Goal: Task Accomplishment & Management: Manage account settings

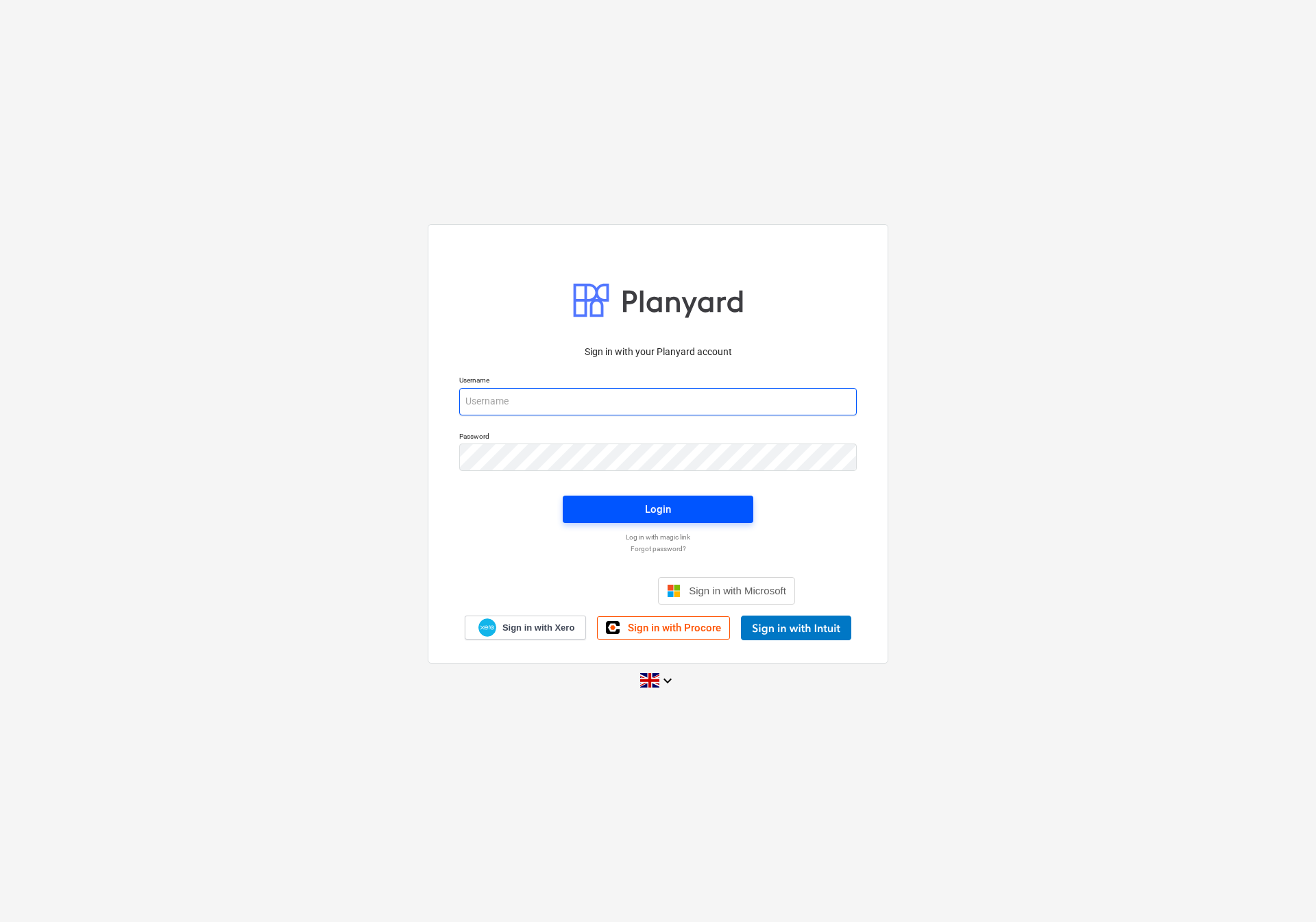
type input "[EMAIL_ADDRESS][DOMAIN_NAME]"
click at [591, 504] on span "Login" at bounding box center [658, 509] width 157 height 18
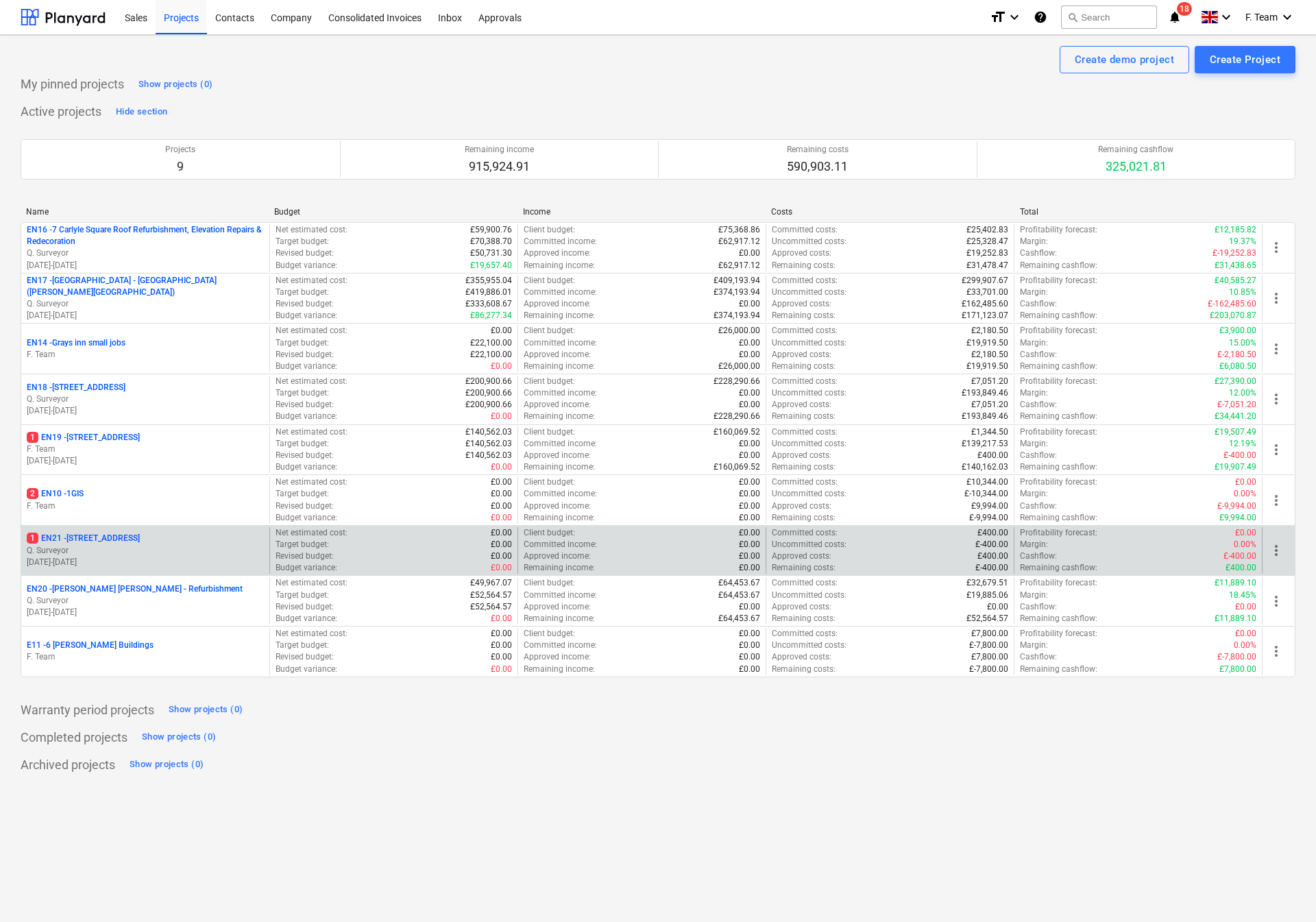
click at [163, 560] on p "01.09.2025 - 30.01.2026" at bounding box center [145, 562] width 237 height 12
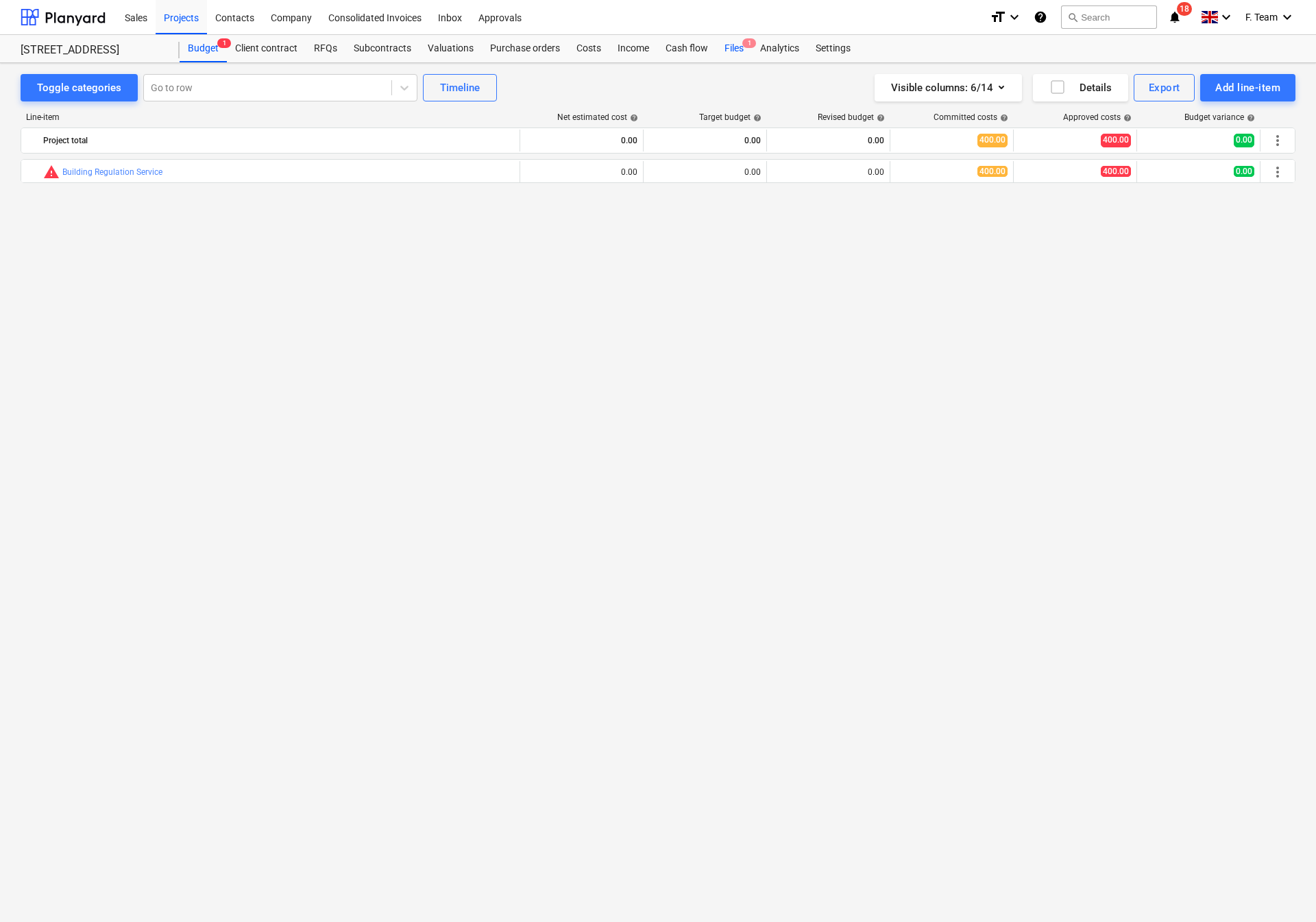
click at [727, 49] on div "Files 1" at bounding box center [734, 48] width 36 height 27
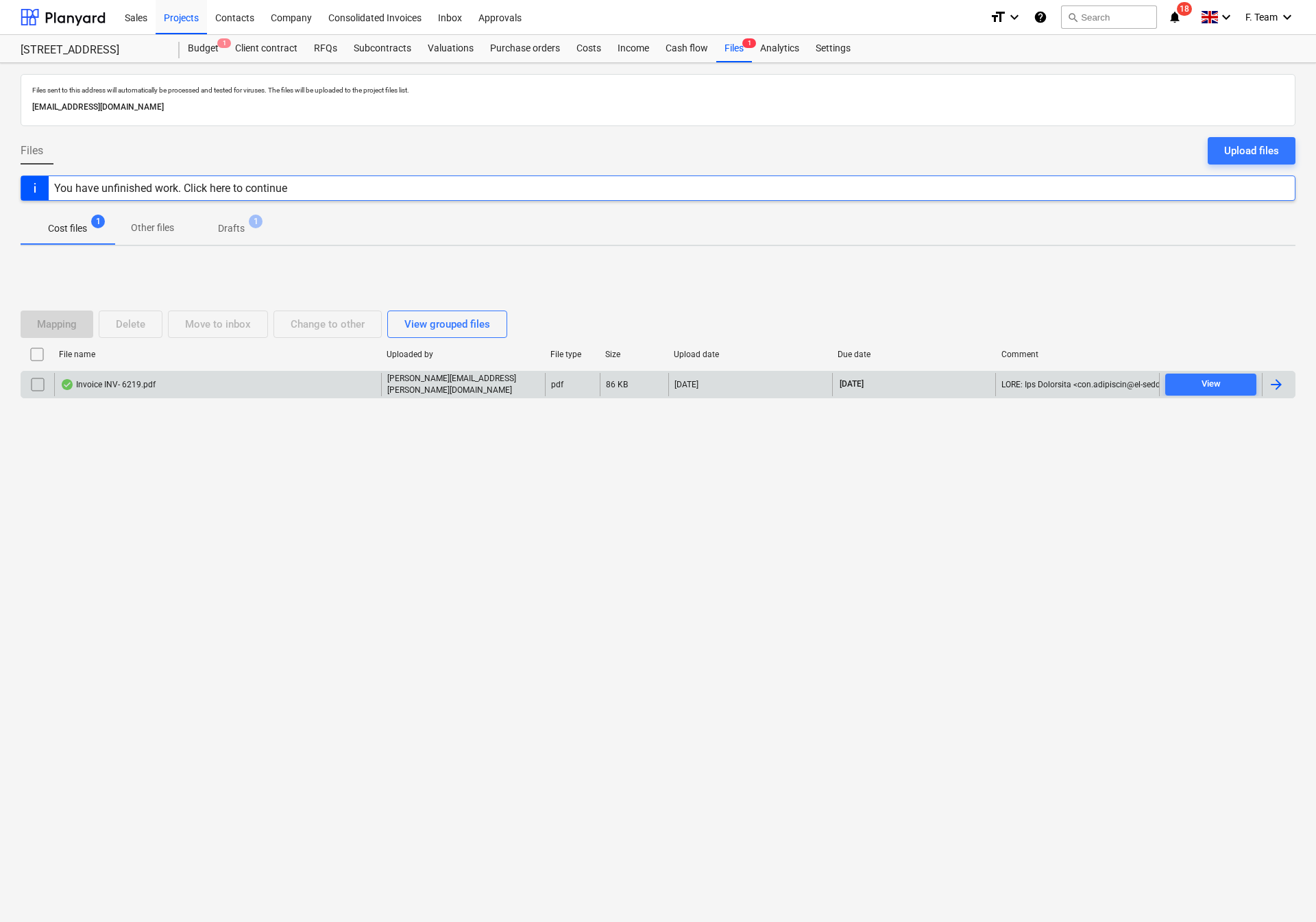
click at [1269, 385] on div at bounding box center [1276, 385] width 17 height 17
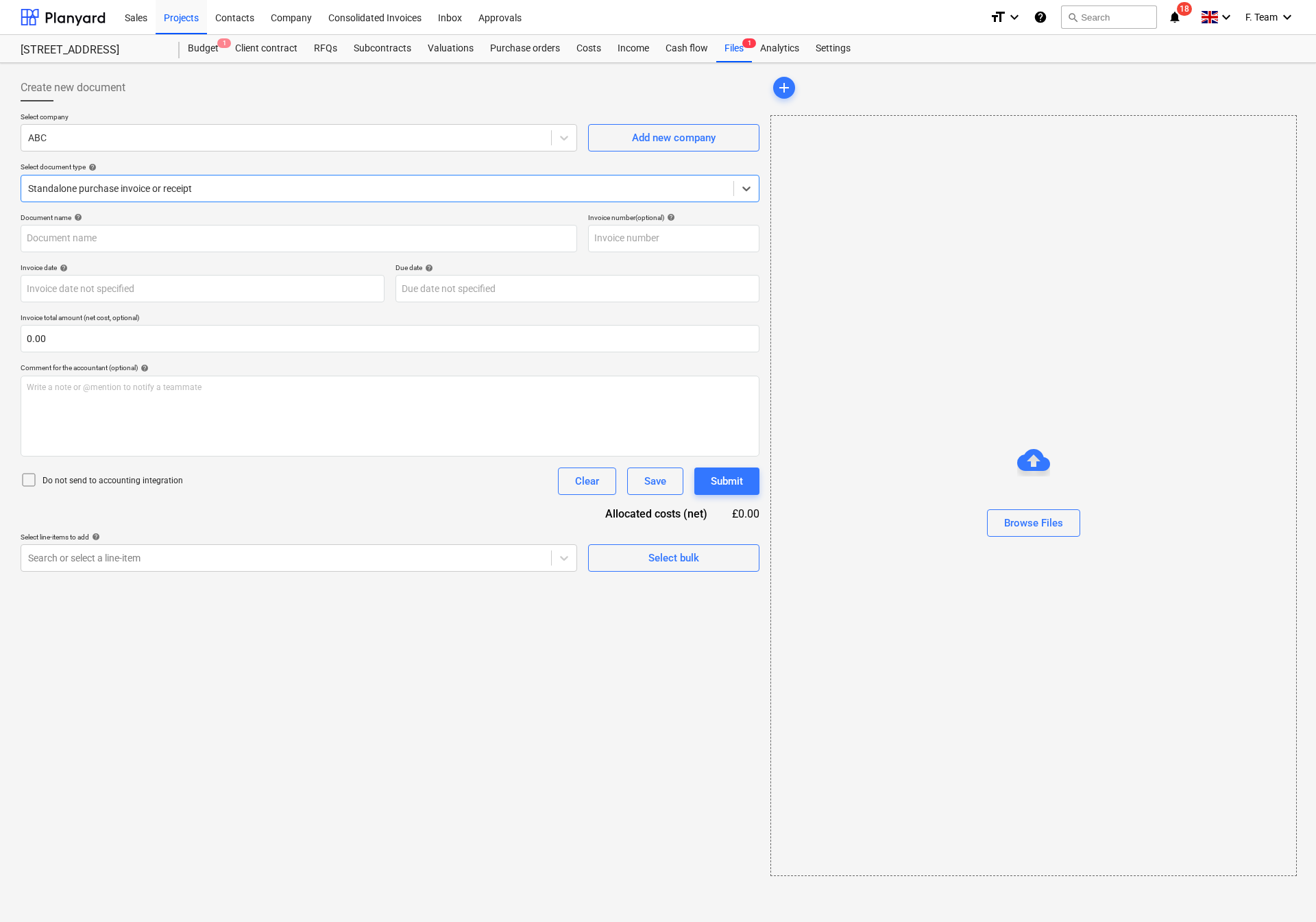
type input "INV-6219"
type input "16 Sep 2025"
type input "23 Sep 2025"
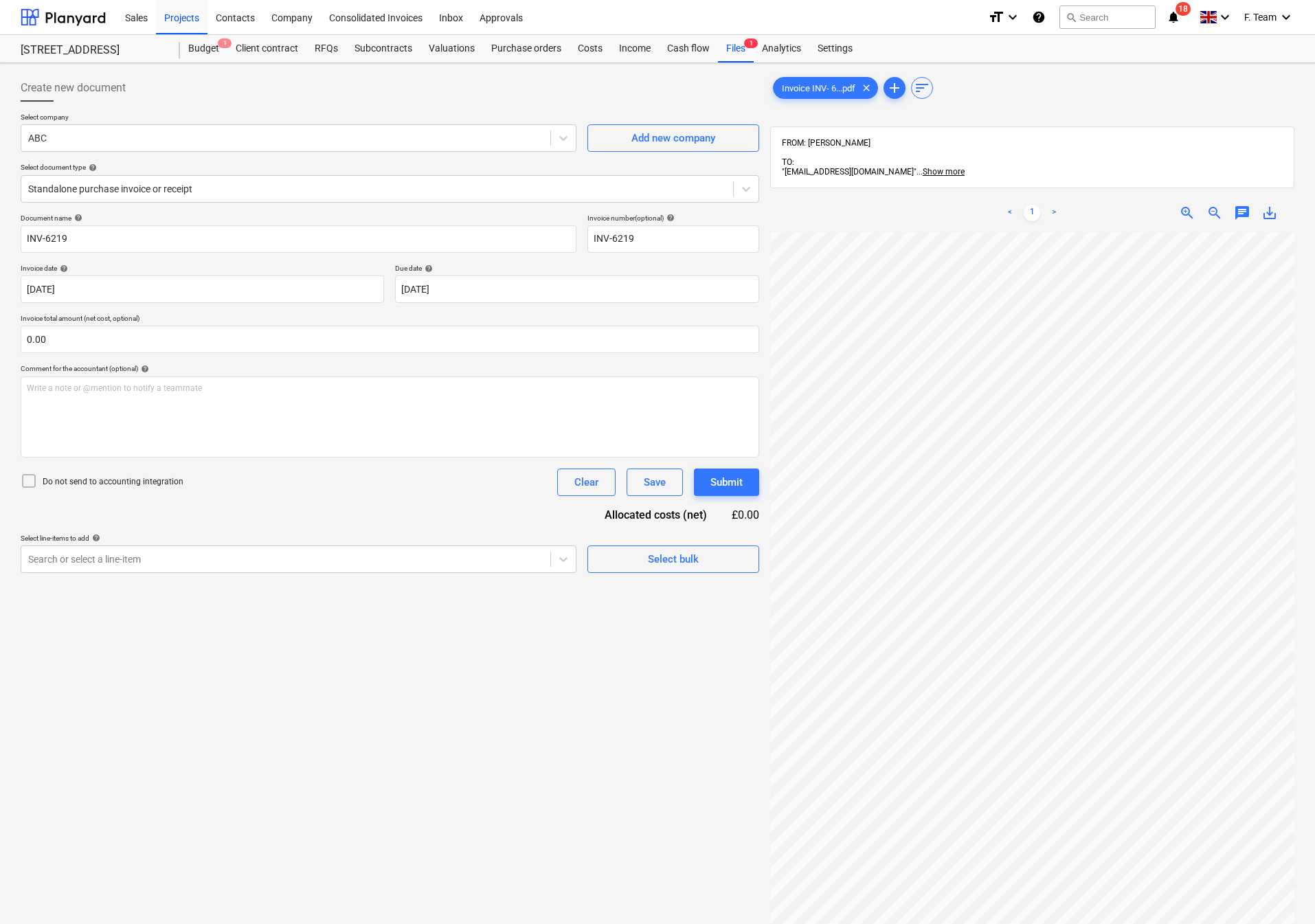
scroll to position [104, 578]
click at [1210, 207] on span "zoom_out" at bounding box center [1215, 213] width 17 height 17
drag, startPoint x: 113, startPoint y: 237, endPoint x: 0, endPoint y: 227, distance: 113.4
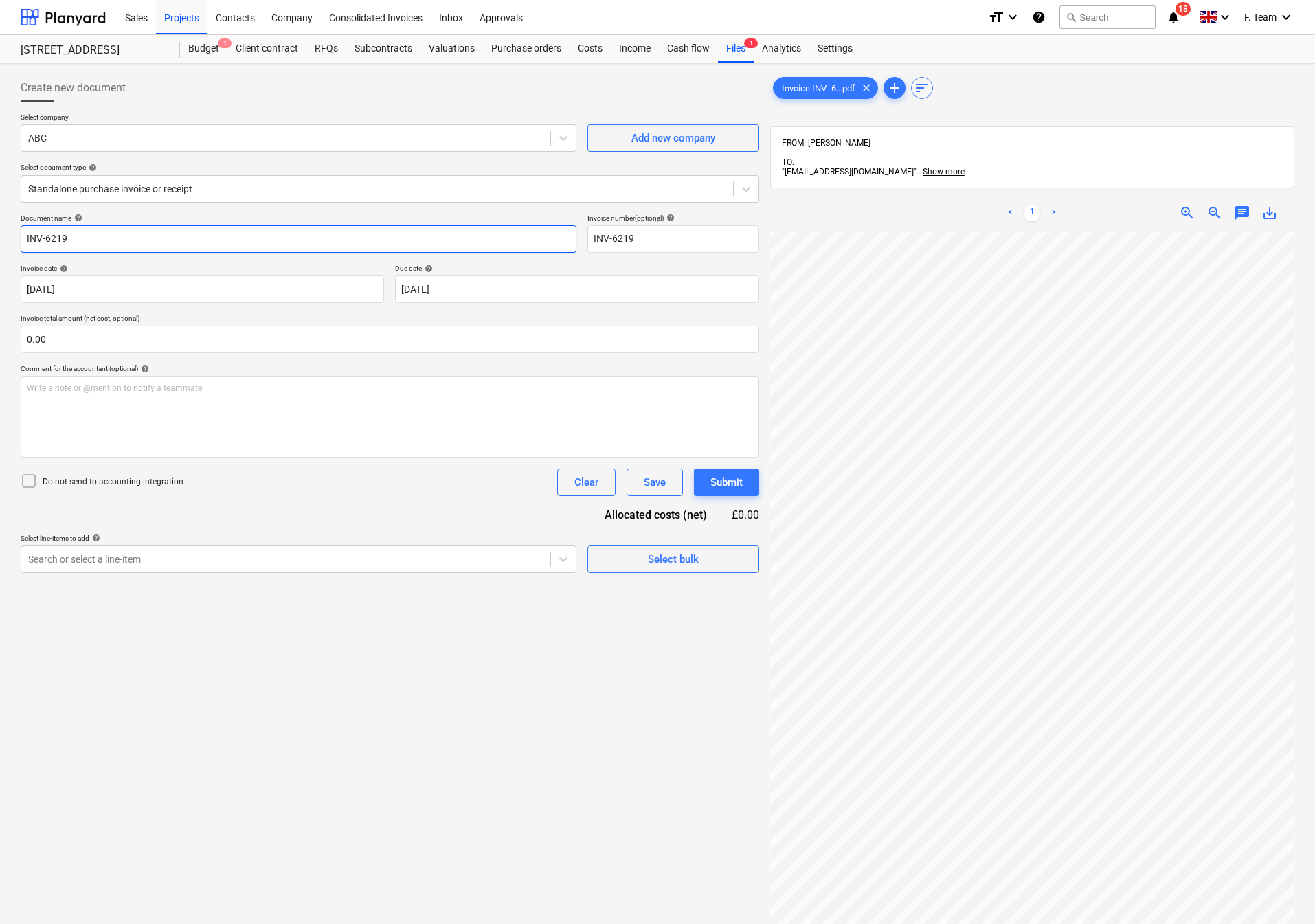
click at [0, 227] on div "Create new document Select company ABC Add new company Select document type hel…" at bounding box center [657, 596] width 1315 height 1066
type input "ABC"
type input "INV-6219 10a South Square"
click at [472, 693] on div "Create new document Select company ABC Add new company Select document type hel…" at bounding box center [390, 596] width 749 height 1055
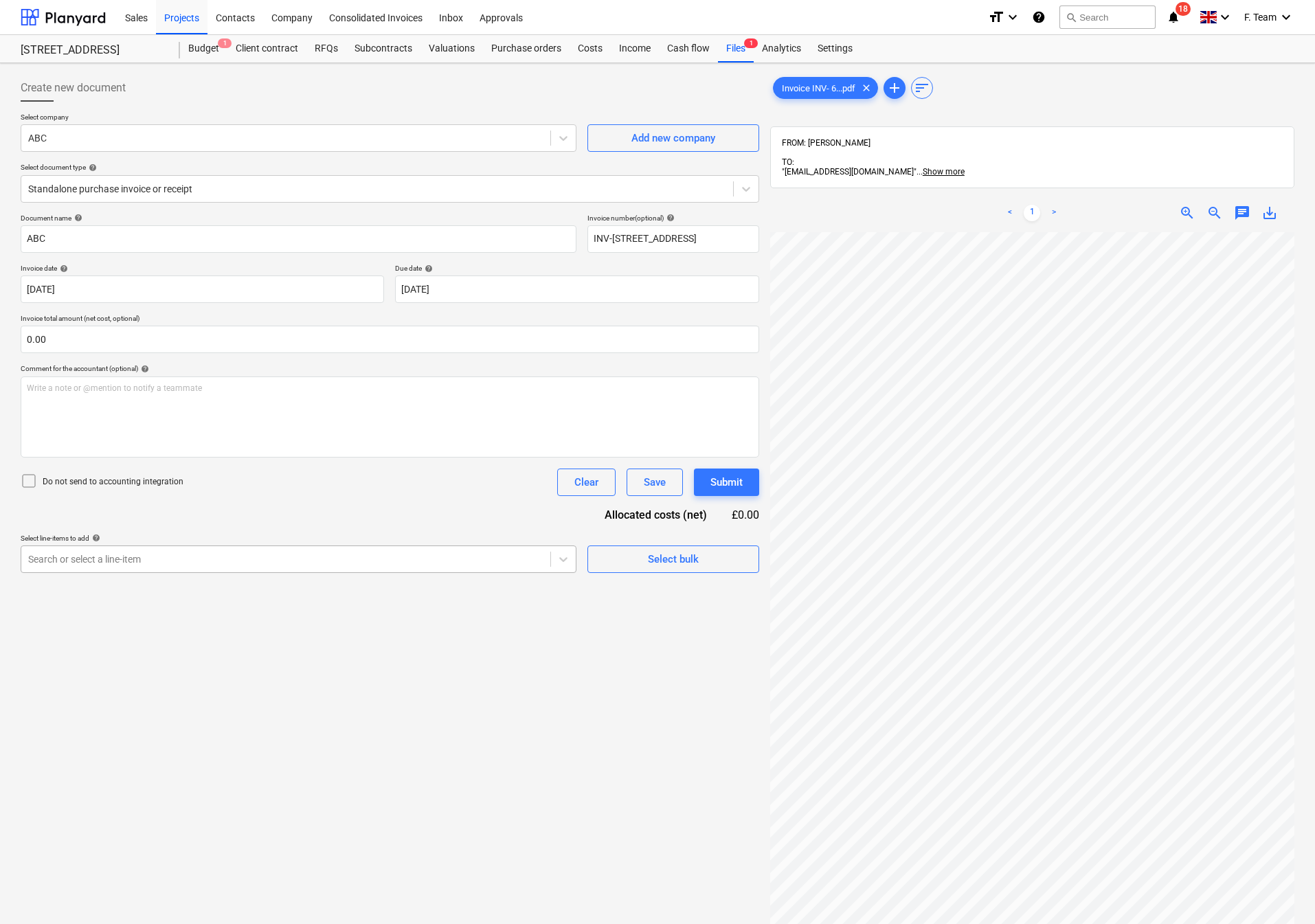
click at [229, 555] on div at bounding box center [286, 559] width 515 height 14
type input "re"
click at [209, 610] on div "Create new document Select company ABC Add new company Select document type hel…" at bounding box center [390, 596] width 749 height 1055
click at [198, 562] on div at bounding box center [286, 559] width 515 height 14
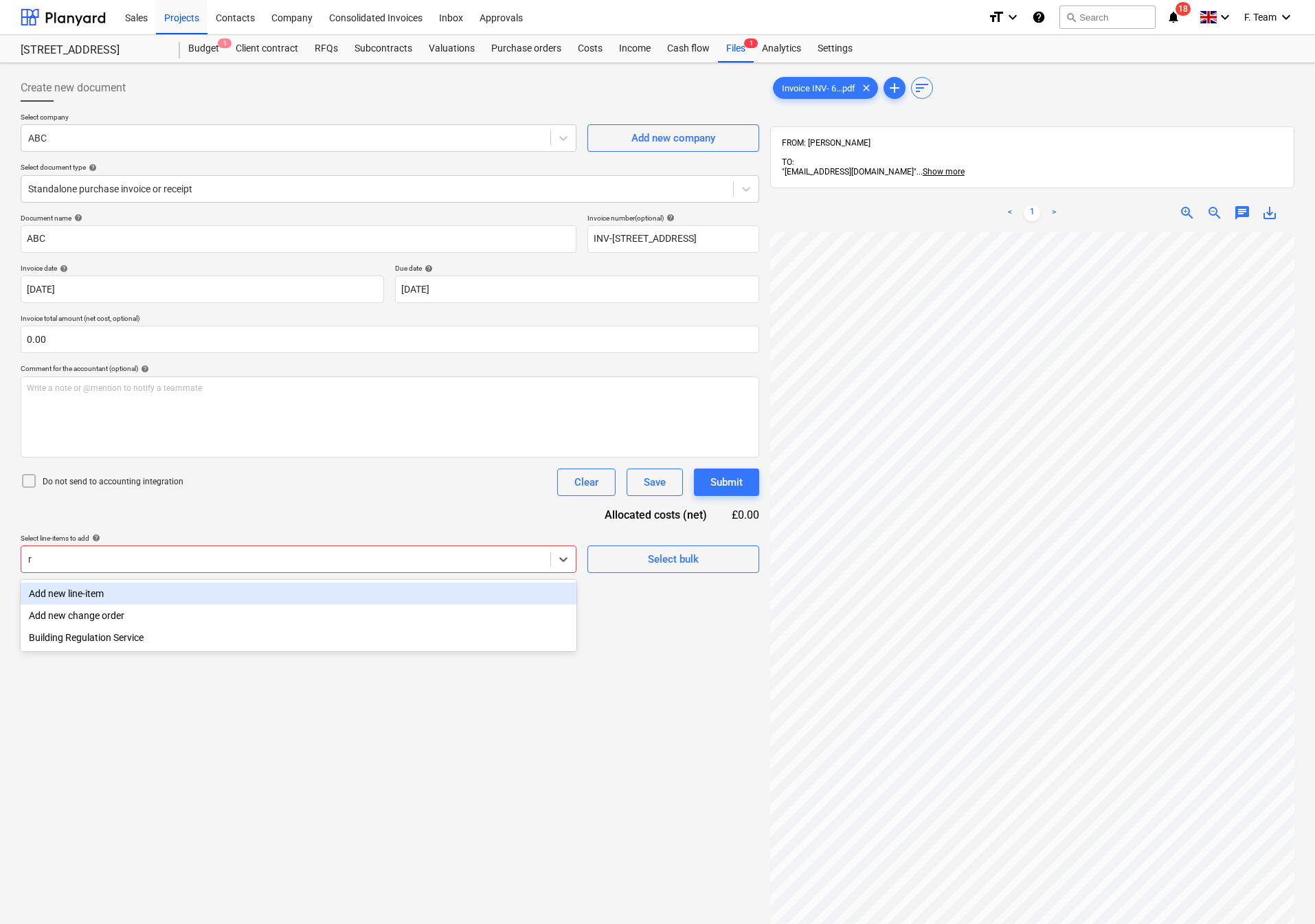
type input "re"
click at [174, 604] on div "Building Regulation Service" at bounding box center [299, 593] width 556 height 22
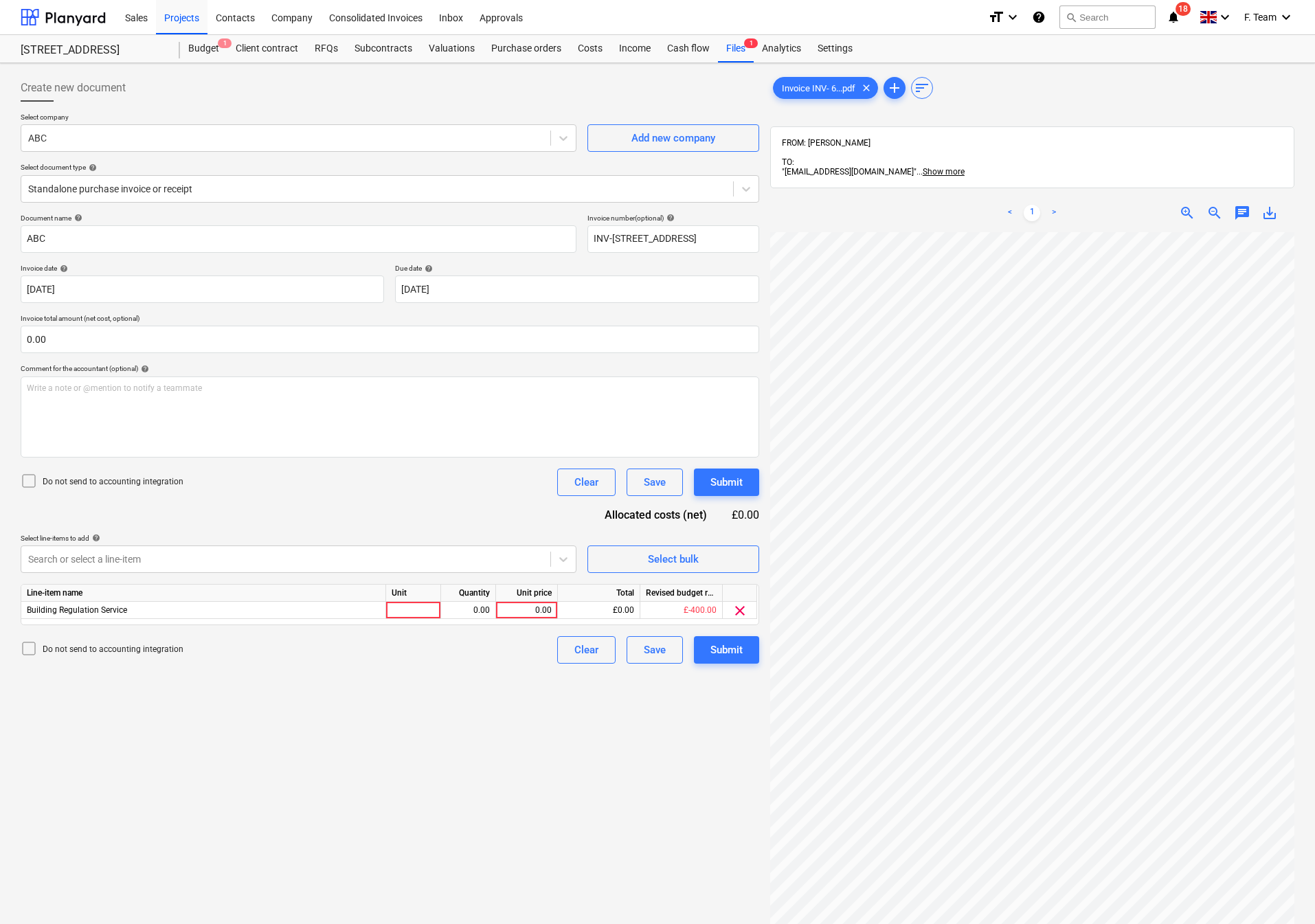
click at [287, 730] on div "Create new document Select company ABC Add new company Select document type hel…" at bounding box center [390, 596] width 749 height 1055
click at [413, 615] on div at bounding box center [413, 610] width 55 height 17
type input "nos"
click at [524, 615] on div "0.00" at bounding box center [527, 610] width 50 height 17
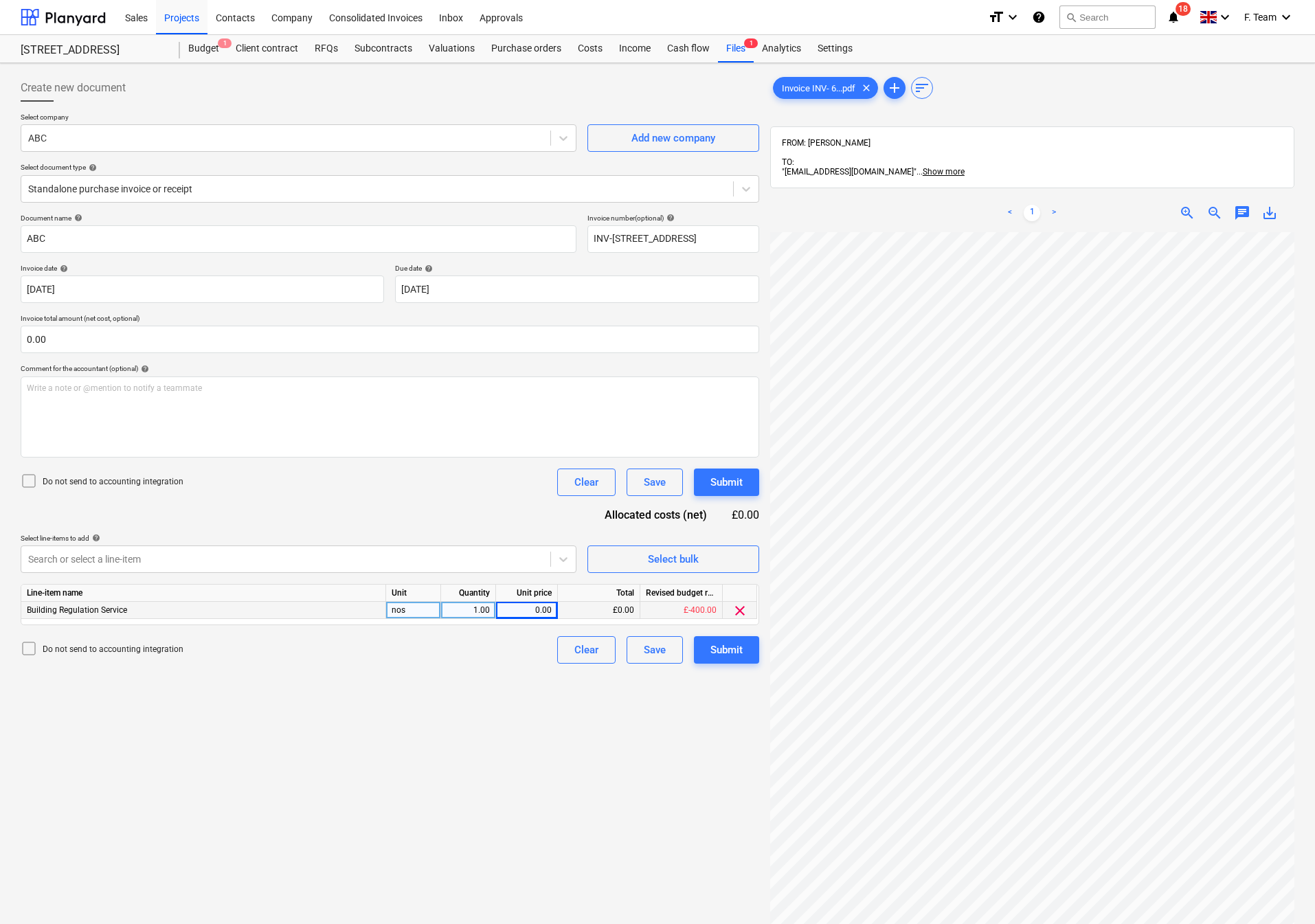
scroll to position [445, 602]
click at [536, 611] on div "0.00" at bounding box center [527, 610] width 50 height 17
type input "800"
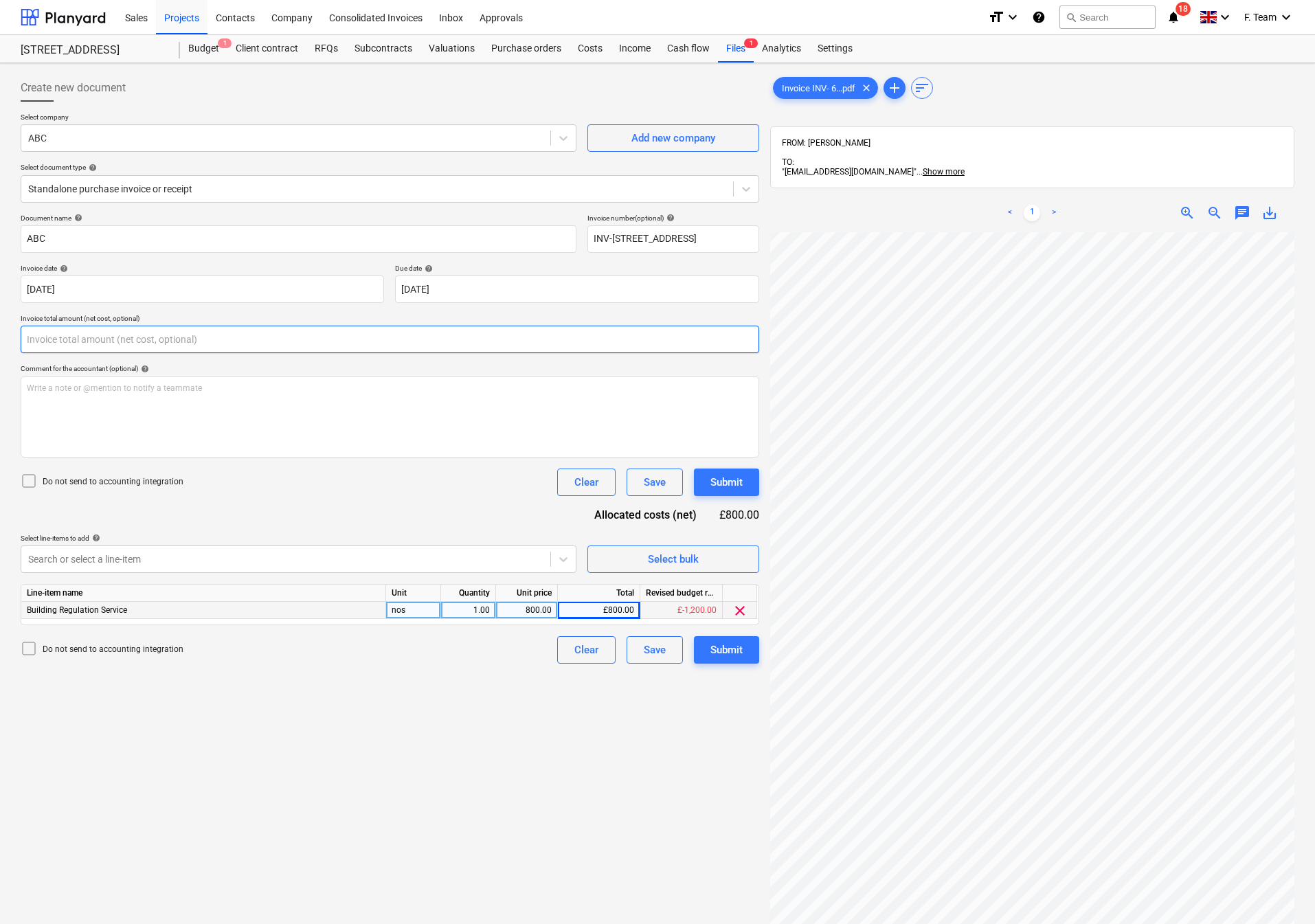
drag, startPoint x: 61, startPoint y: 340, endPoint x: 15, endPoint y: 341, distance: 46.0
click at [15, 341] on div "Create new document Select company ABC Add new company Select document type hel…" at bounding box center [390, 596] width 749 height 1055
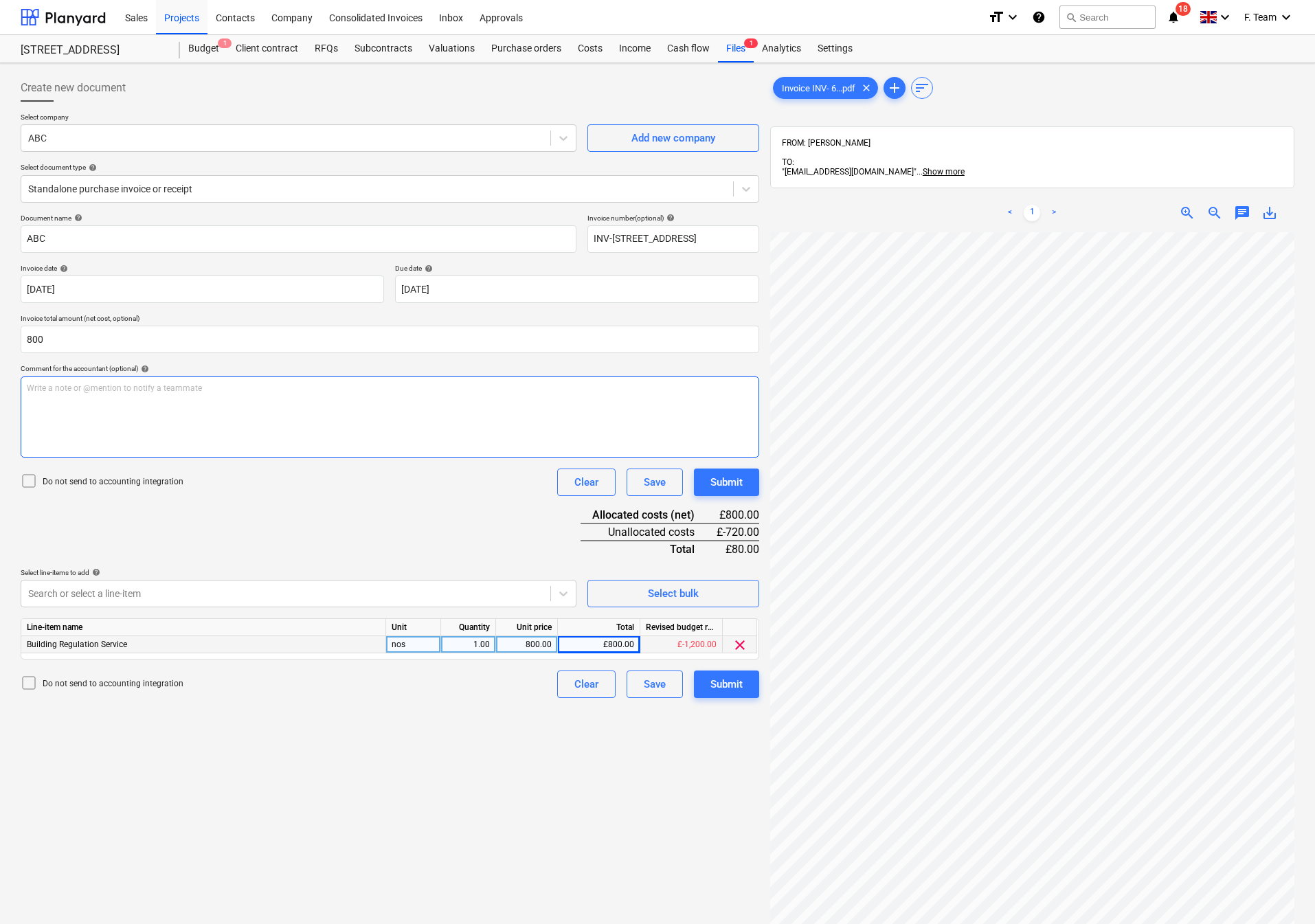
type input "800.00"
click at [821, 888] on html "Sales Projects Contacts Company Consolidated Invoices Inbox Approvals format_si…" at bounding box center [657, 462] width 1315 height 924
click at [487, 297] on body "Sales Projects Contacts Company Consolidated Invoices Inbox Approvals format_si…" at bounding box center [657, 462] width 1315 height 924
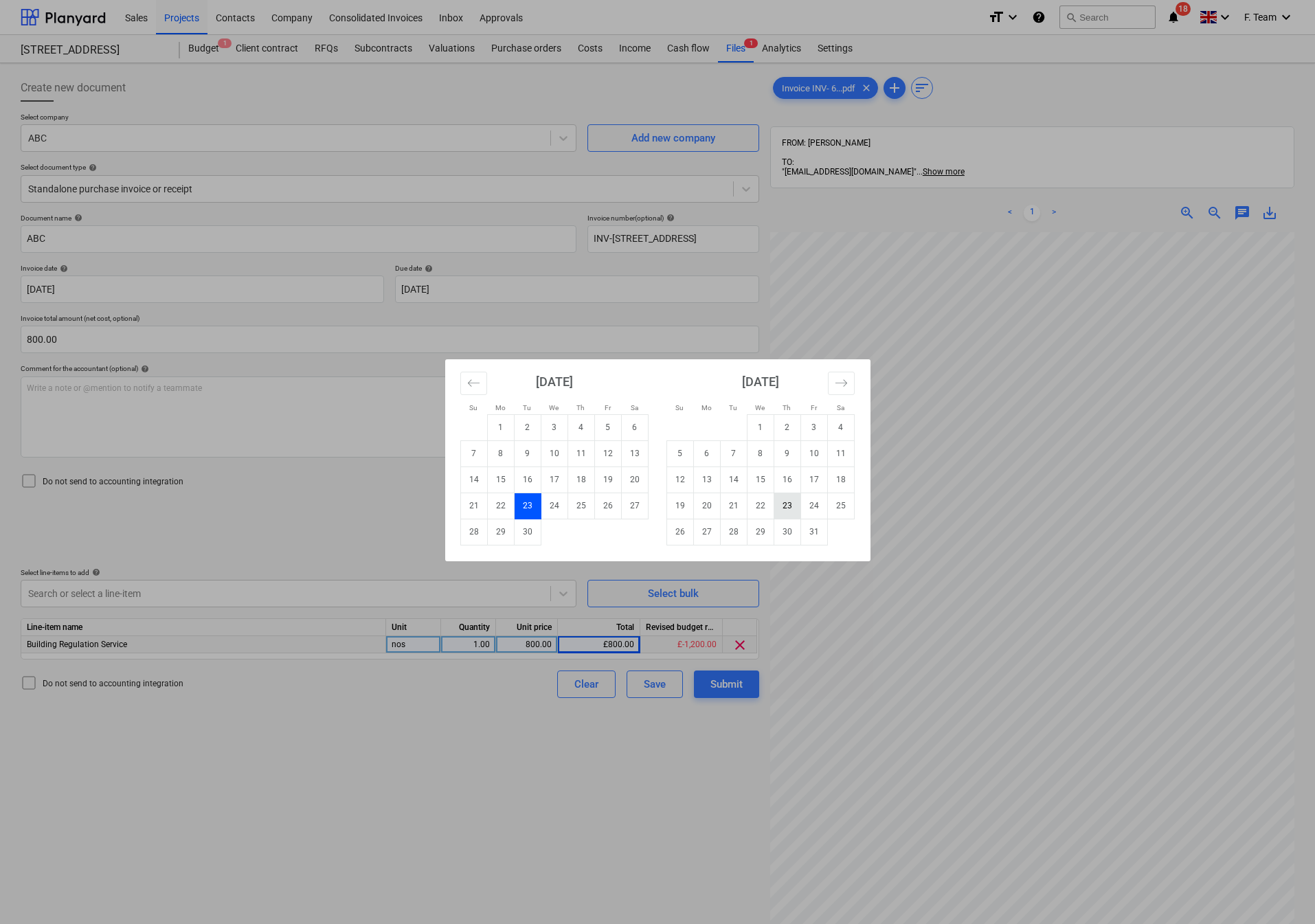
click at [785, 507] on td "23" at bounding box center [787, 505] width 27 height 26
type input "23 Oct 2025"
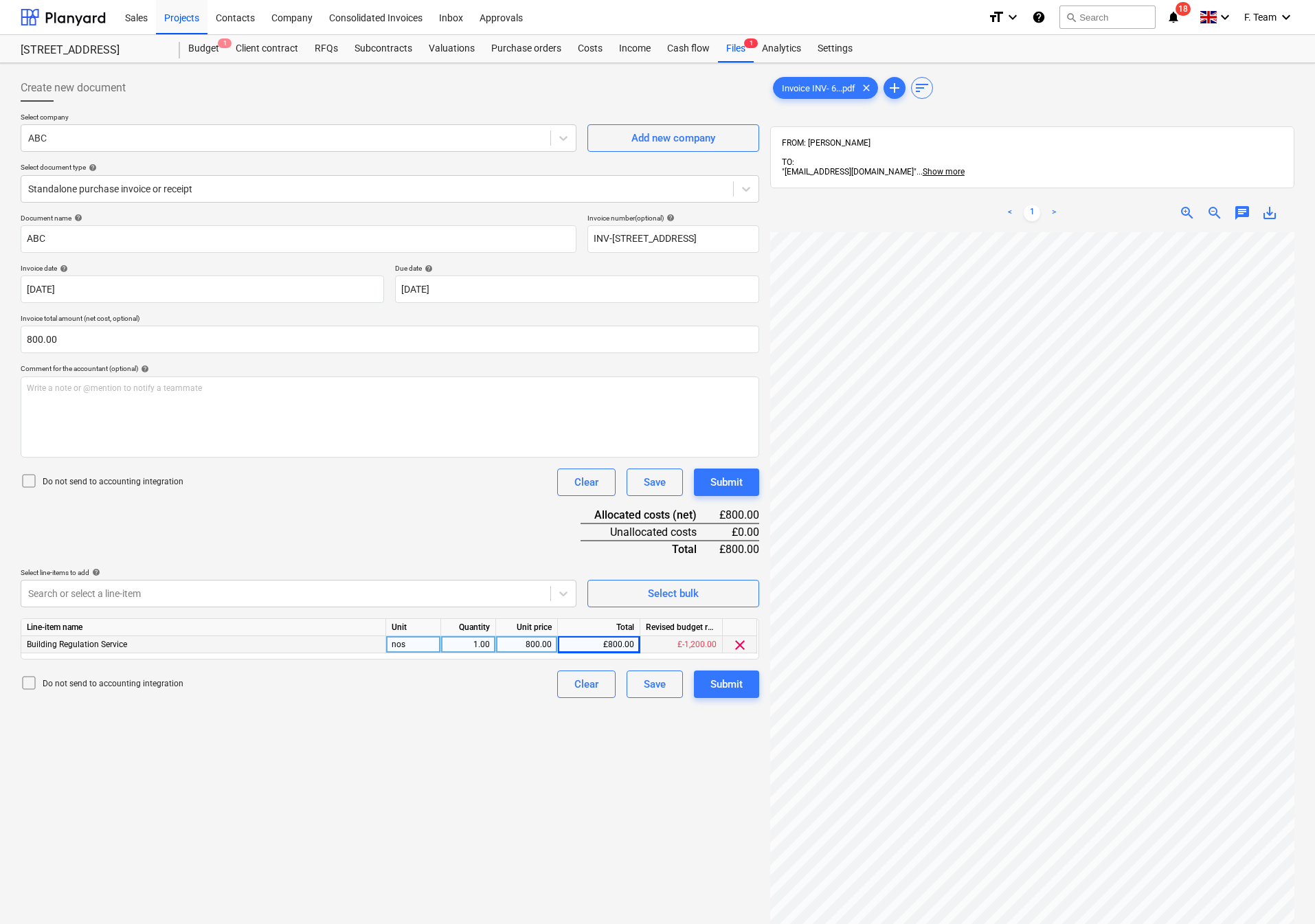
click at [385, 487] on div "Do not send to accounting integration Clear Save Submit" at bounding box center [390, 482] width 739 height 27
click at [691, 765] on div "Create new document Select company ABC Add new company Select document type hel…" at bounding box center [390, 596] width 749 height 1055
click at [730, 696] on button "Submit" at bounding box center [726, 684] width 65 height 27
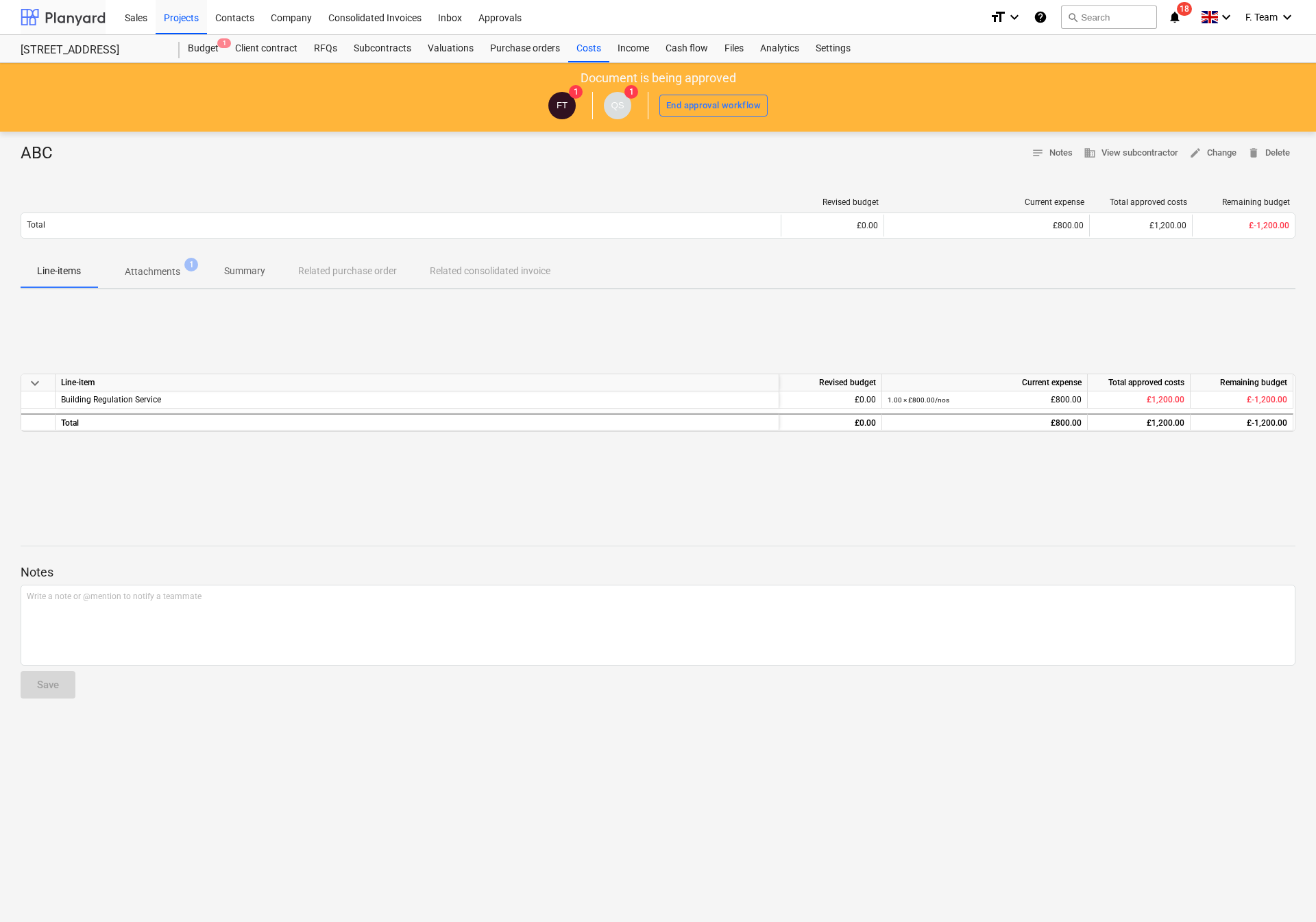
click at [82, 17] on div at bounding box center [63, 17] width 85 height 34
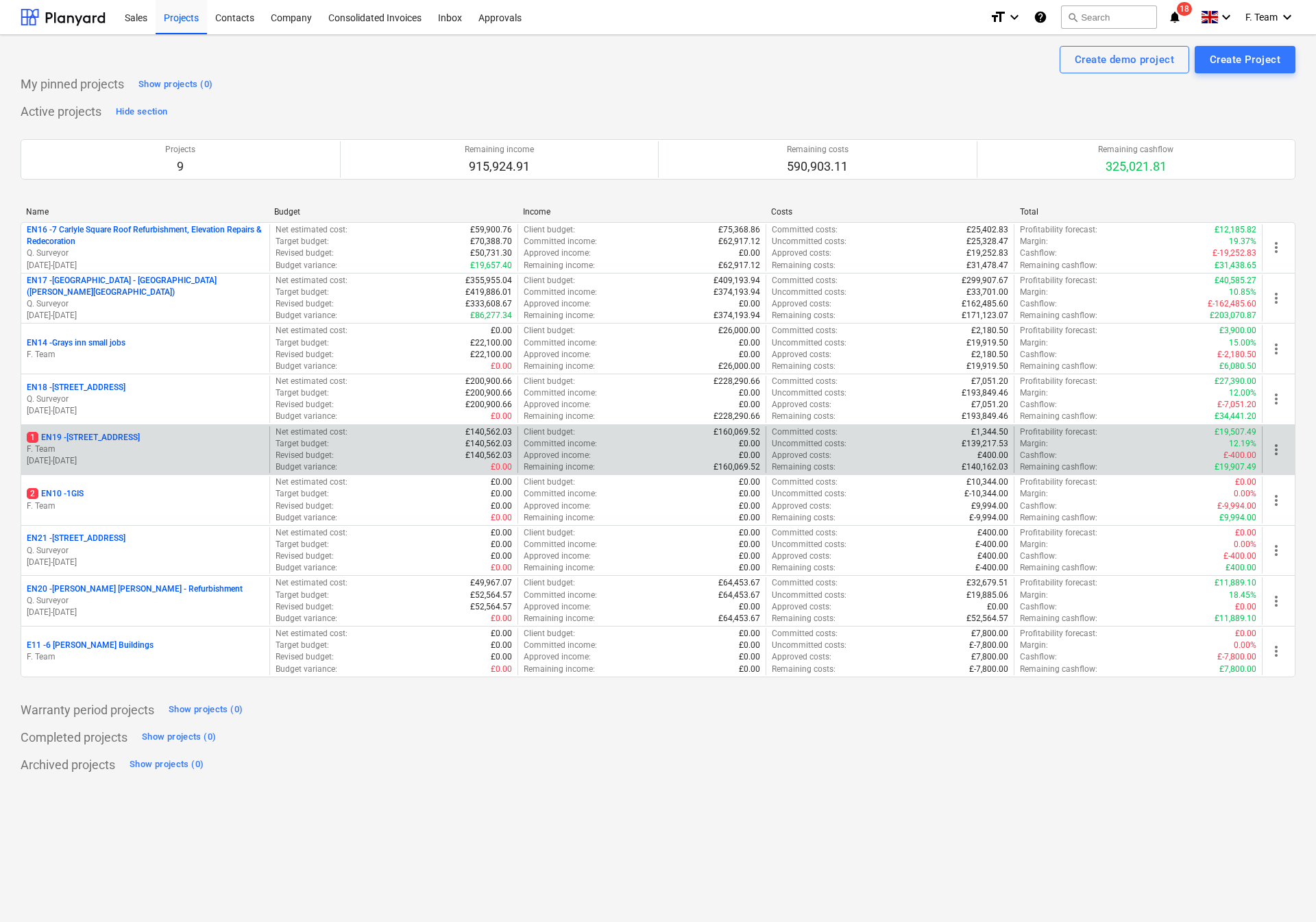
click at [102, 444] on p "1 EN19 - 1 South Square" at bounding box center [83, 438] width 113 height 12
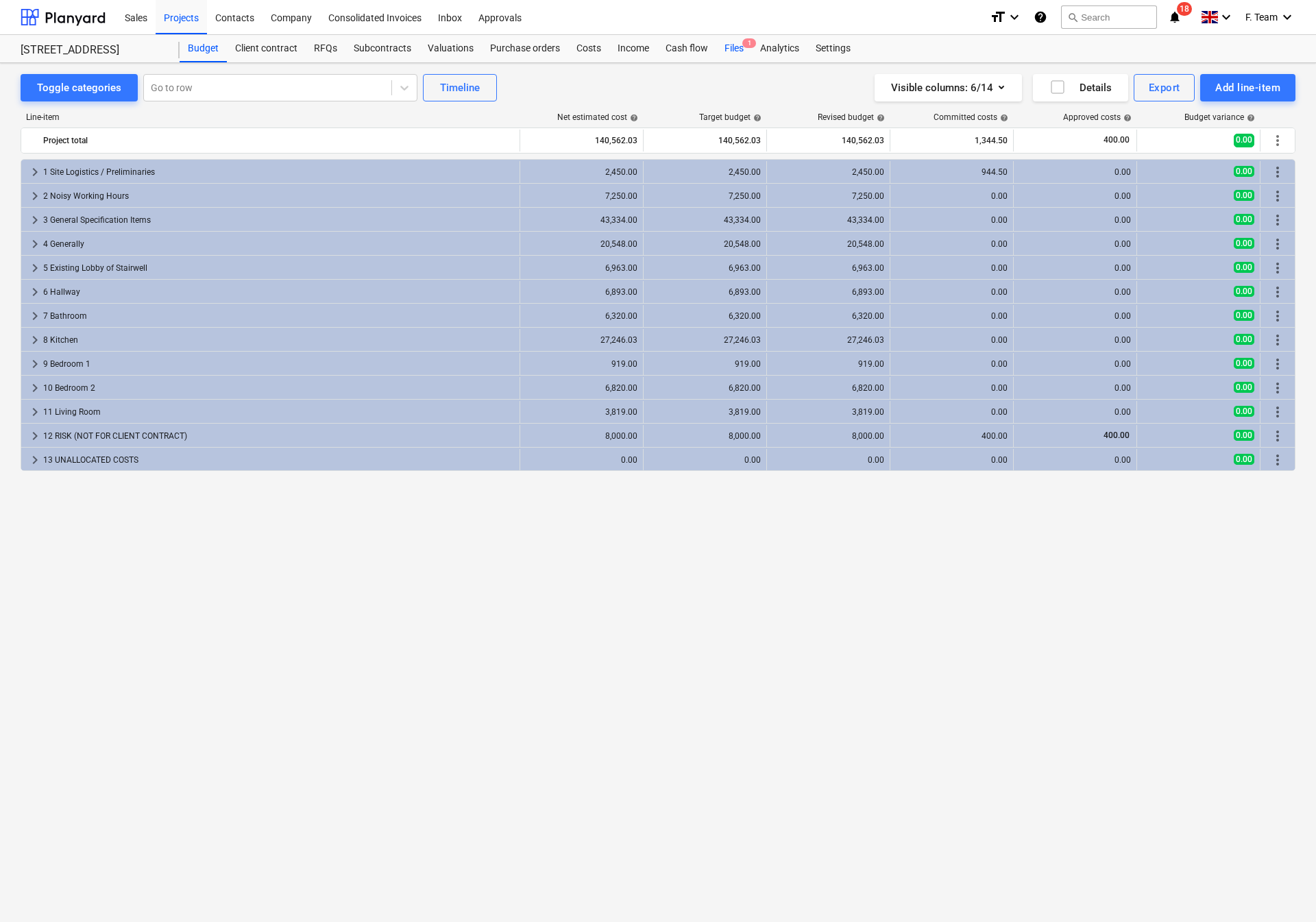
click at [737, 42] on div "Files 1" at bounding box center [734, 48] width 36 height 27
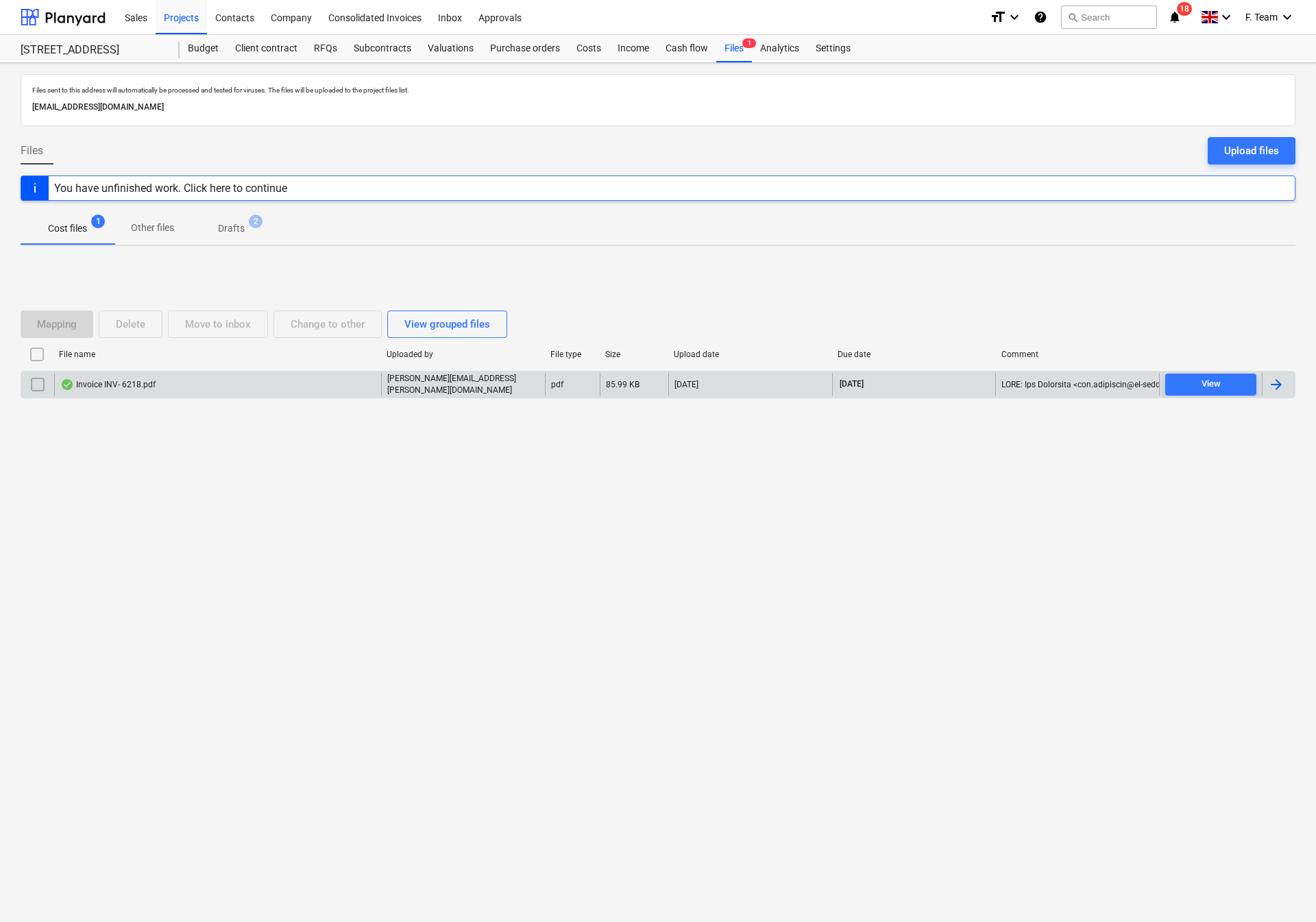
click at [1275, 385] on div at bounding box center [1276, 385] width 17 height 17
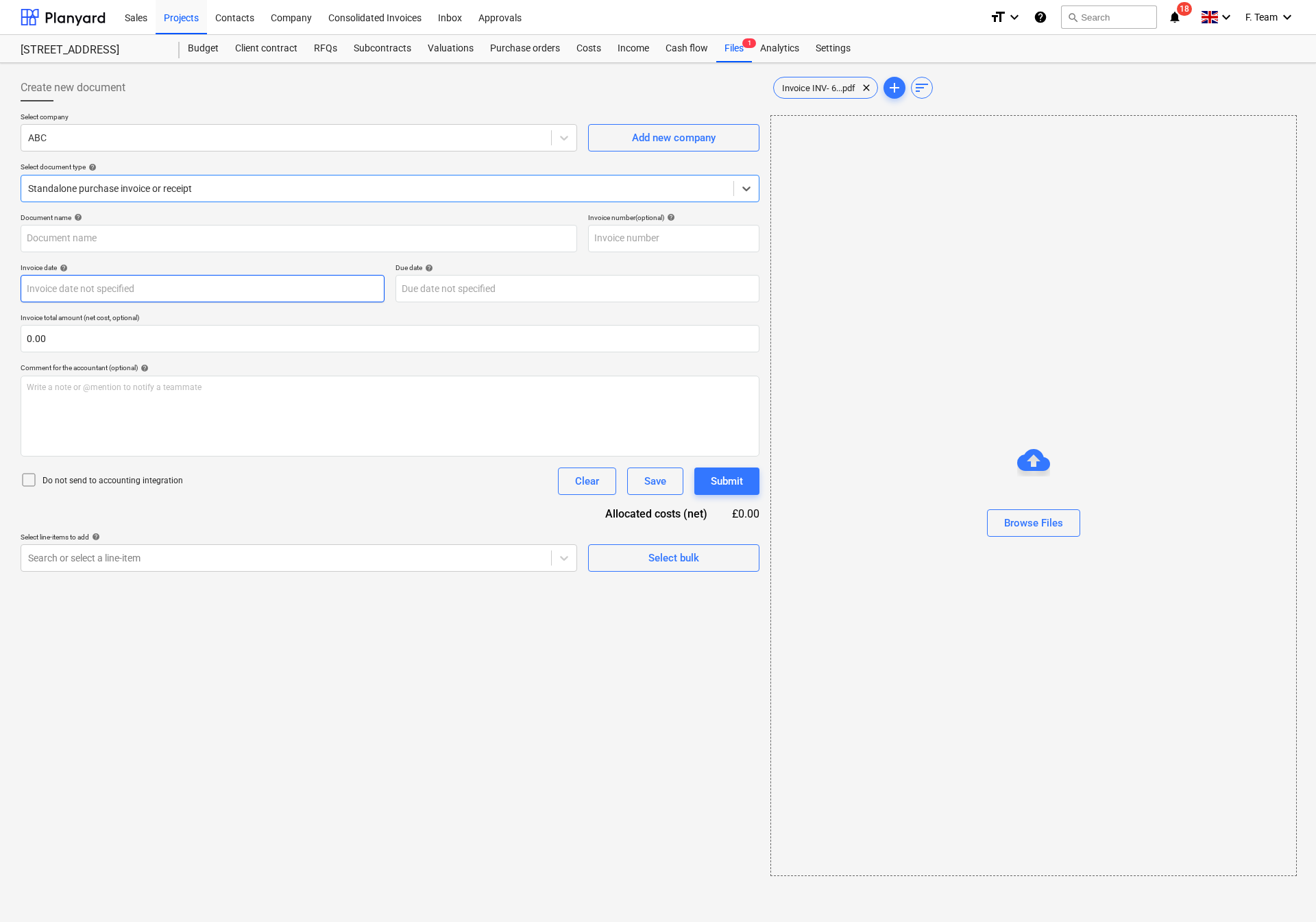
type input "INV-6218"
type input "16 Sep 2025"
type input "23 Sep 2025"
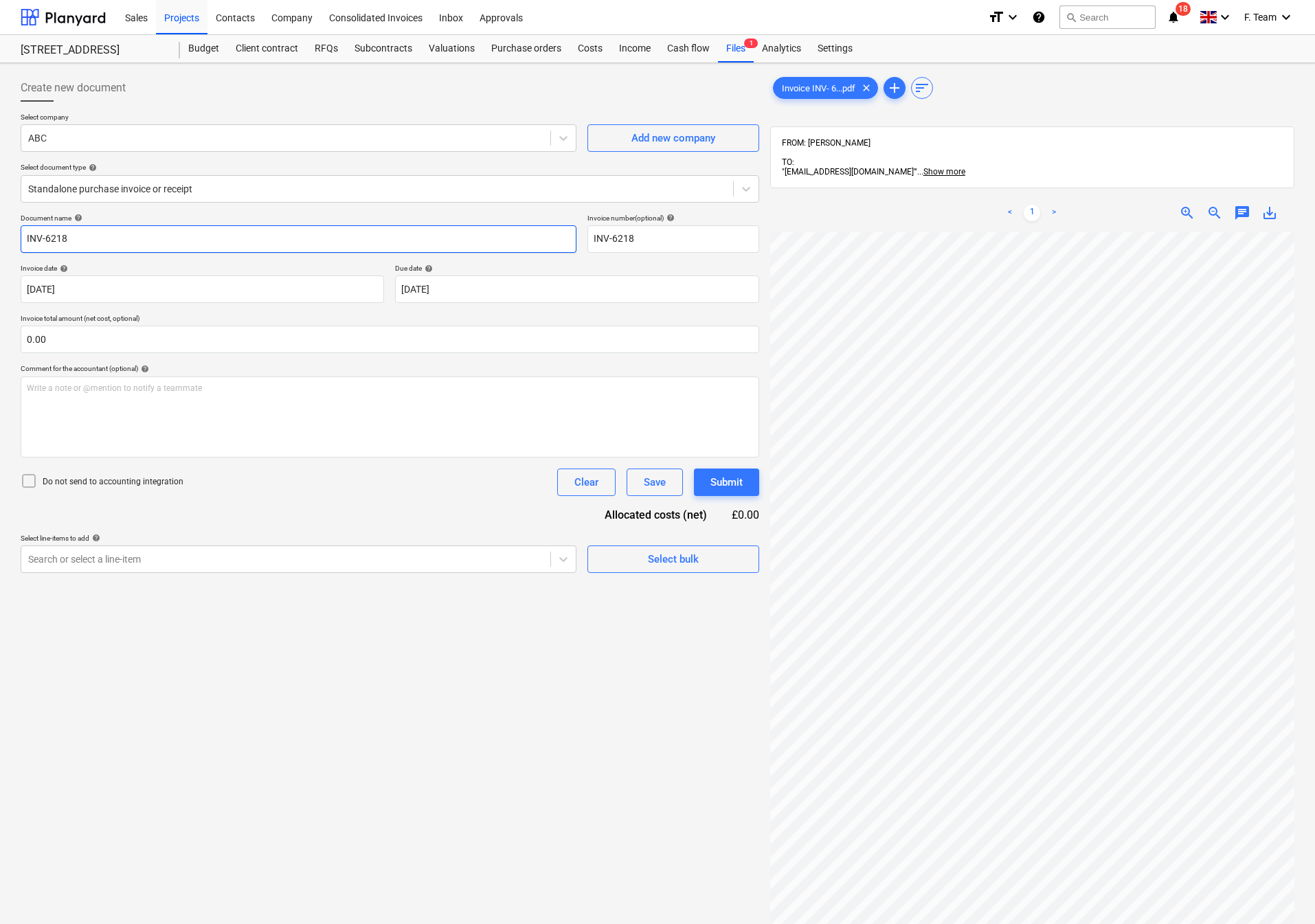
drag, startPoint x: 82, startPoint y: 235, endPoint x: 23, endPoint y: 237, distance: 59.0
click at [23, 237] on input "INV-6218" at bounding box center [299, 239] width 556 height 27
type input "ABC"
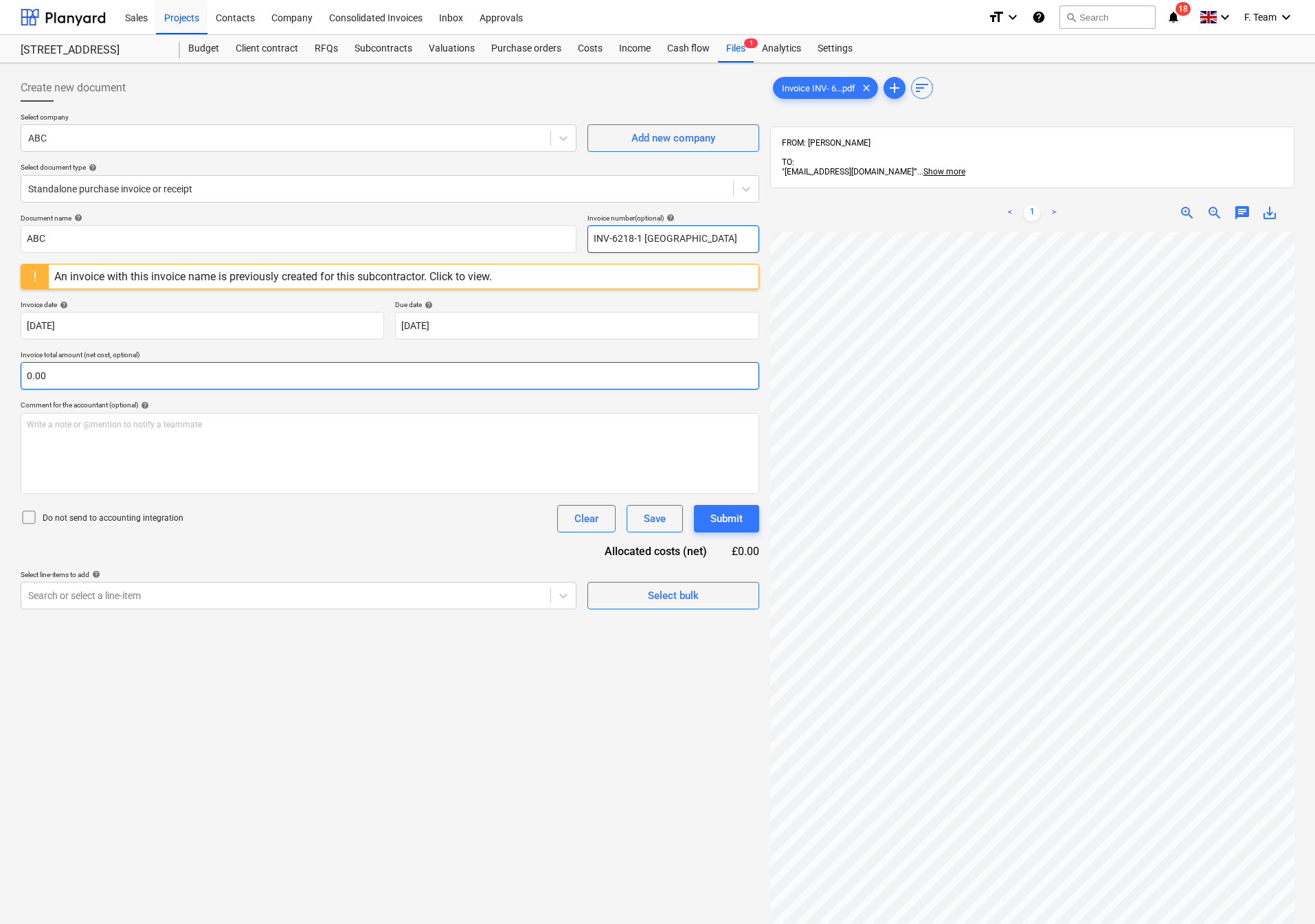
type input "INV-6218-1 South Sqaure"
click at [72, 388] on input "text" at bounding box center [390, 375] width 739 height 27
type input "0.00"
click at [485, 330] on body "Sales Projects Contacts Company Consolidated Invoices Inbox Approvals format_si…" at bounding box center [657, 462] width 1315 height 924
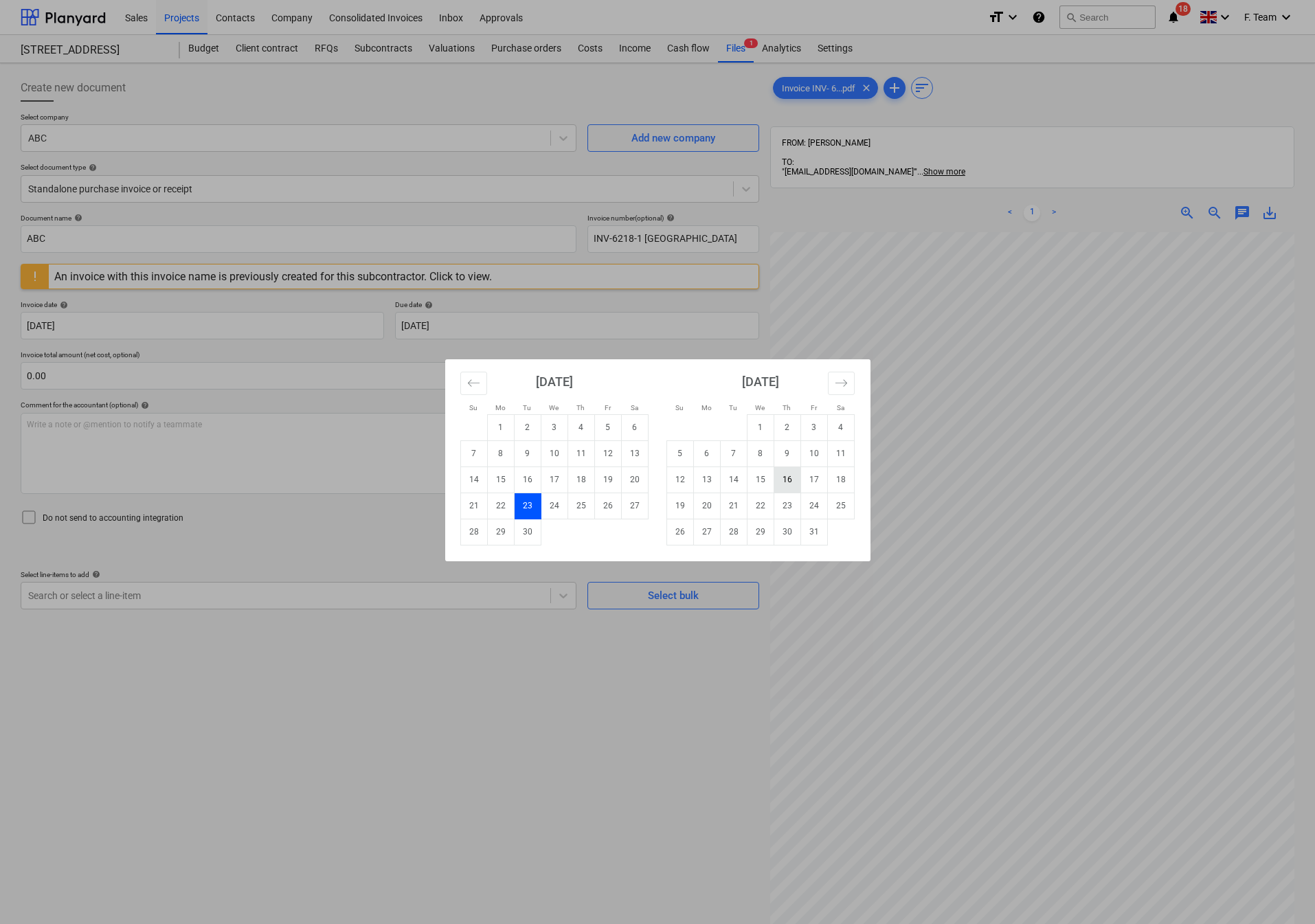
click at [786, 479] on td "16" at bounding box center [787, 479] width 27 height 26
type input "16 Oct 2025"
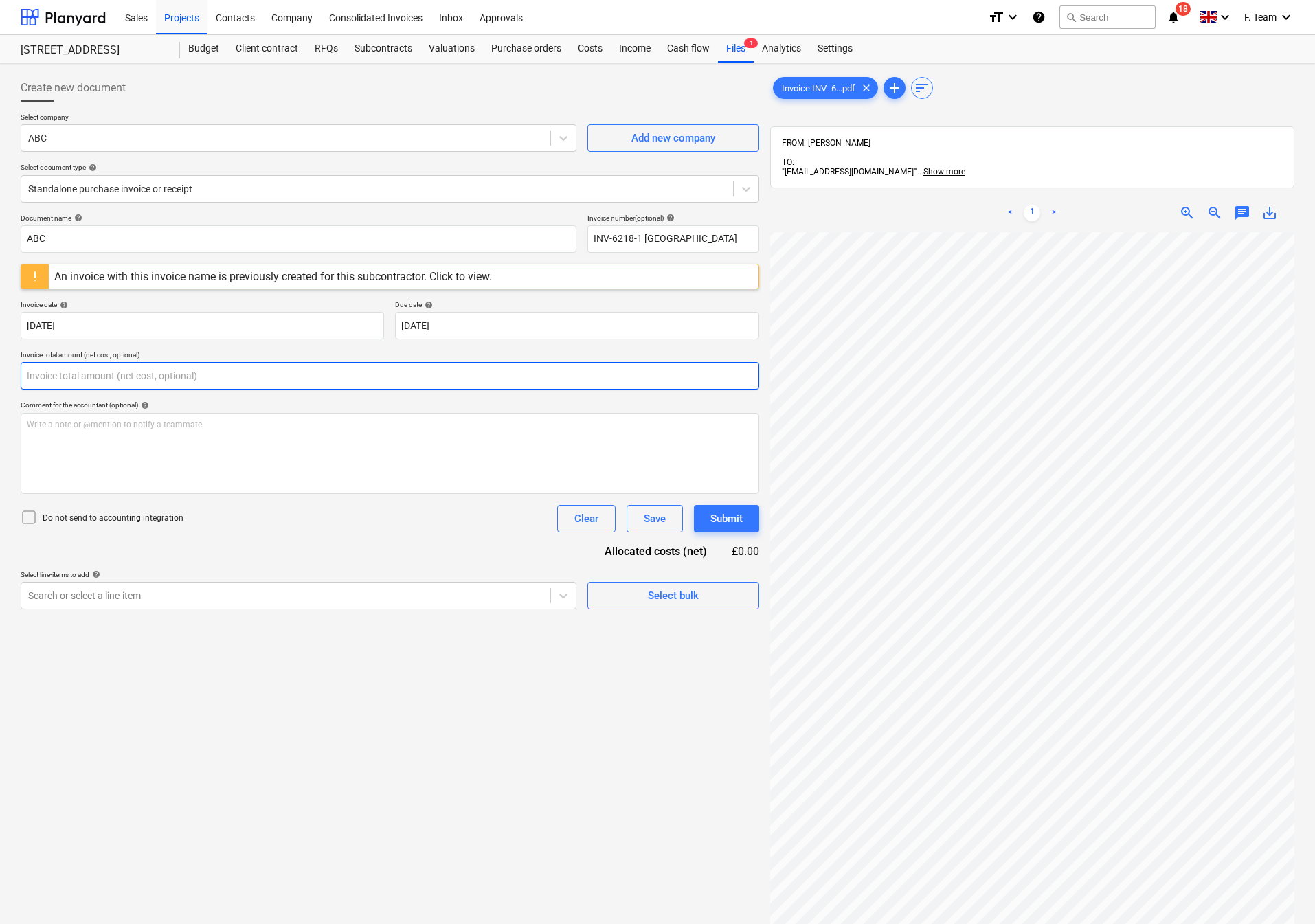
drag, startPoint x: 80, startPoint y: 383, endPoint x: 21, endPoint y: 388, distance: 59.2
click at [33, 383] on input "text" at bounding box center [390, 375] width 739 height 27
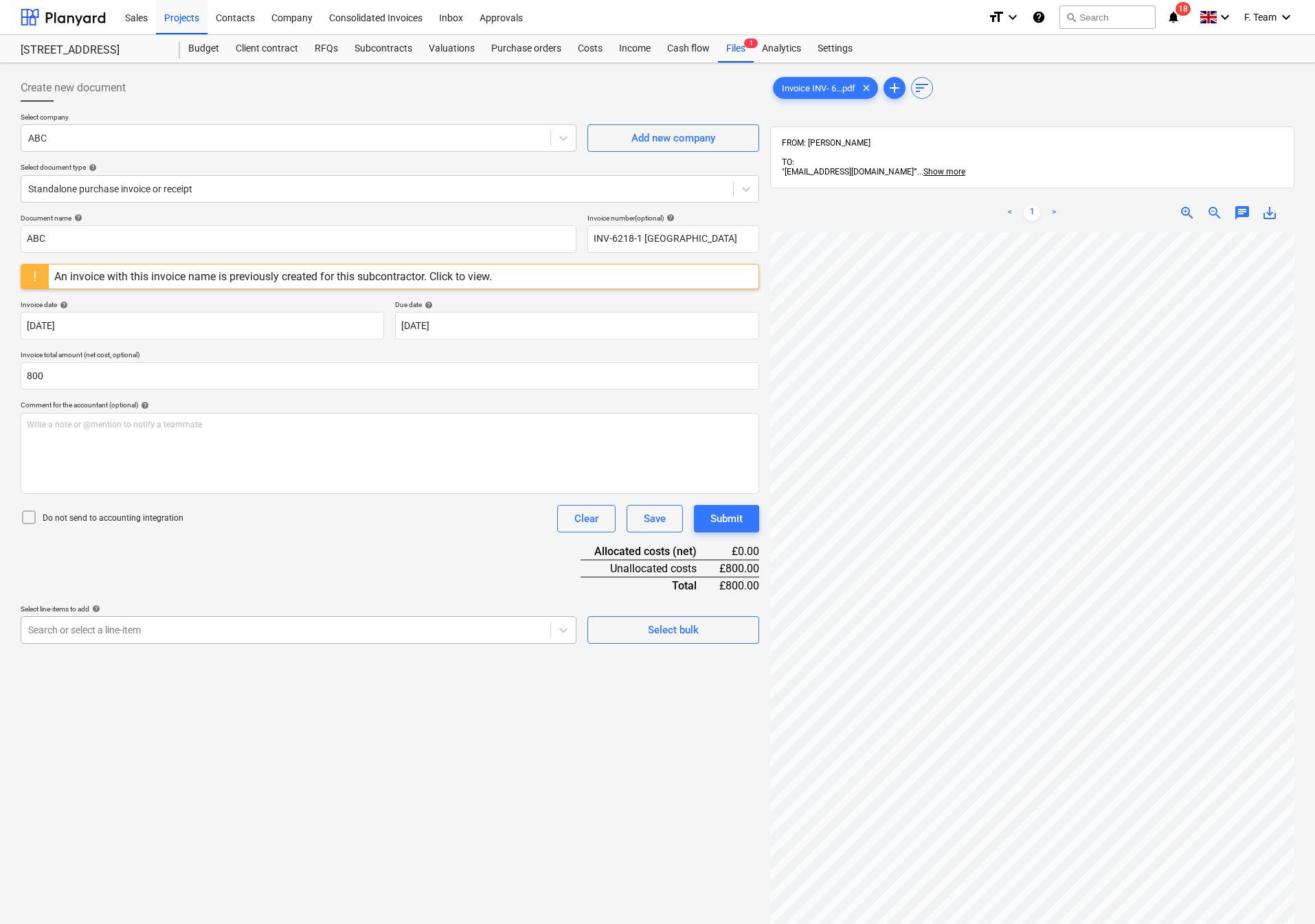
type input "800.00"
click at [163, 631] on div at bounding box center [286, 630] width 515 height 14
type input "r"
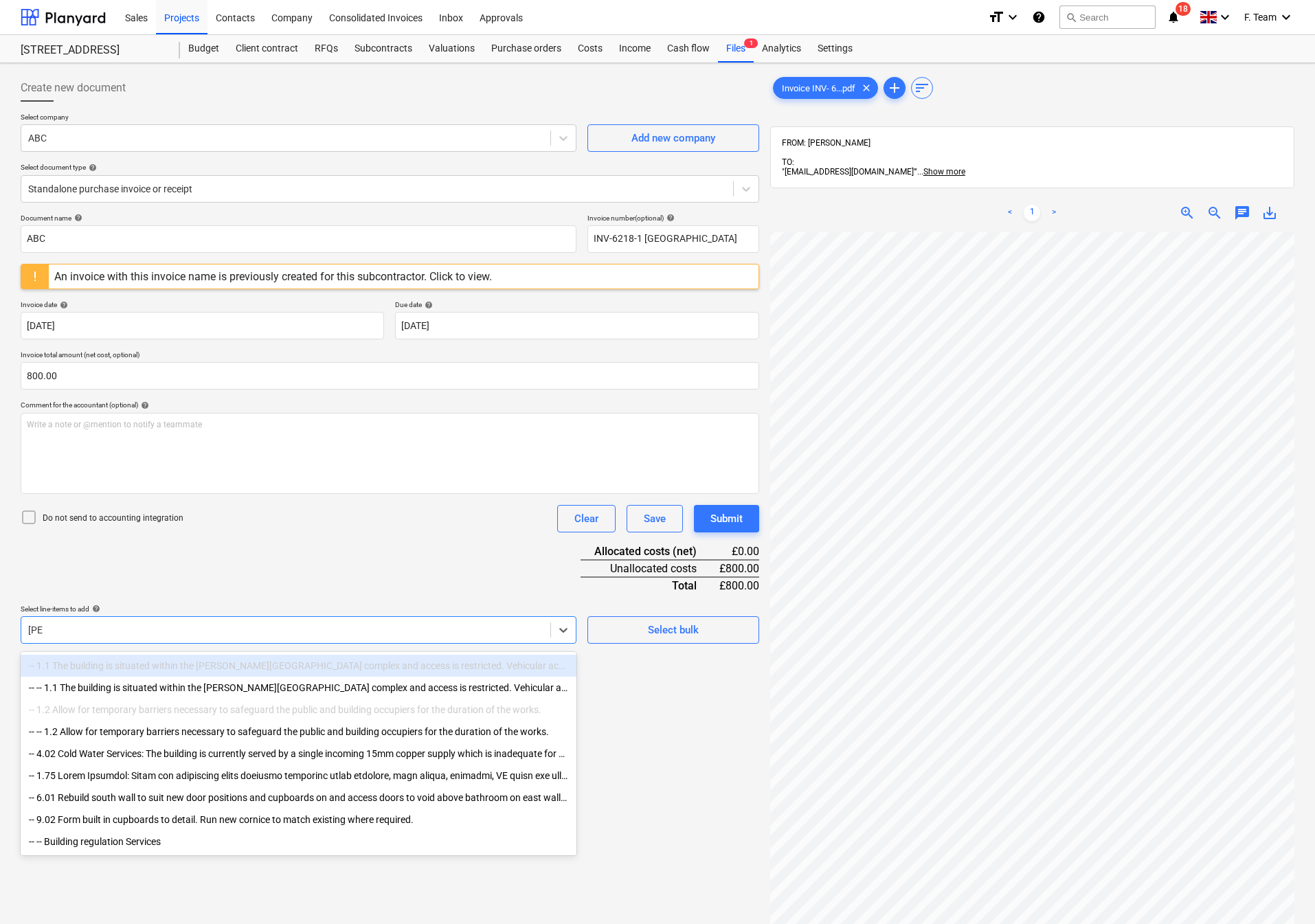
type input "buil"
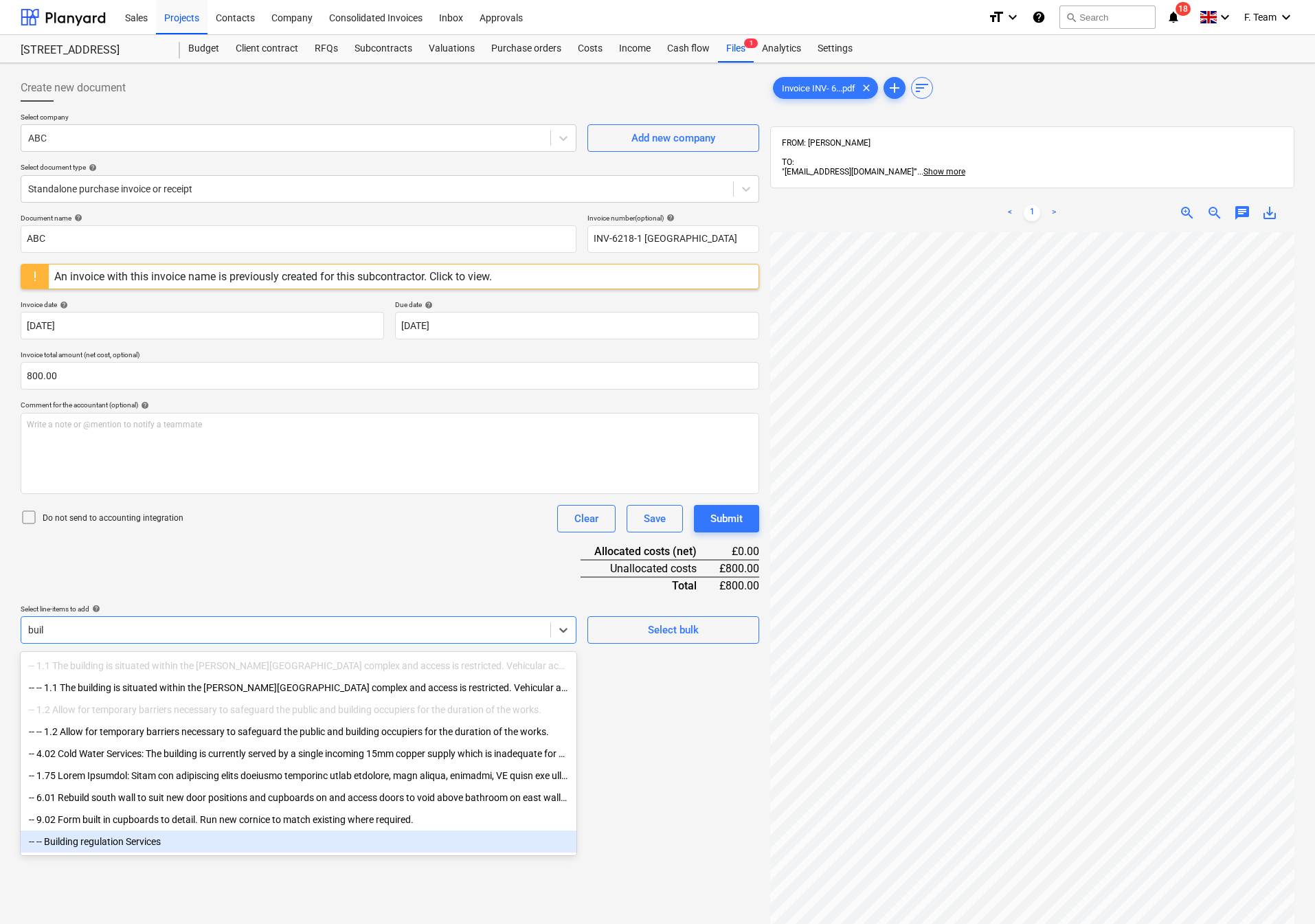
click at [140, 848] on div "-- -- Building regulation Services" at bounding box center [299, 841] width 556 height 22
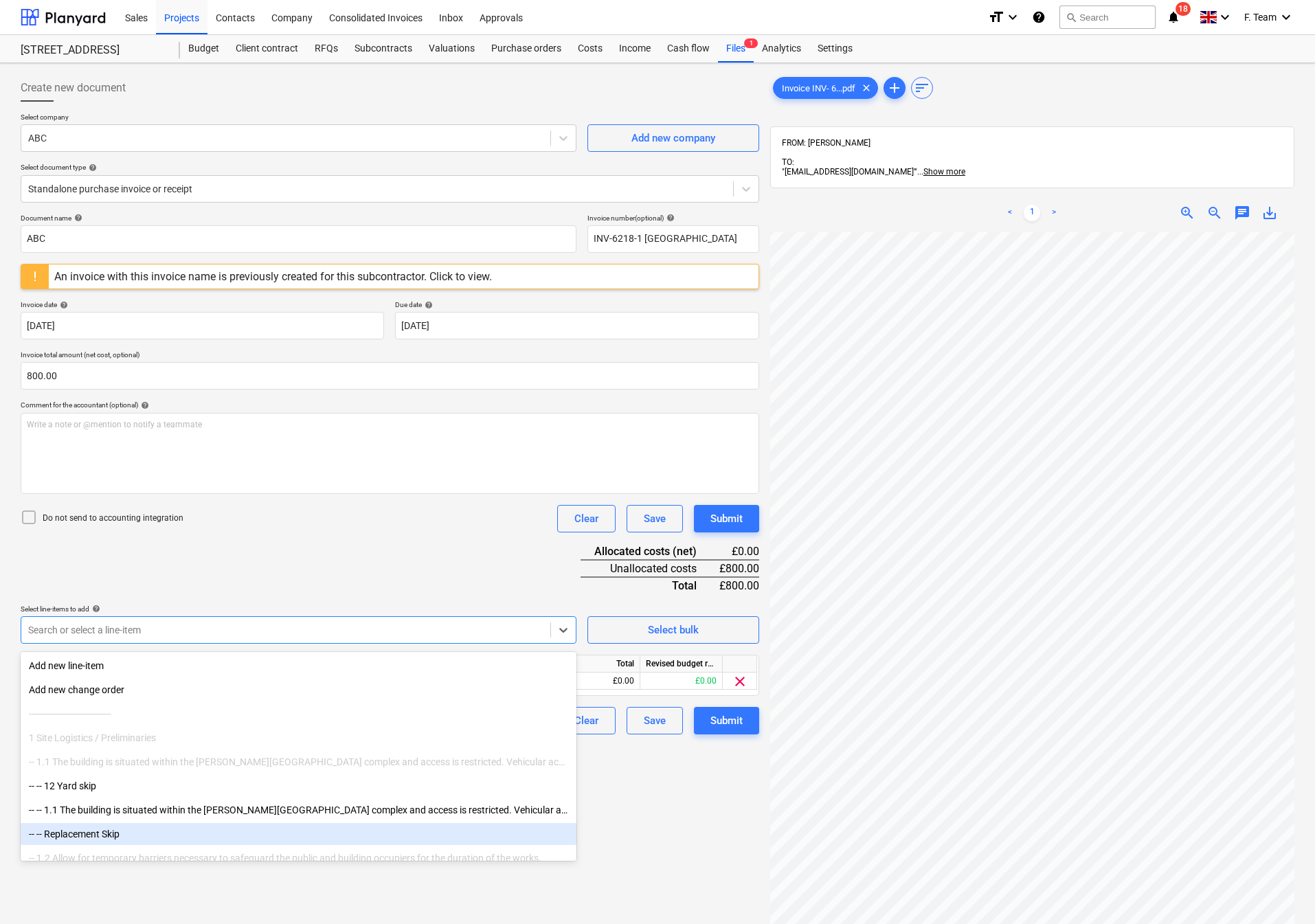
click at [682, 828] on div "Create new document Select company ABC Add new company Select document type hel…" at bounding box center [390, 596] width 749 height 1055
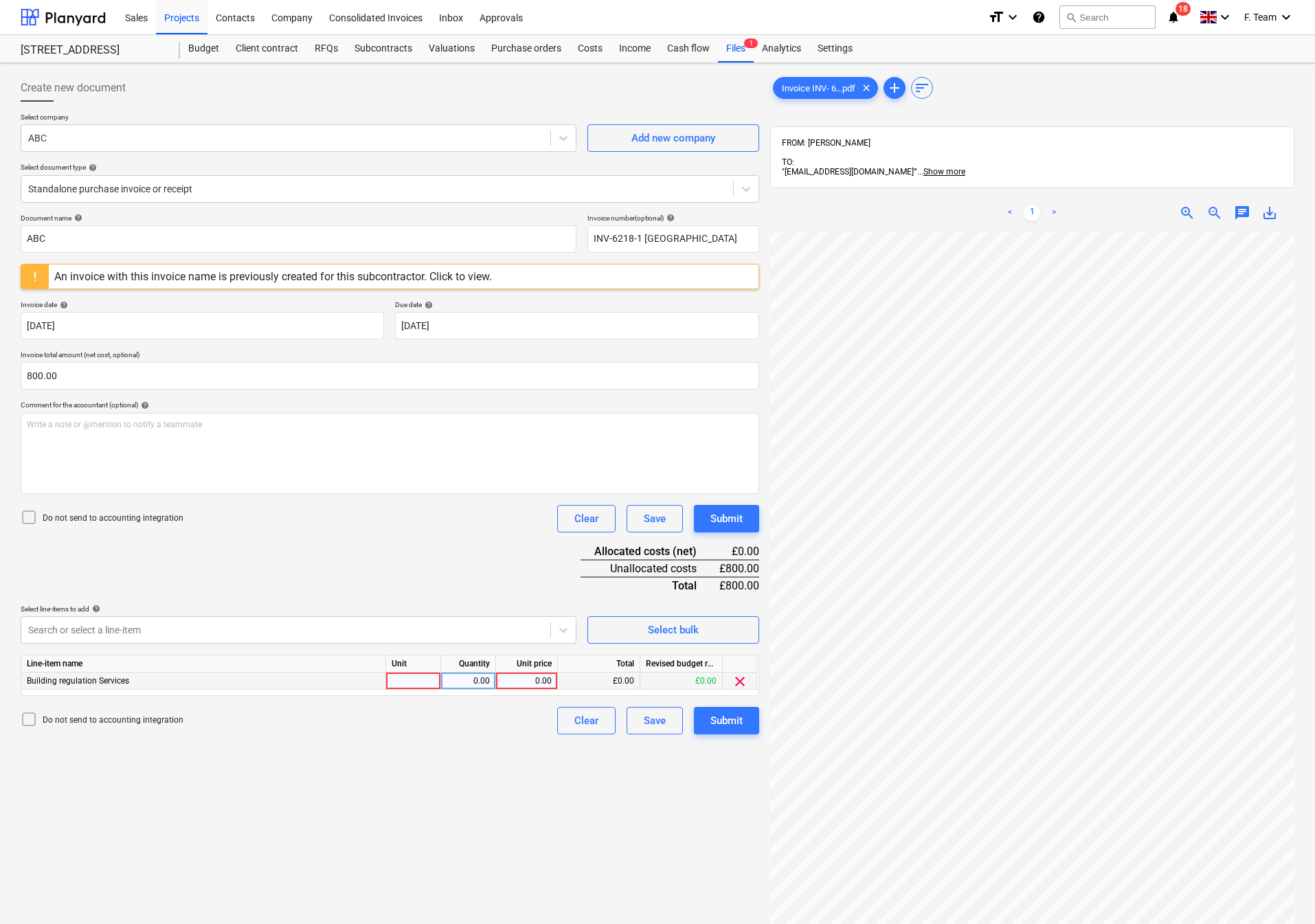
click at [414, 689] on div at bounding box center [413, 681] width 55 height 17
type input "1"
type input "800"
click at [483, 687] on div "0.00" at bounding box center [468, 681] width 43 height 17
click at [344, 805] on div "Create new document Select company ABC Add new company Select document type hel…" at bounding box center [390, 596] width 749 height 1055
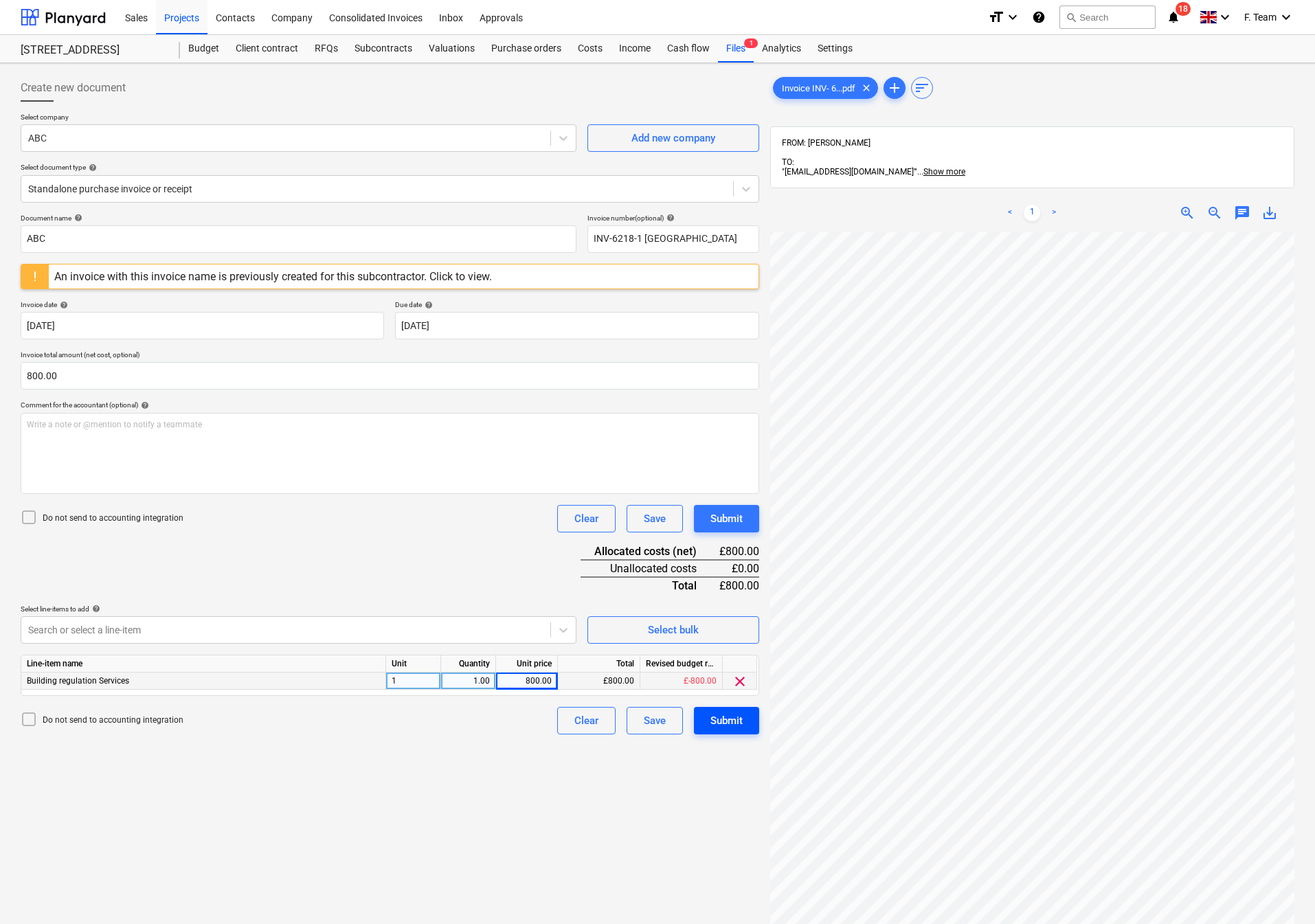
click at [721, 726] on div "Submit" at bounding box center [726, 721] width 32 height 18
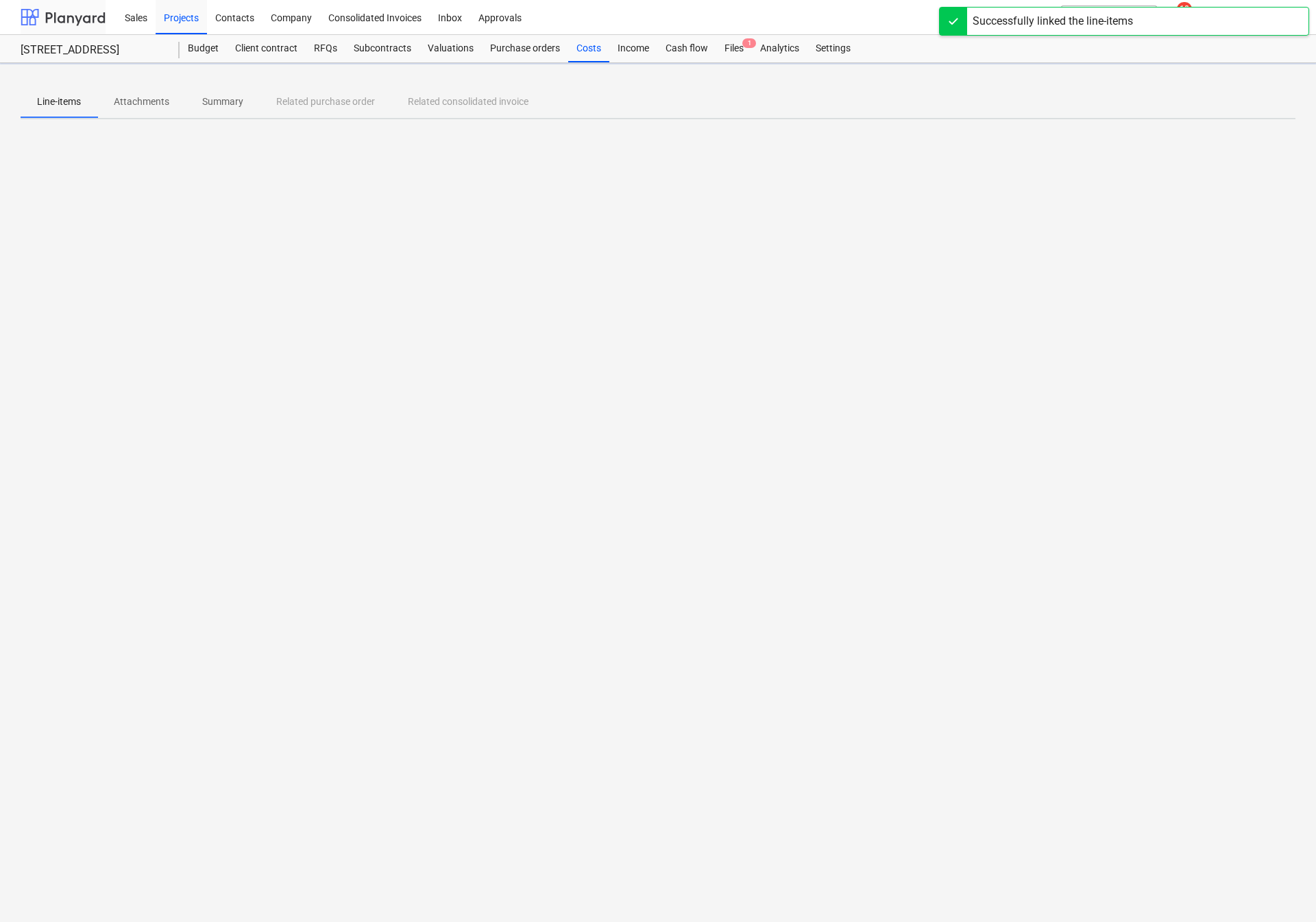
click at [59, 15] on div at bounding box center [63, 17] width 85 height 34
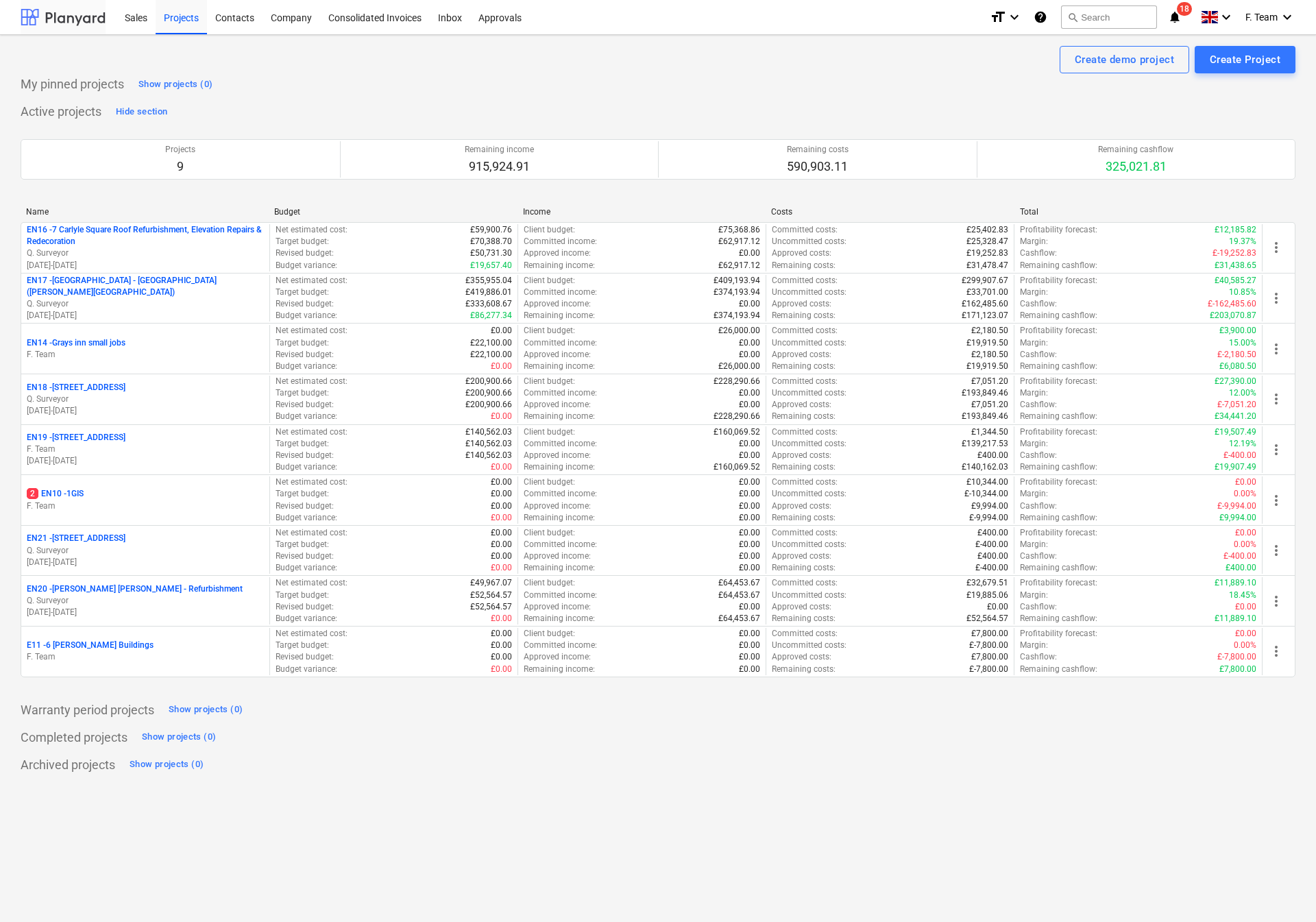
click at [70, 11] on div at bounding box center [63, 17] width 85 height 34
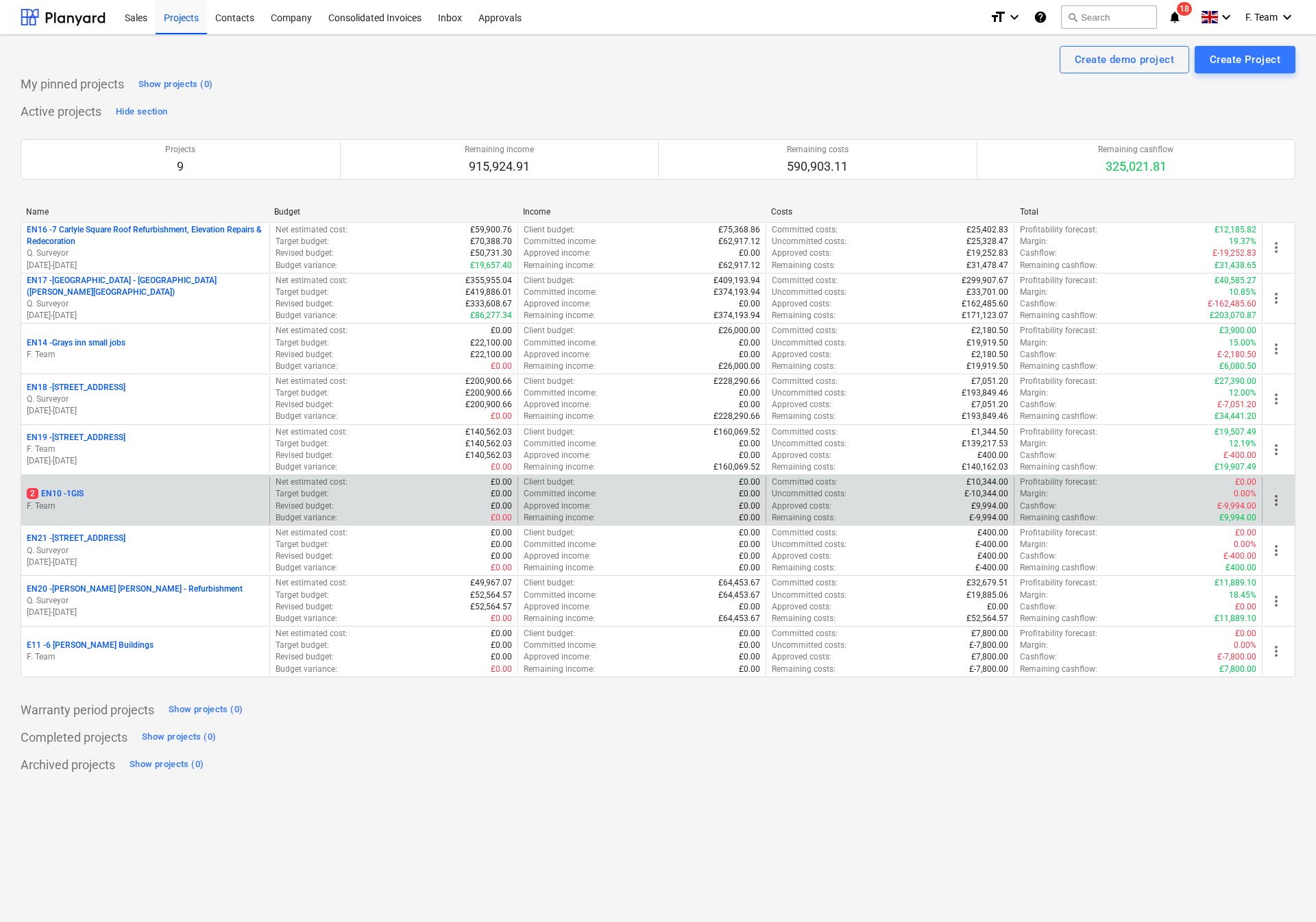
click at [76, 498] on p "2 EN10 - 1GIS" at bounding box center [55, 493] width 57 height 12
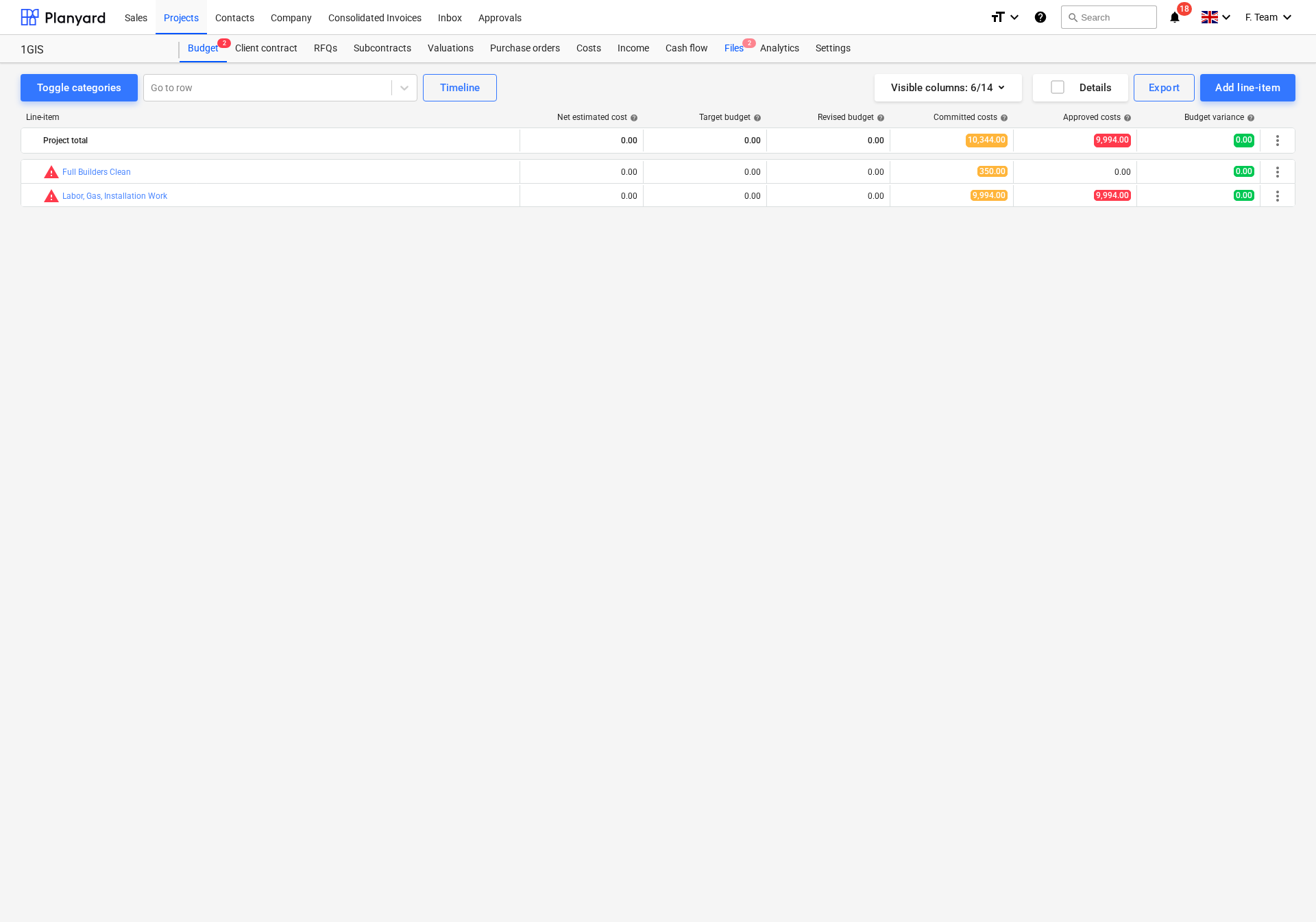
click at [731, 52] on div "Files 2" at bounding box center [734, 48] width 36 height 27
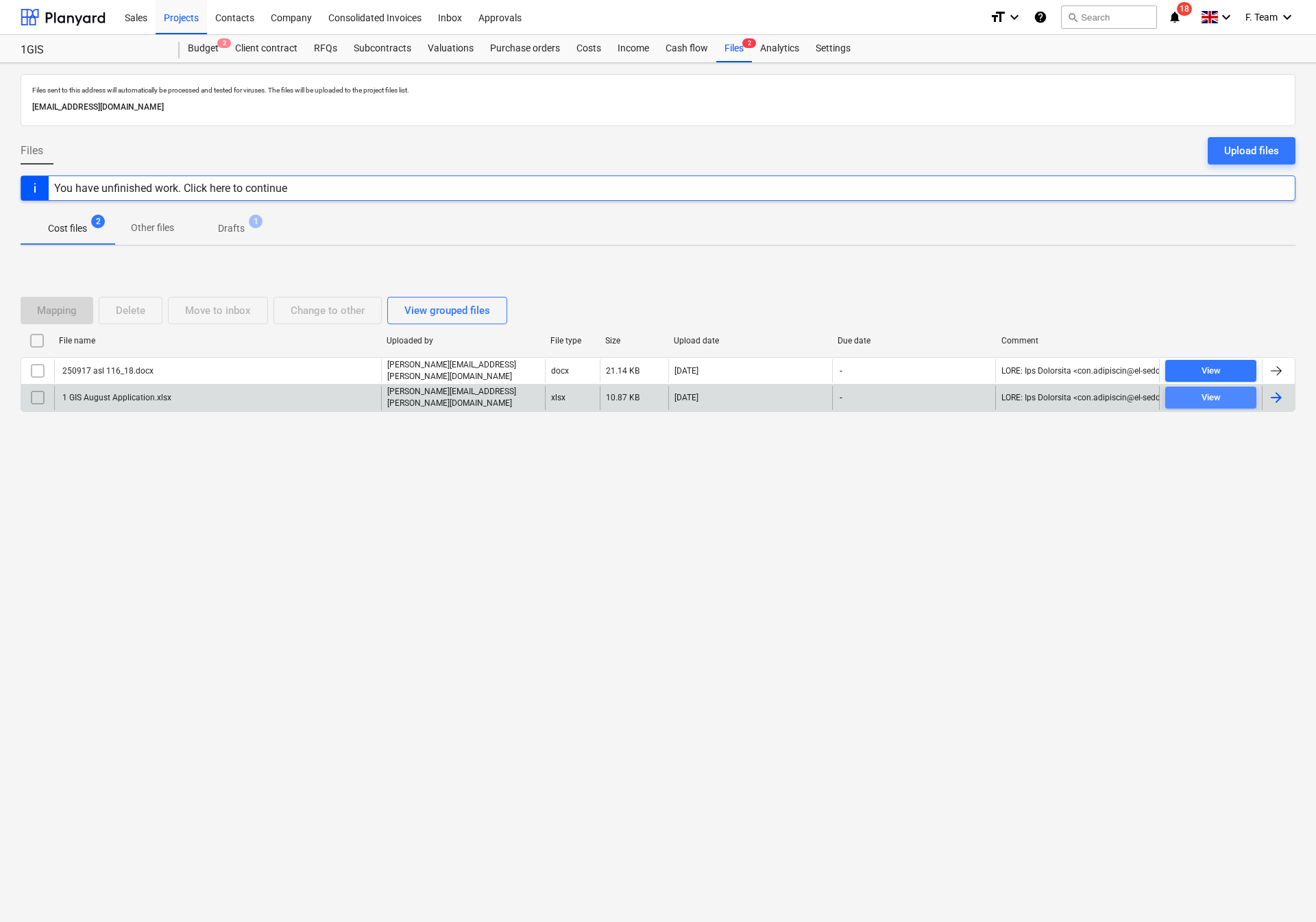
click at [1207, 400] on div "View" at bounding box center [1212, 398] width 20 height 16
click at [1232, 403] on span "View" at bounding box center [1210, 398] width 80 height 16
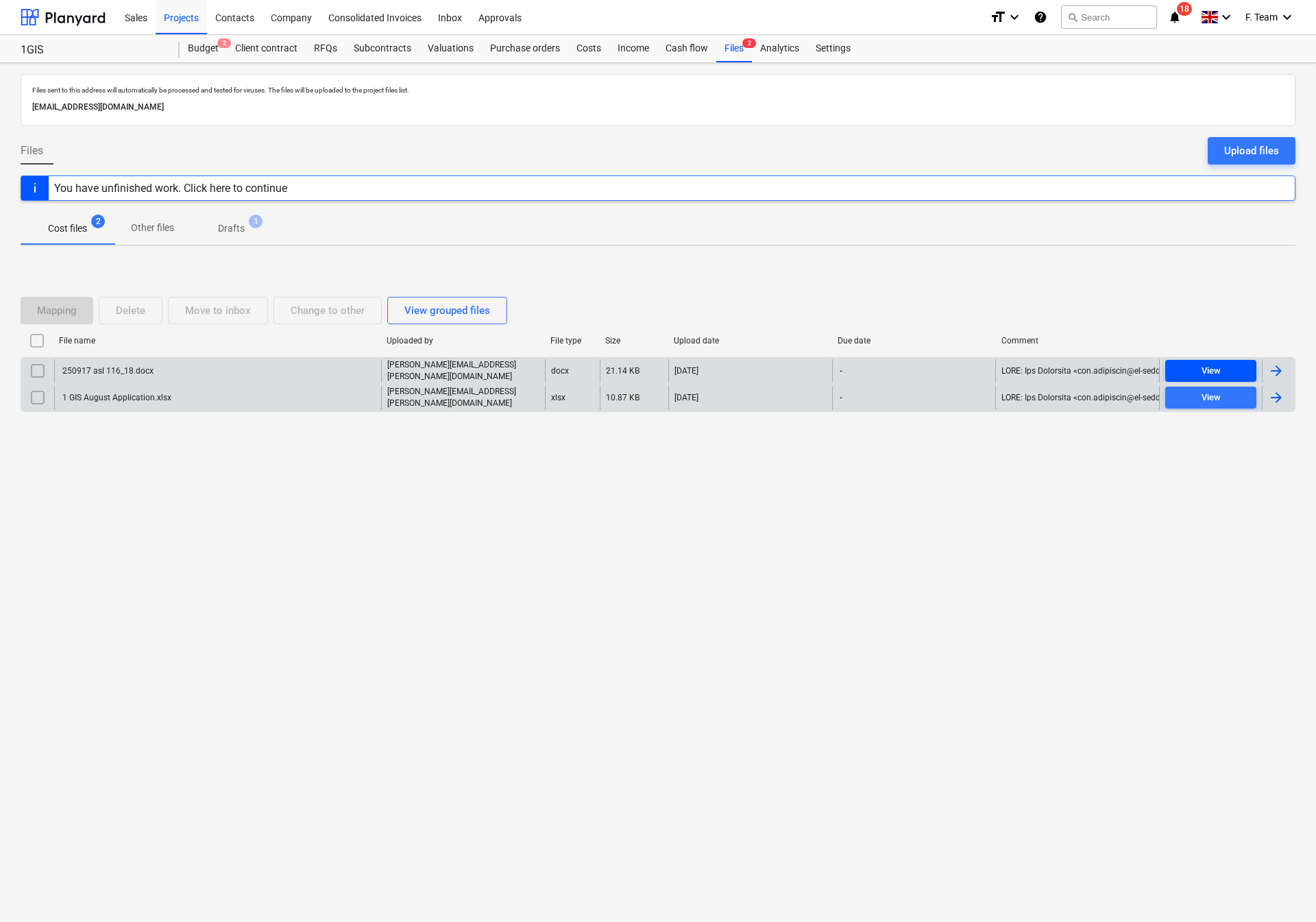
click at [1187, 364] on button "View" at bounding box center [1210, 370] width 91 height 22
click at [1278, 399] on div at bounding box center [1276, 398] width 17 height 17
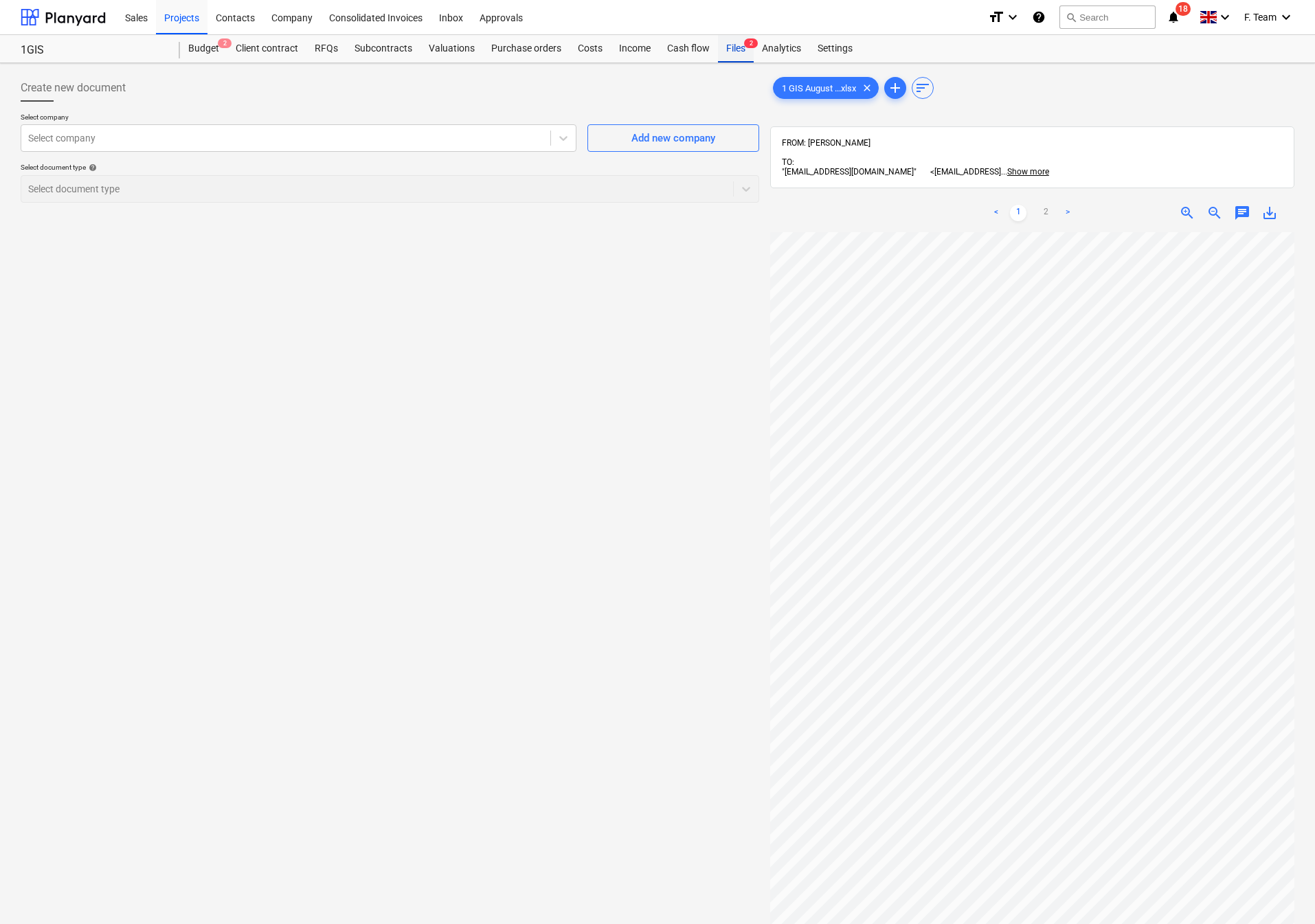
click at [741, 48] on div "Files 2" at bounding box center [735, 48] width 36 height 27
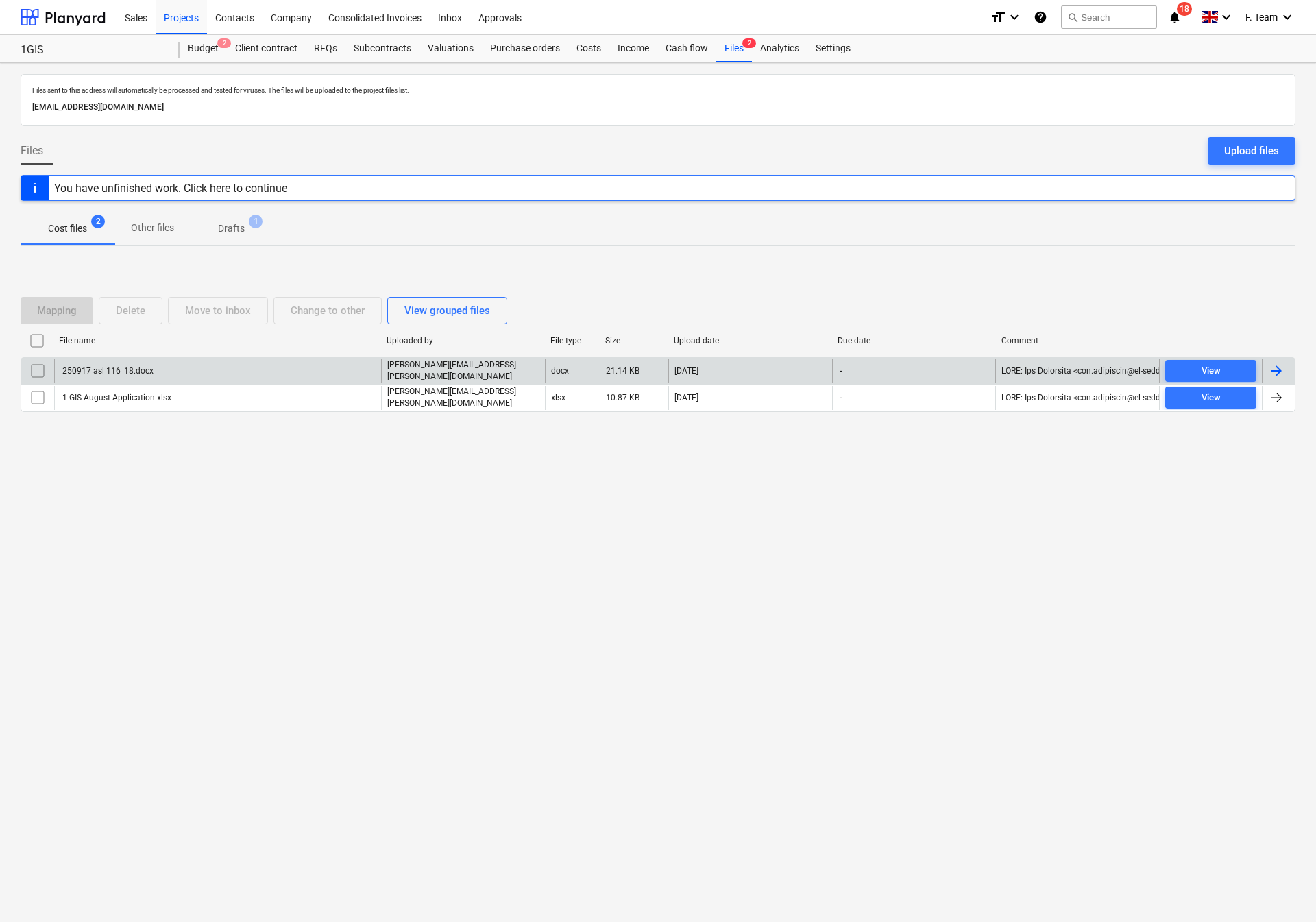
click at [1281, 369] on div at bounding box center [1276, 371] width 17 height 17
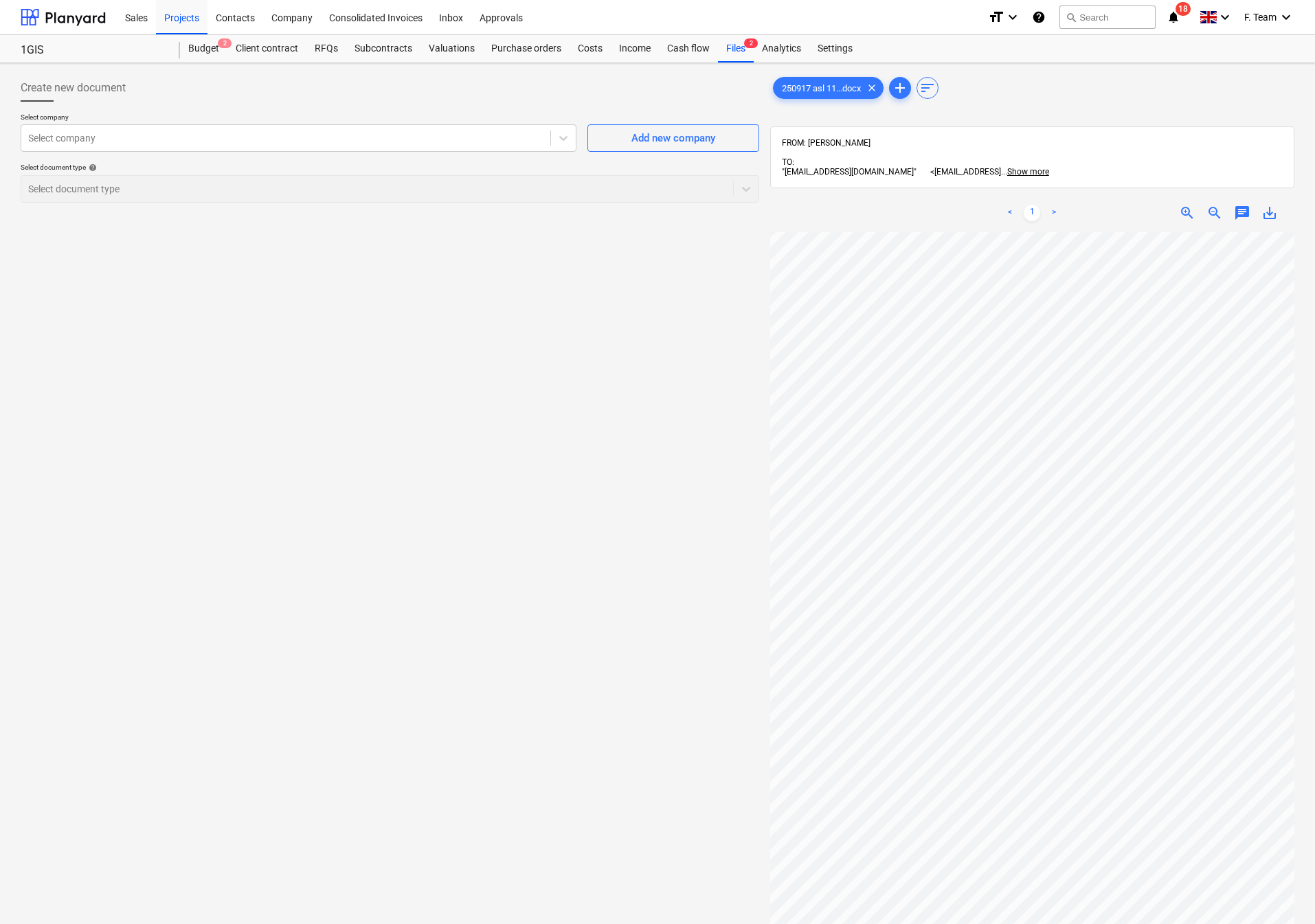
scroll to position [714, 0]
click at [1315, 707] on html "Sales Projects Contacts Company Consolidated Invoices Inbox Approvals format_si…" at bounding box center [657, 462] width 1315 height 924
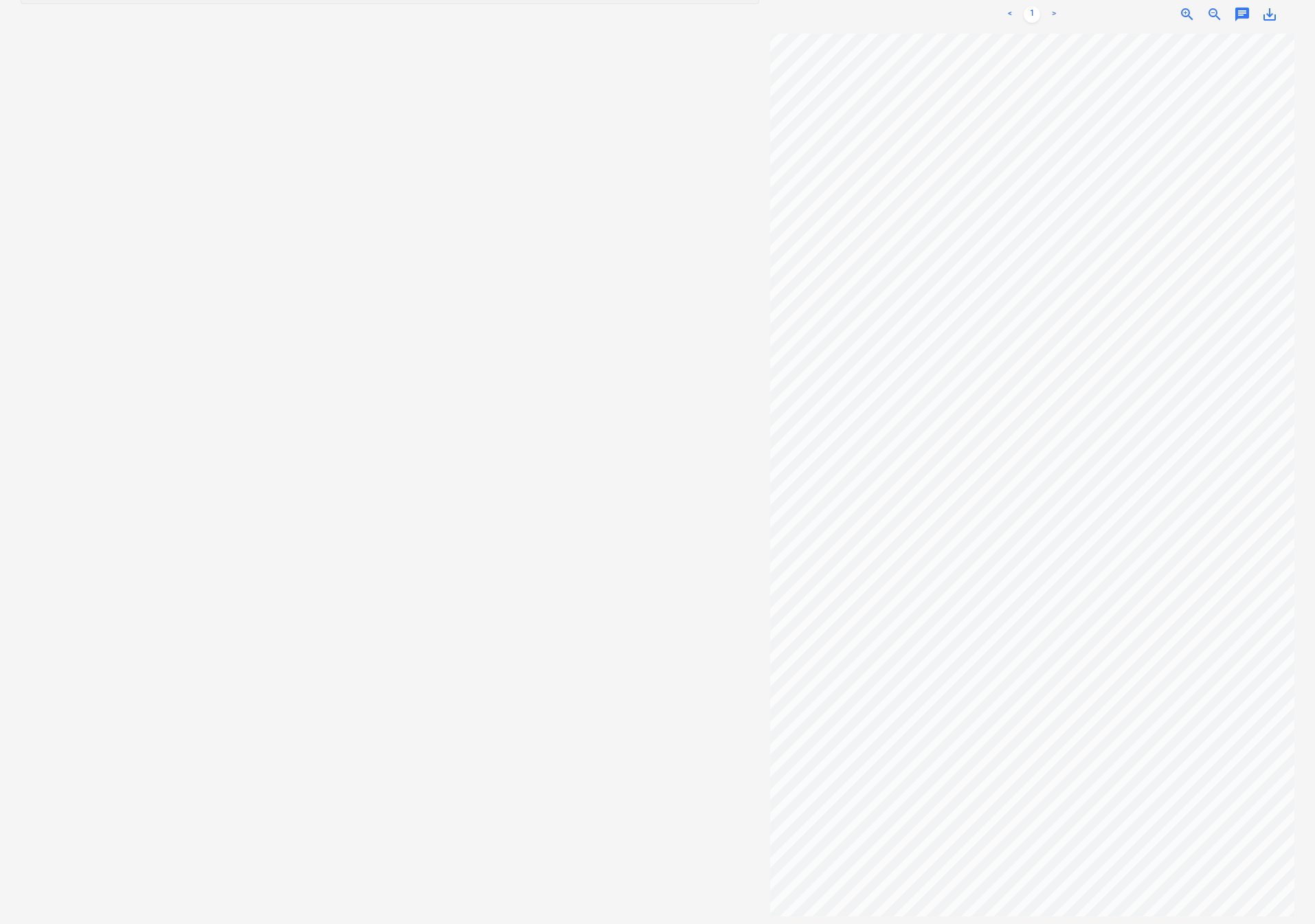
scroll to position [714, 189]
click at [1192, 13] on span "zoom_in" at bounding box center [1187, 15] width 17 height 17
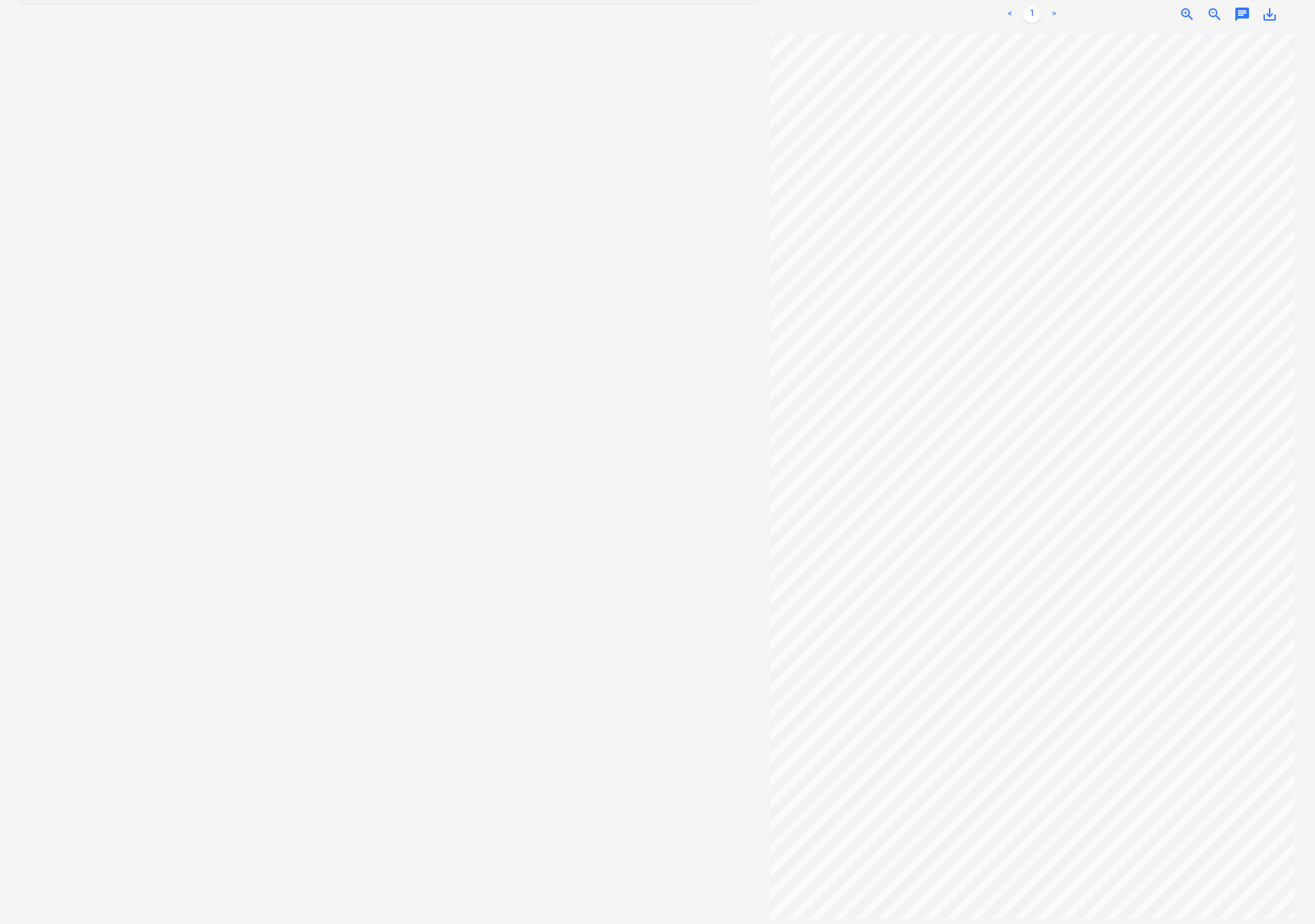
click at [1218, 6] on span "zoom_out" at bounding box center [1215, 15] width 17 height 17
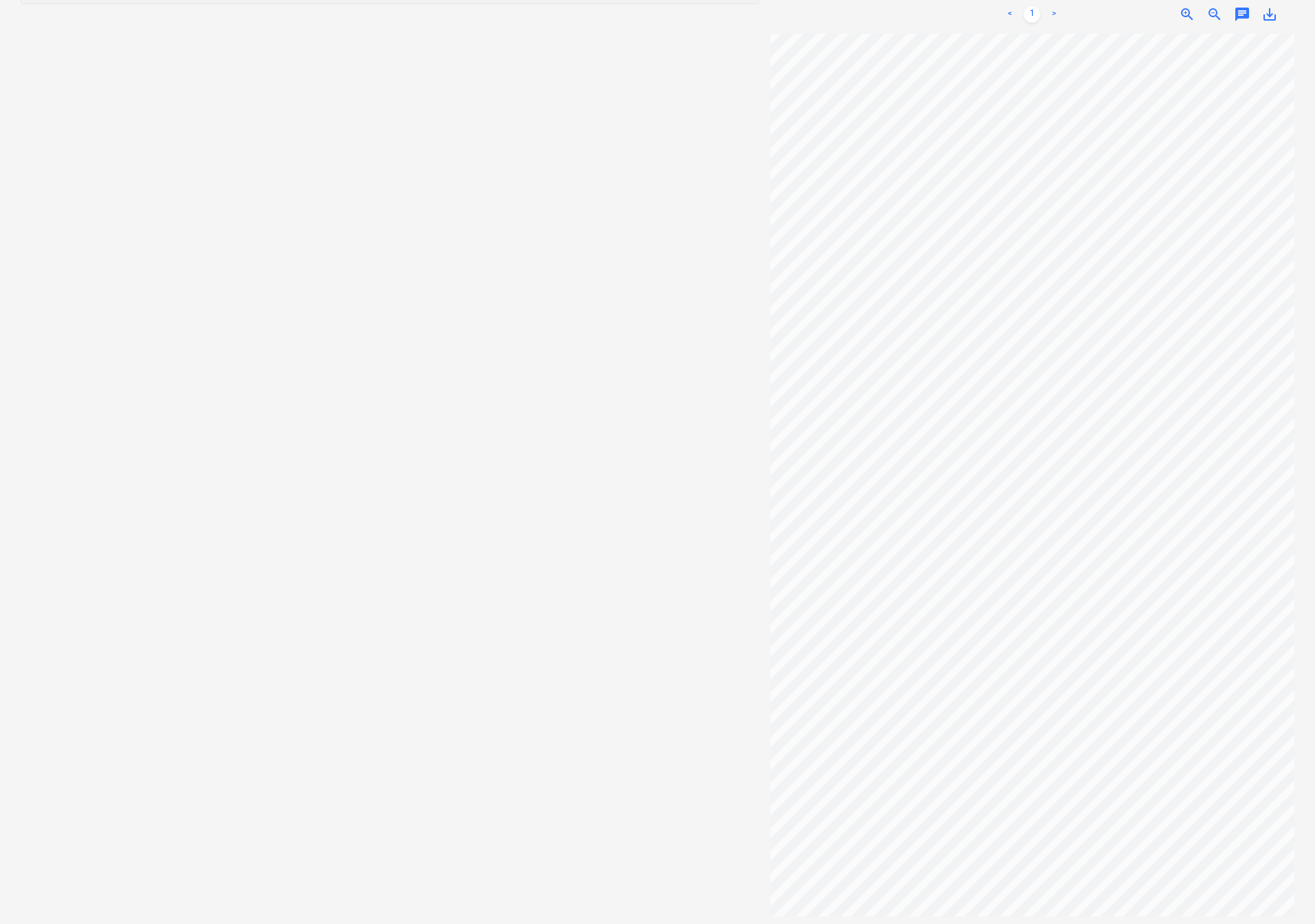
scroll to position [570, 189]
click at [1214, 10] on span "zoom_out" at bounding box center [1215, 15] width 17 height 17
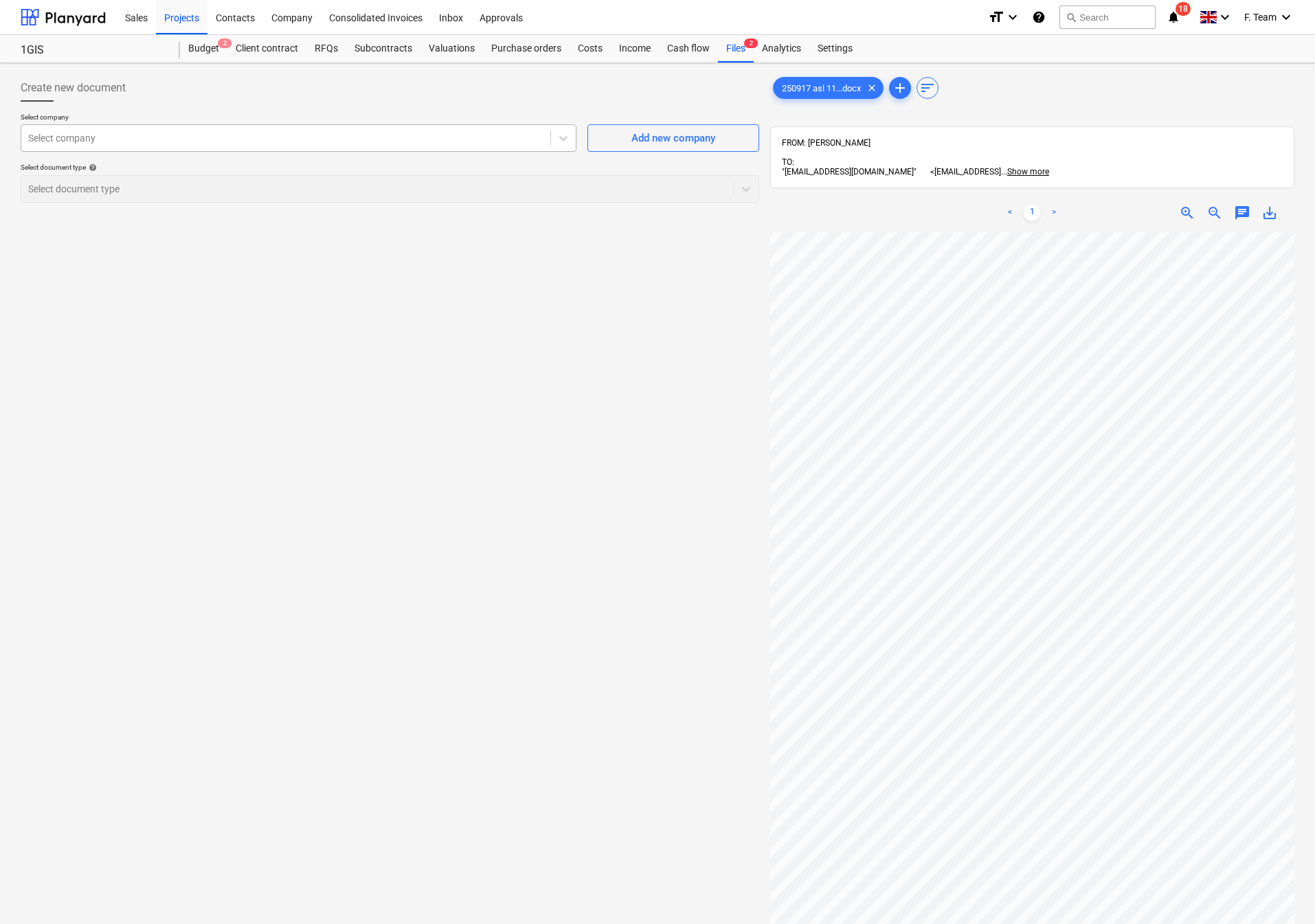
click at [145, 141] on div at bounding box center [286, 138] width 515 height 14
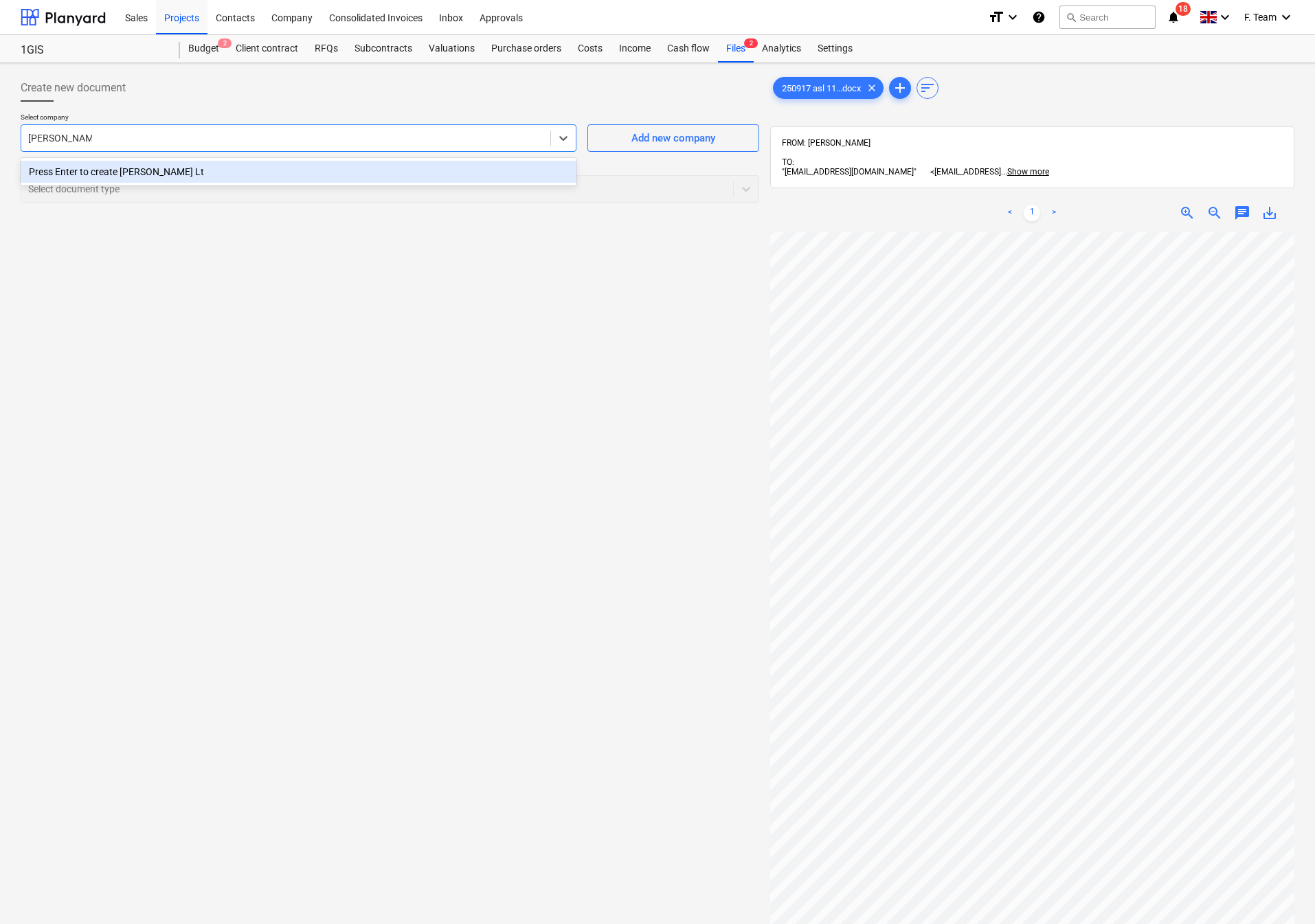
type input "ALBA Stone Ltd"
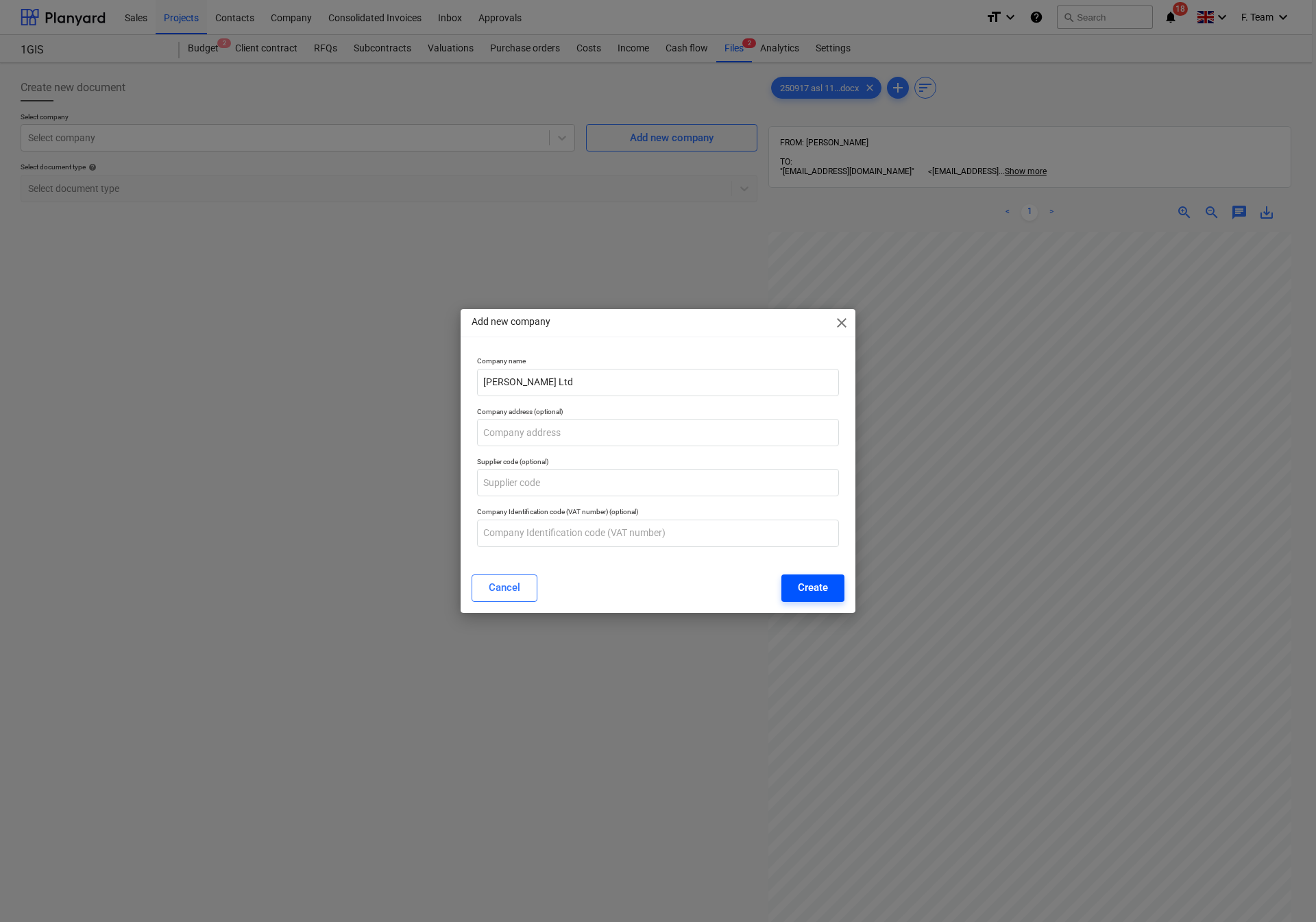
click at [800, 591] on div "Create" at bounding box center [812, 587] width 30 height 18
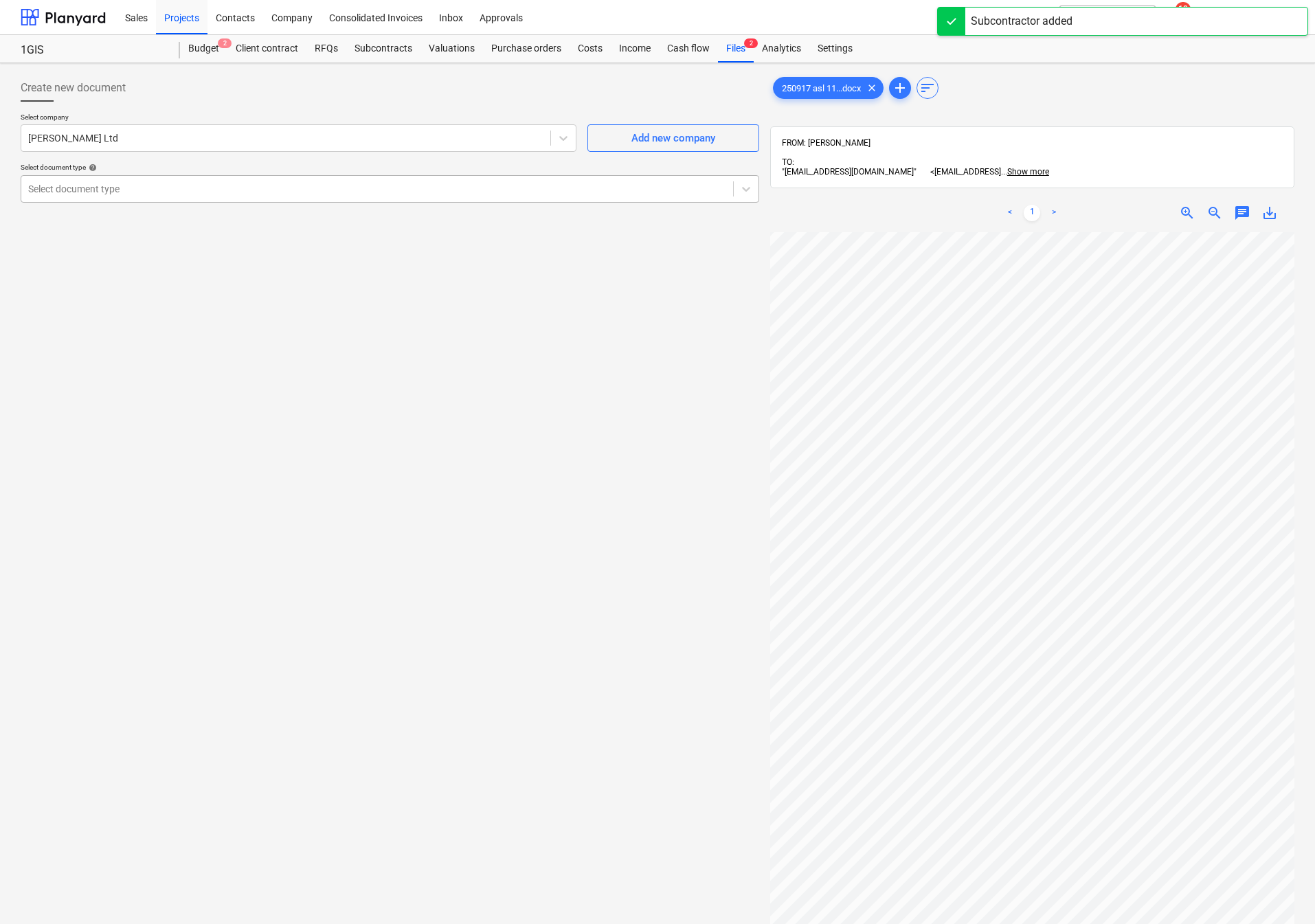
click at [156, 193] on div at bounding box center [377, 189] width 698 height 14
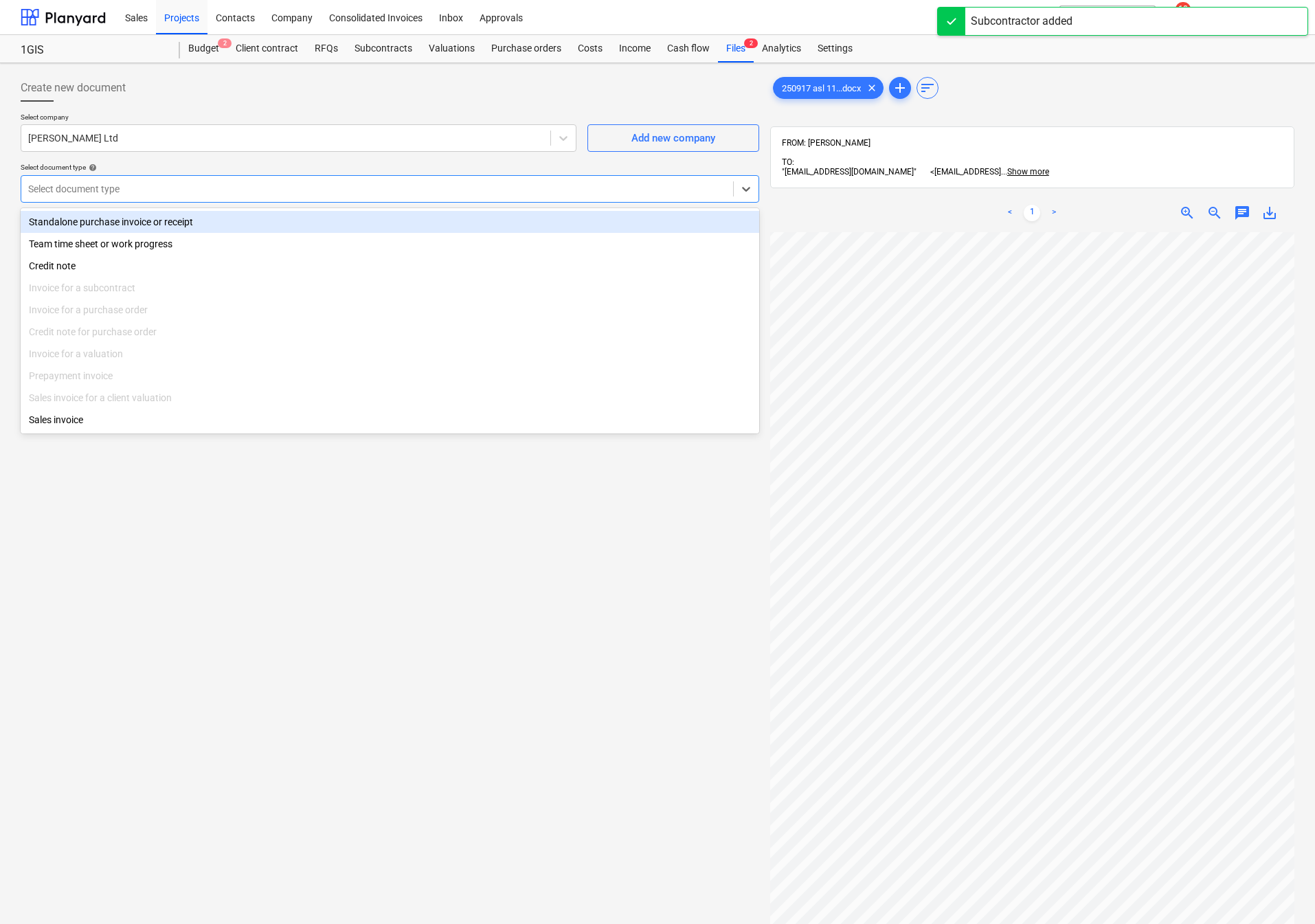
click at [133, 225] on div "Standalone purchase invoice or receipt" at bounding box center [390, 221] width 739 height 22
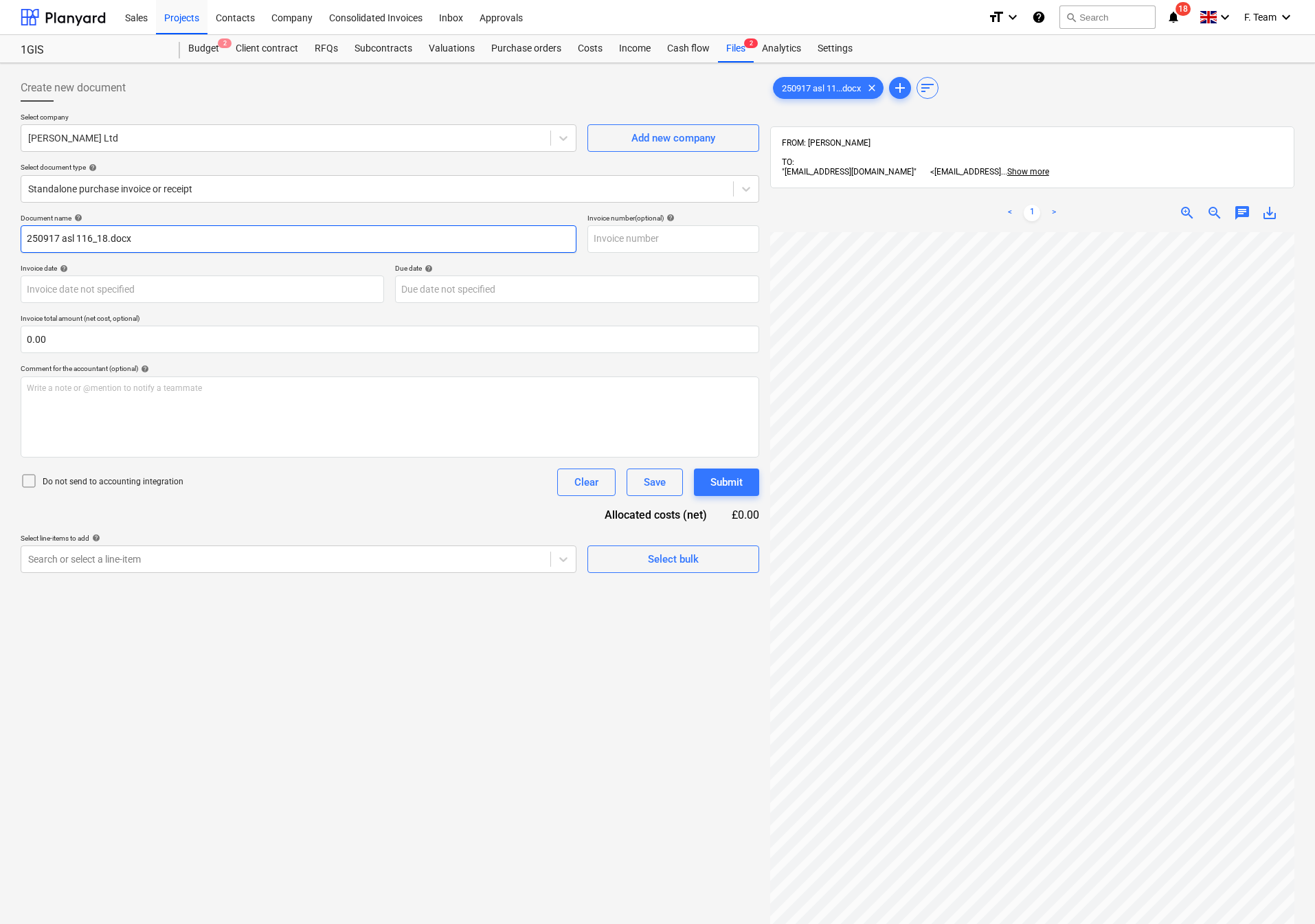
drag, startPoint x: 154, startPoint y: 239, endPoint x: 8, endPoint y: 245, distance: 146.1
click at [8, 245] on div "Create new document Select company ALBA Stone Ltd Add new company Select docume…" at bounding box center [657, 596] width 1315 height 1066
type input "ALBA Stone Ltd"
type input "116/18"
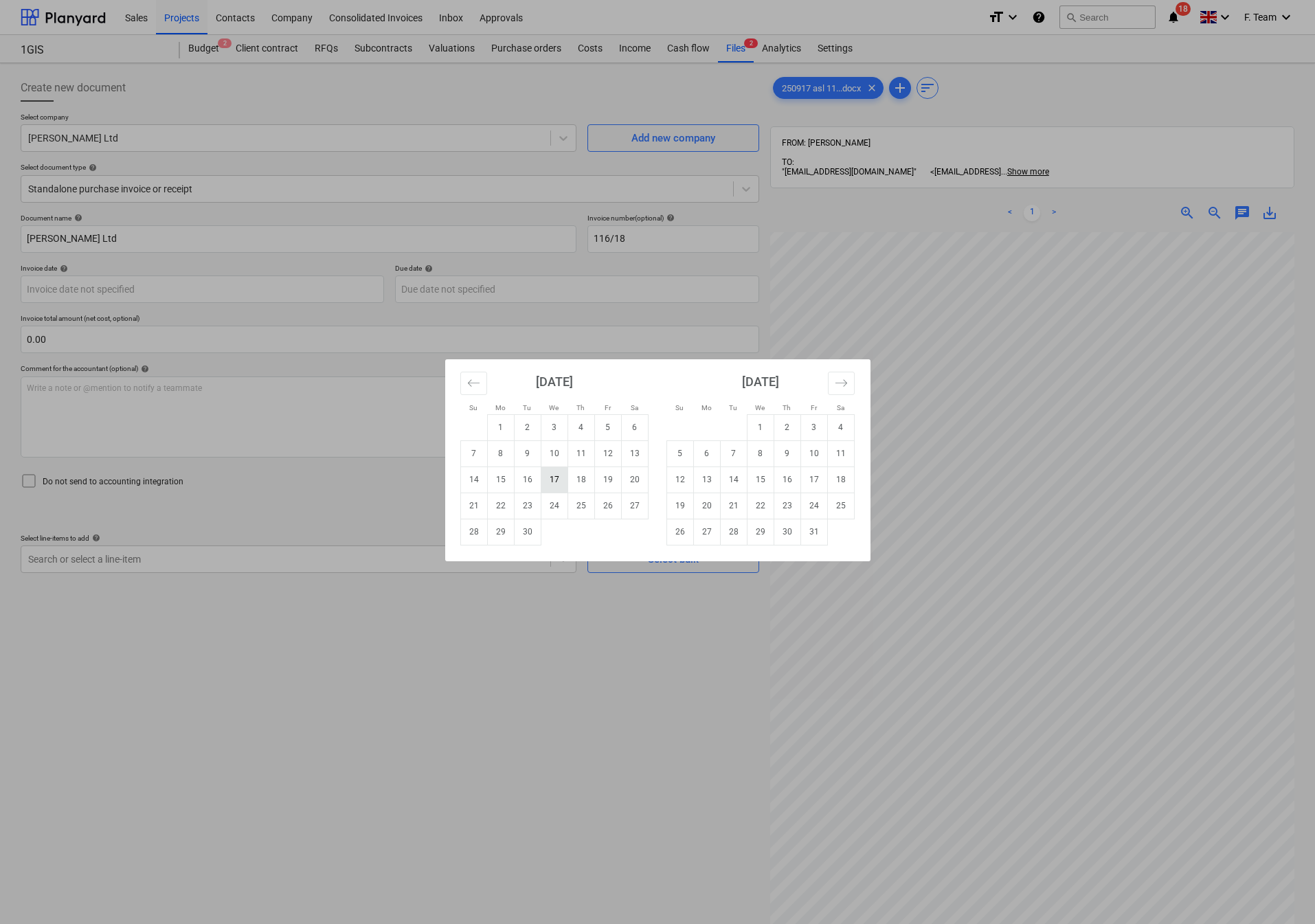
click at [561, 479] on td "17" at bounding box center [554, 479] width 27 height 26
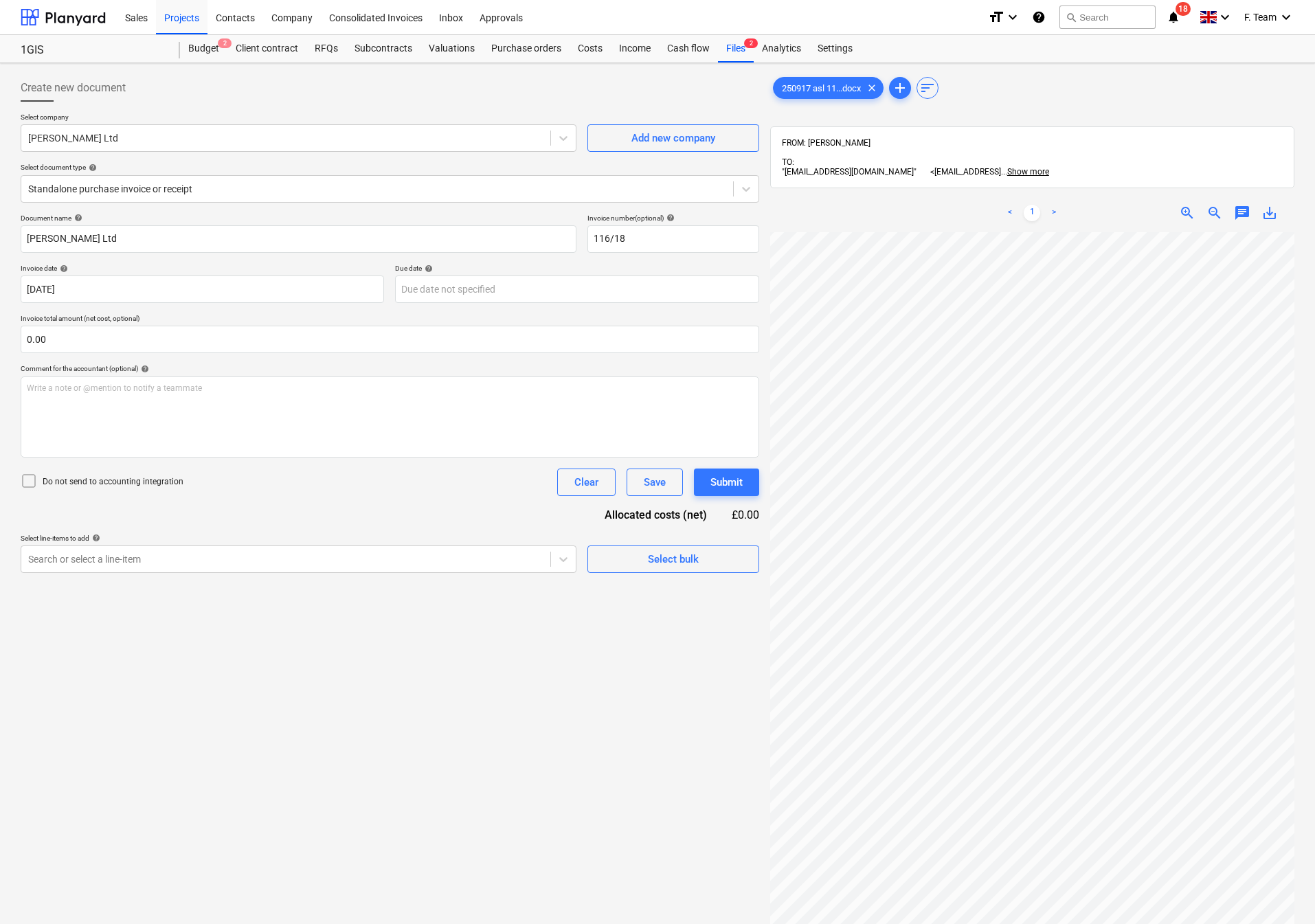
type input "17 Sep 2025"
click at [418, 300] on body "Sales Projects Contacts Company Consolidated Invoices Inbox Approvals format_si…" at bounding box center [657, 462] width 1315 height 924
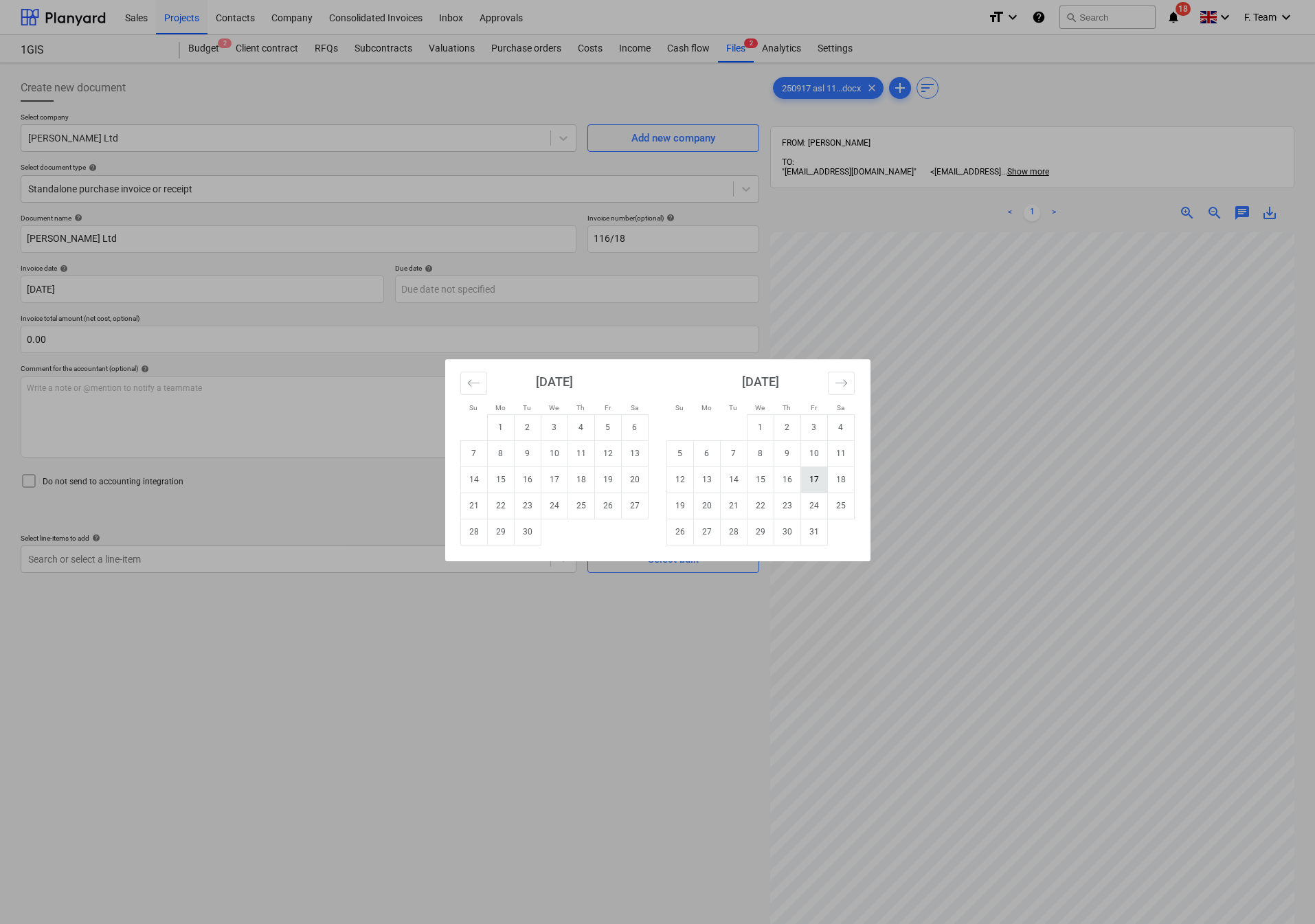
click at [817, 481] on td "17" at bounding box center [814, 479] width 27 height 26
type input "17 Oct 2025"
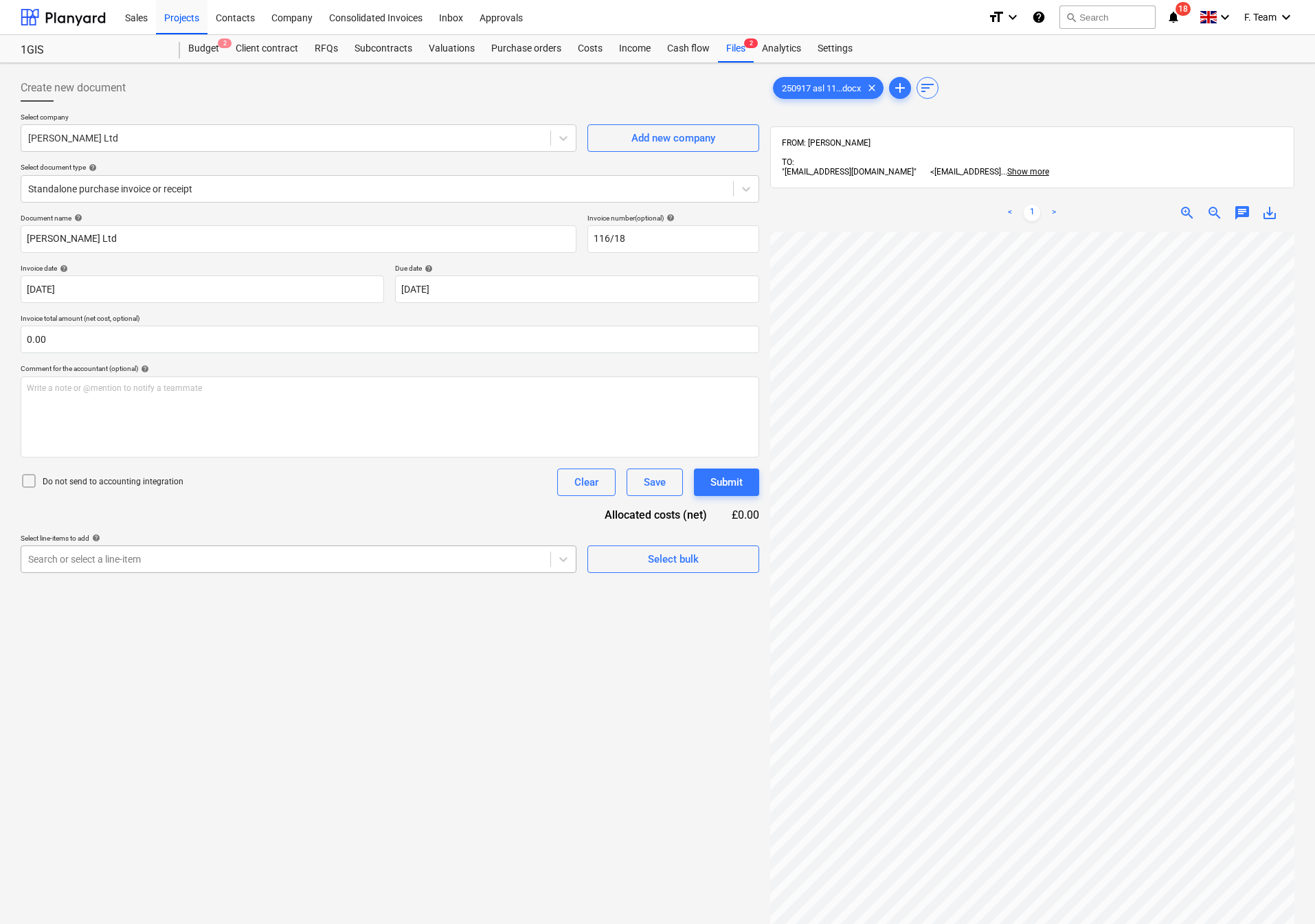
click at [431, 559] on div at bounding box center [286, 559] width 515 height 14
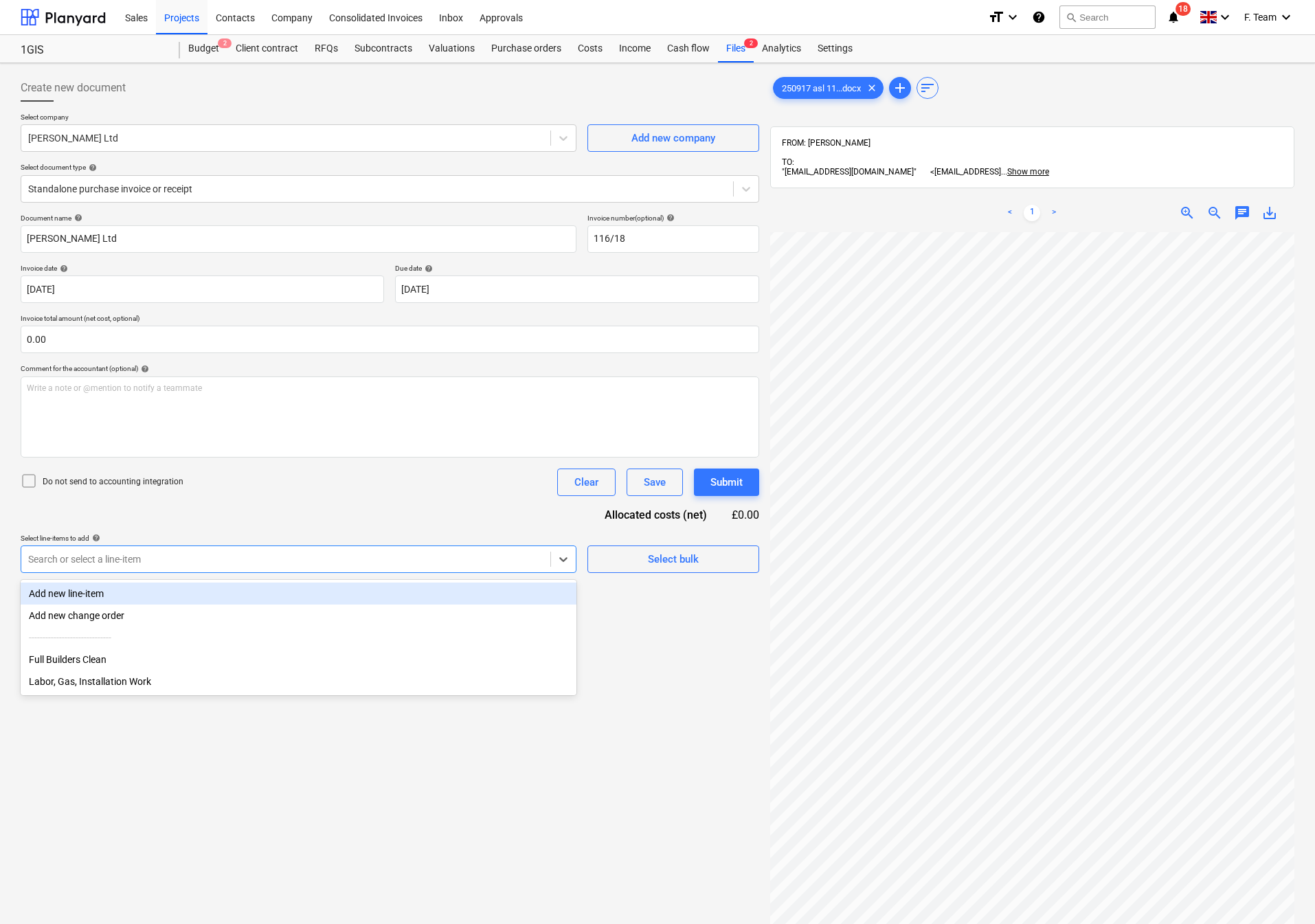
click at [161, 589] on div "Add new line-item" at bounding box center [299, 593] width 556 height 22
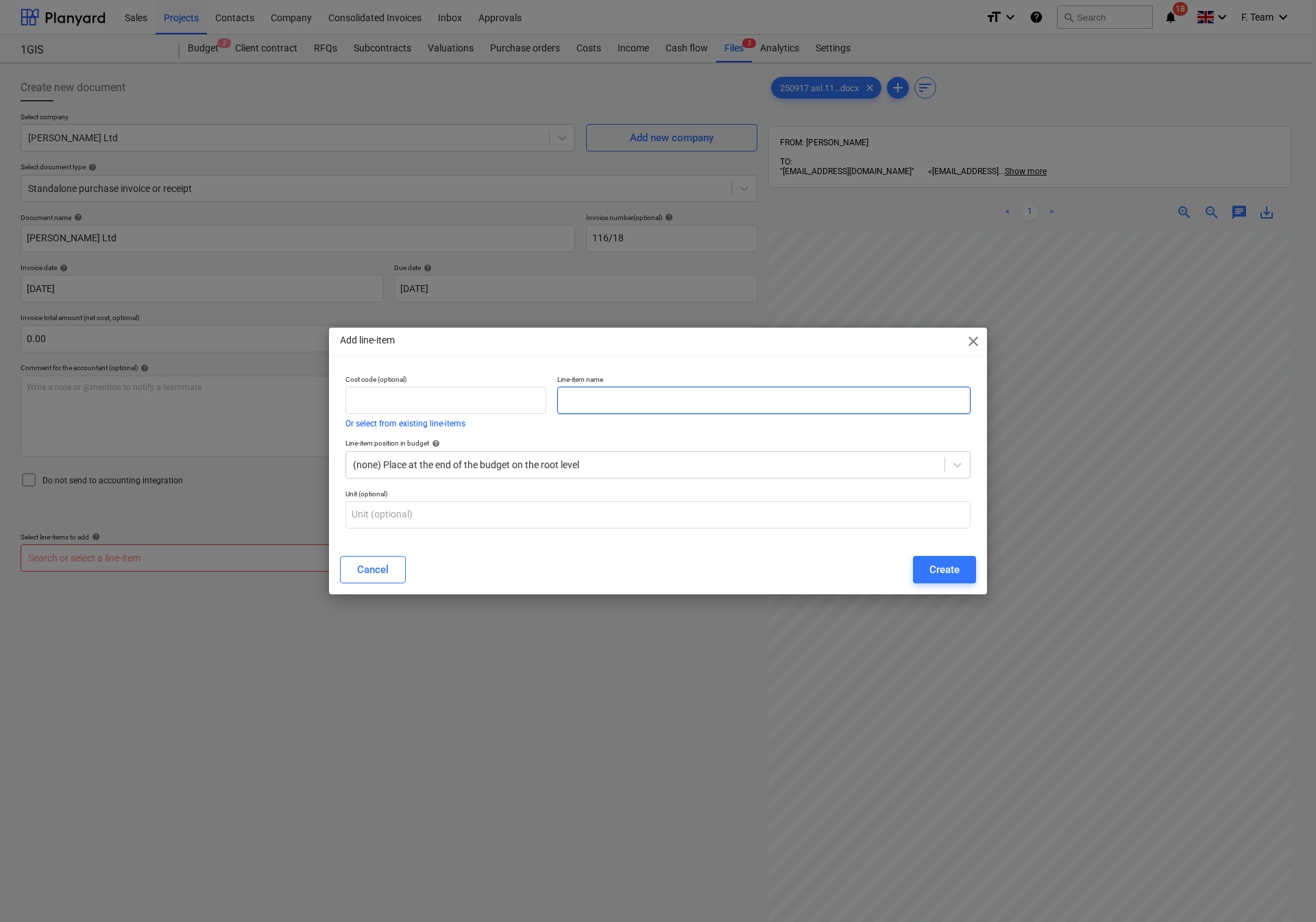
click at [640, 395] on input "text" at bounding box center [764, 400] width 413 height 27
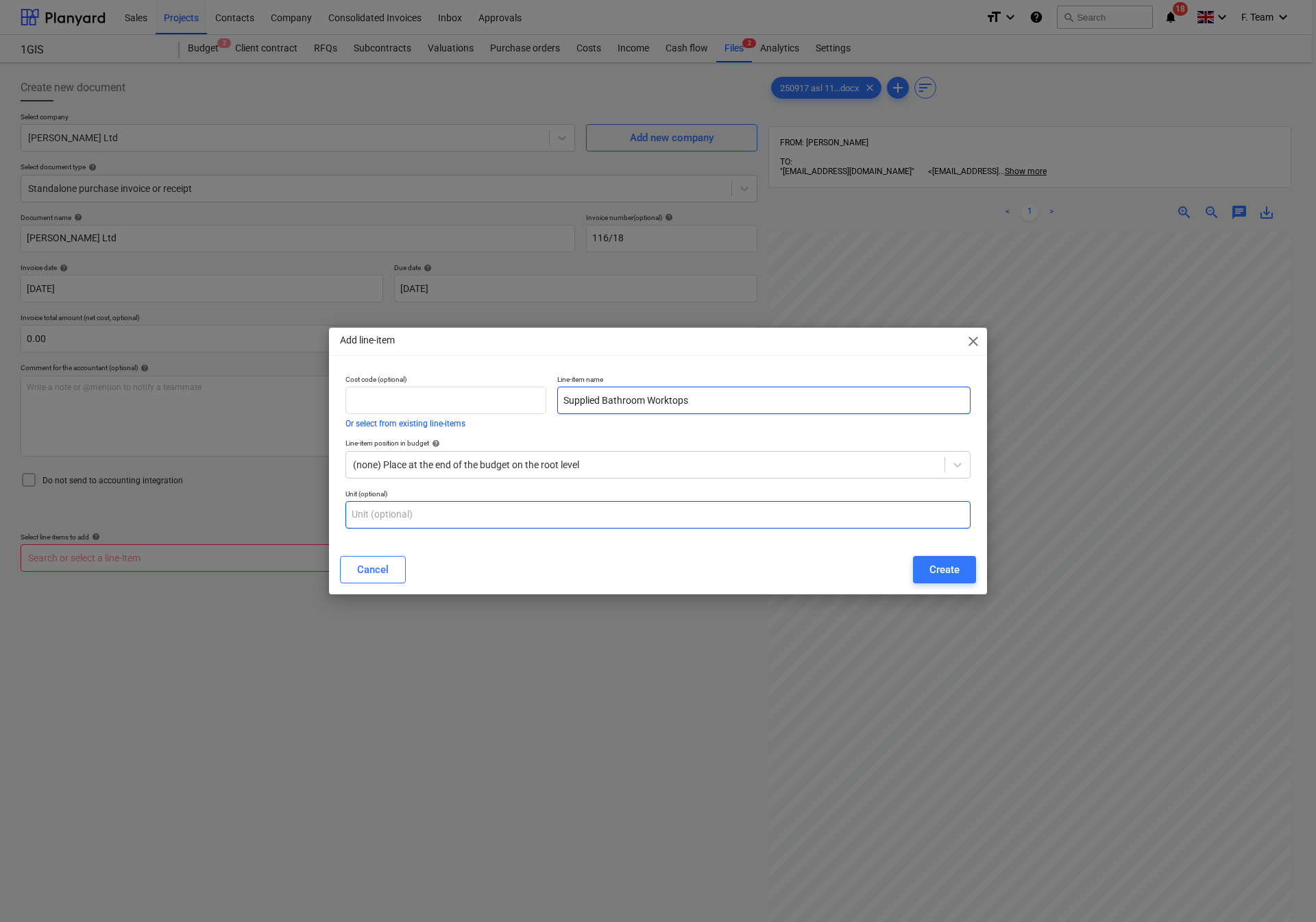
type input "Supplied Bathroom Worktops"
click at [431, 516] on input "text" at bounding box center [658, 514] width 625 height 27
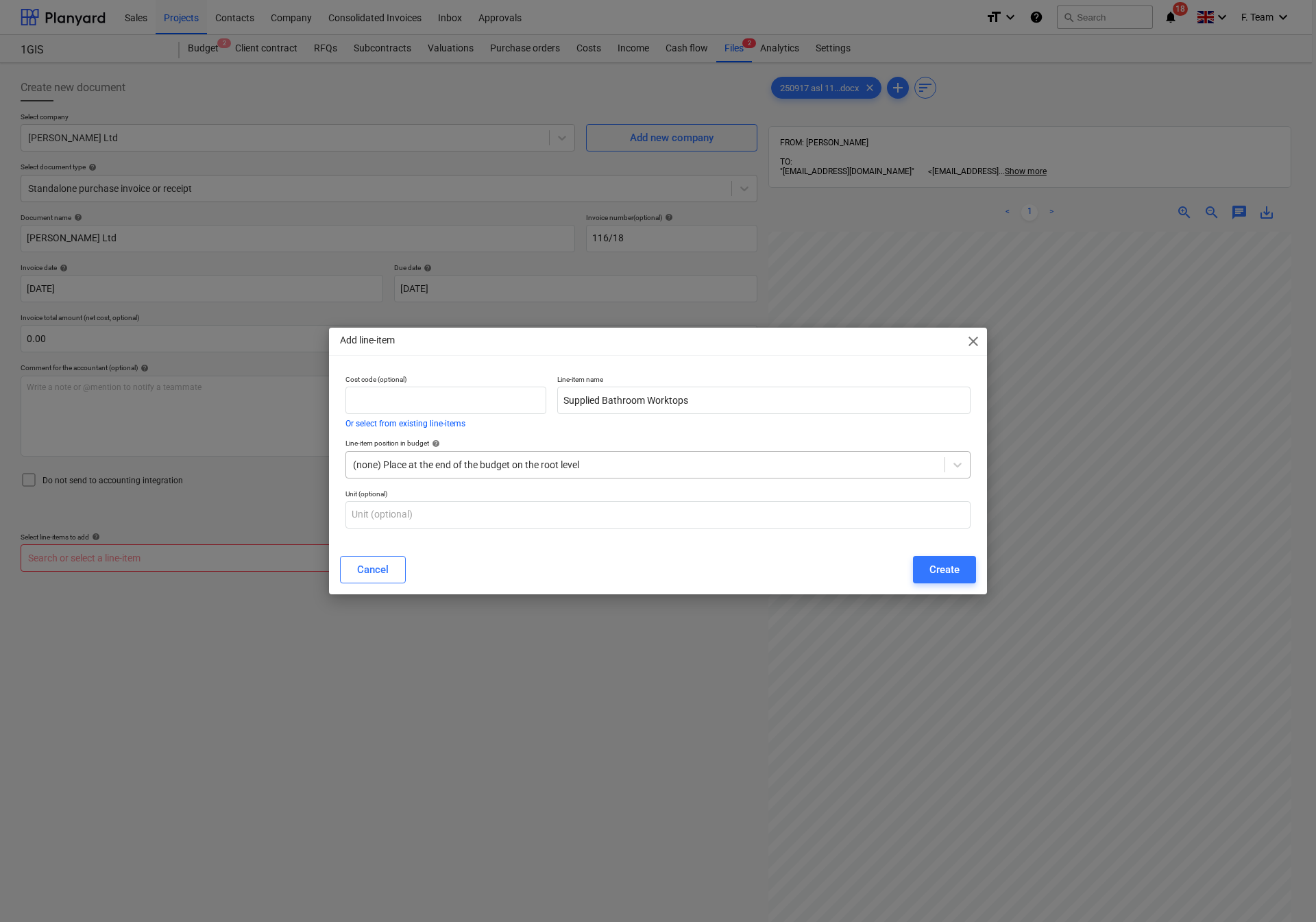
click at [488, 478] on div "(none) Place at the end of the budget on the root level" at bounding box center [658, 464] width 625 height 27
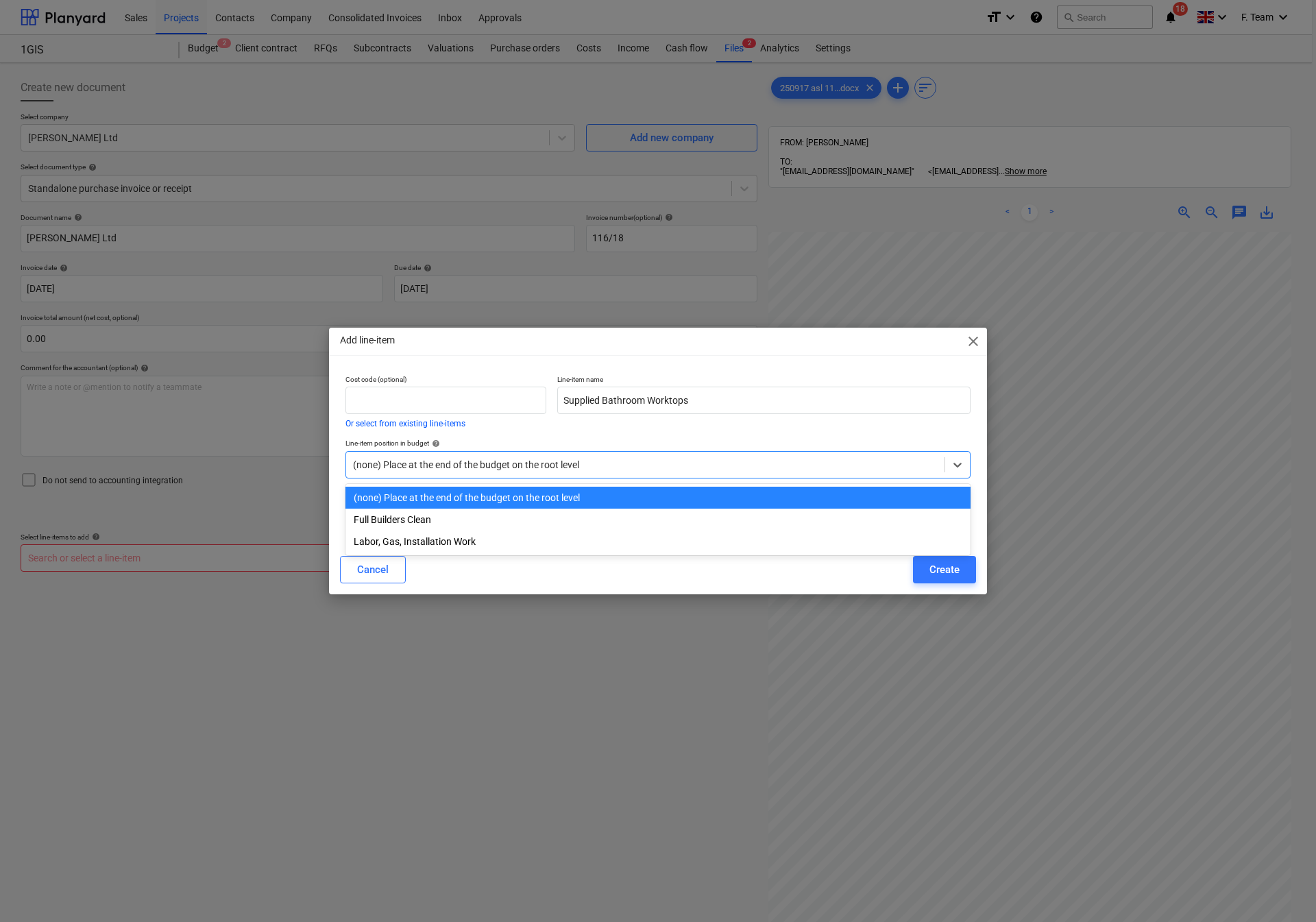
click at [518, 461] on div at bounding box center [645, 465] width 585 height 14
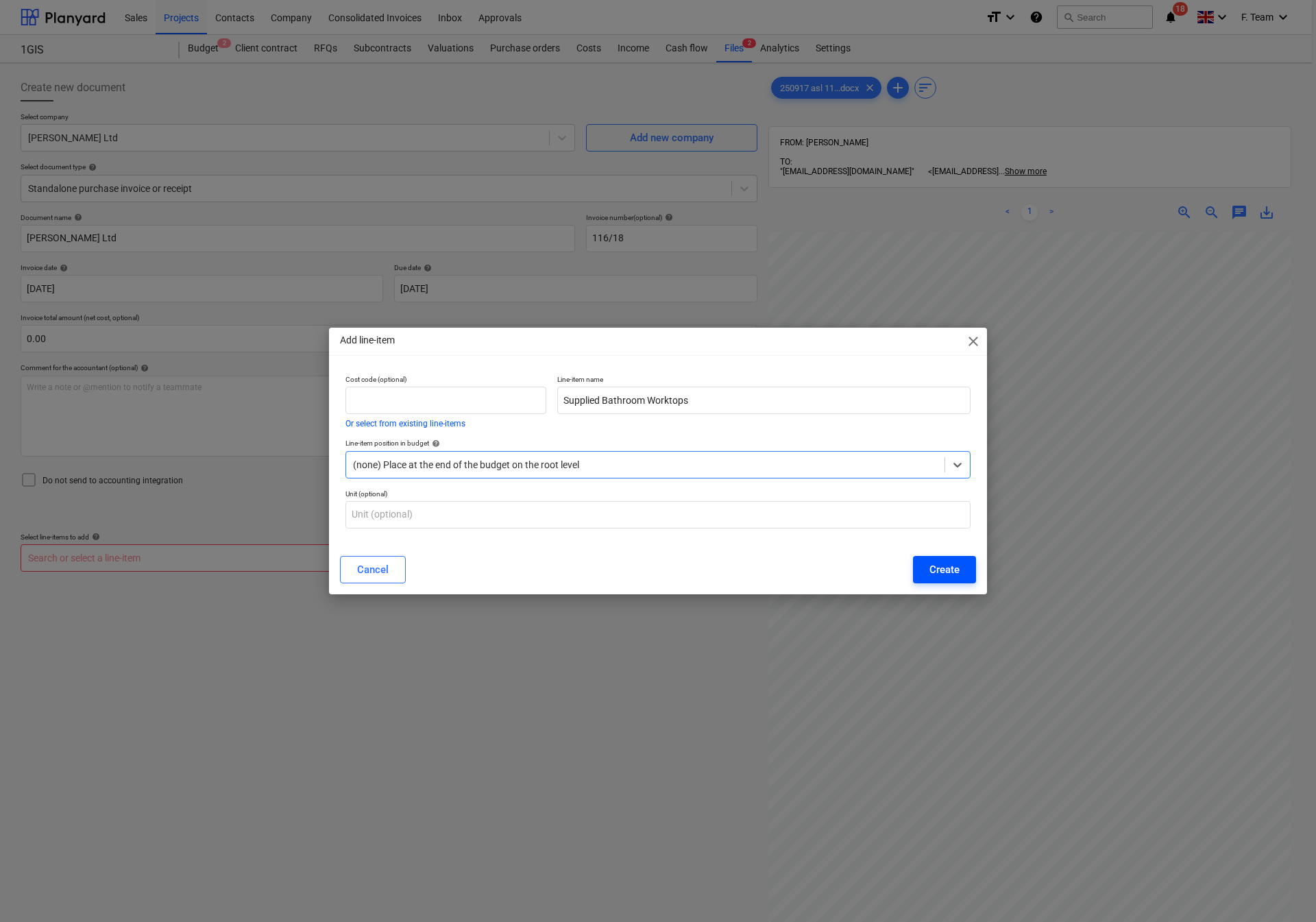
click at [940, 570] on div "Create" at bounding box center [944, 570] width 30 height 18
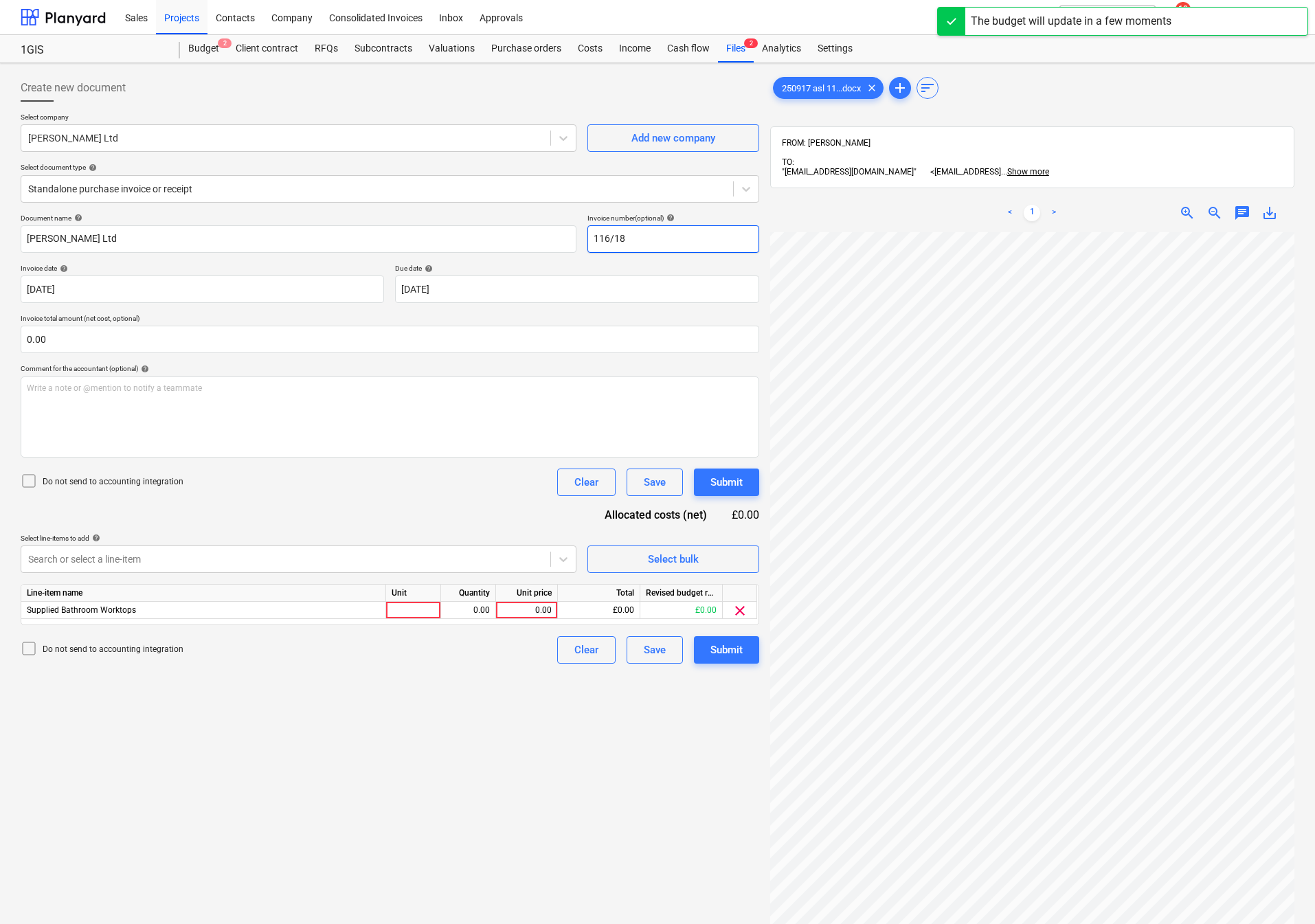
click at [668, 244] on input "116/18" at bounding box center [673, 239] width 172 height 27
type input "116/18 - 1 GIS"
click at [409, 613] on div at bounding box center [413, 610] width 55 height 17
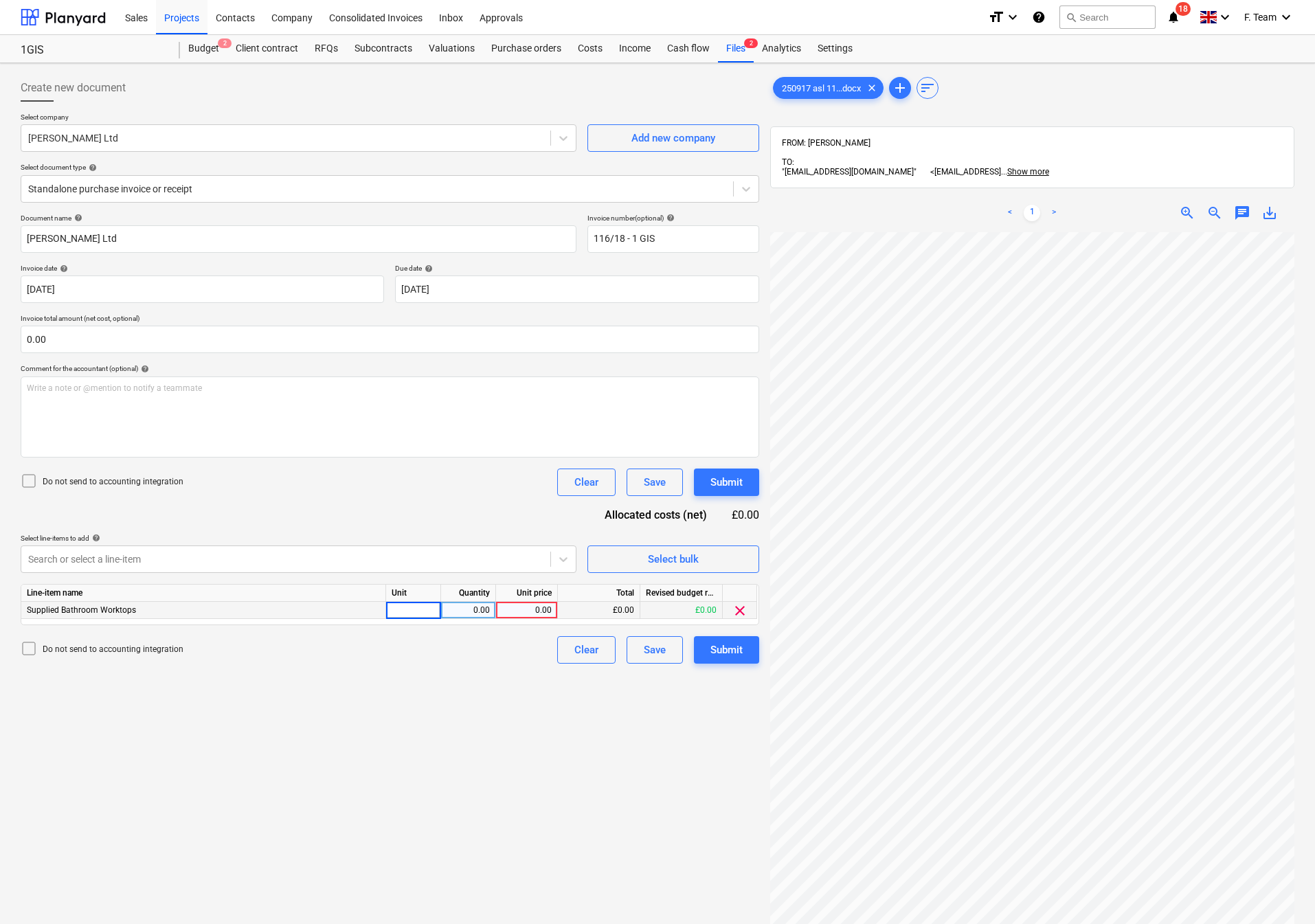
type input "1"
type input "200"
click at [63, 393] on p "Write a note or @mention to notify a teammate [PERSON_NAME]" at bounding box center [390, 388] width 726 height 12
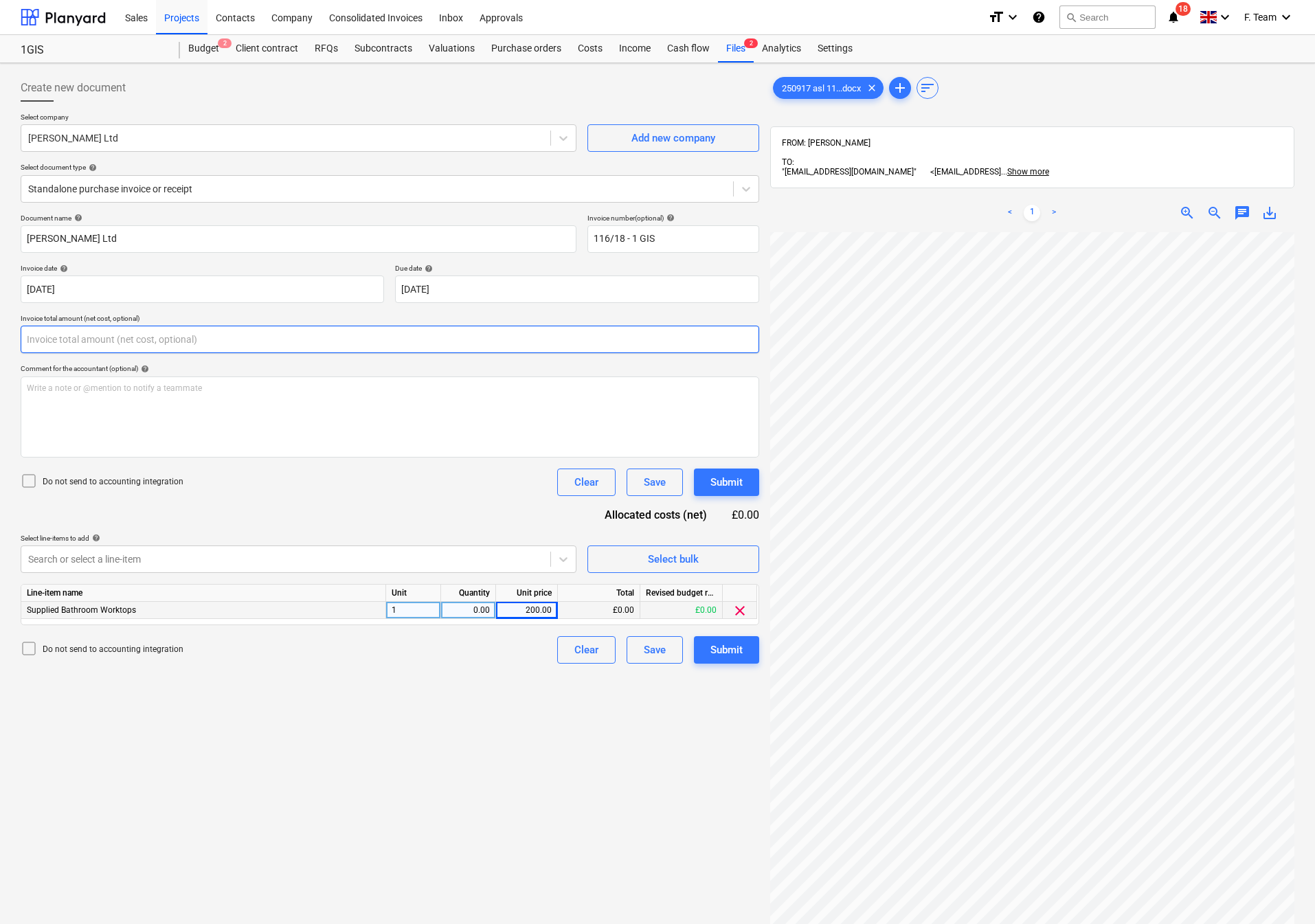
drag, startPoint x: 72, startPoint y: 338, endPoint x: 22, endPoint y: 338, distance: 50.0
click at [22, 338] on input "text" at bounding box center [390, 339] width 739 height 27
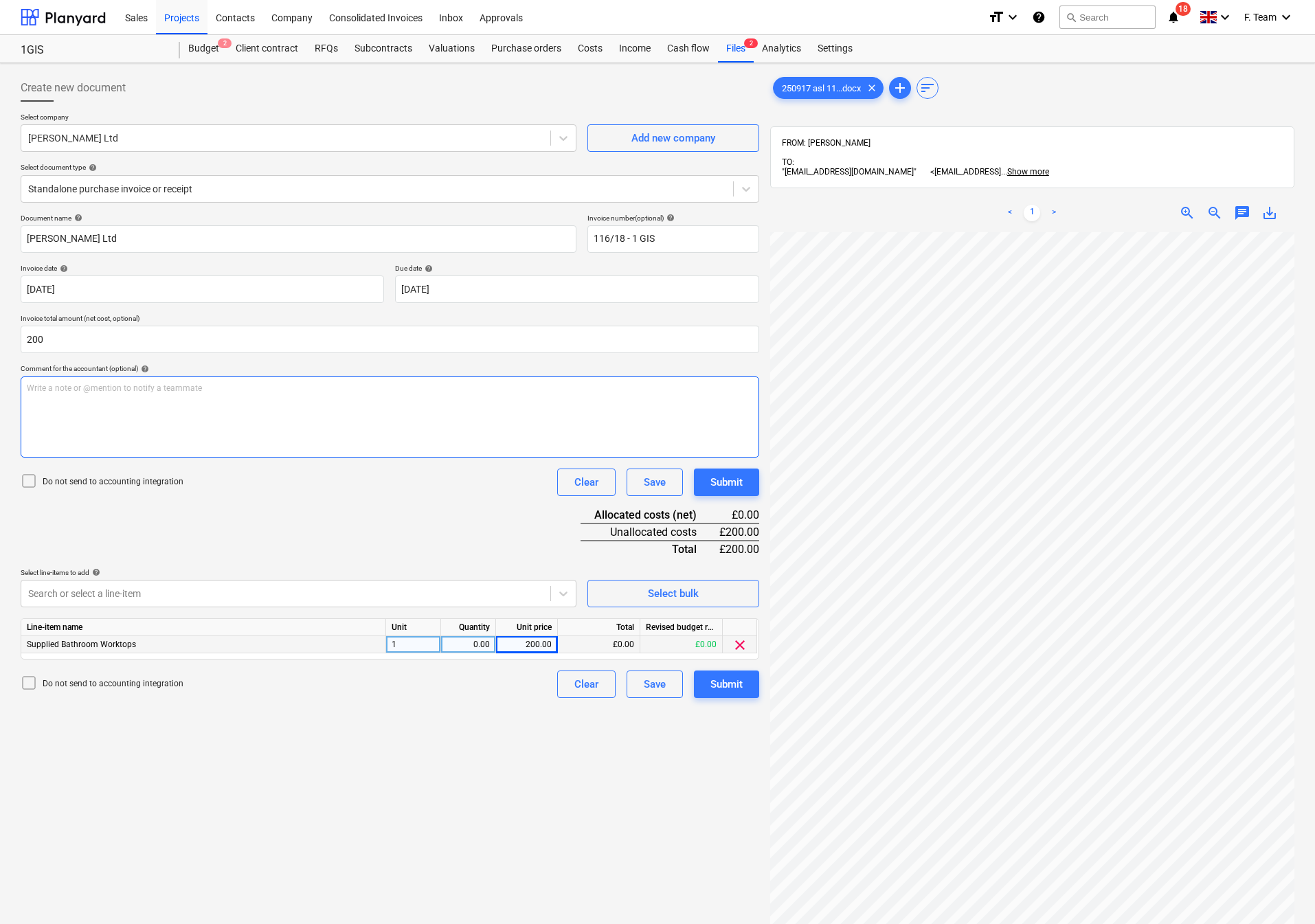
type input "200.00"
click at [735, 687] on div "Submit" at bounding box center [726, 684] width 32 height 18
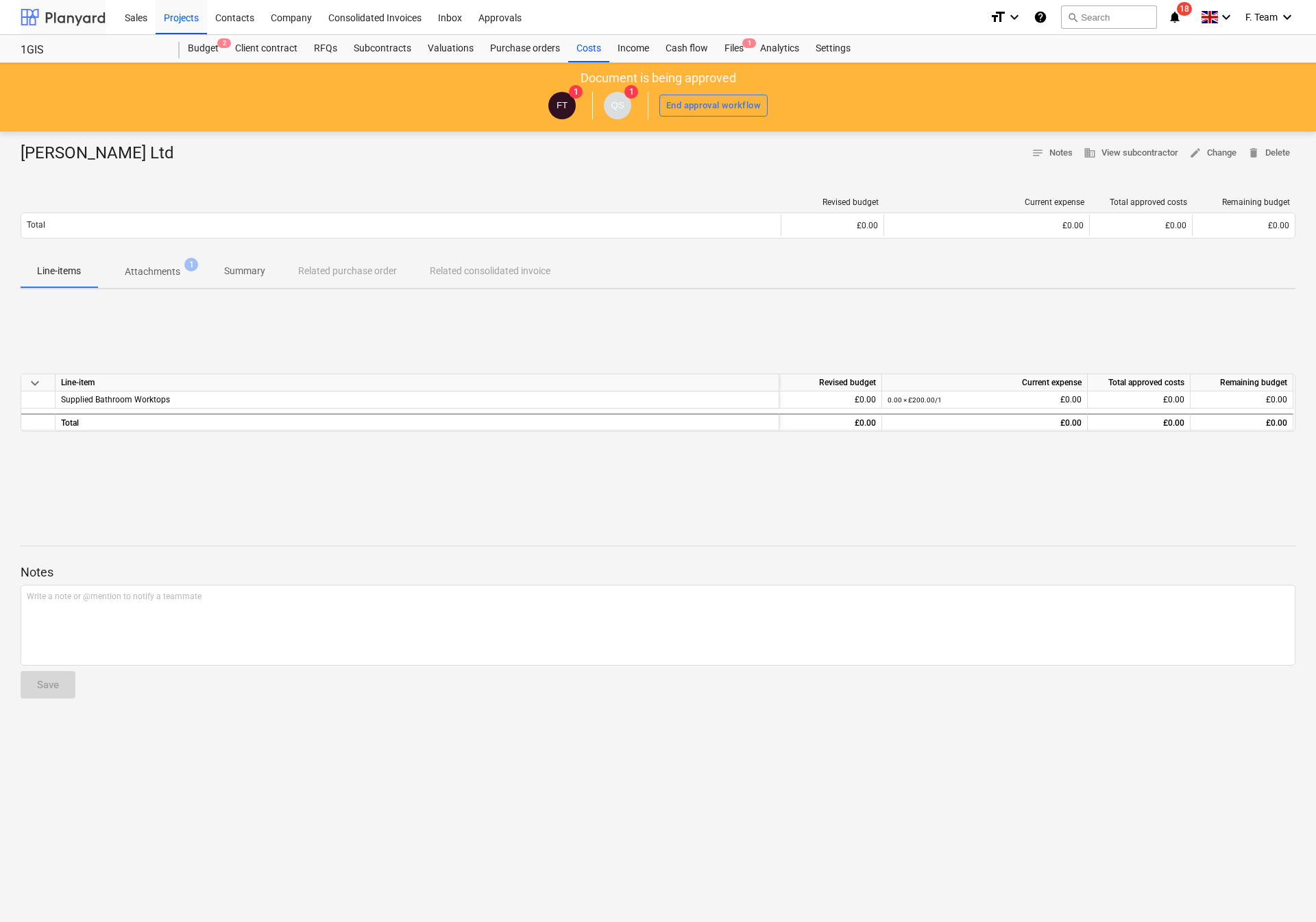
click at [49, 8] on div at bounding box center [63, 17] width 85 height 34
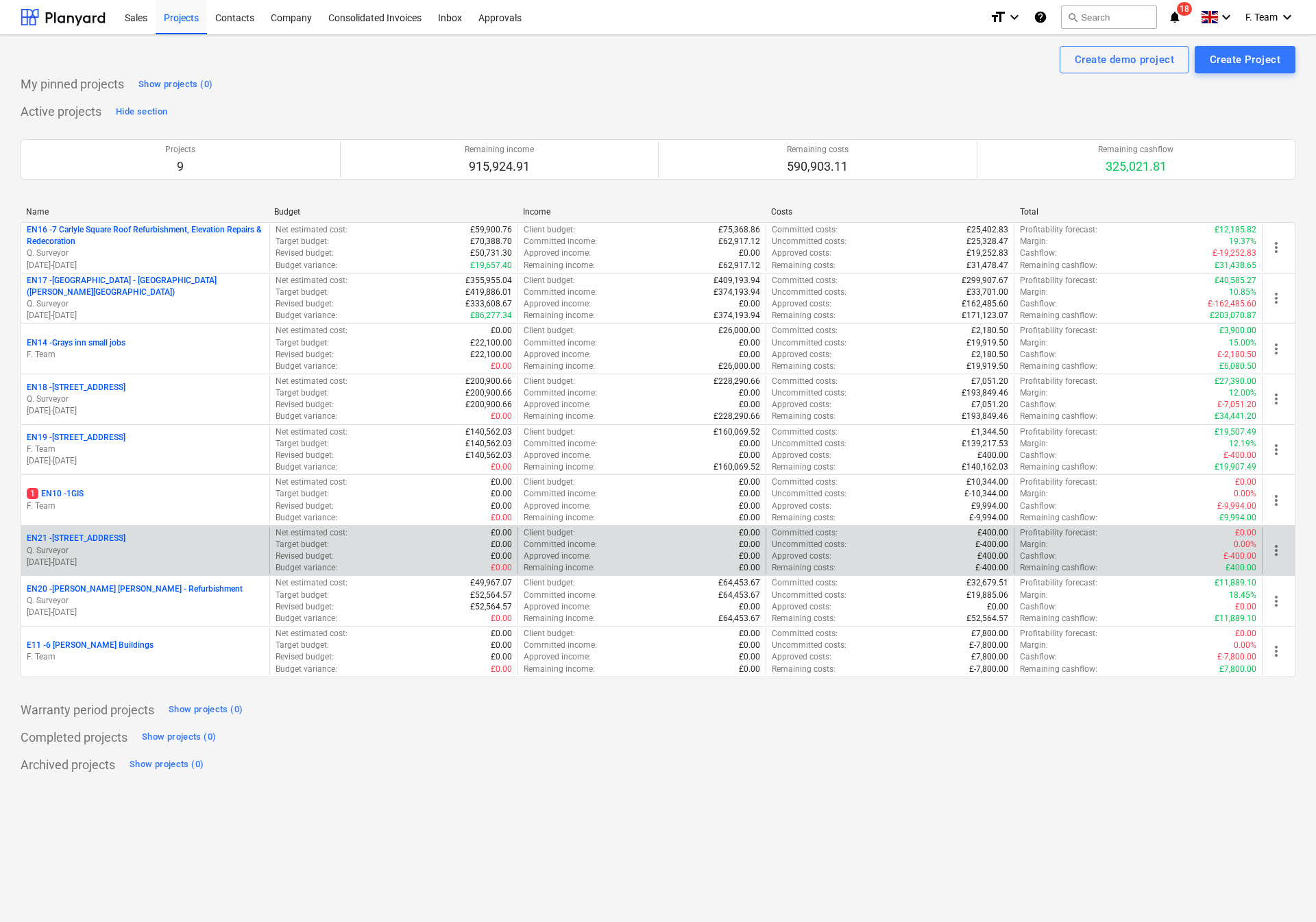
click at [102, 530] on div "EN21 - 10a South Square Q. Surveyor 01.09.2025 - 30.01.2026" at bounding box center [145, 551] width 248 height 47
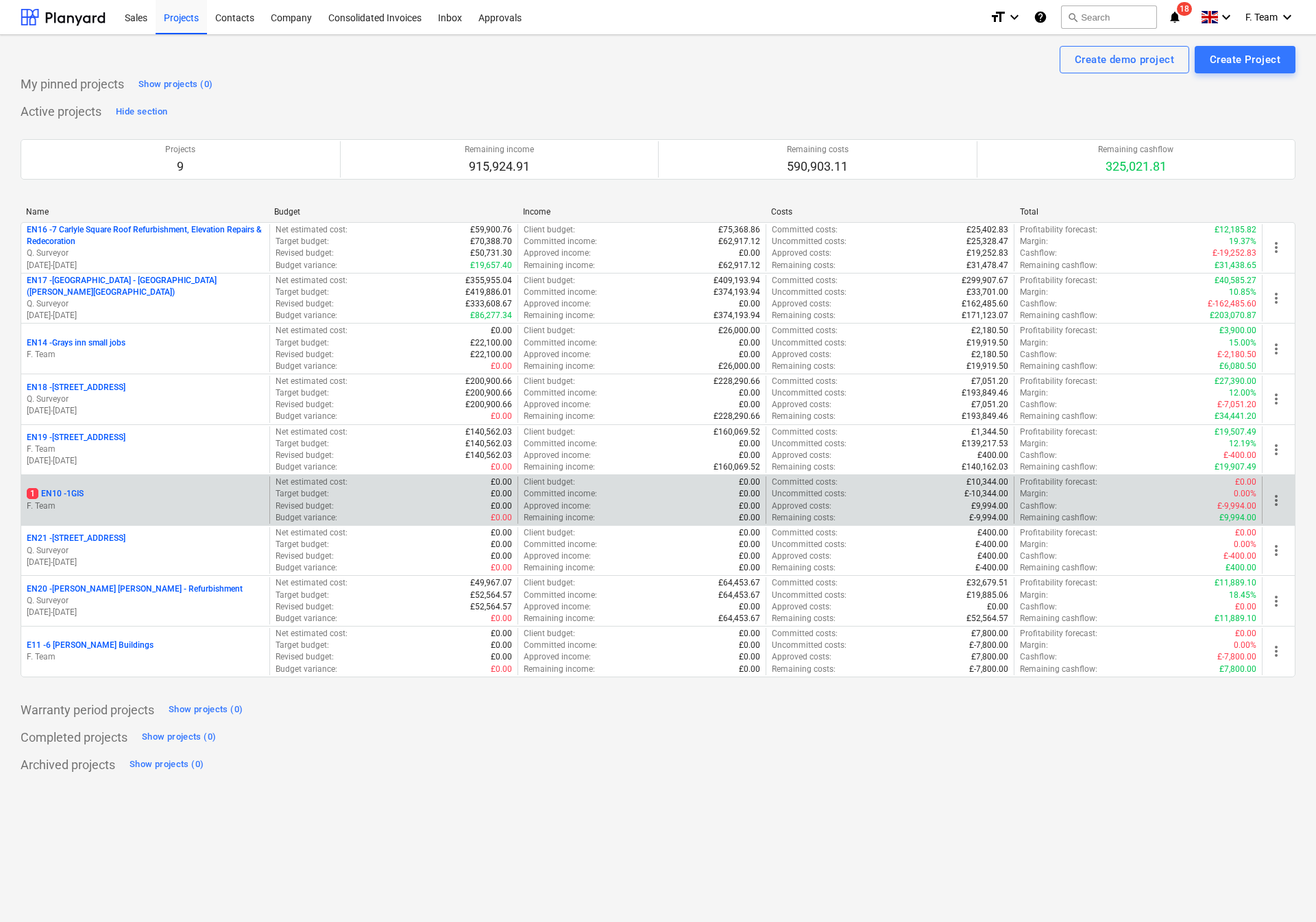
click at [102, 498] on div "1 EN10 - 1GIS" at bounding box center [145, 493] width 237 height 12
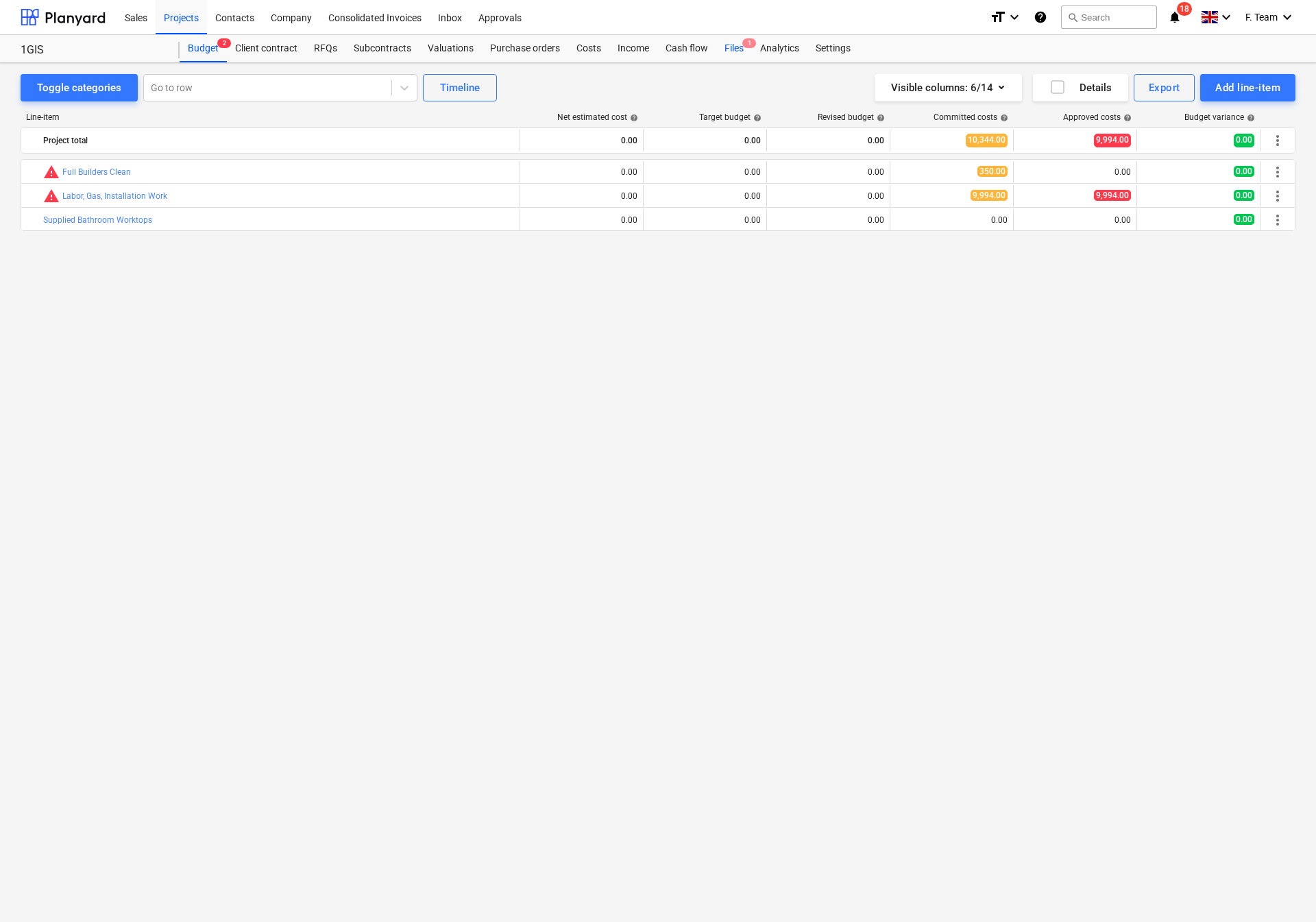
click at [737, 43] on div "Files 1" at bounding box center [734, 48] width 36 height 27
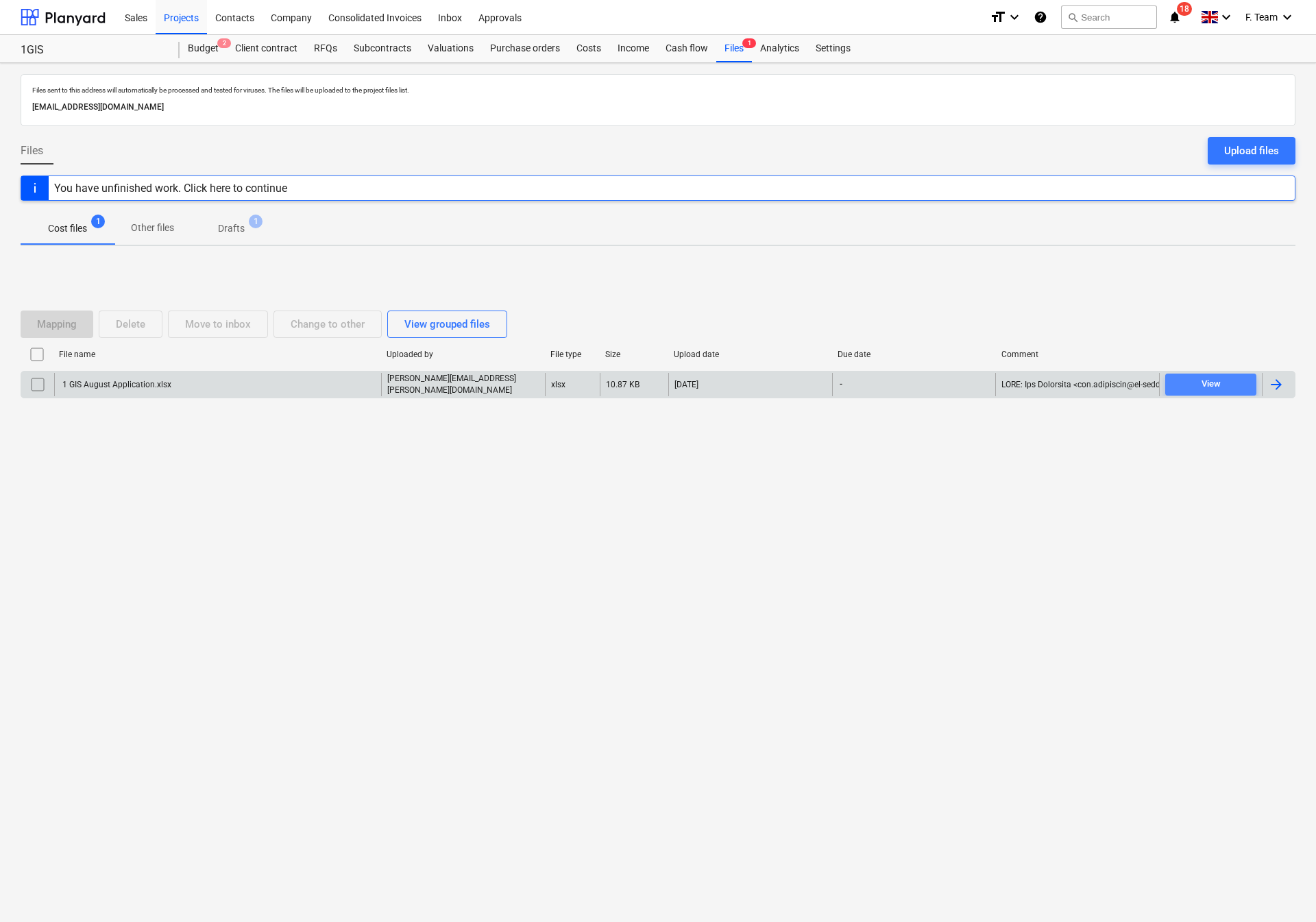
click at [1228, 383] on span "View" at bounding box center [1210, 384] width 80 height 16
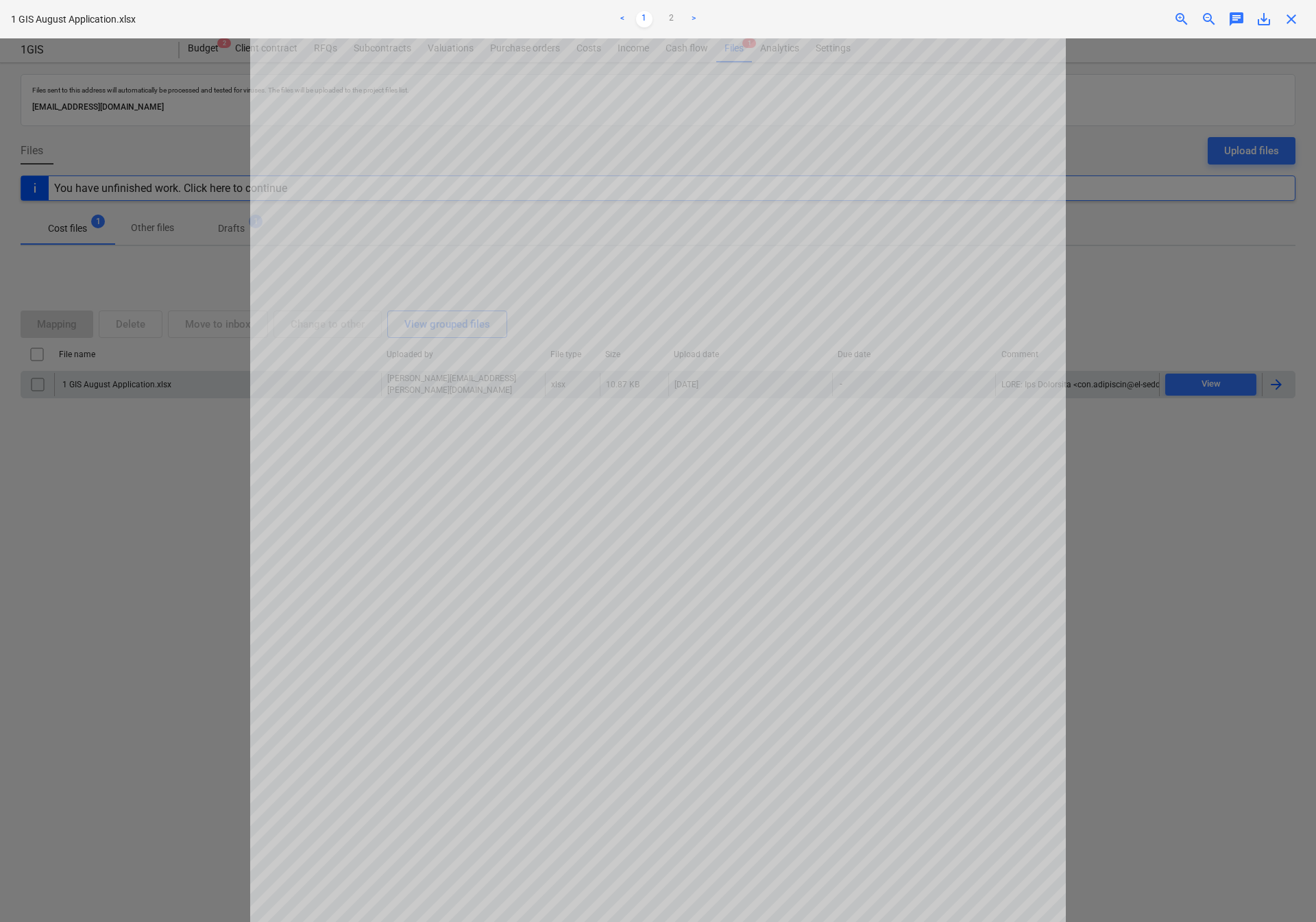
scroll to position [27, 0]
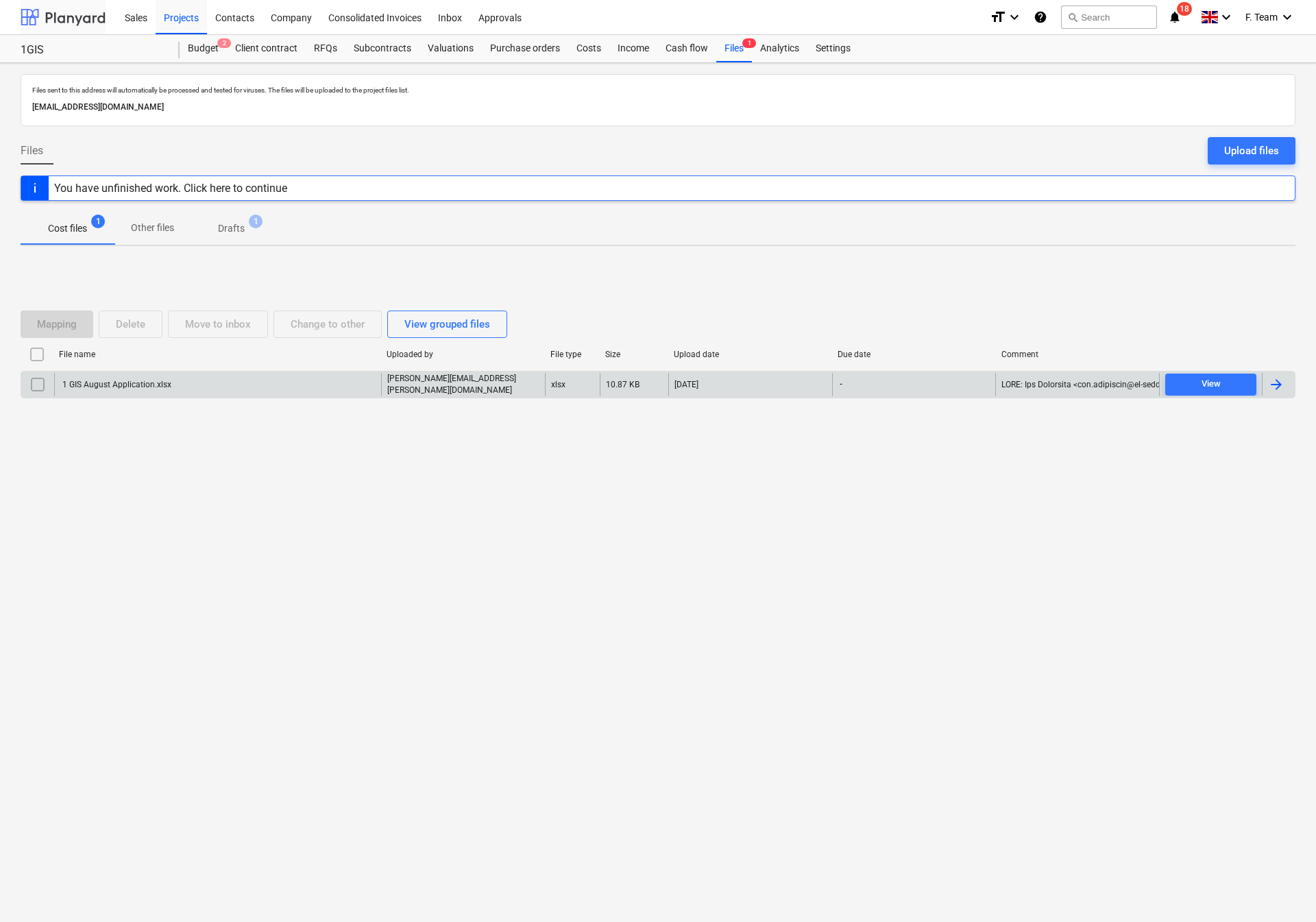
click at [31, 21] on div at bounding box center [63, 17] width 85 height 34
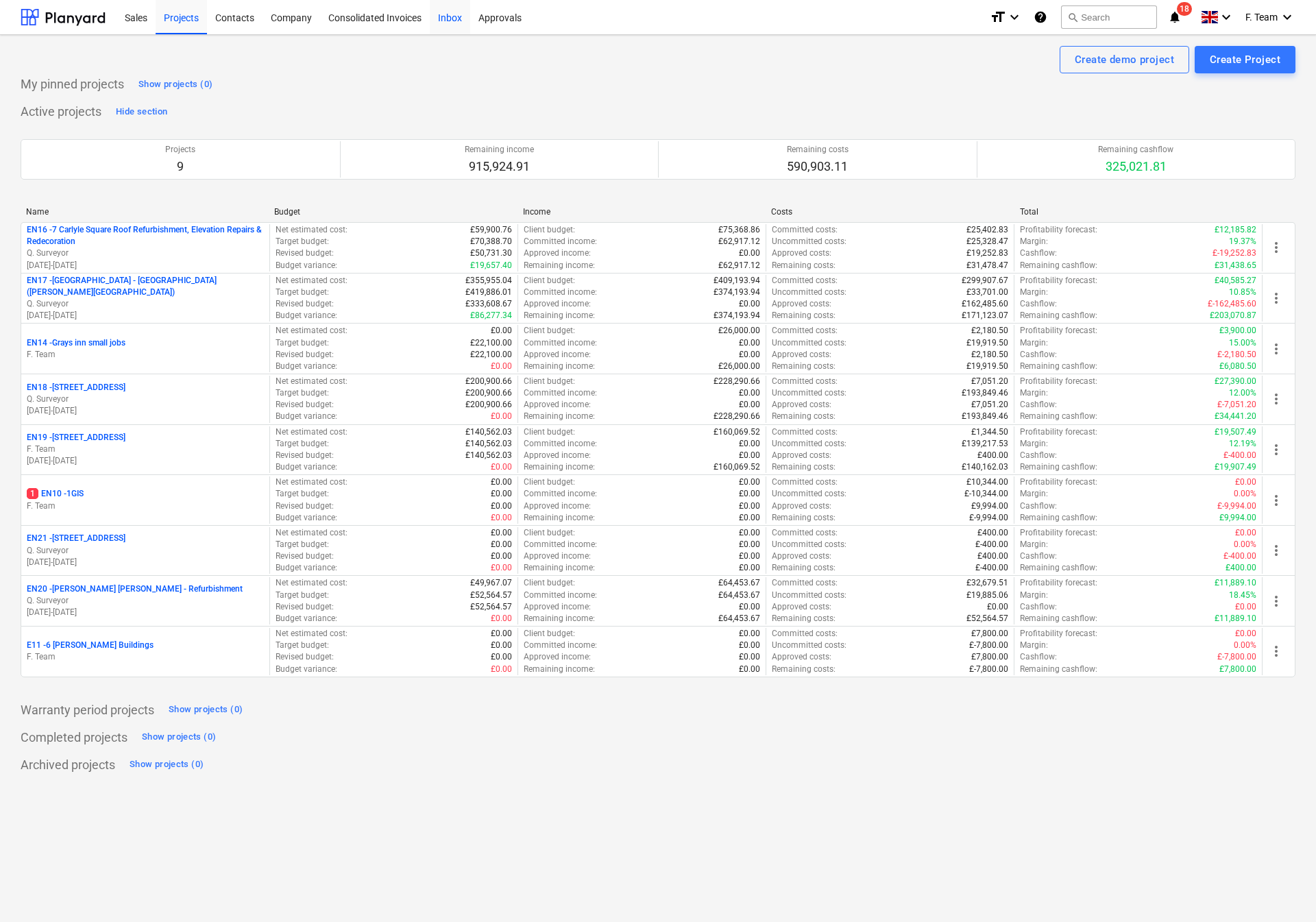
click at [450, 15] on div "Inbox" at bounding box center [450, 17] width 40 height 35
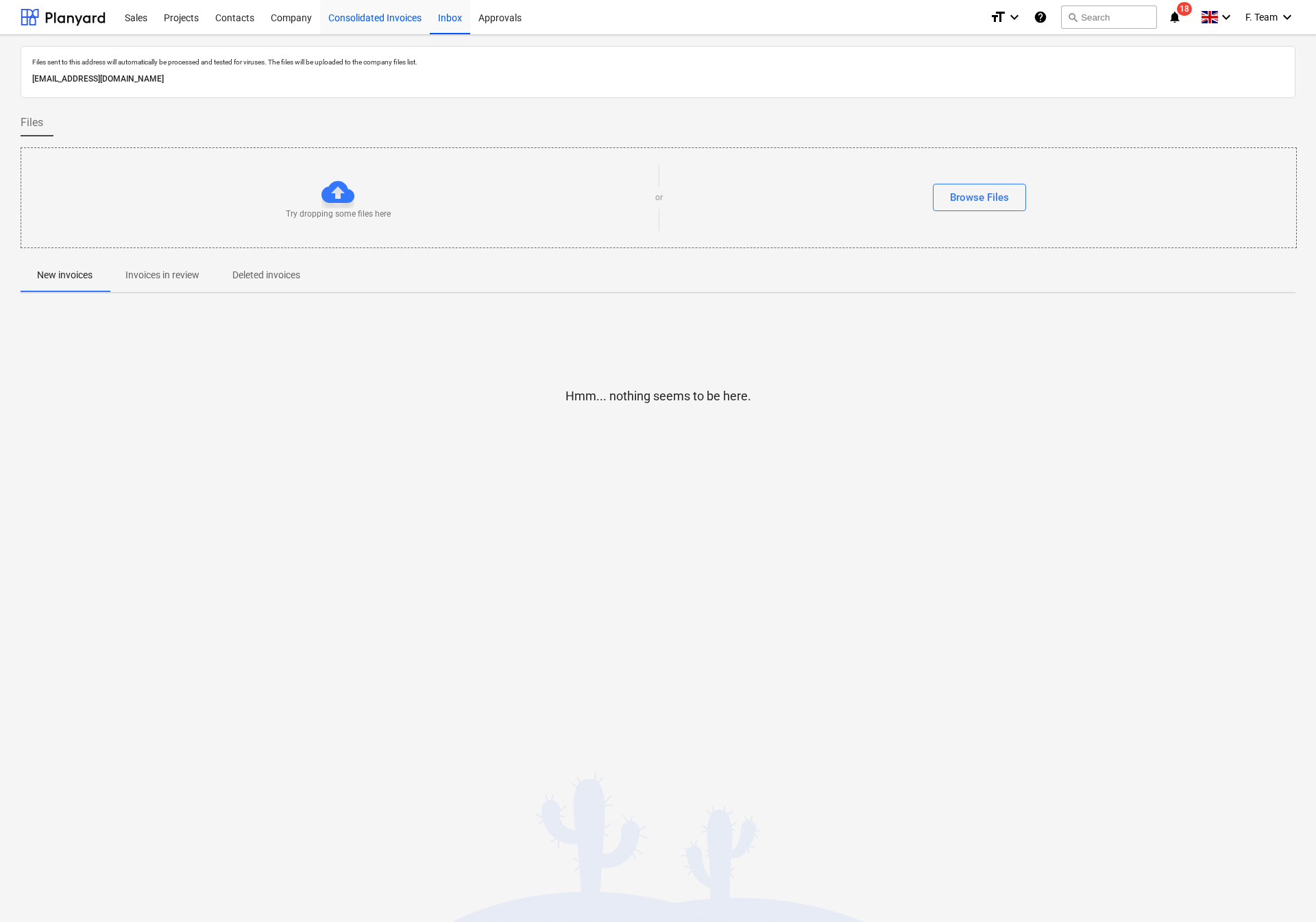
click at [364, 17] on div "Consolidated Invoices" at bounding box center [374, 17] width 109 height 35
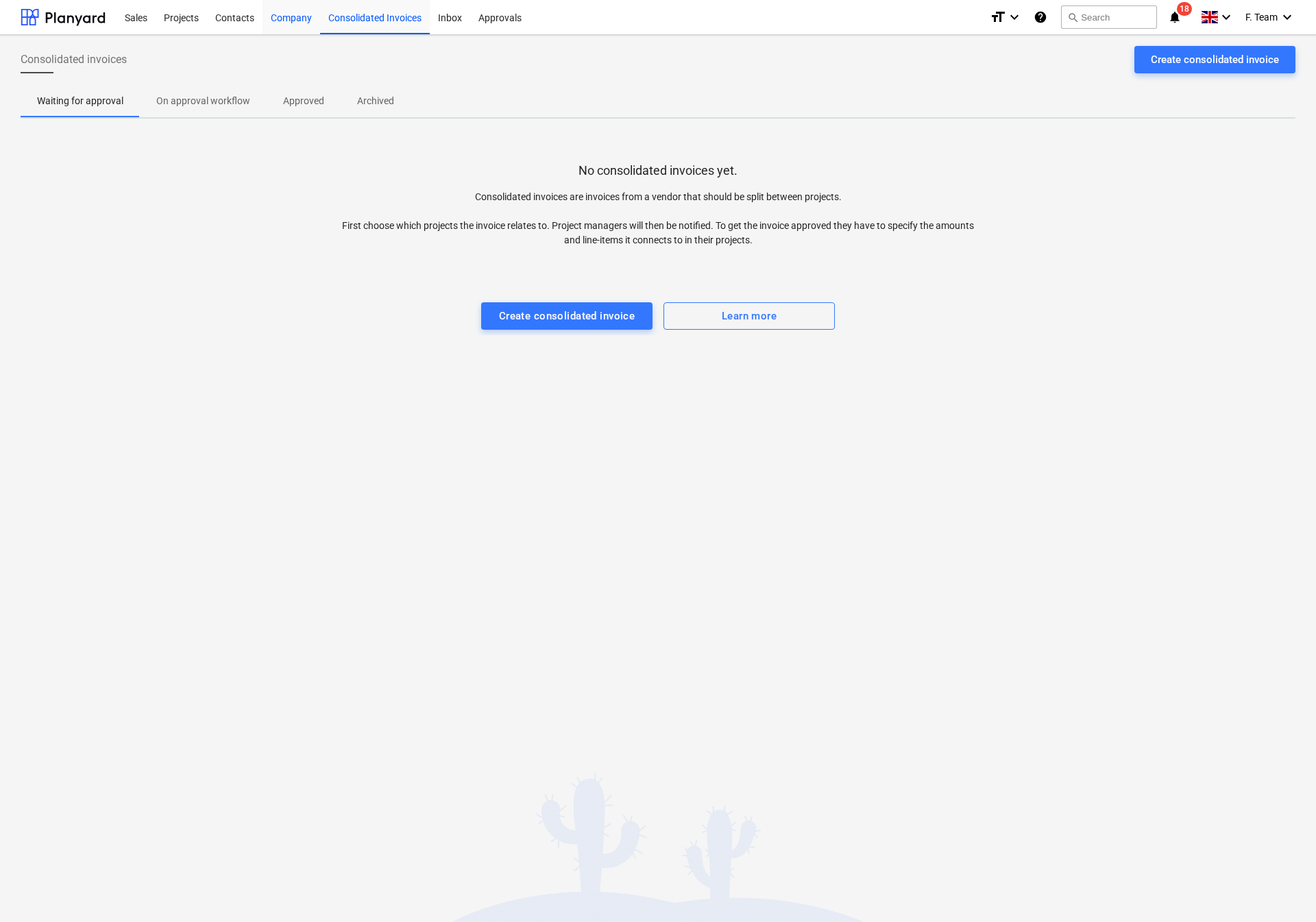
click at [268, 13] on div "Company" at bounding box center [291, 17] width 58 height 35
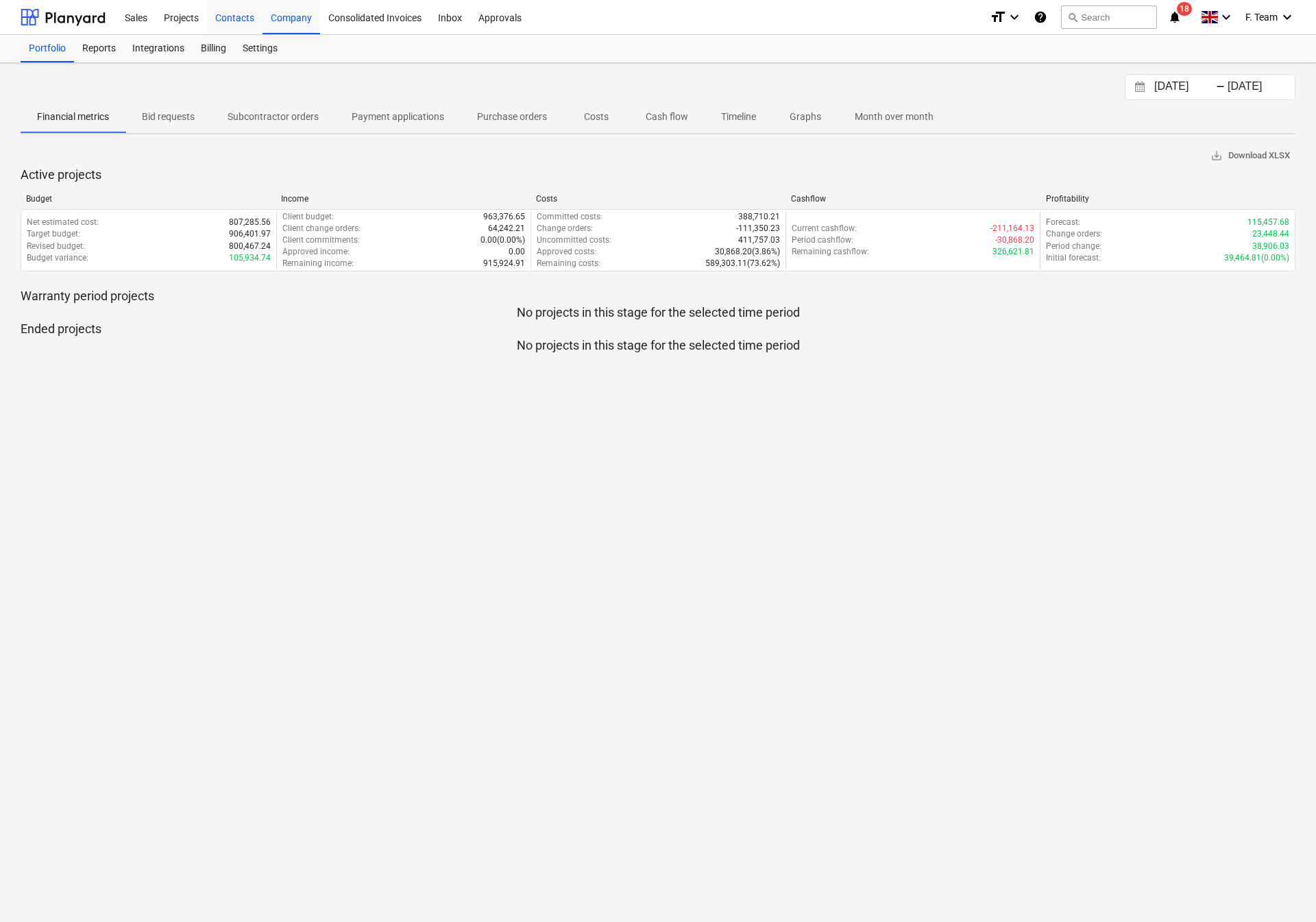
click at [210, 20] on div "Contacts" at bounding box center [235, 17] width 56 height 35
click at [175, 21] on div "Projects" at bounding box center [181, 17] width 52 height 35
click at [17, 13] on div "Sales Projects Contacts Company Consolidated Invoices Inbox Approvals format_si…" at bounding box center [658, 17] width 1316 height 35
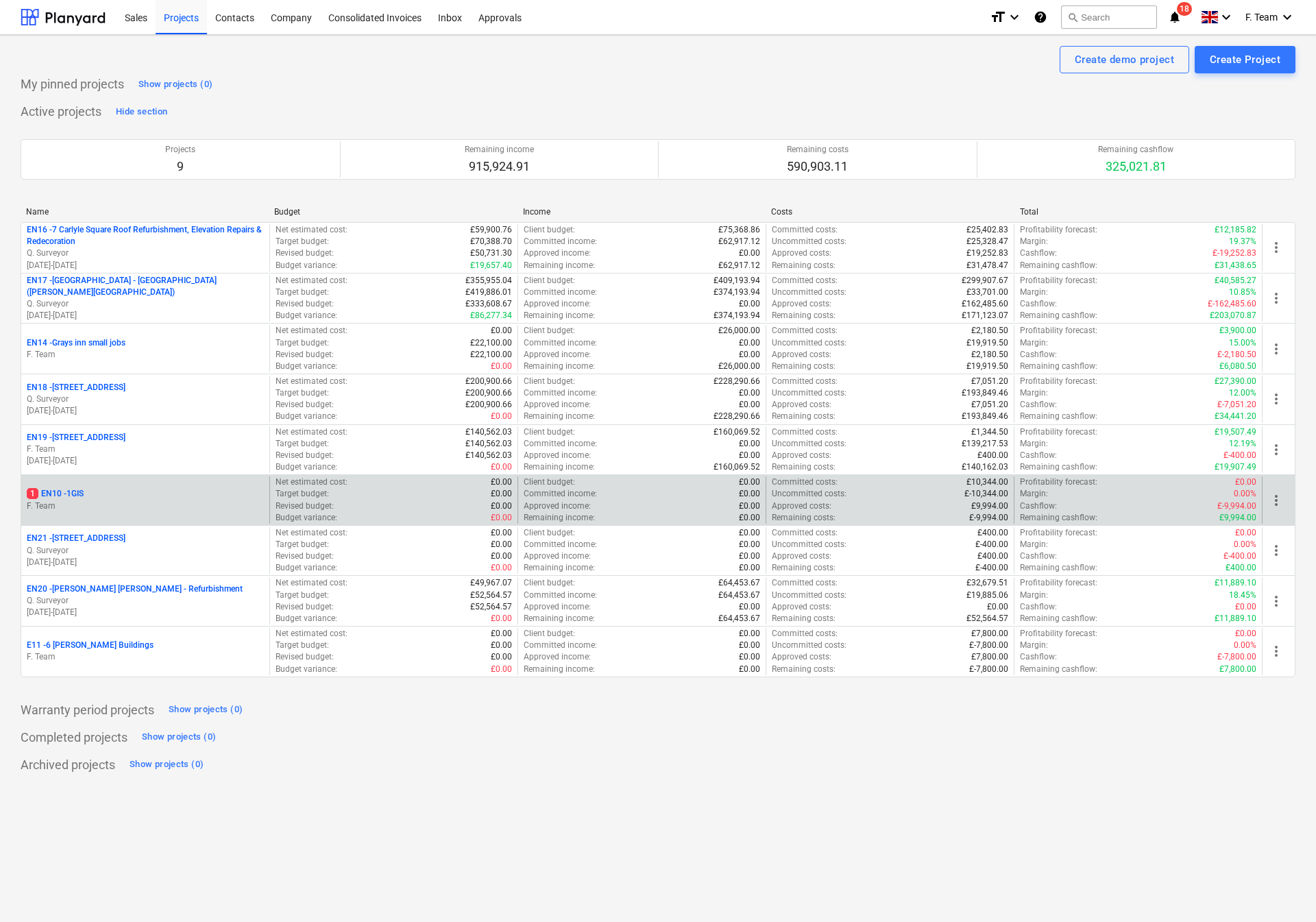
click at [186, 502] on p "F. Team" at bounding box center [145, 506] width 237 height 12
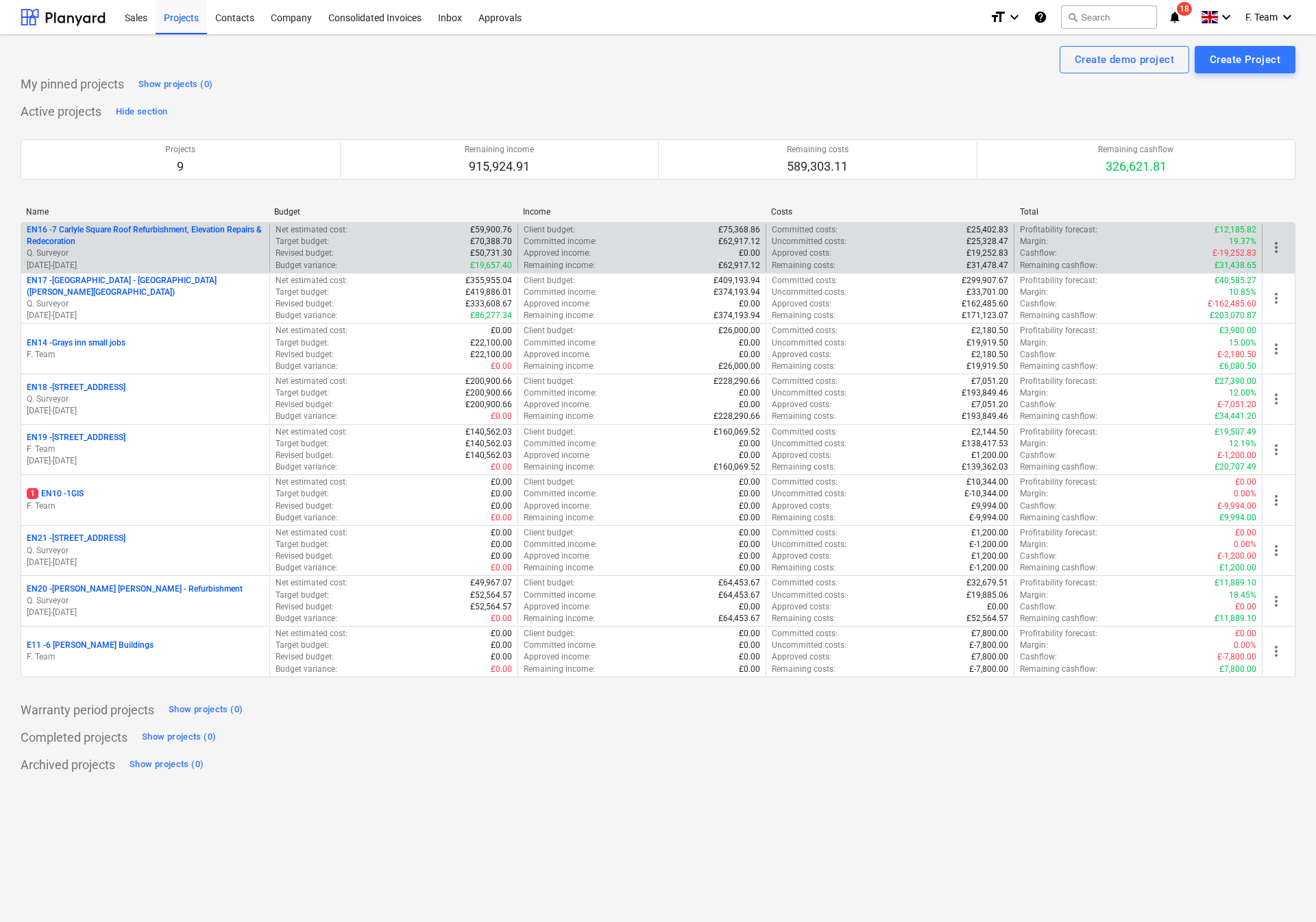
click at [158, 258] on p "Q. Surveyor" at bounding box center [145, 253] width 237 height 12
click at [1275, 259] on div "more_vert" at bounding box center [1278, 248] width 33 height 47
click at [1277, 254] on span "more_vert" at bounding box center [1276, 247] width 17 height 17
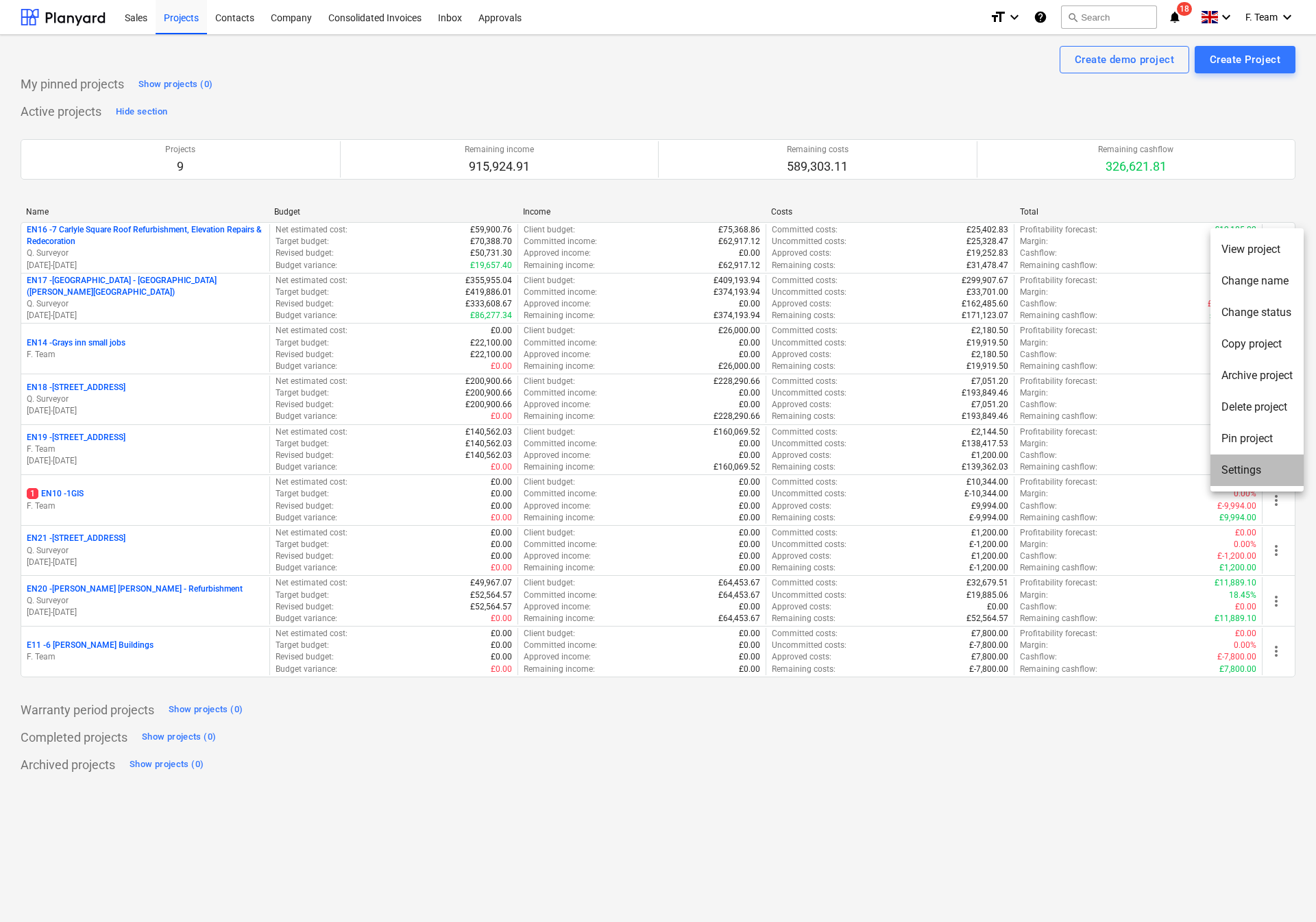
click at [1276, 463] on li "Settings" at bounding box center [1257, 470] width 93 height 31
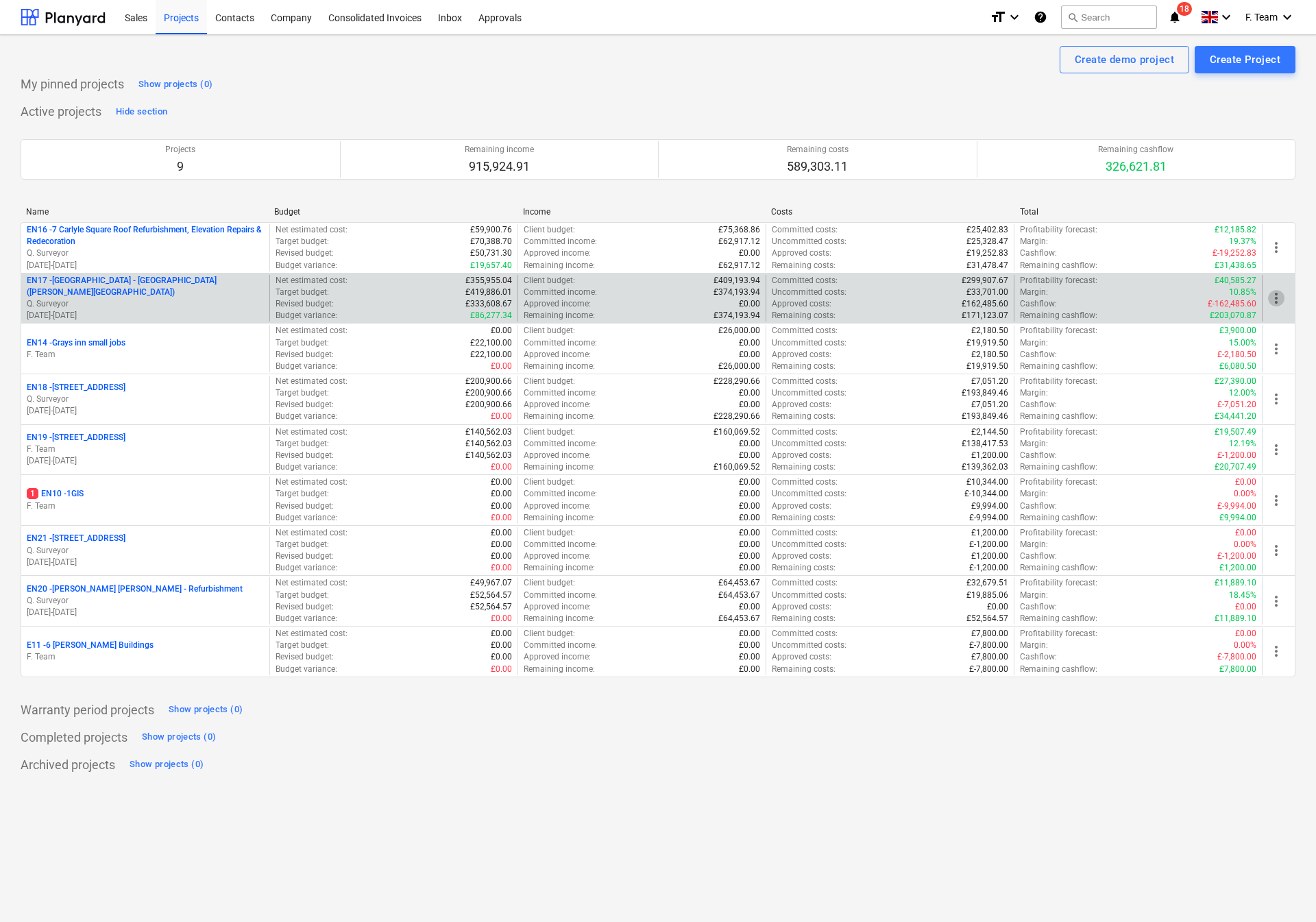
click at [1281, 301] on span "more_vert" at bounding box center [1276, 298] width 17 height 17
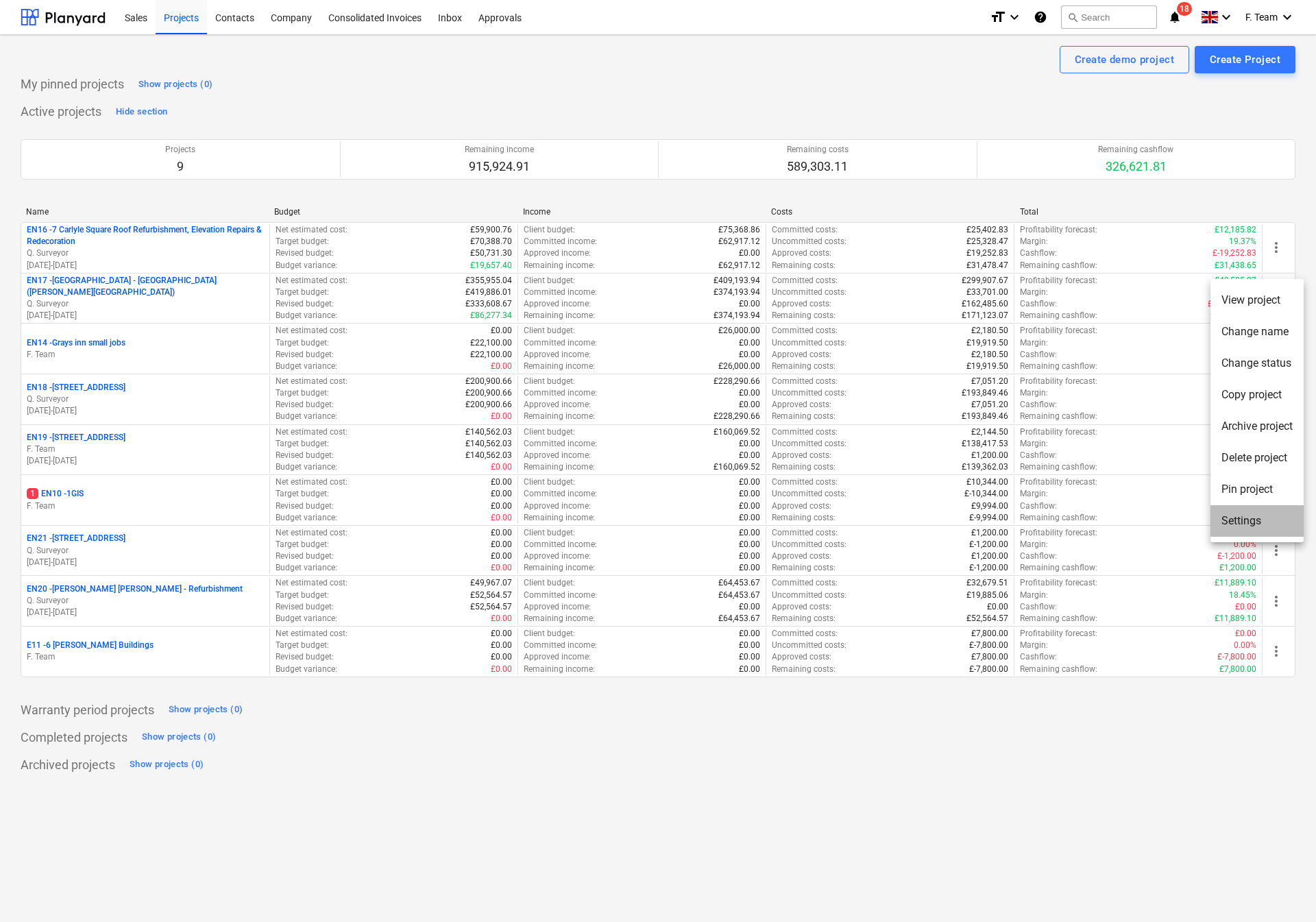
click at [1230, 525] on li "Settings" at bounding box center [1257, 521] width 93 height 31
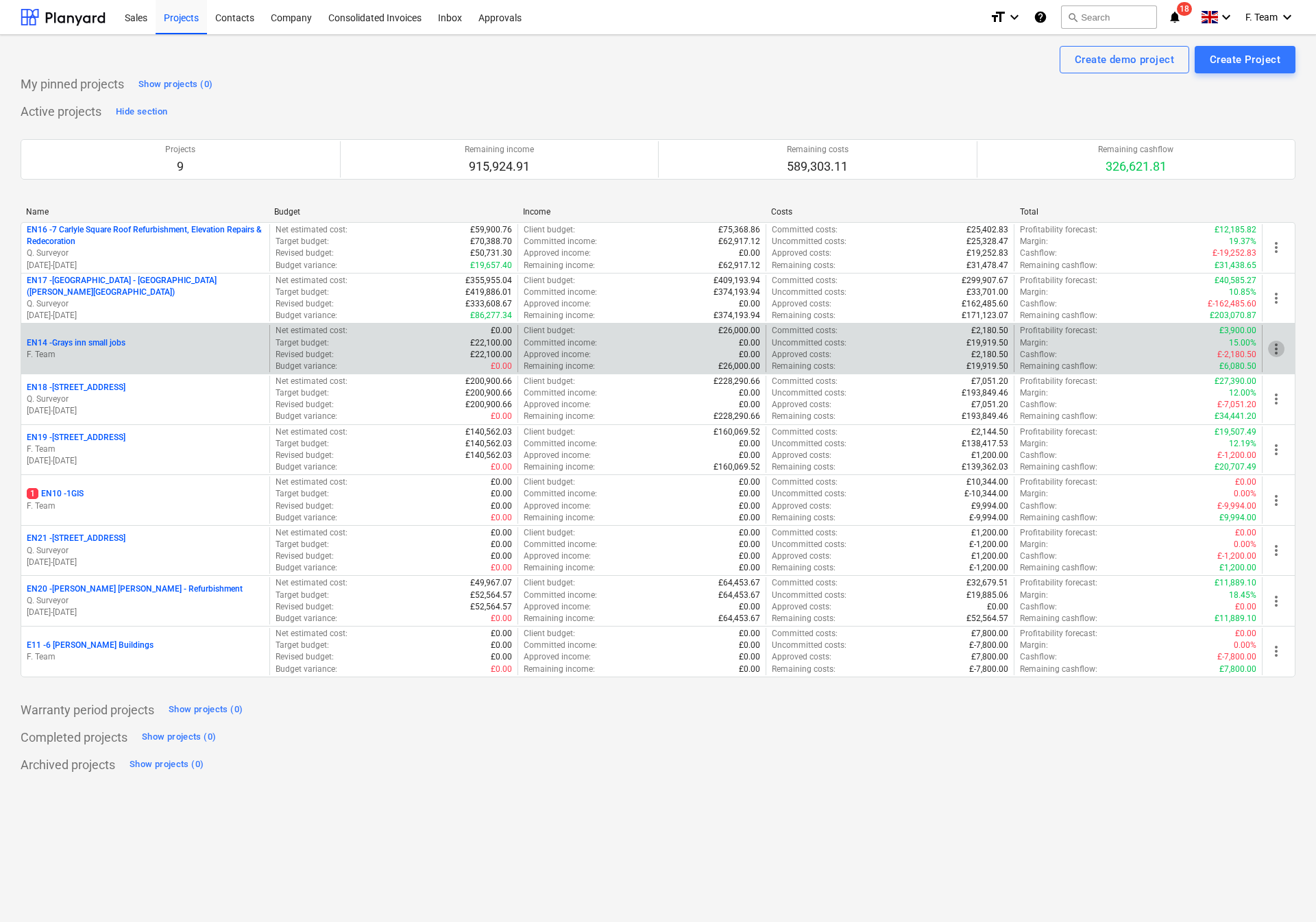
click at [1278, 348] on span "more_vert" at bounding box center [1276, 349] width 17 height 17
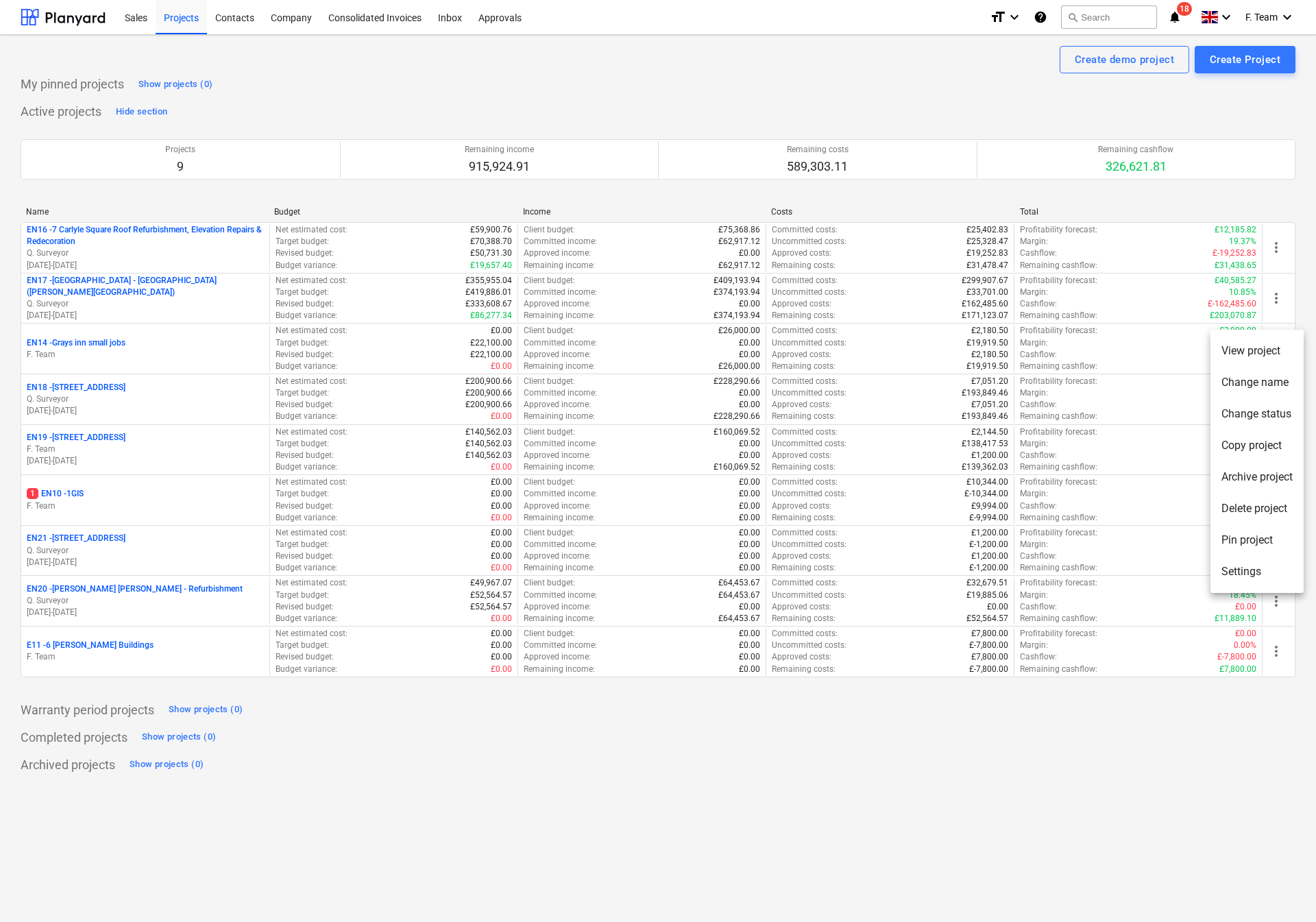
click at [1254, 567] on li "Settings" at bounding box center [1257, 571] width 93 height 31
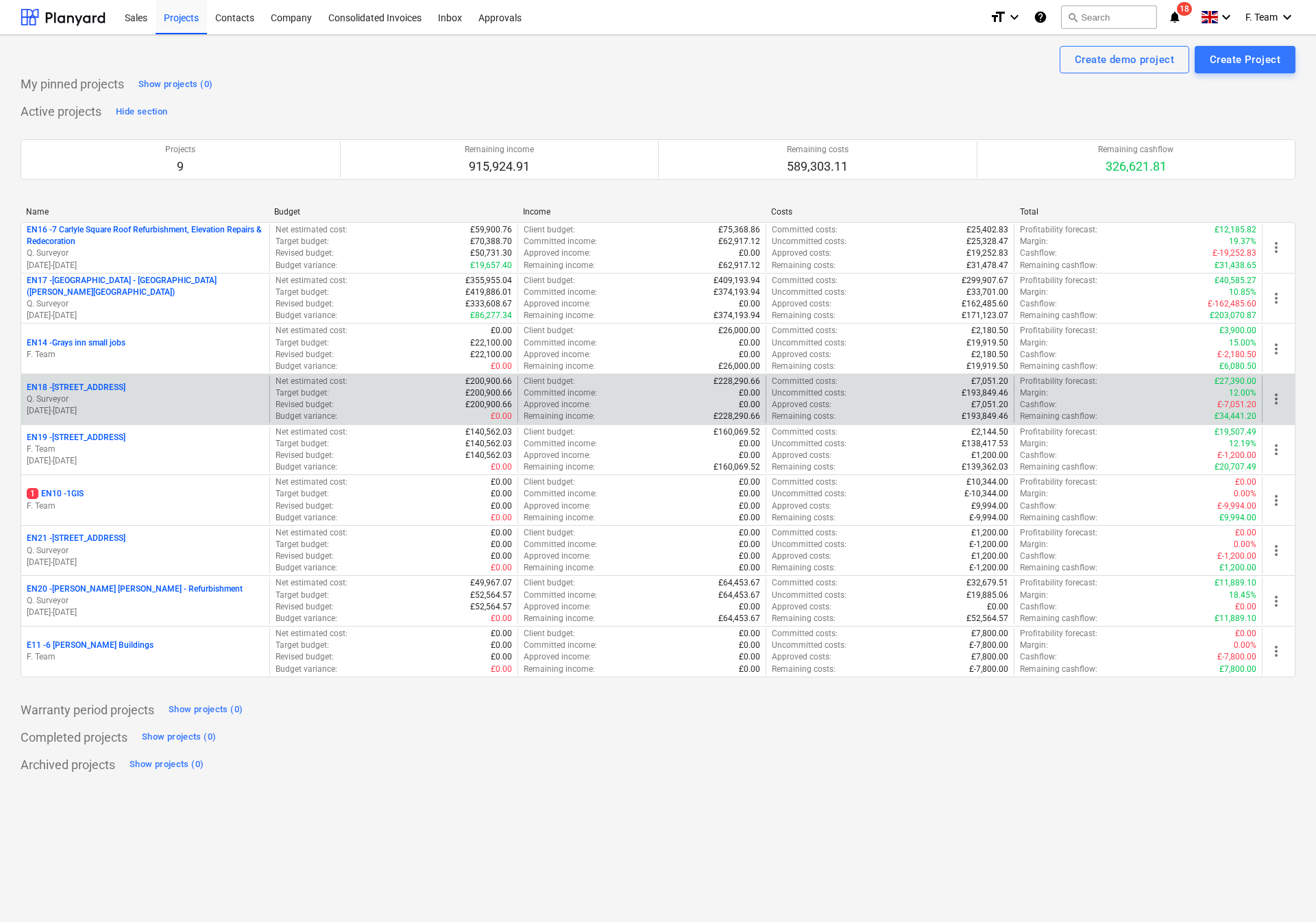
click at [1279, 406] on span "more_vert" at bounding box center [1276, 399] width 17 height 17
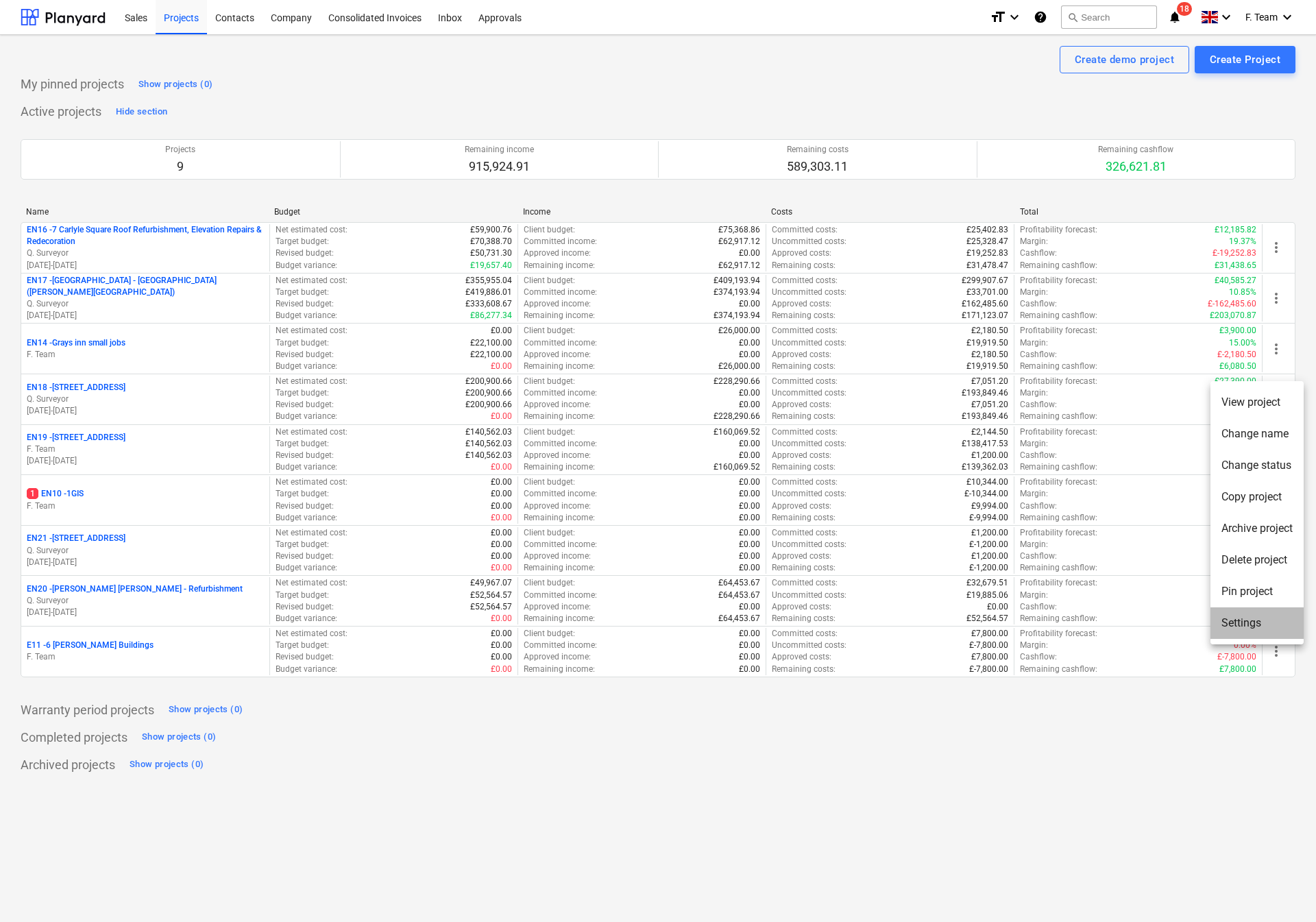
click at [1251, 632] on li "Settings" at bounding box center [1257, 623] width 93 height 31
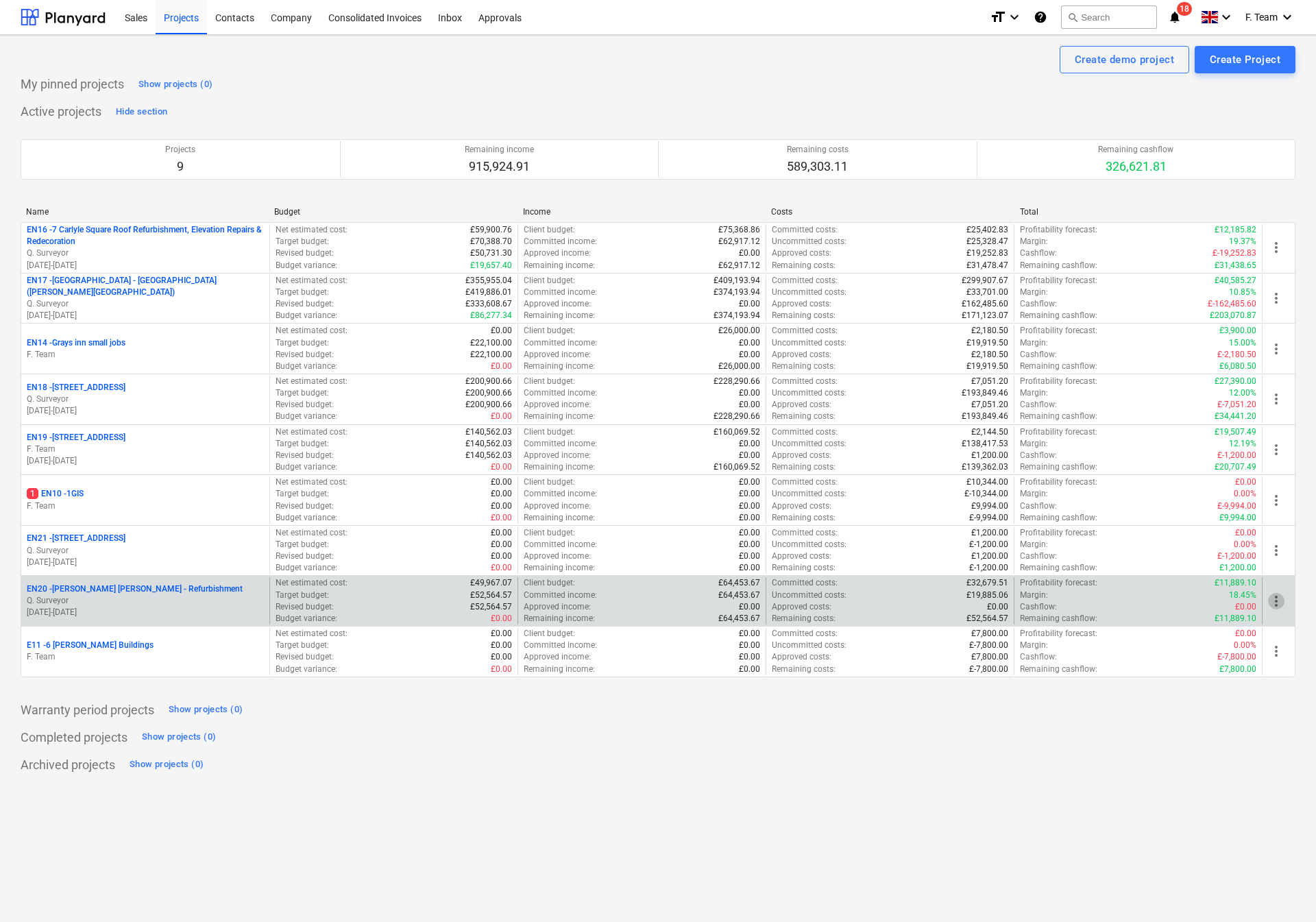
click at [1277, 609] on span "more_vert" at bounding box center [1276, 601] width 17 height 17
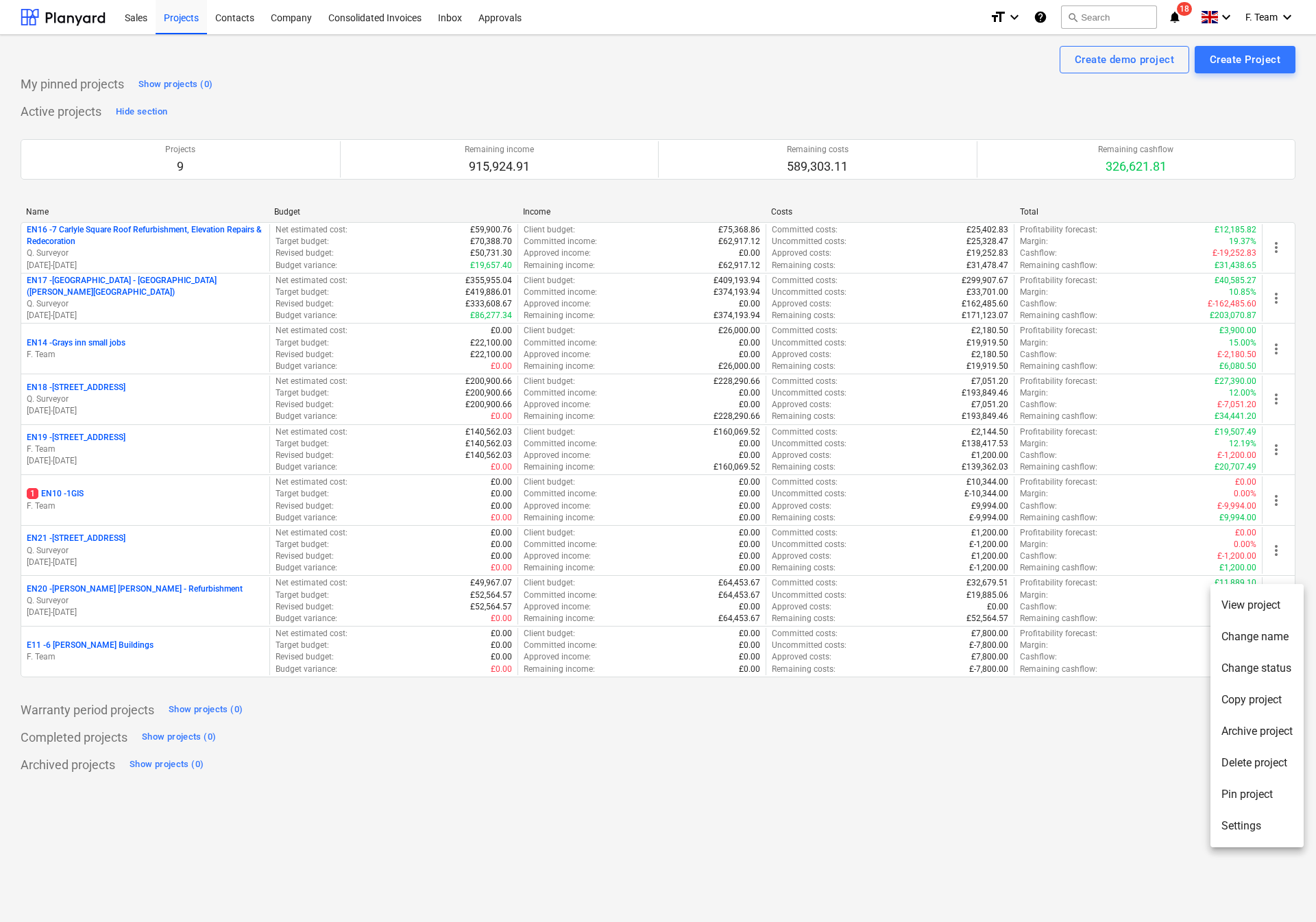
click at [1263, 824] on li "Settings" at bounding box center [1257, 826] width 93 height 31
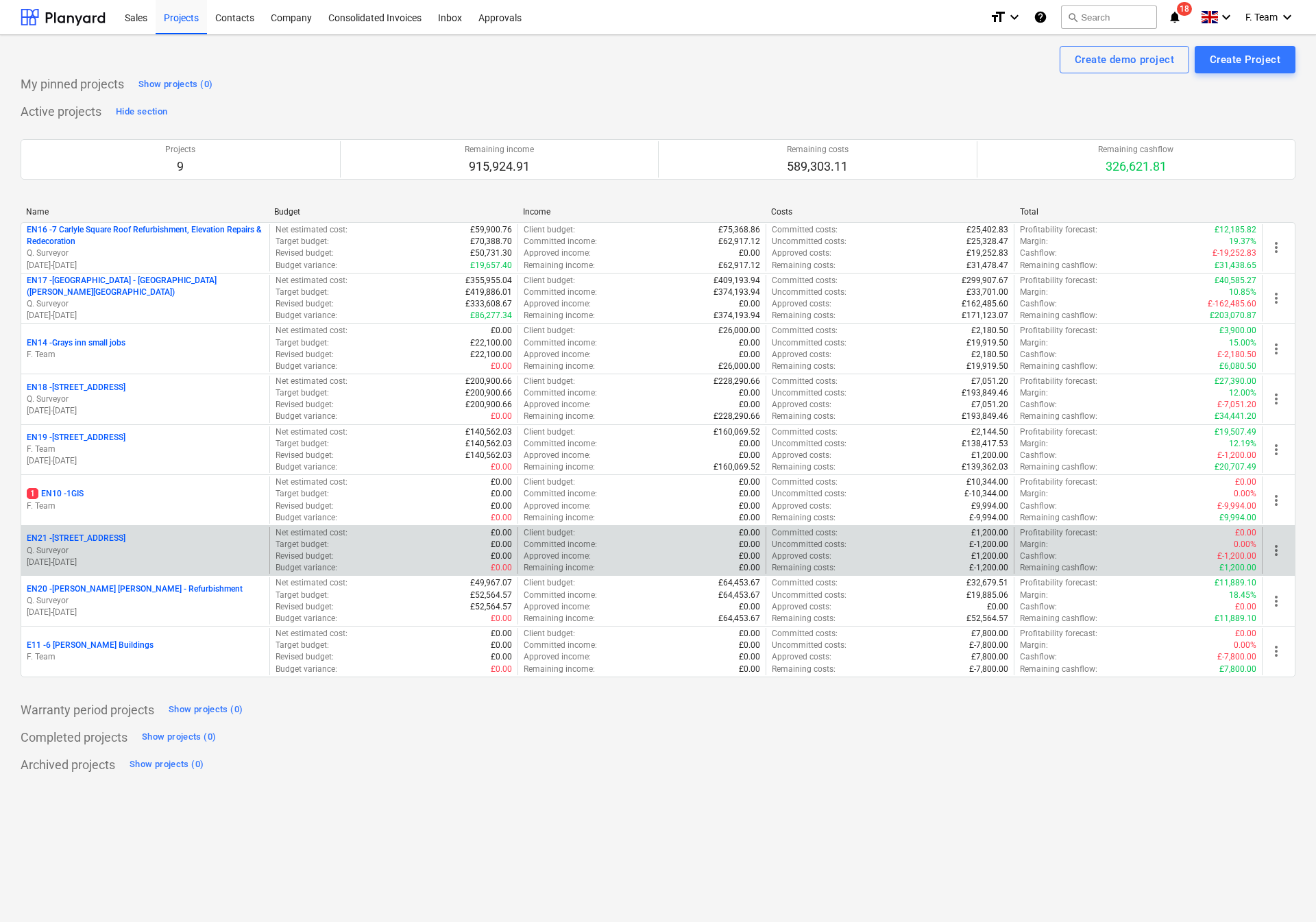
click at [1287, 560] on div "more_vert" at bounding box center [1278, 551] width 33 height 47
click at [1275, 553] on span "more_vert" at bounding box center [1276, 551] width 17 height 17
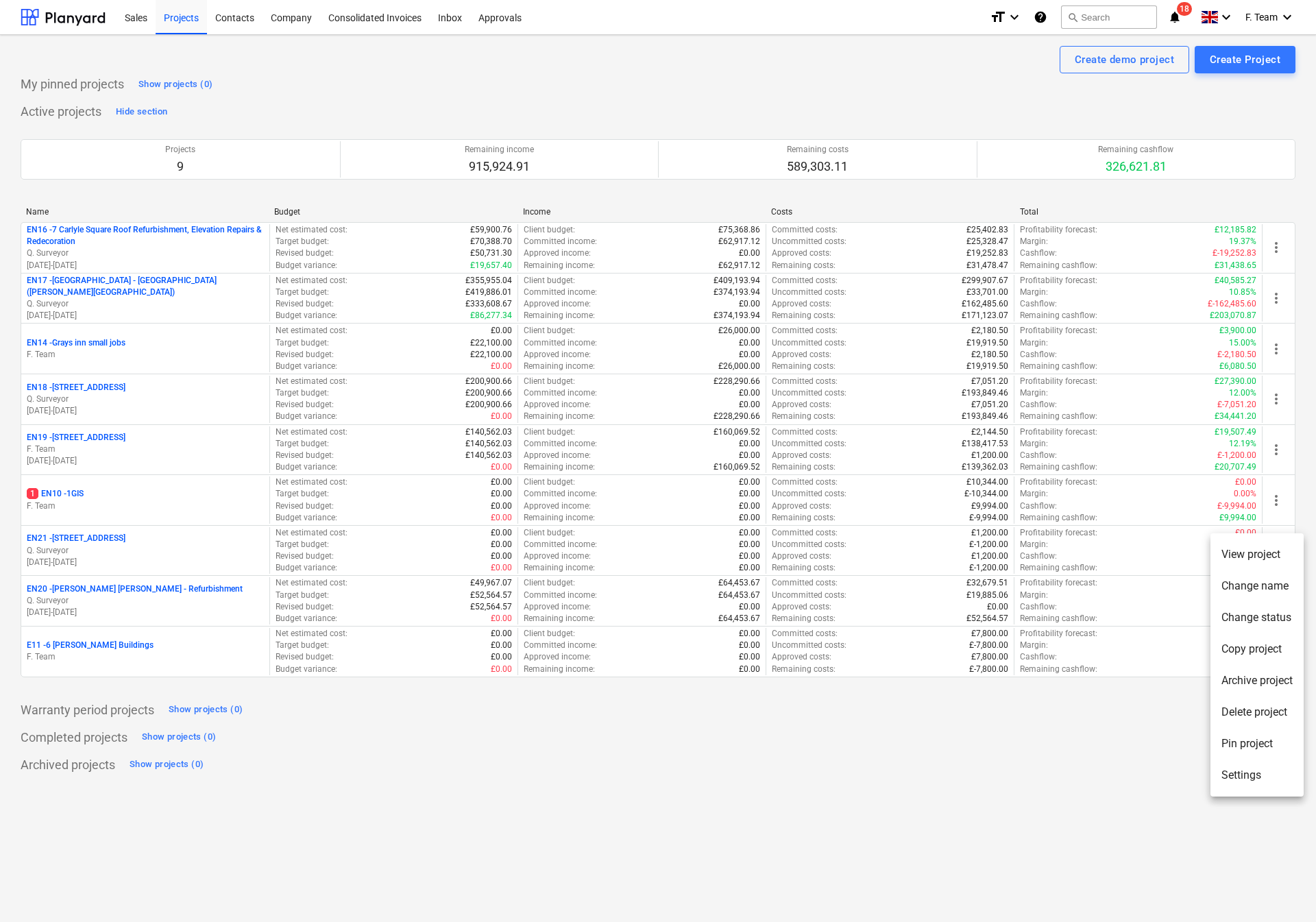
click at [1240, 771] on li "Settings" at bounding box center [1257, 775] width 93 height 31
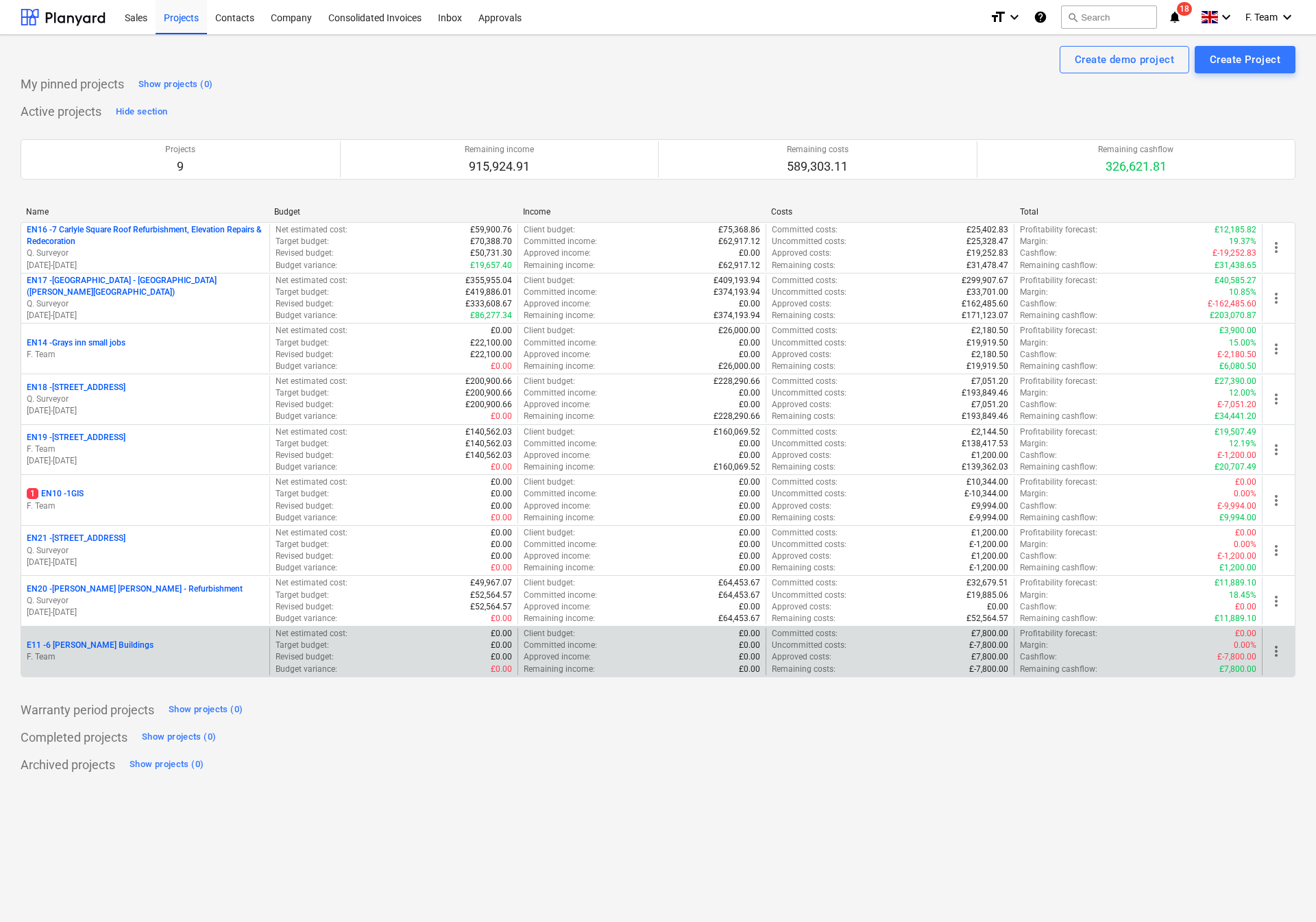
click at [1284, 654] on span "more_vert" at bounding box center [1276, 652] width 17 height 17
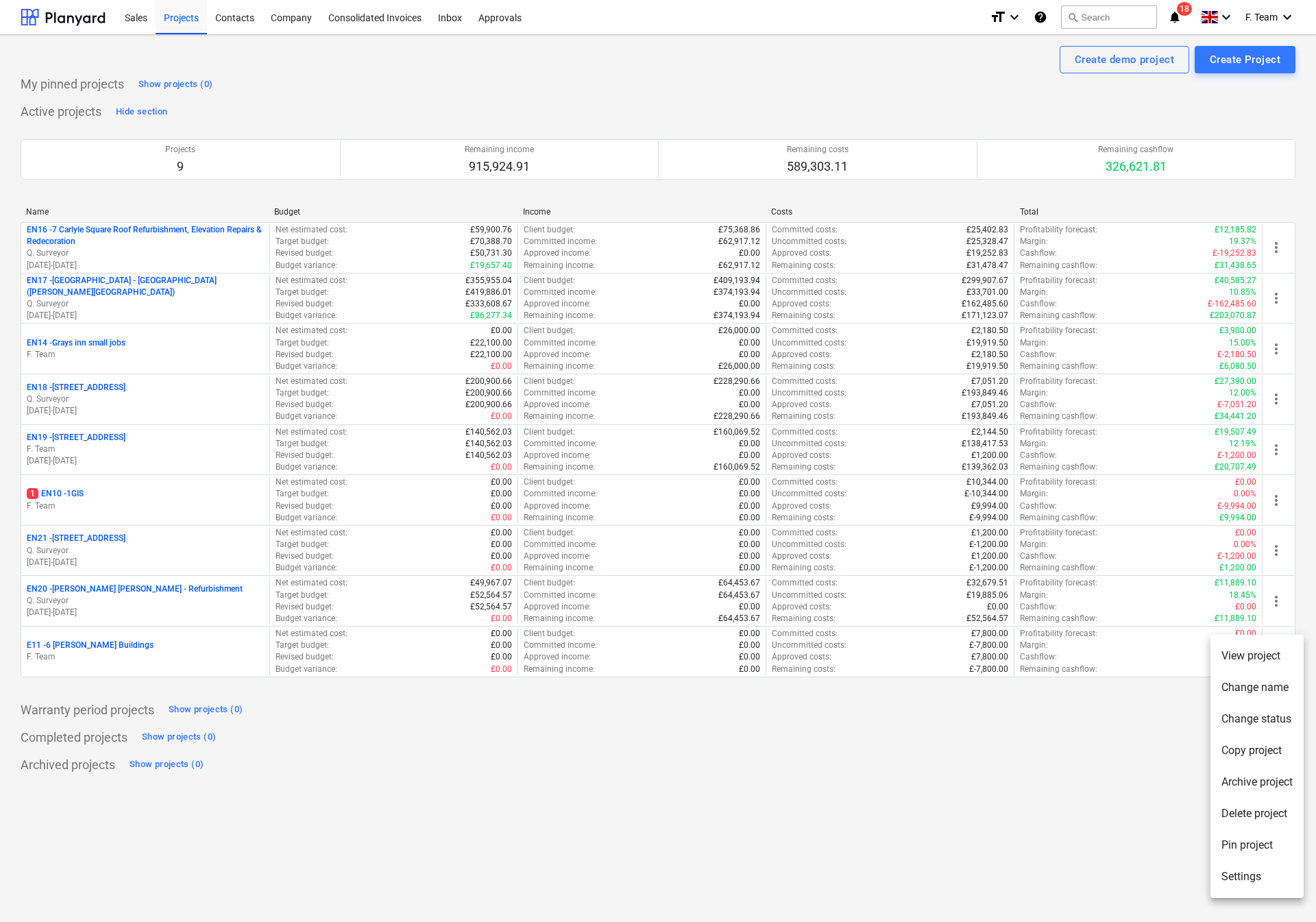
click at [1241, 874] on li "Settings" at bounding box center [1257, 877] width 93 height 31
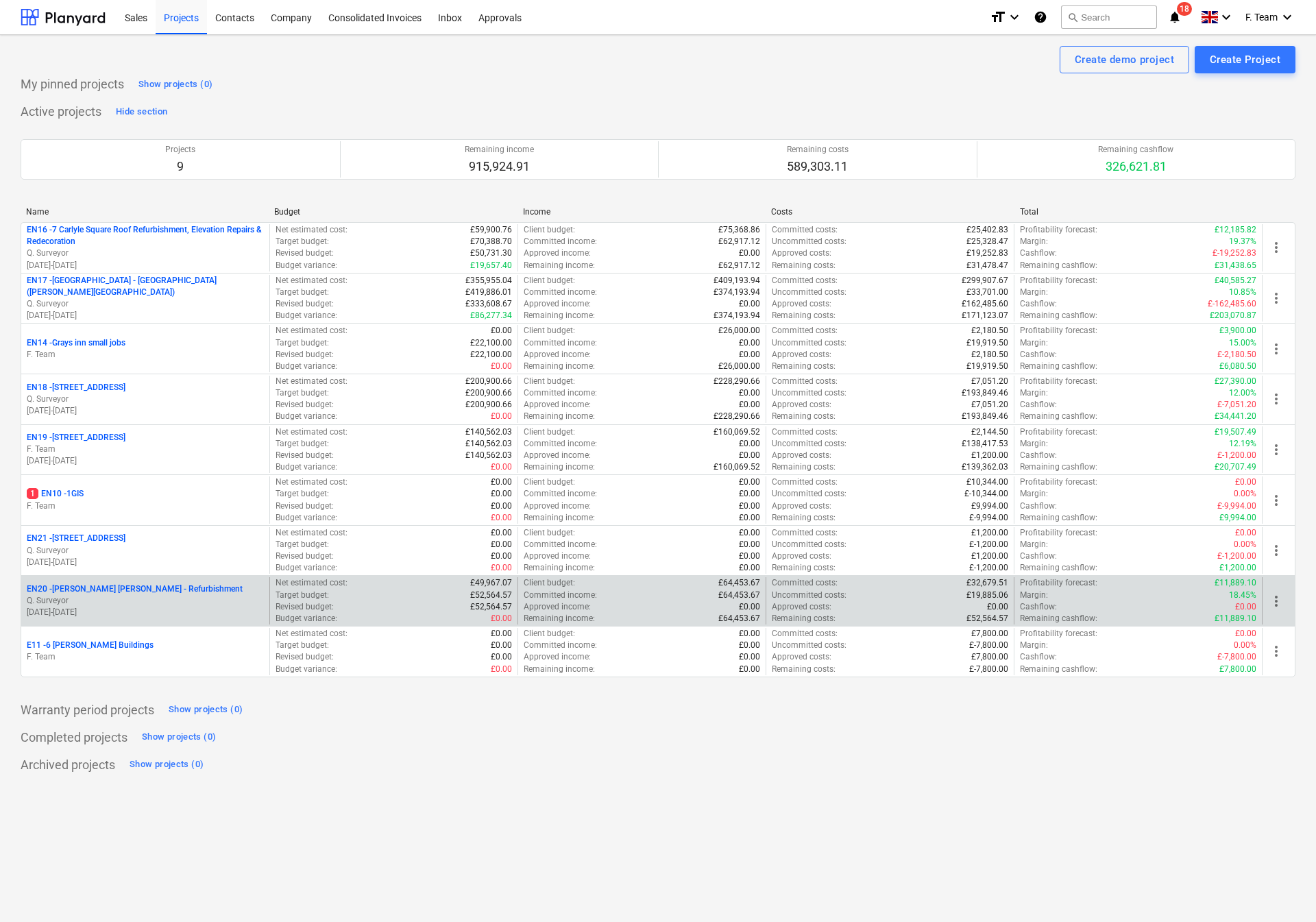
click at [1273, 601] on span "more_vert" at bounding box center [1276, 601] width 17 height 17
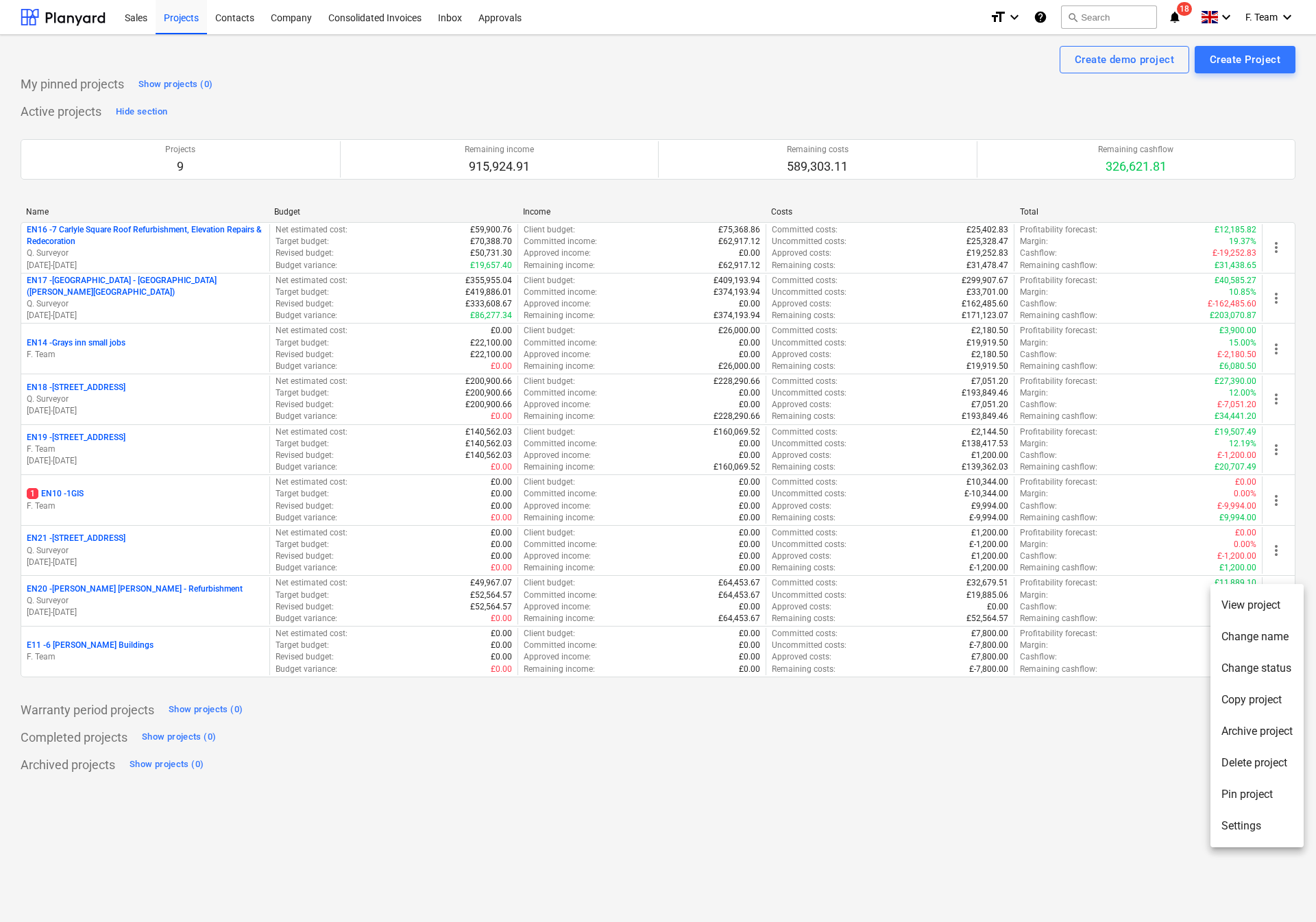
click at [1239, 823] on li "Settings" at bounding box center [1257, 826] width 93 height 31
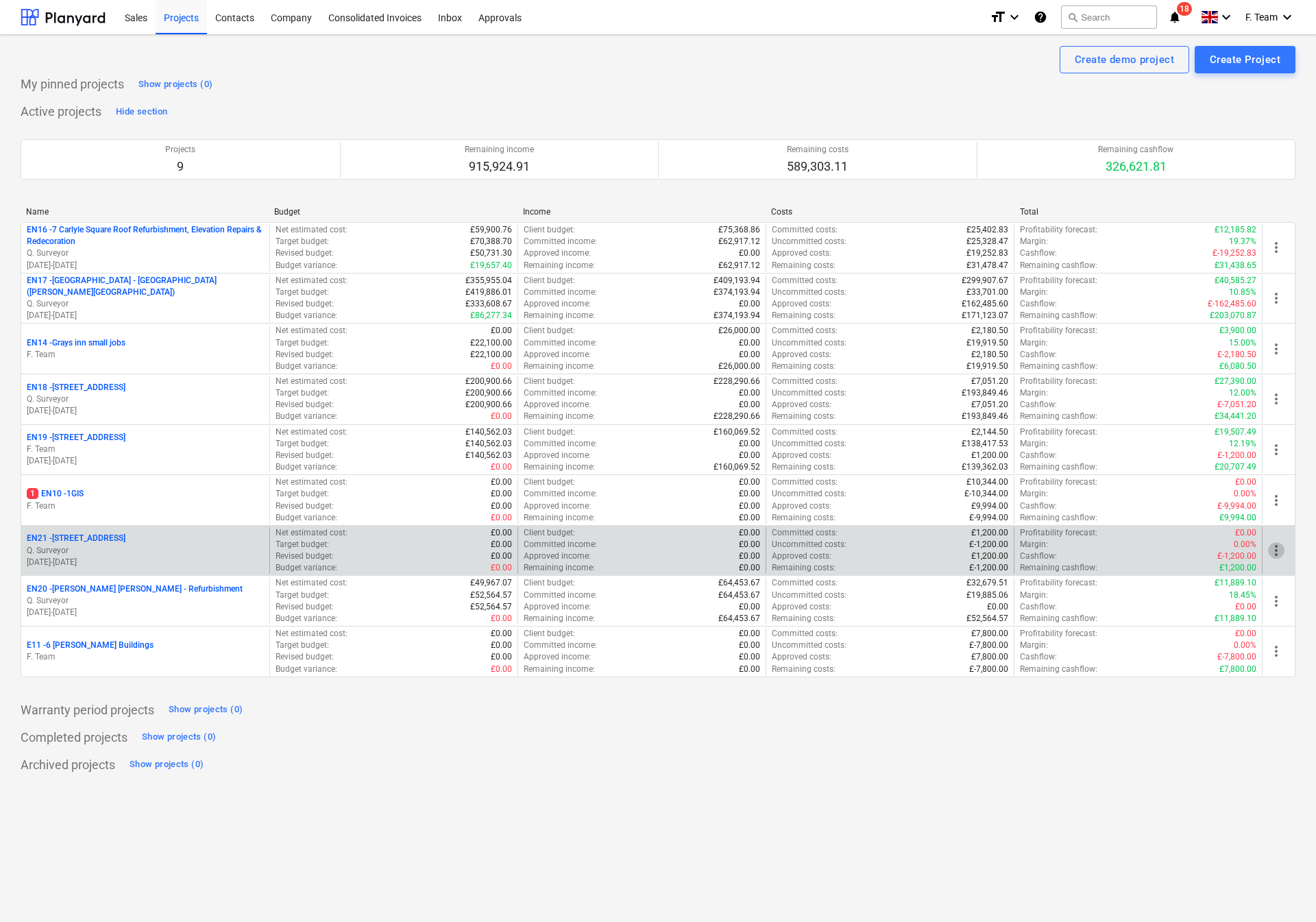
click at [1271, 556] on span "more_vert" at bounding box center [1276, 551] width 17 height 17
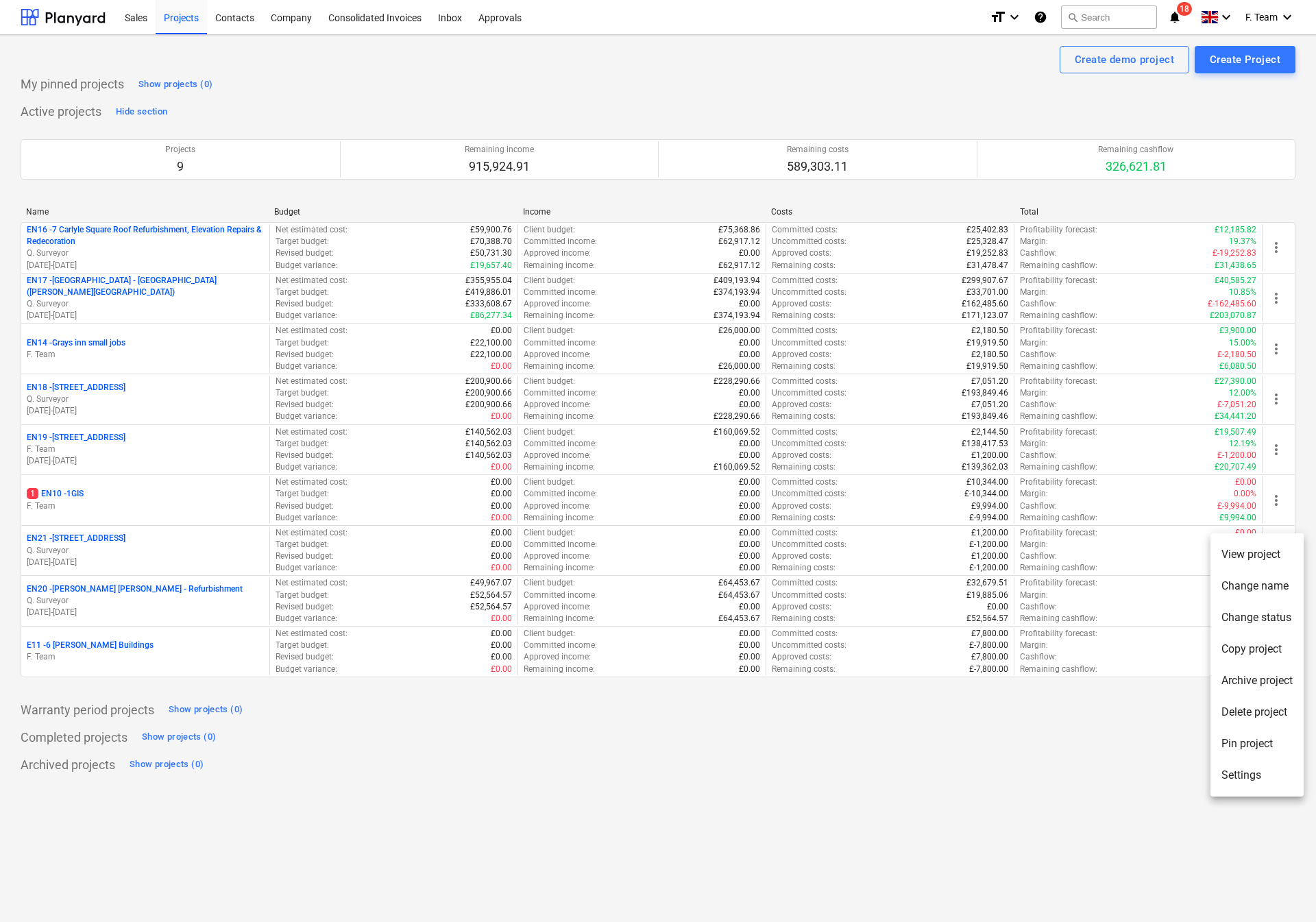
click at [1226, 784] on li "Settings" at bounding box center [1257, 775] width 93 height 31
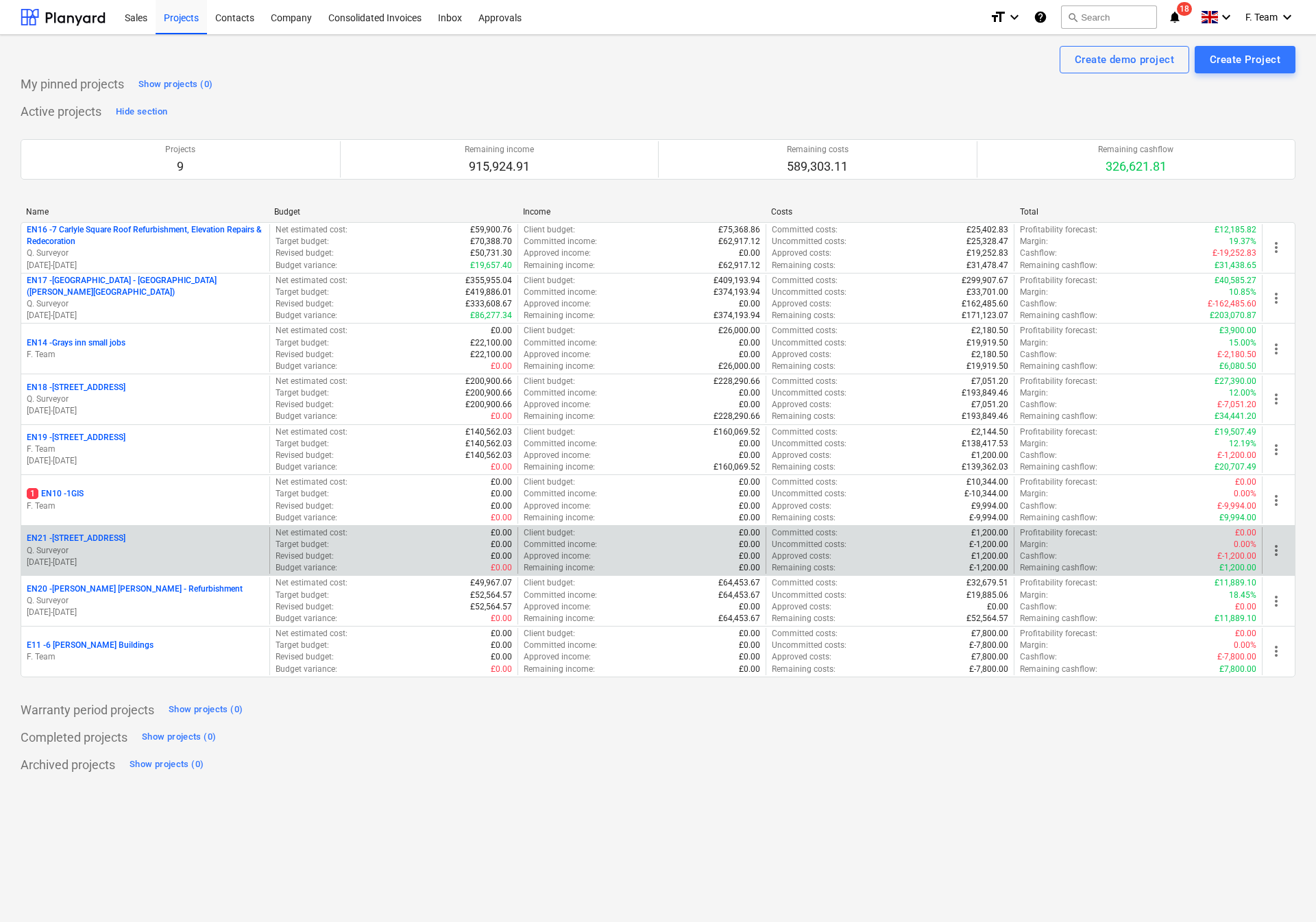
click at [1271, 554] on span "more_vert" at bounding box center [1276, 551] width 17 height 17
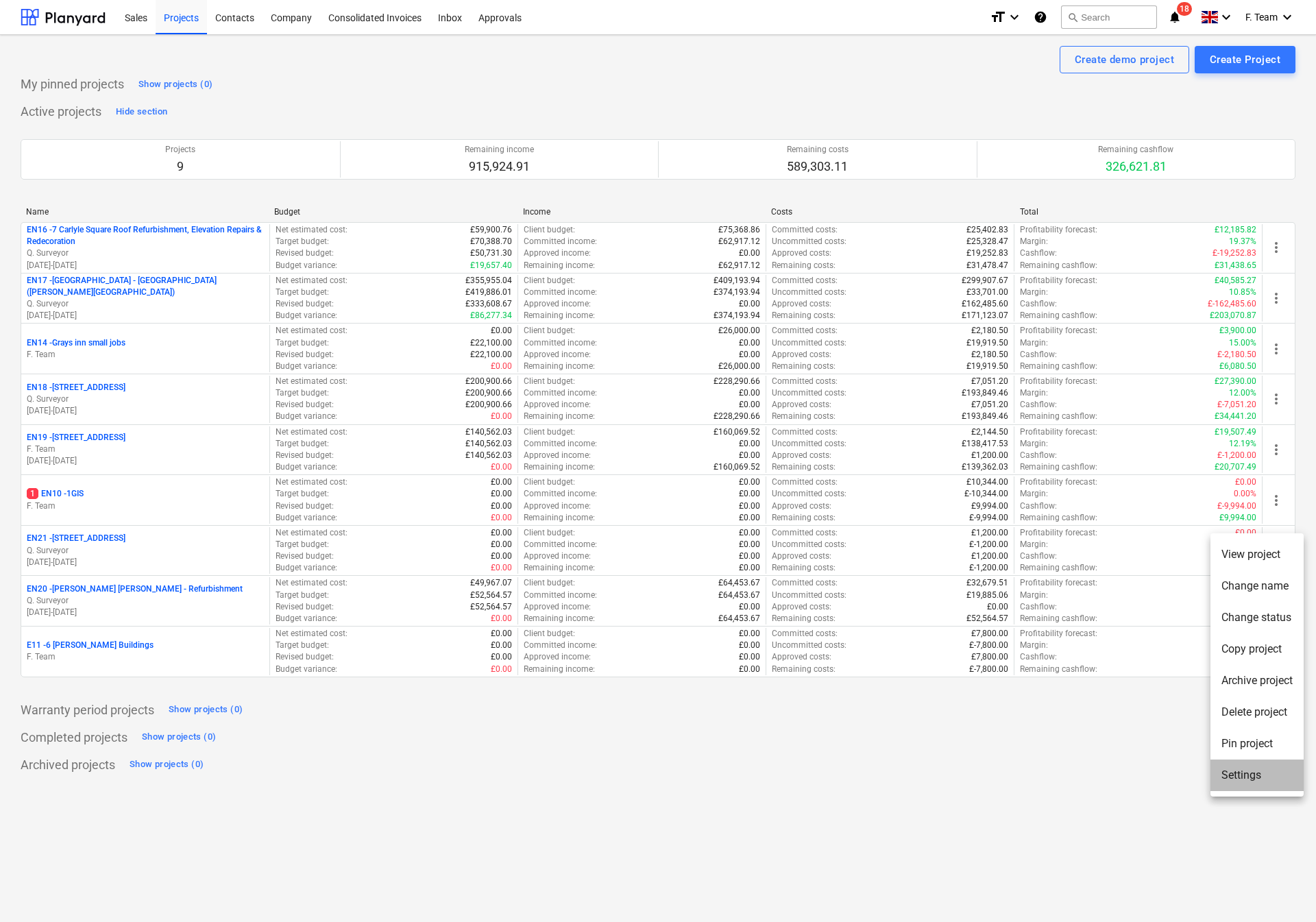
click at [1242, 780] on li "Settings" at bounding box center [1257, 775] width 93 height 31
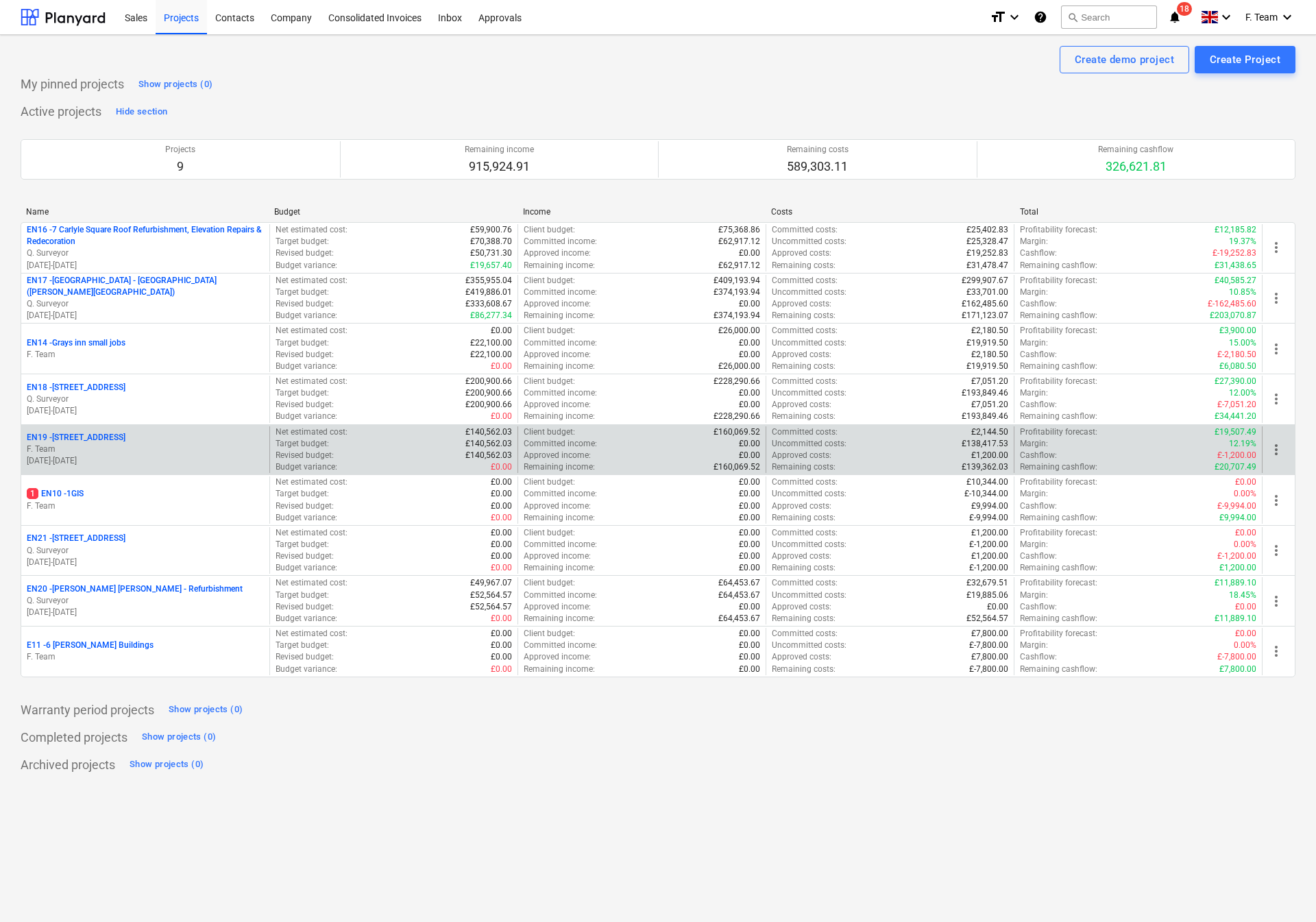
click at [1281, 453] on span "more_vert" at bounding box center [1276, 450] width 17 height 17
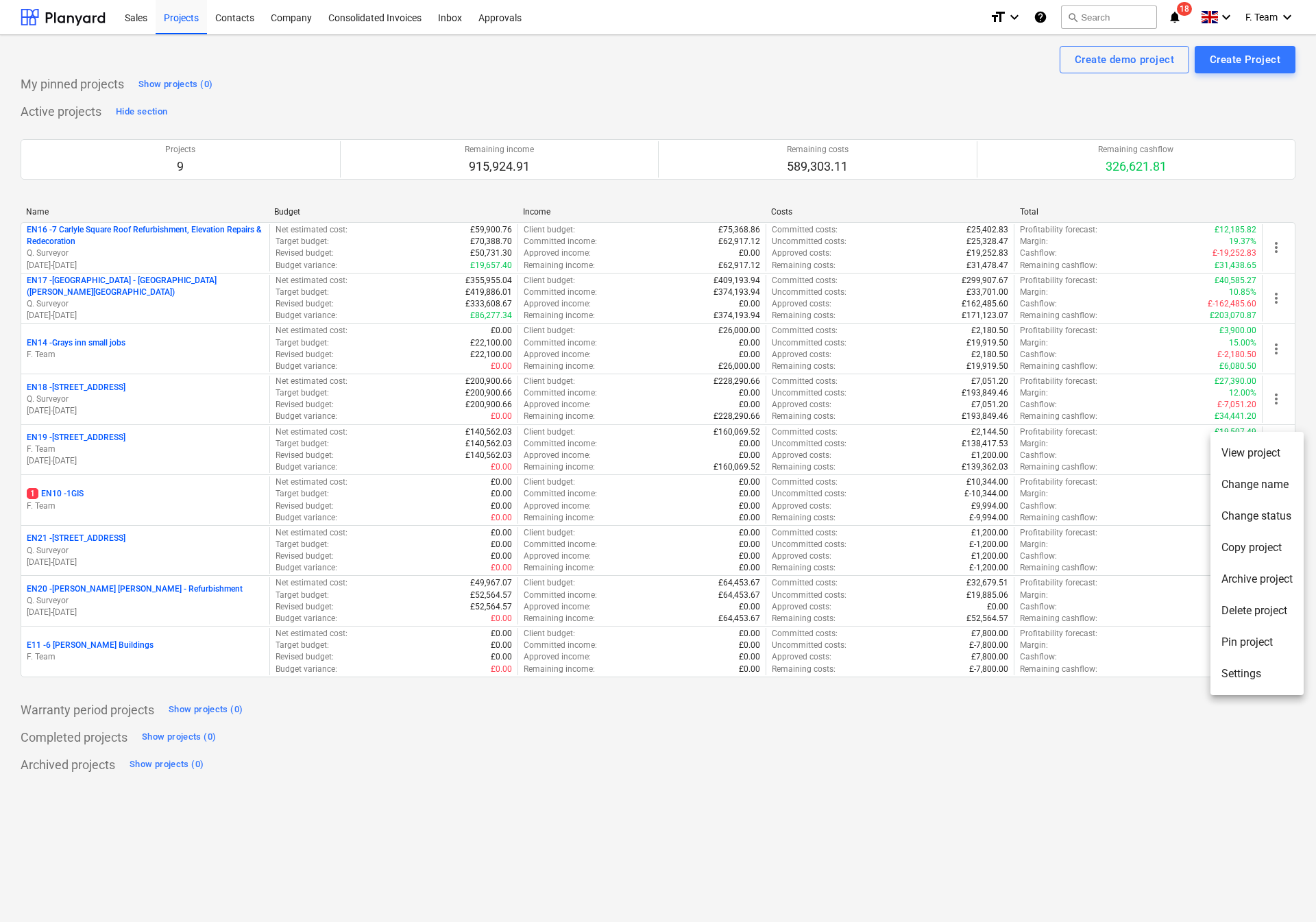
click at [1234, 673] on li "Settings" at bounding box center [1257, 673] width 93 height 31
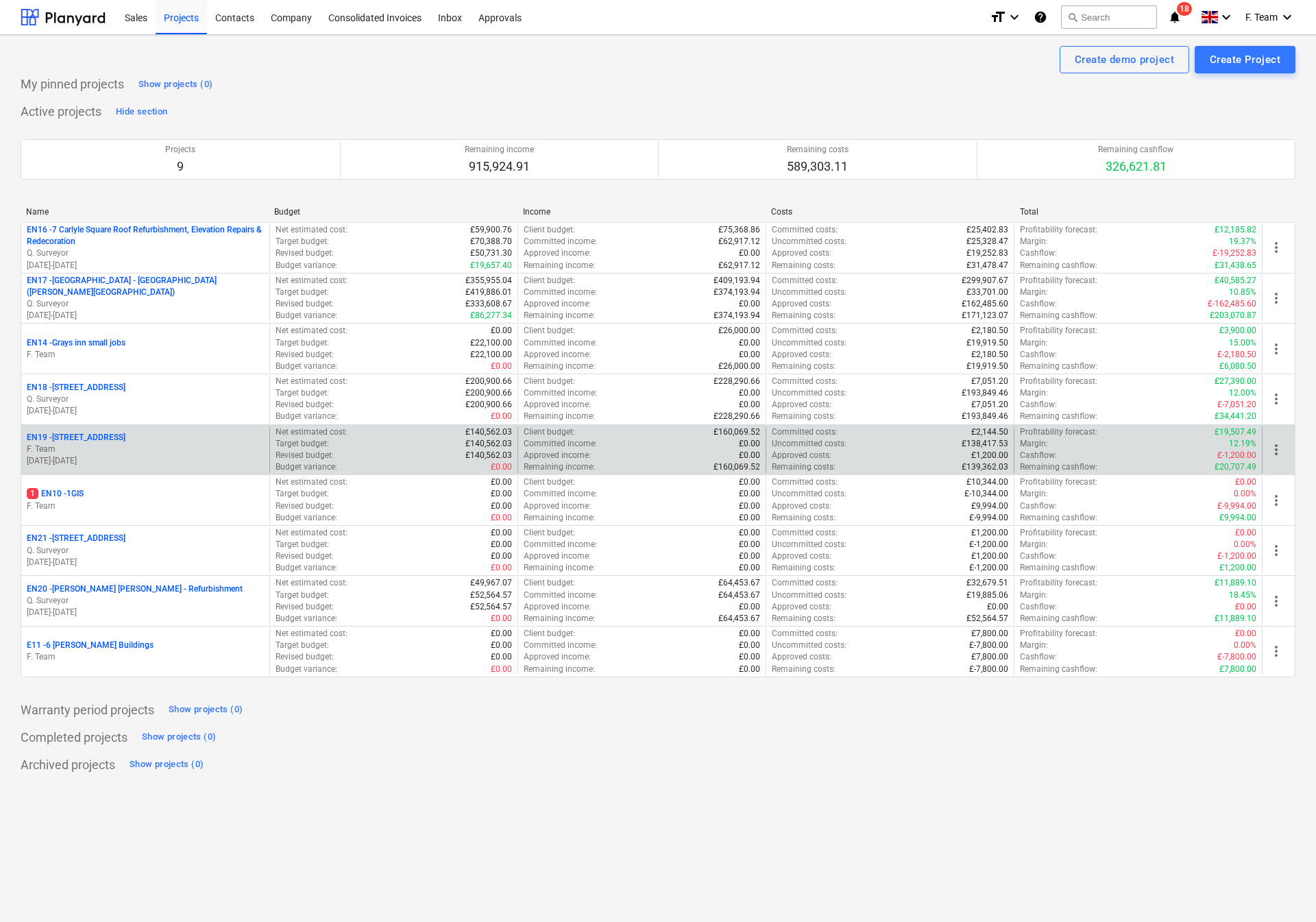
click at [1274, 449] on span "more_vert" at bounding box center [1276, 450] width 17 height 17
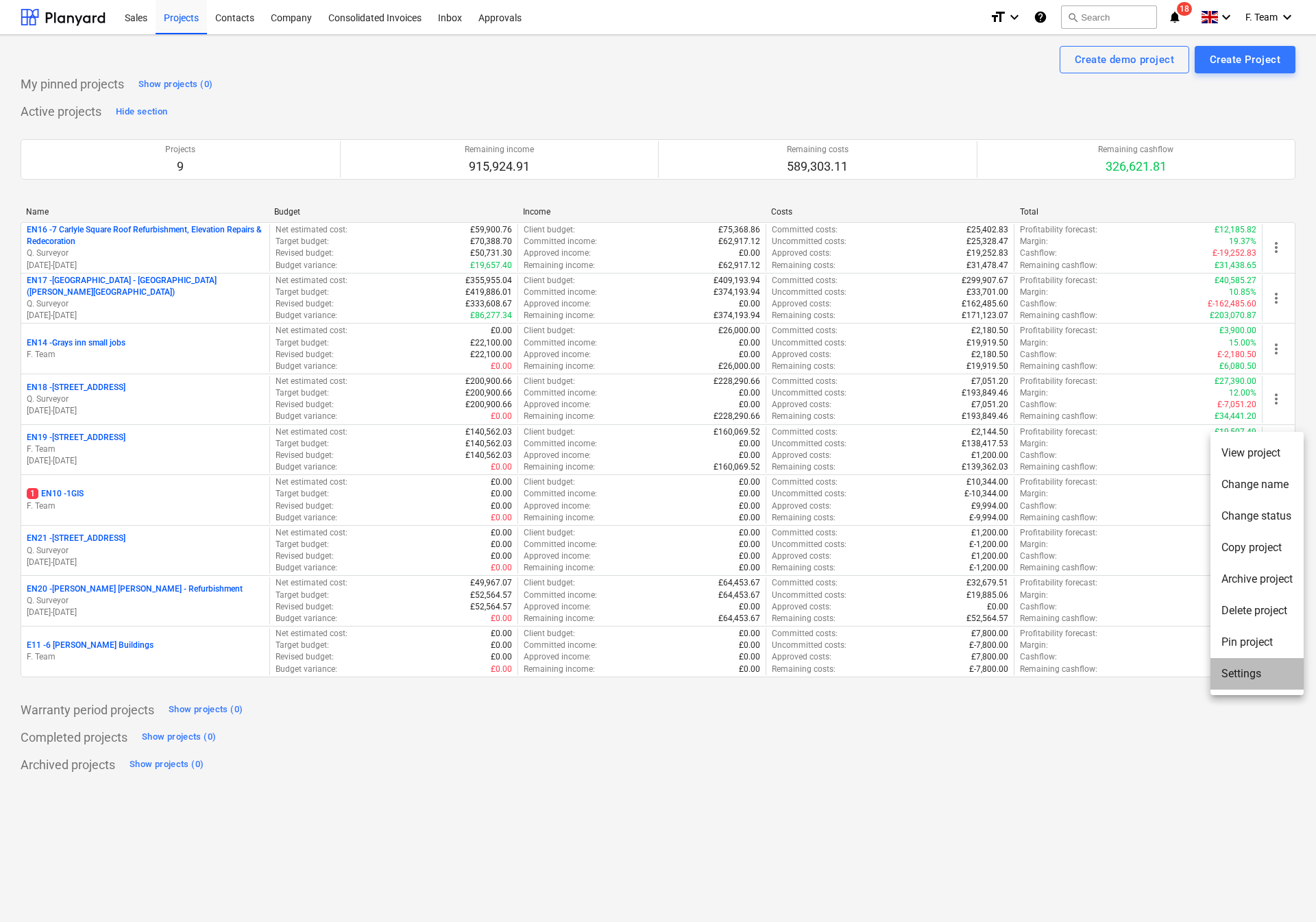
click at [1222, 684] on li "Settings" at bounding box center [1257, 673] width 93 height 31
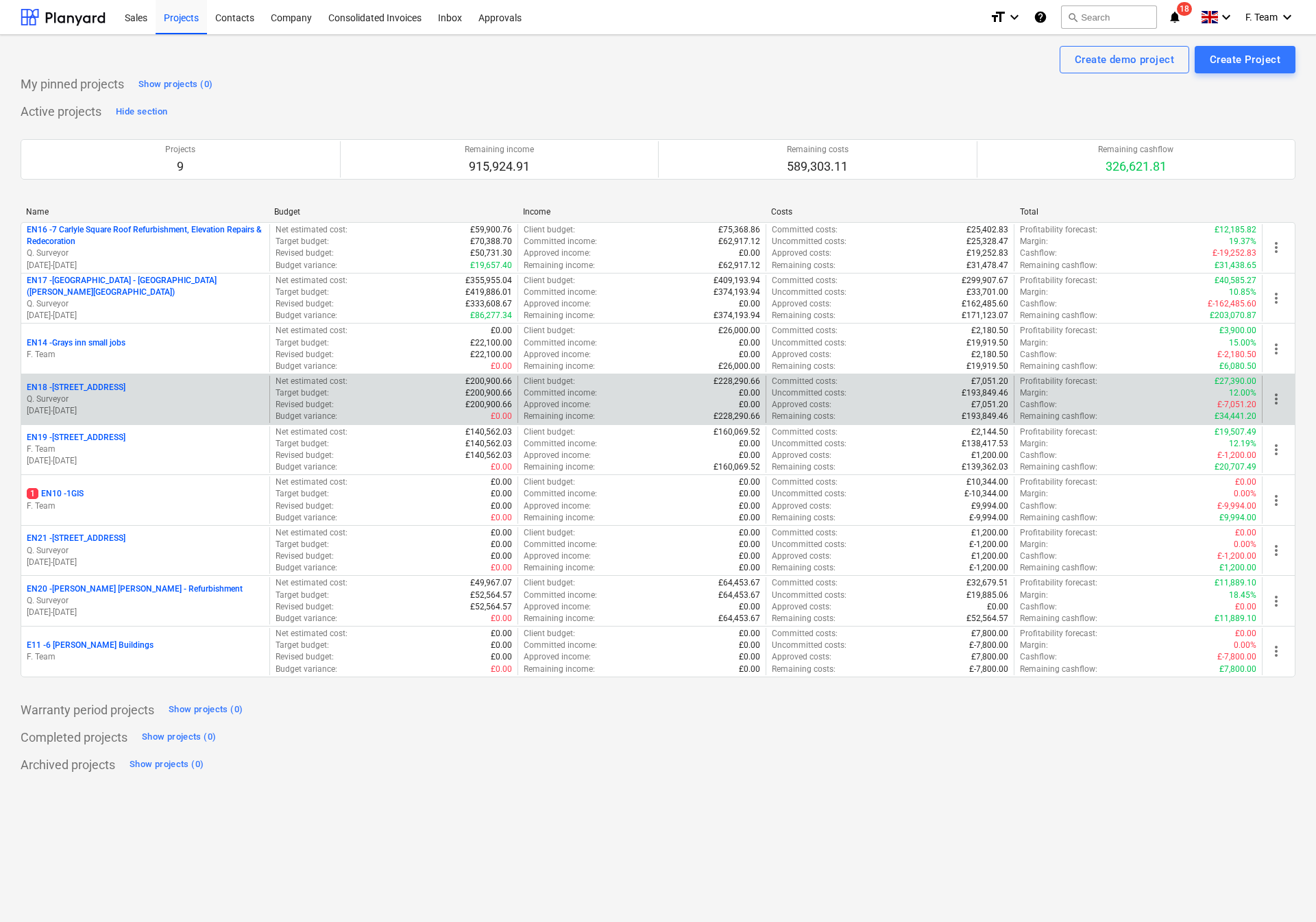
click at [1279, 397] on span "more_vert" at bounding box center [1276, 399] width 17 height 17
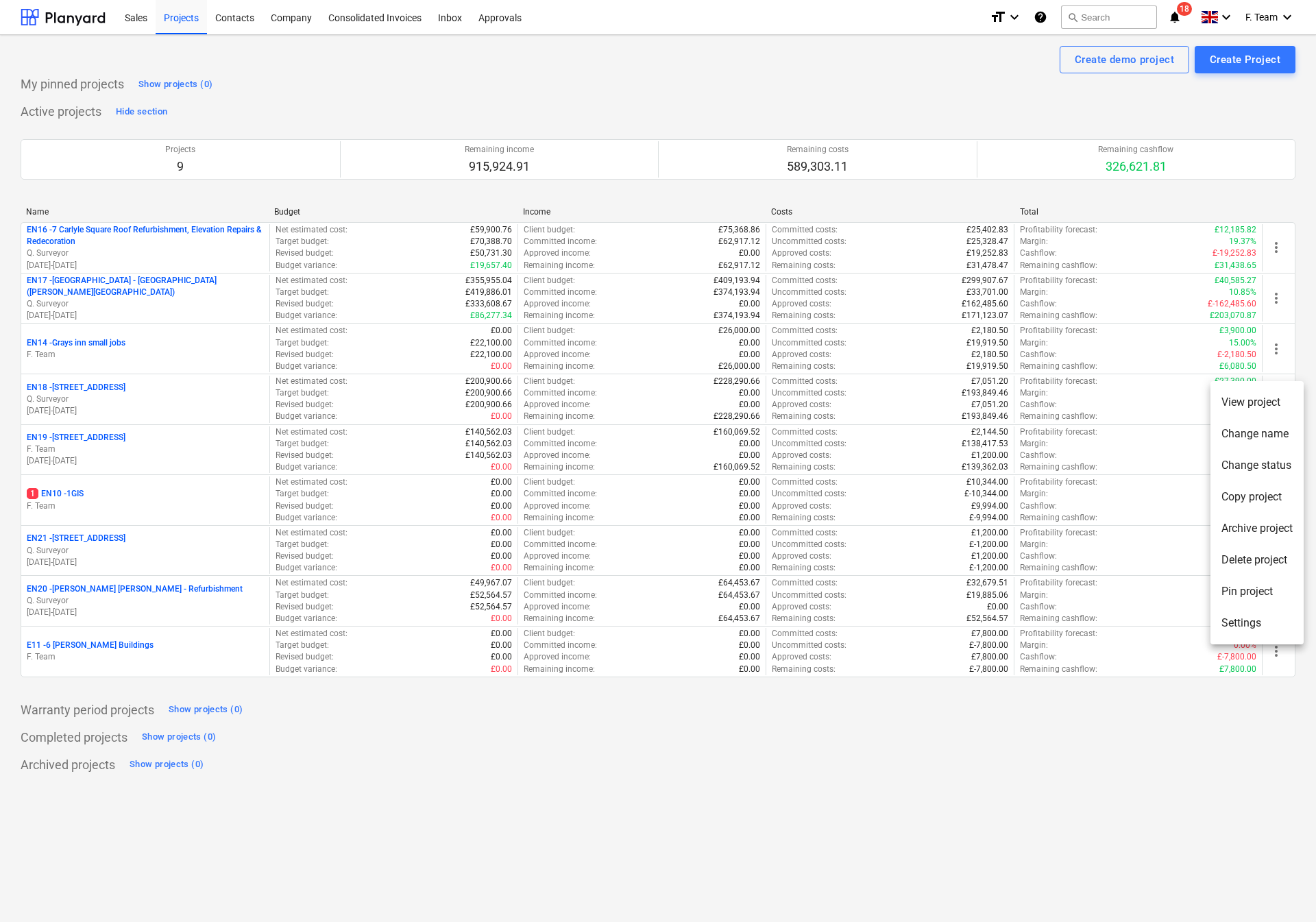
click at [1248, 630] on li "Settings" at bounding box center [1257, 623] width 93 height 31
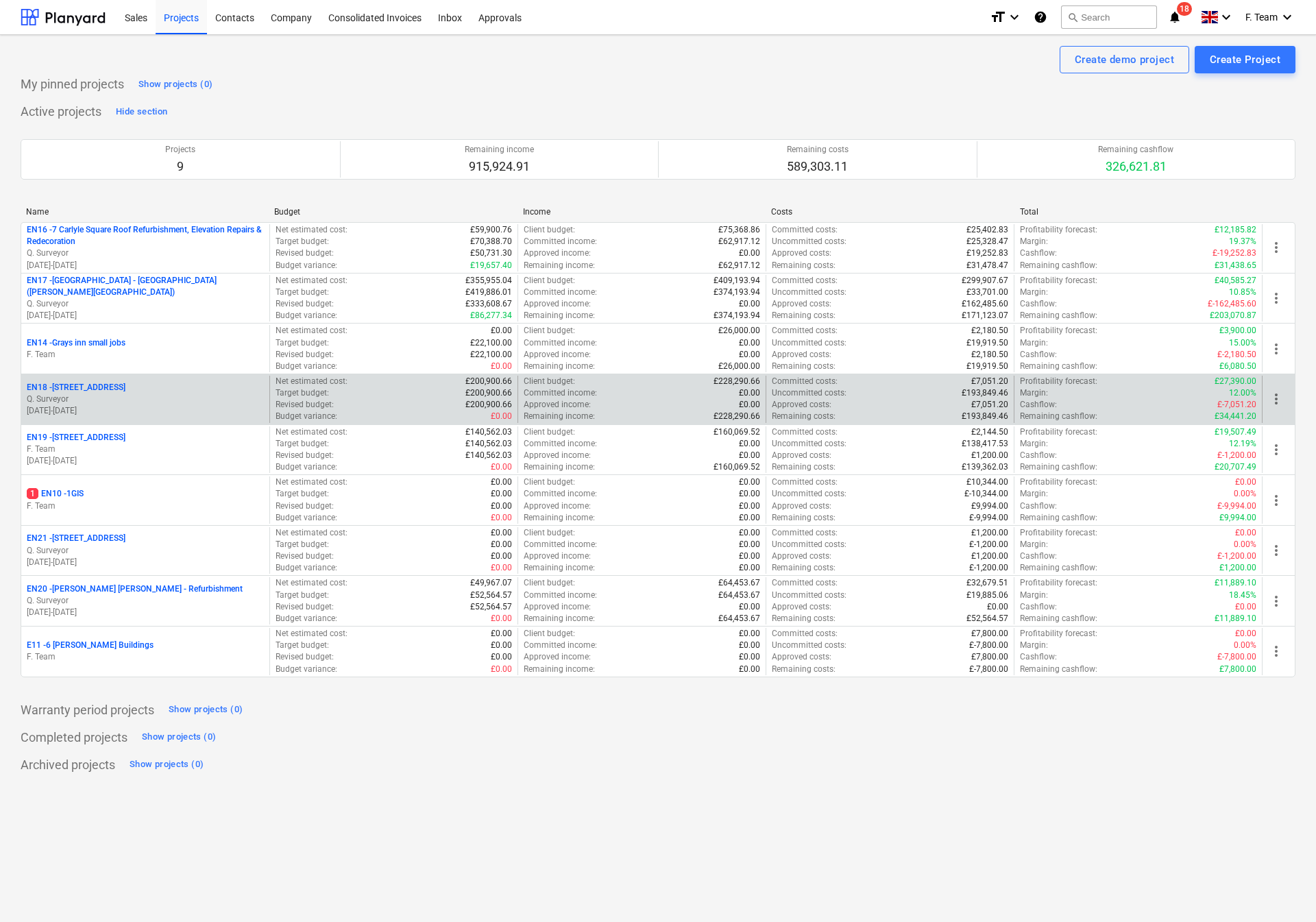
click at [1275, 401] on span "more_vert" at bounding box center [1276, 399] width 17 height 17
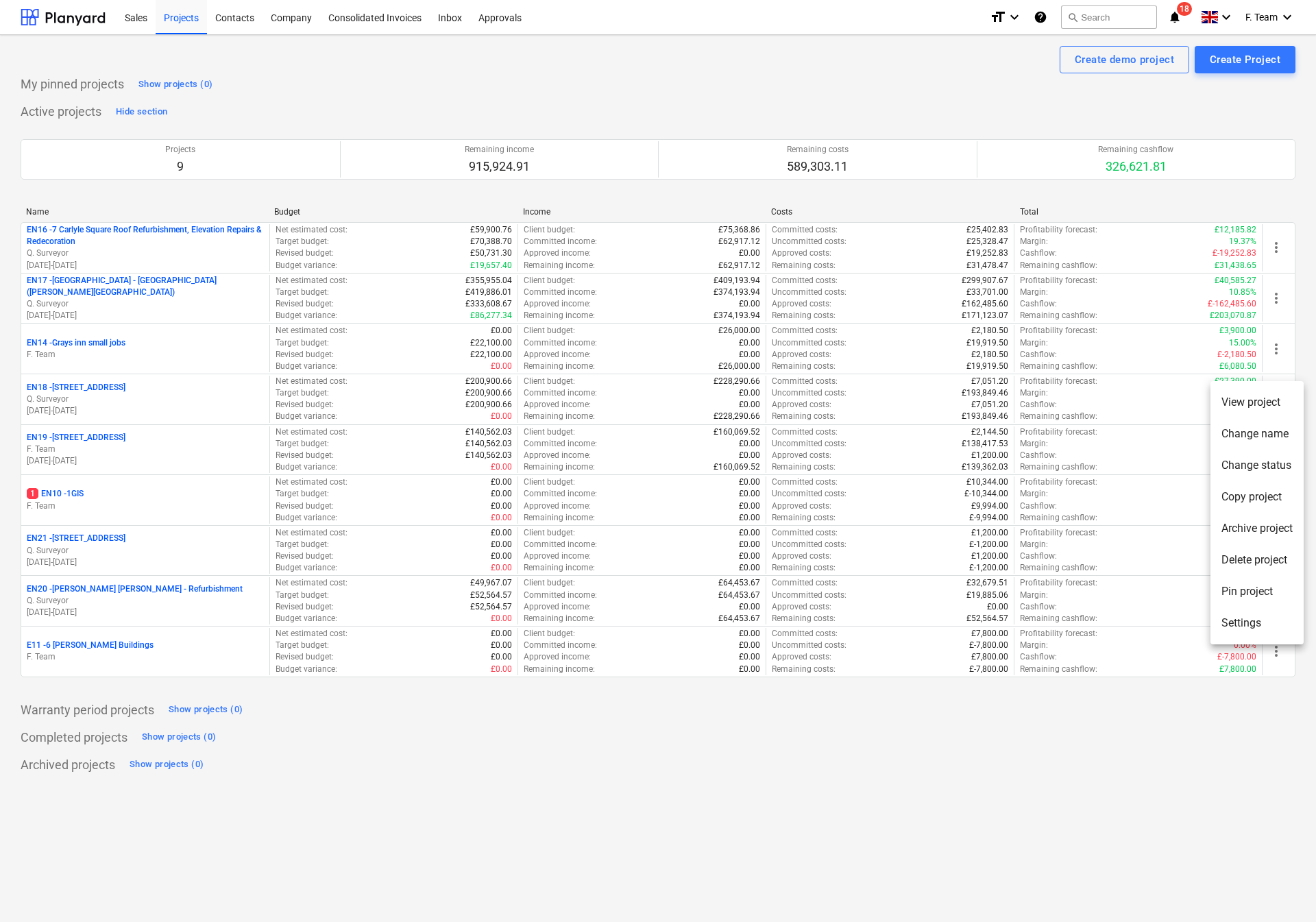
click at [1234, 617] on li "Settings" at bounding box center [1257, 623] width 93 height 31
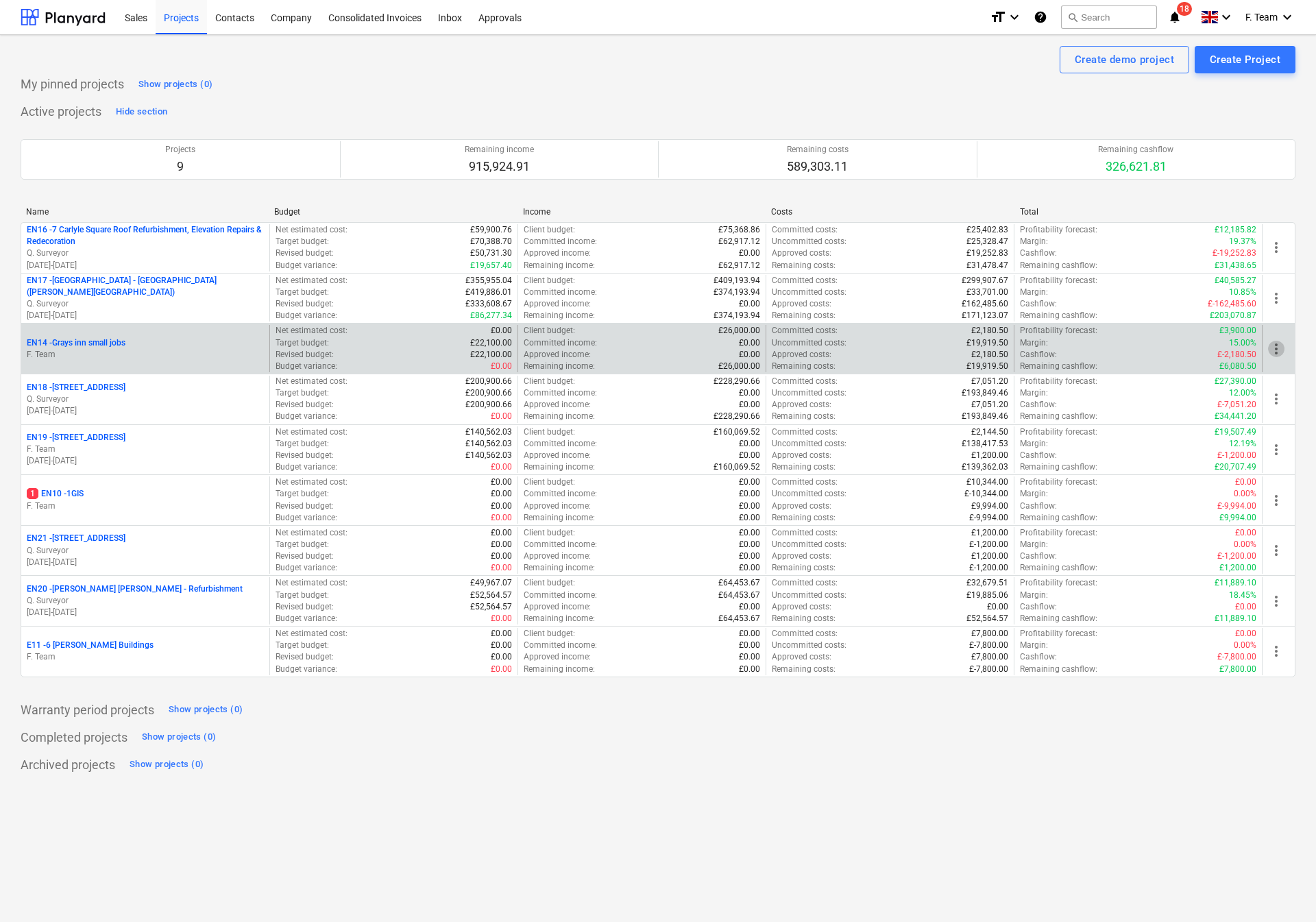
click at [1277, 358] on span "more_vert" at bounding box center [1276, 349] width 17 height 17
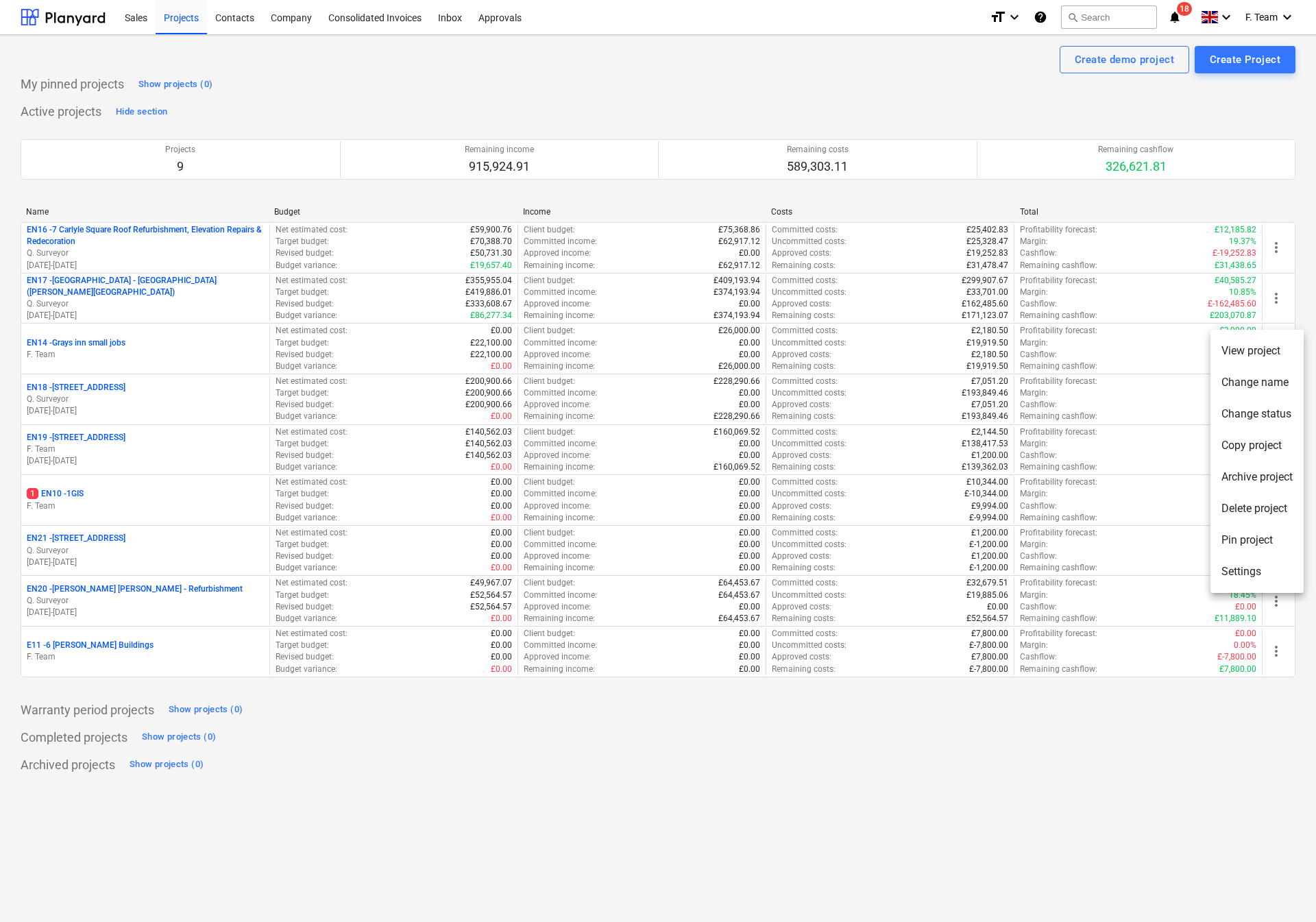
click at [1245, 574] on li "Settings" at bounding box center [1257, 571] width 93 height 31
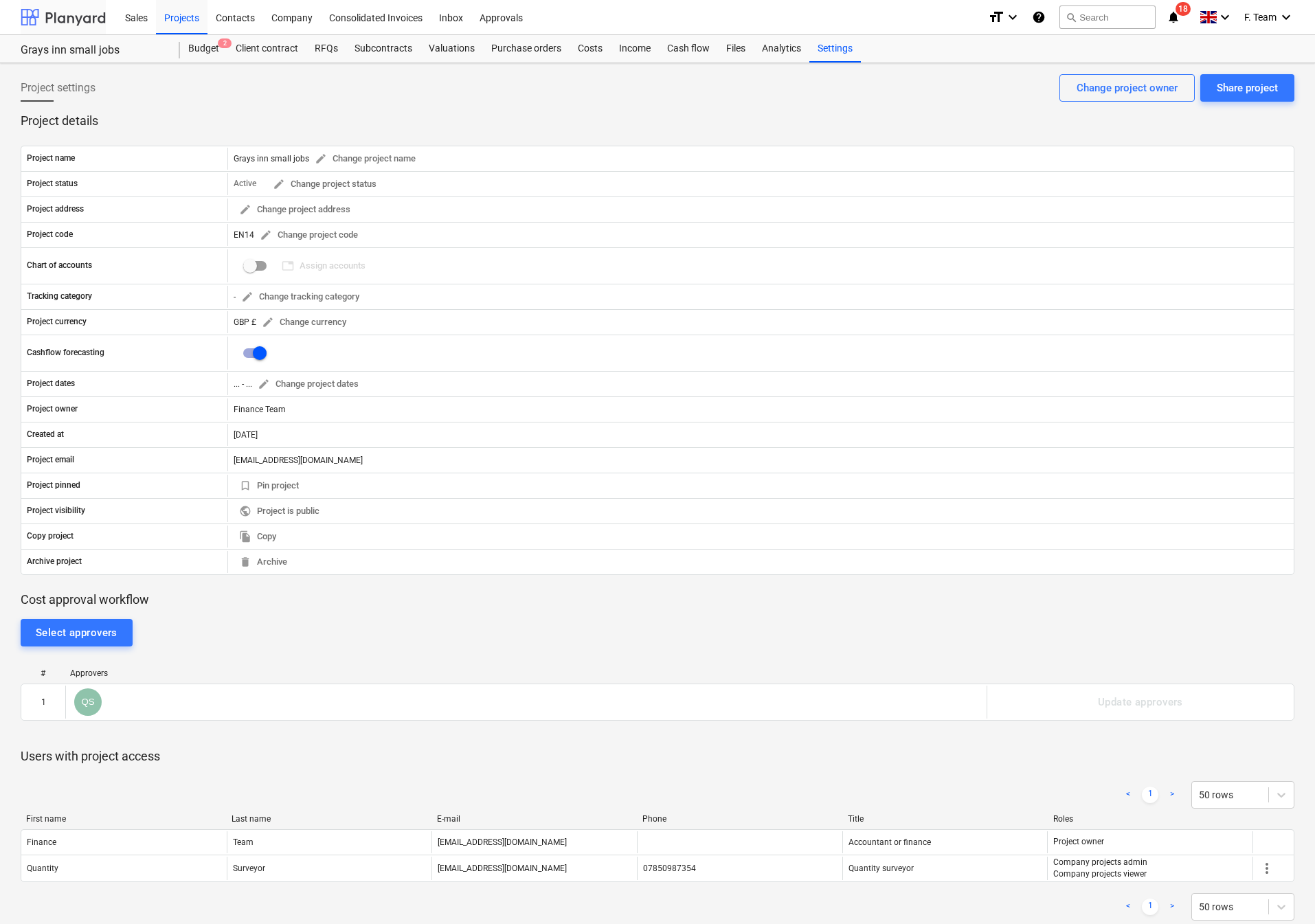
click at [76, 23] on div at bounding box center [64, 17] width 85 height 34
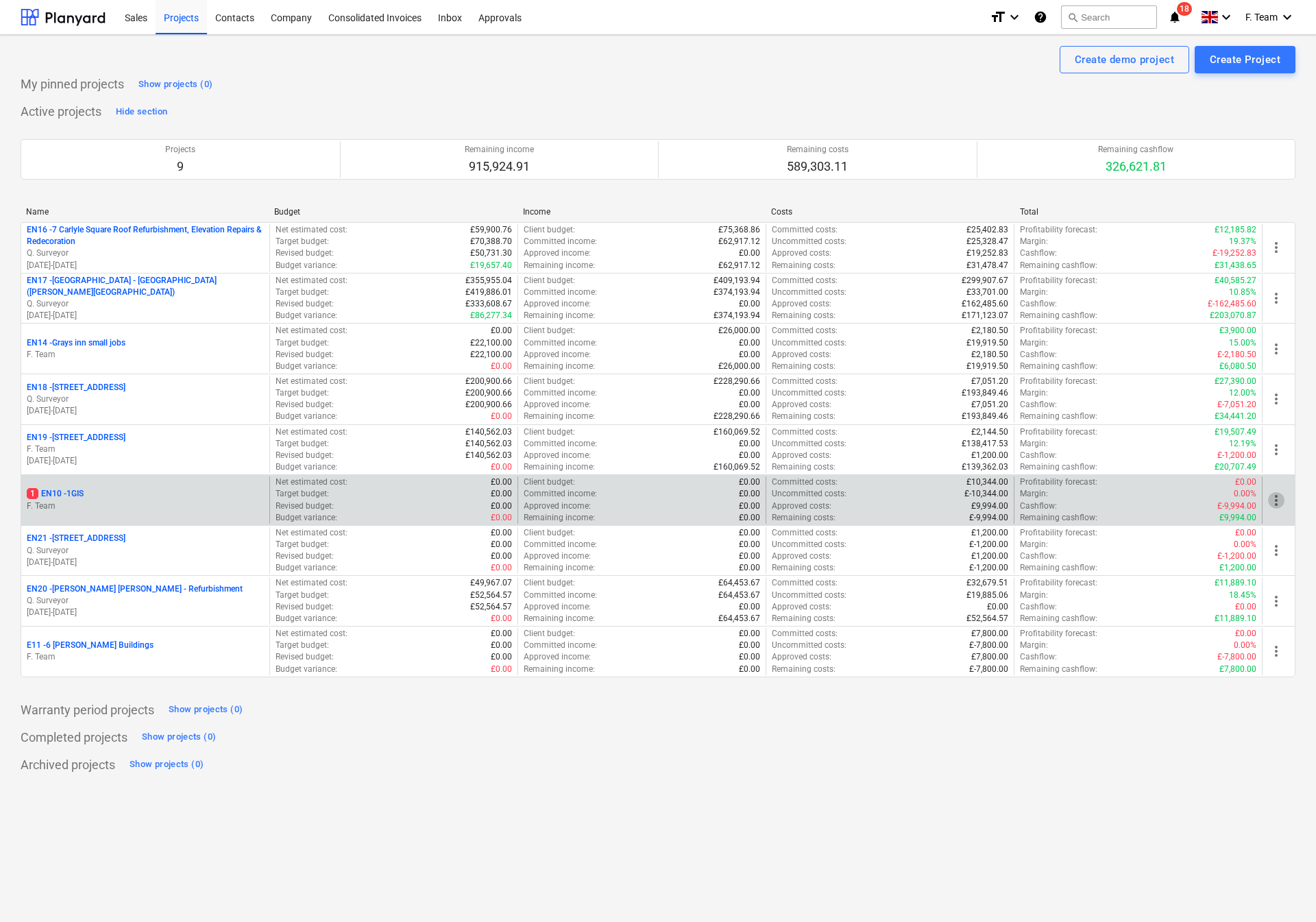
click at [1276, 505] on span "more_vert" at bounding box center [1276, 500] width 17 height 17
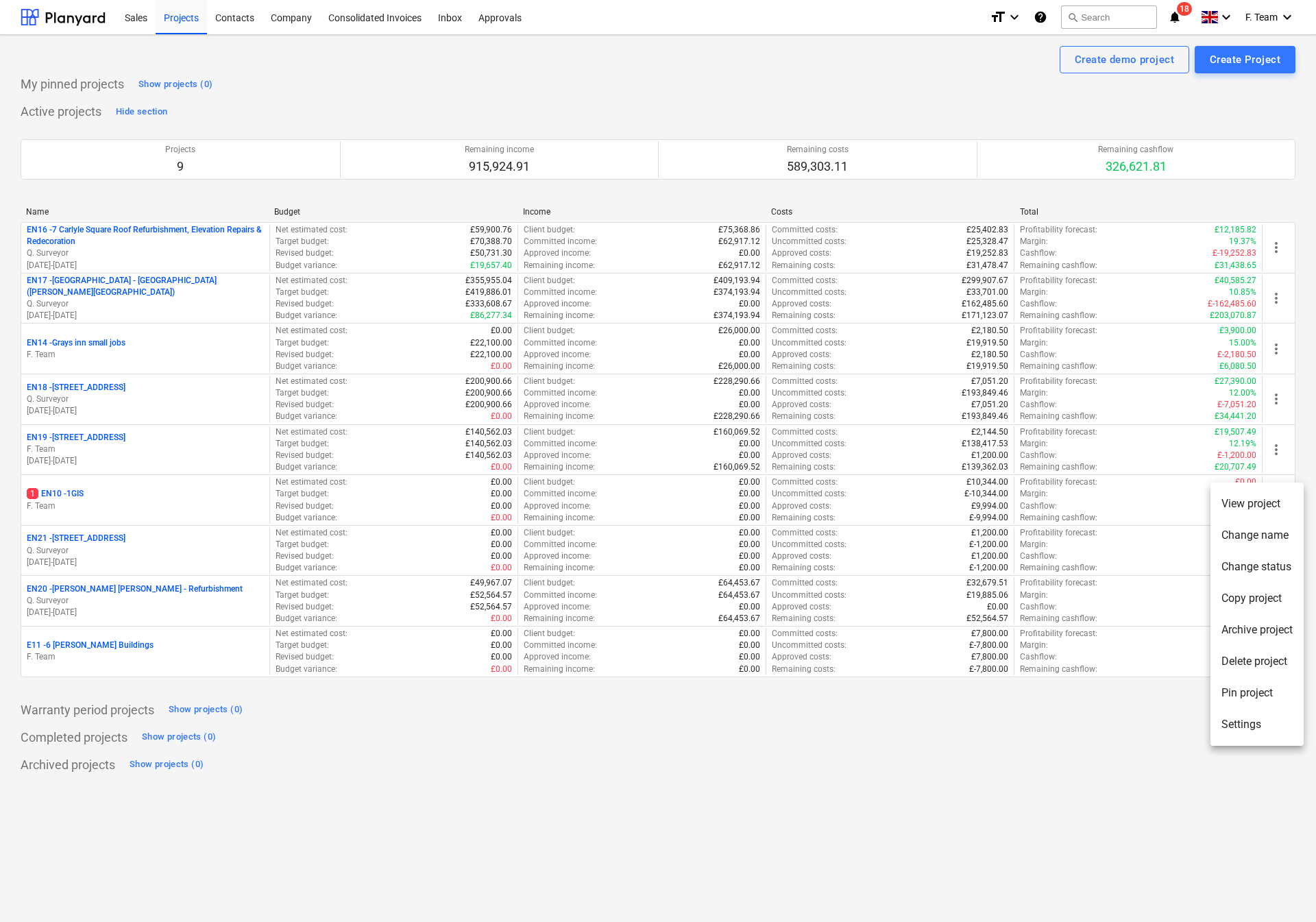
click at [1267, 718] on li "Settings" at bounding box center [1257, 724] width 93 height 31
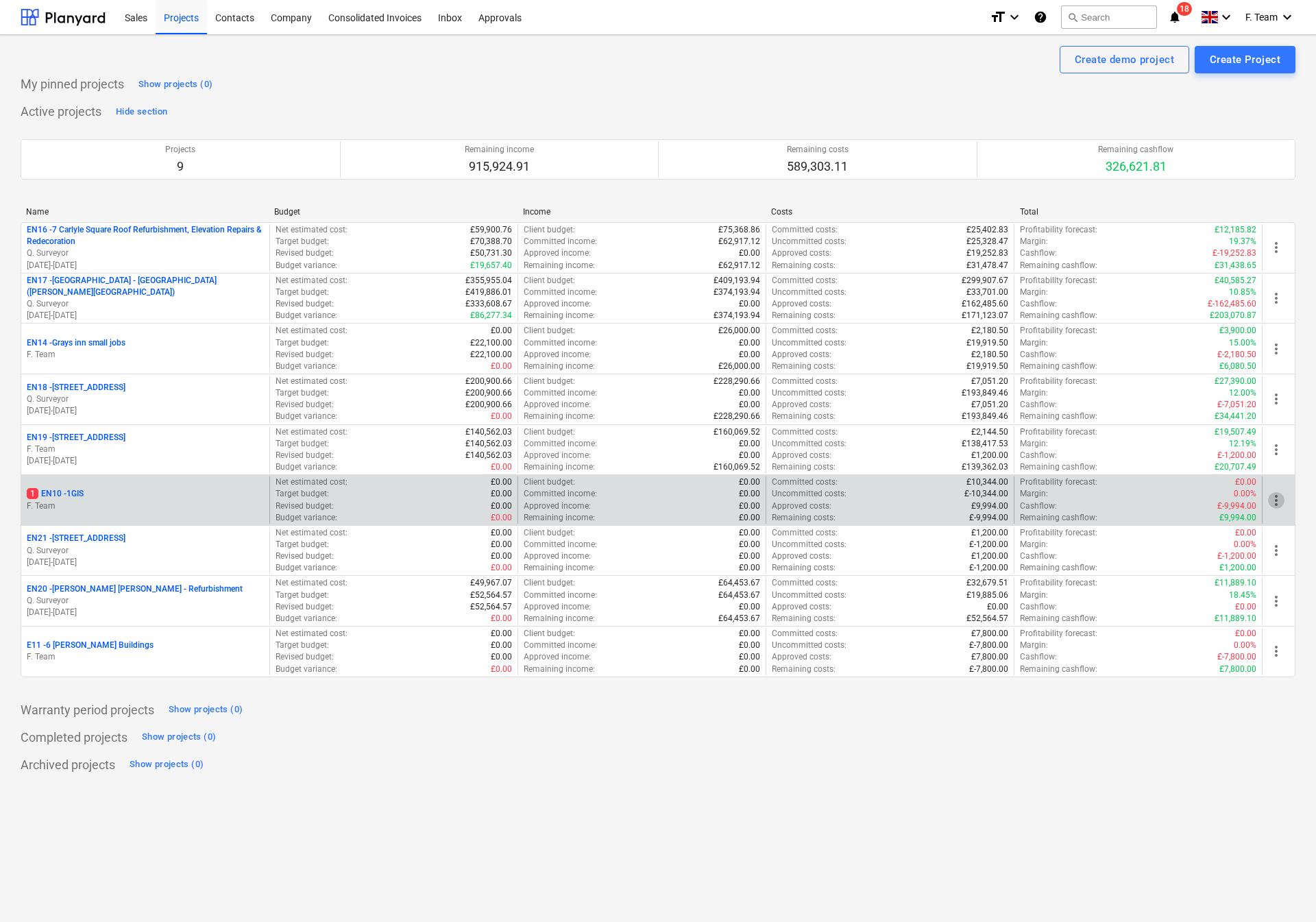
click at [1281, 509] on span "more_vert" at bounding box center [1276, 500] width 17 height 17
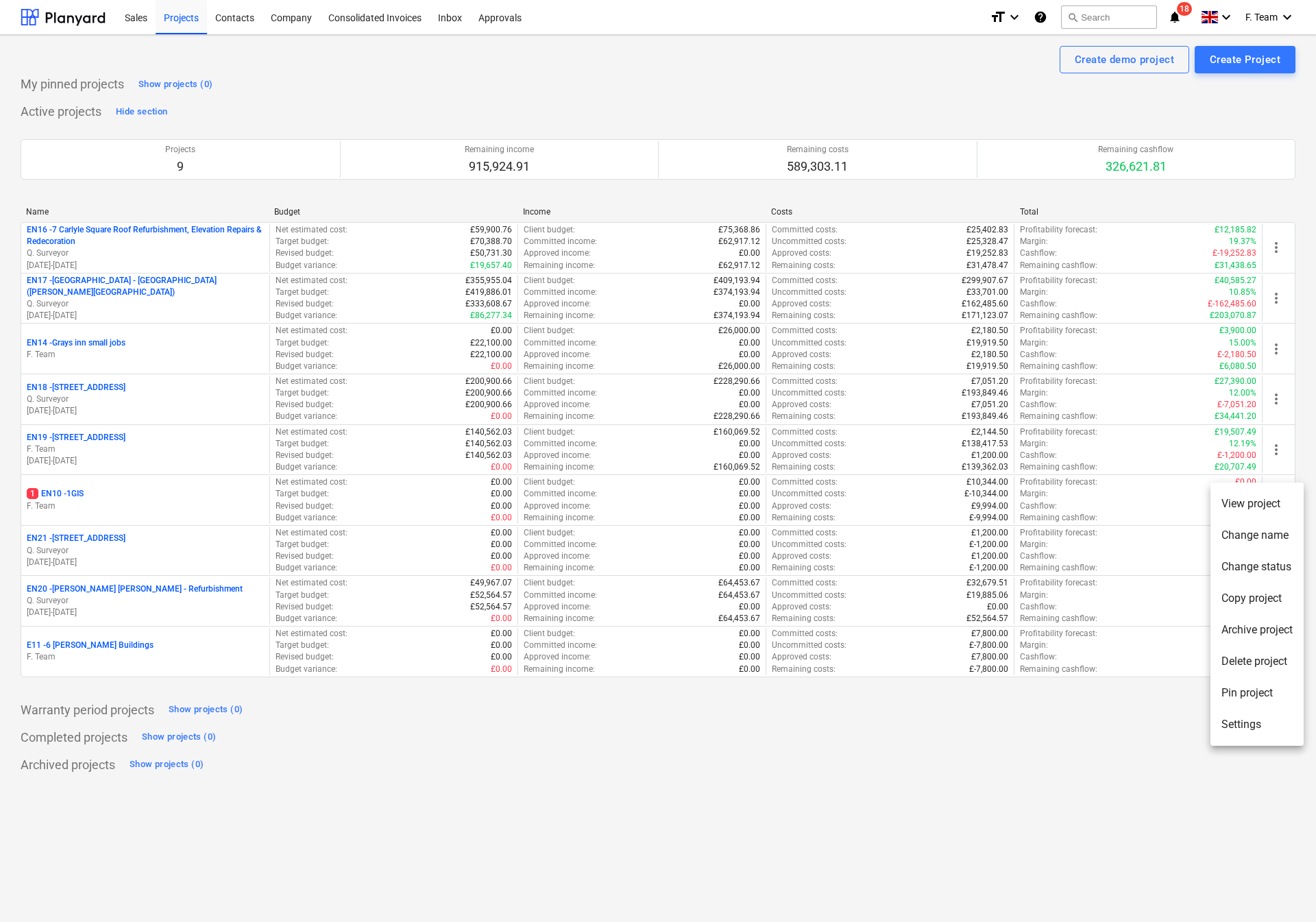
click at [1257, 724] on li "Settings" at bounding box center [1257, 724] width 93 height 31
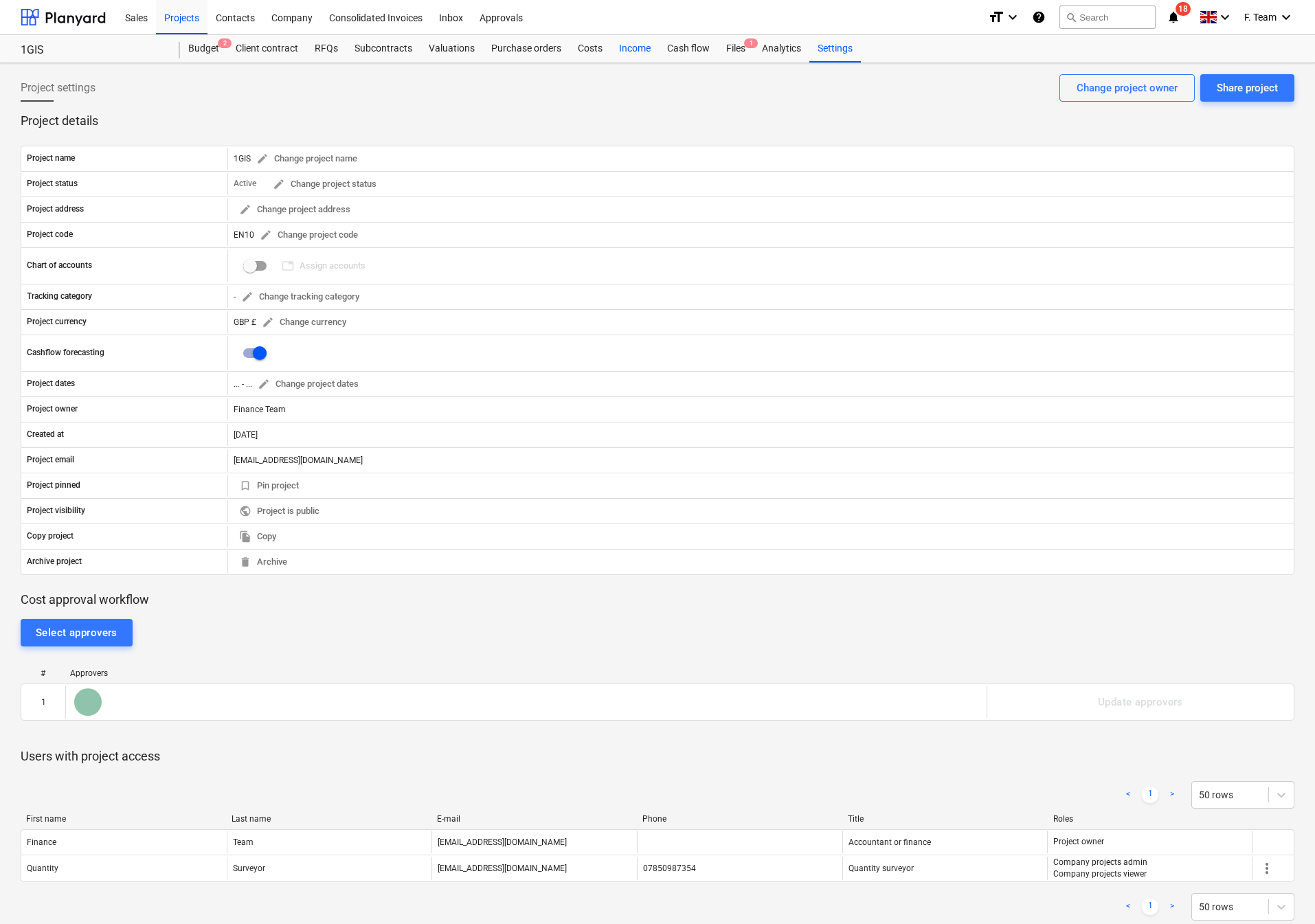
click at [626, 50] on div "Income" at bounding box center [635, 48] width 48 height 27
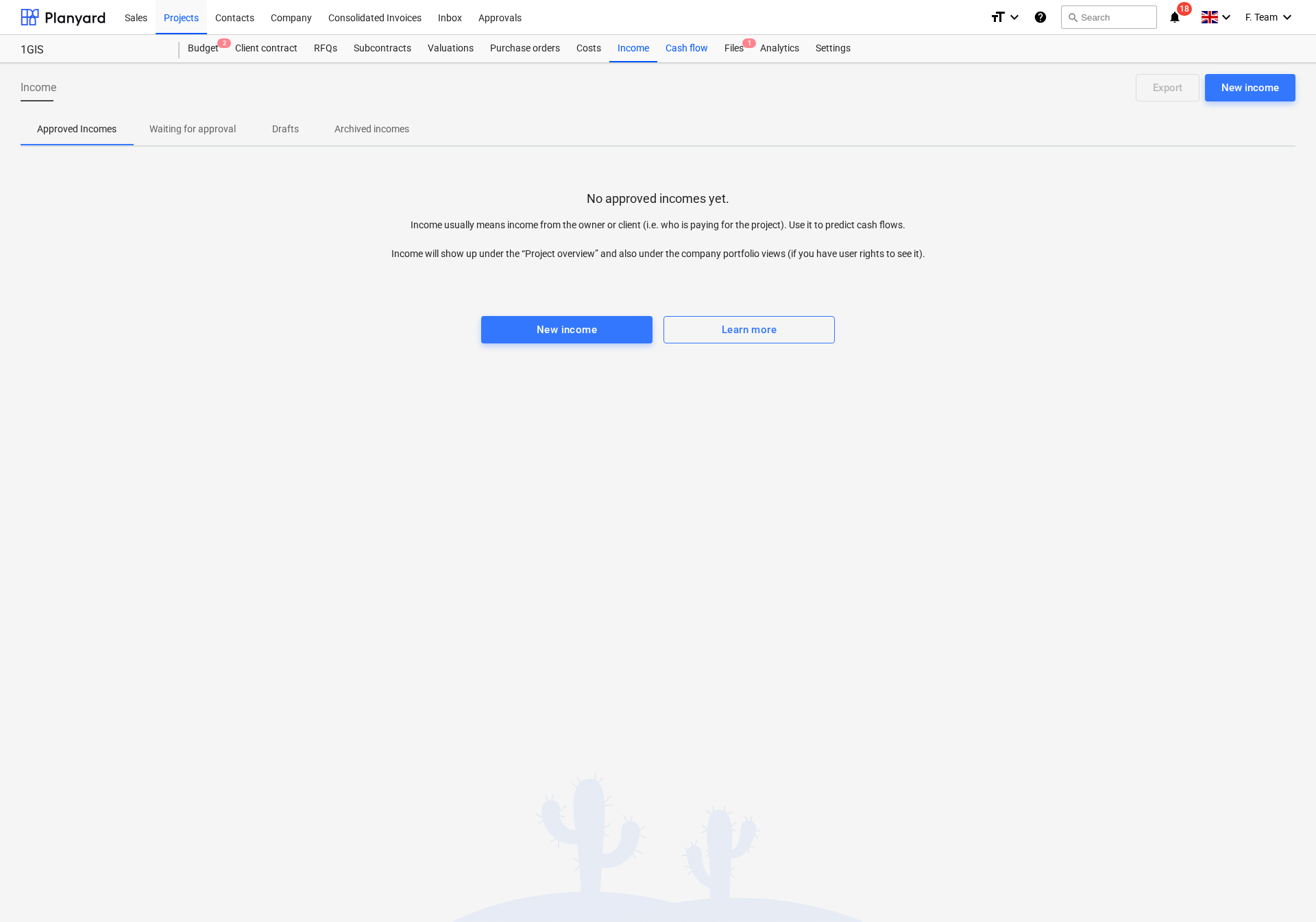
click at [679, 49] on div "Cash flow" at bounding box center [686, 48] width 59 height 27
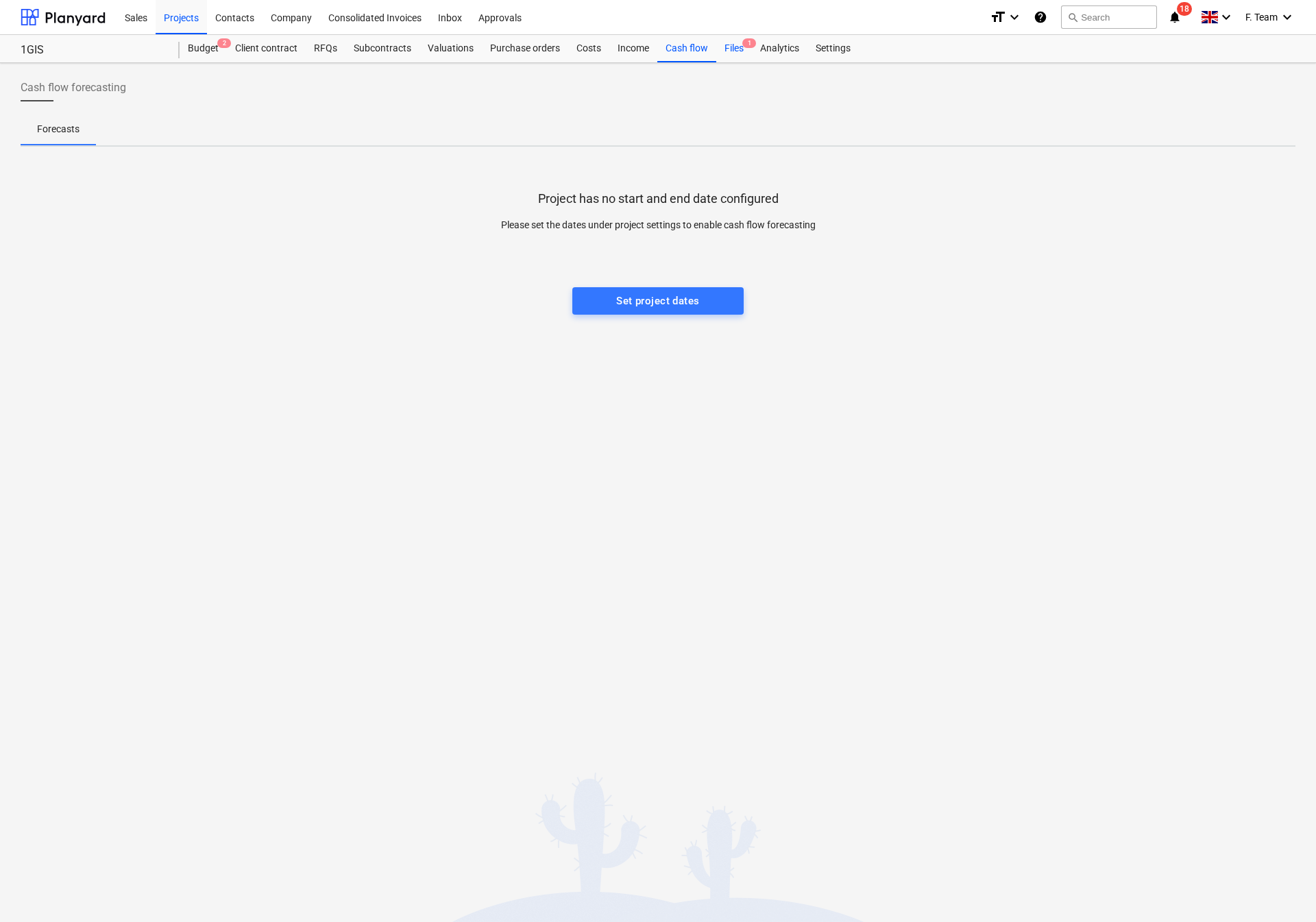
click at [731, 50] on div "Files 1" at bounding box center [734, 48] width 36 height 27
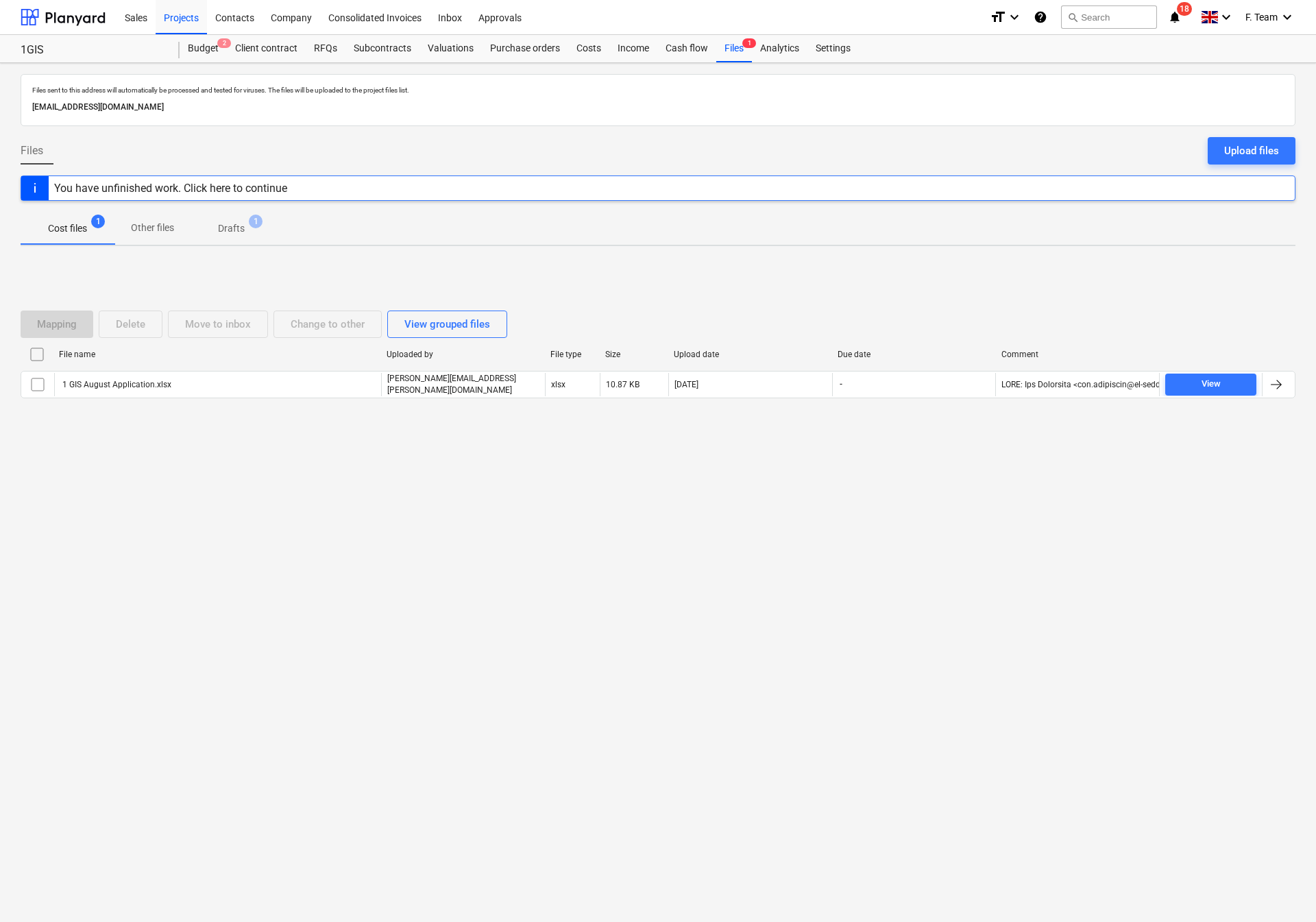
click at [1240, 148] on div "Upload files" at bounding box center [1251, 151] width 55 height 18
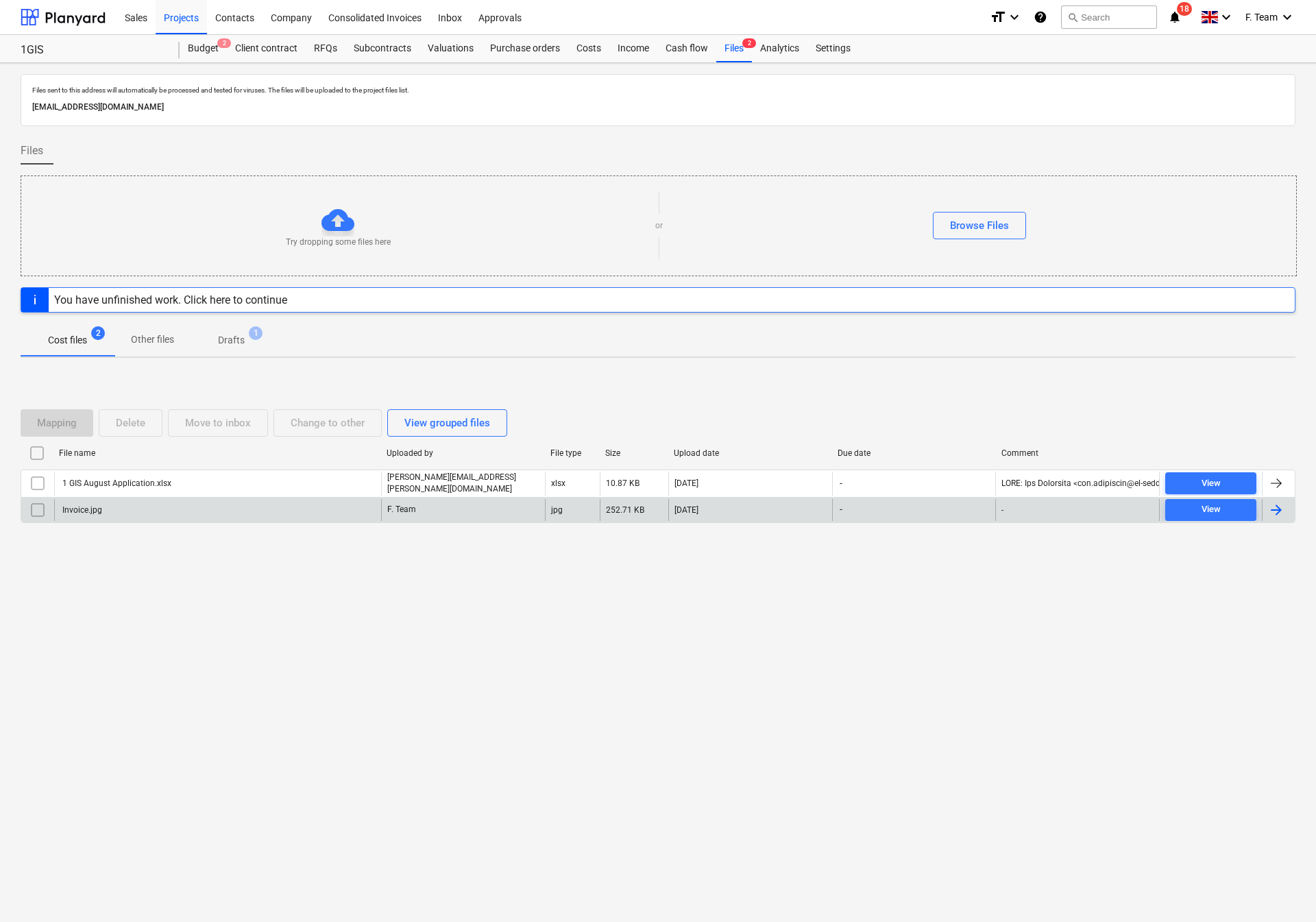
click at [1284, 517] on div at bounding box center [1276, 510] width 17 height 17
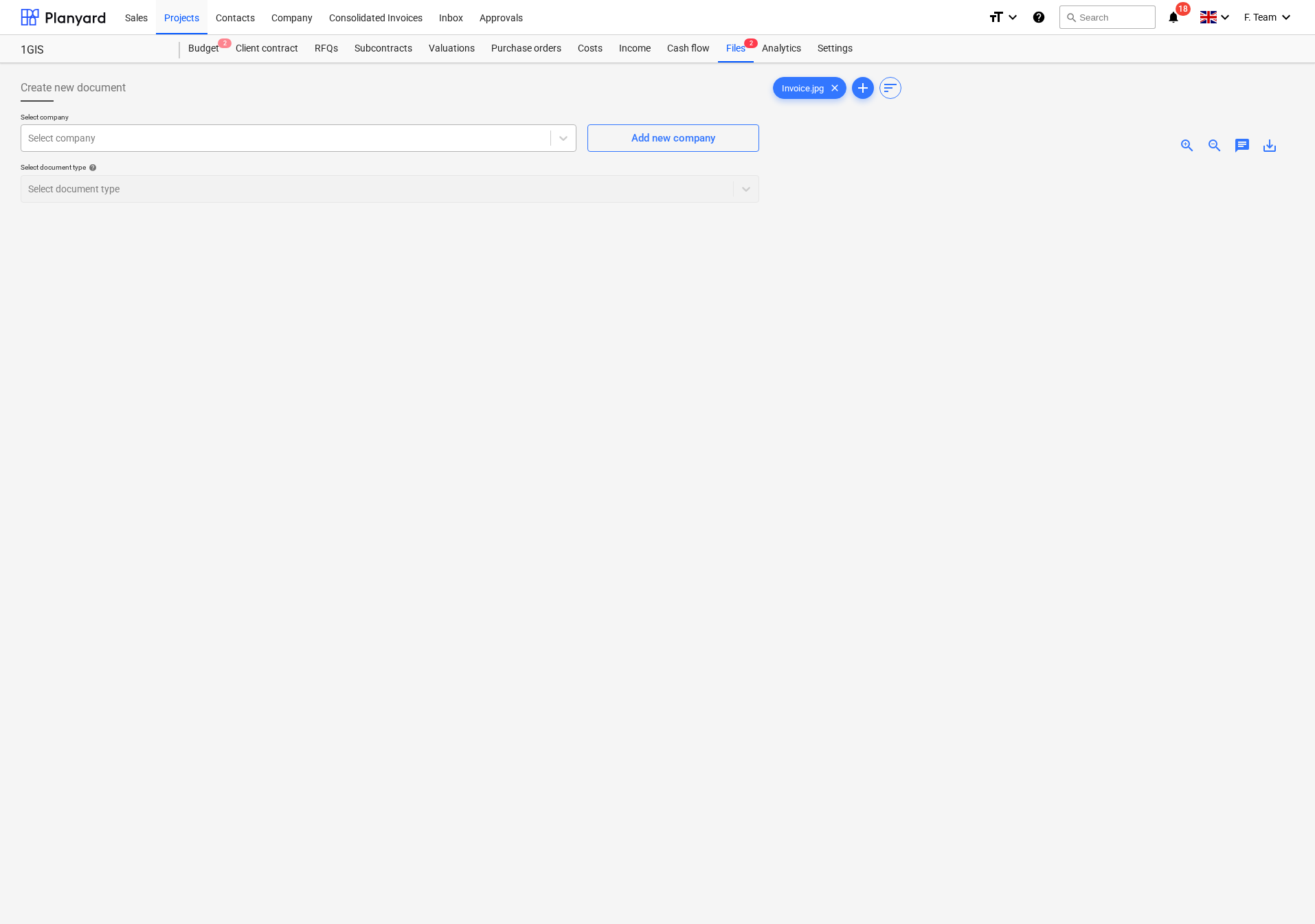
click at [116, 140] on div at bounding box center [286, 138] width 515 height 14
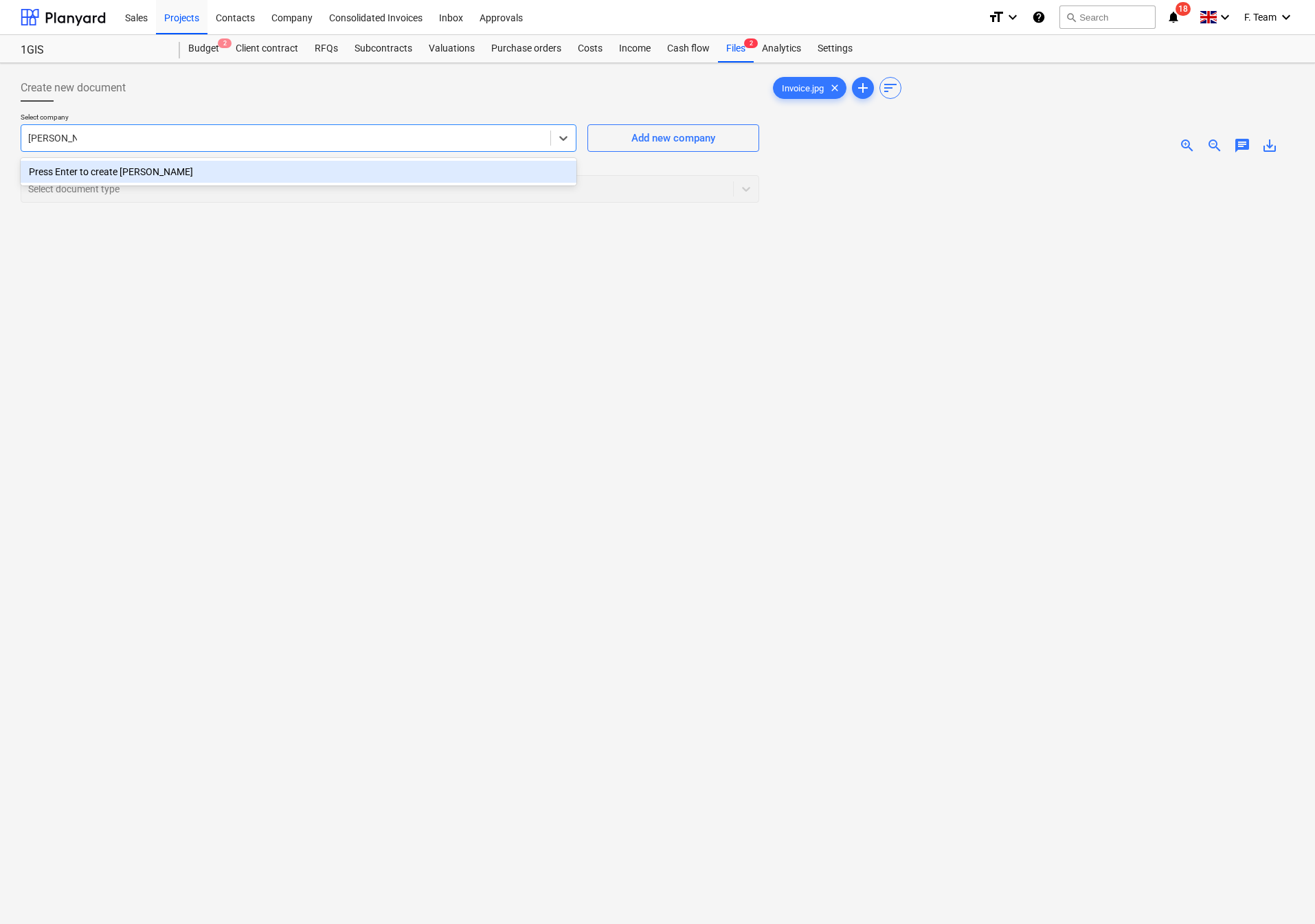
type input "[PERSON_NAME]"
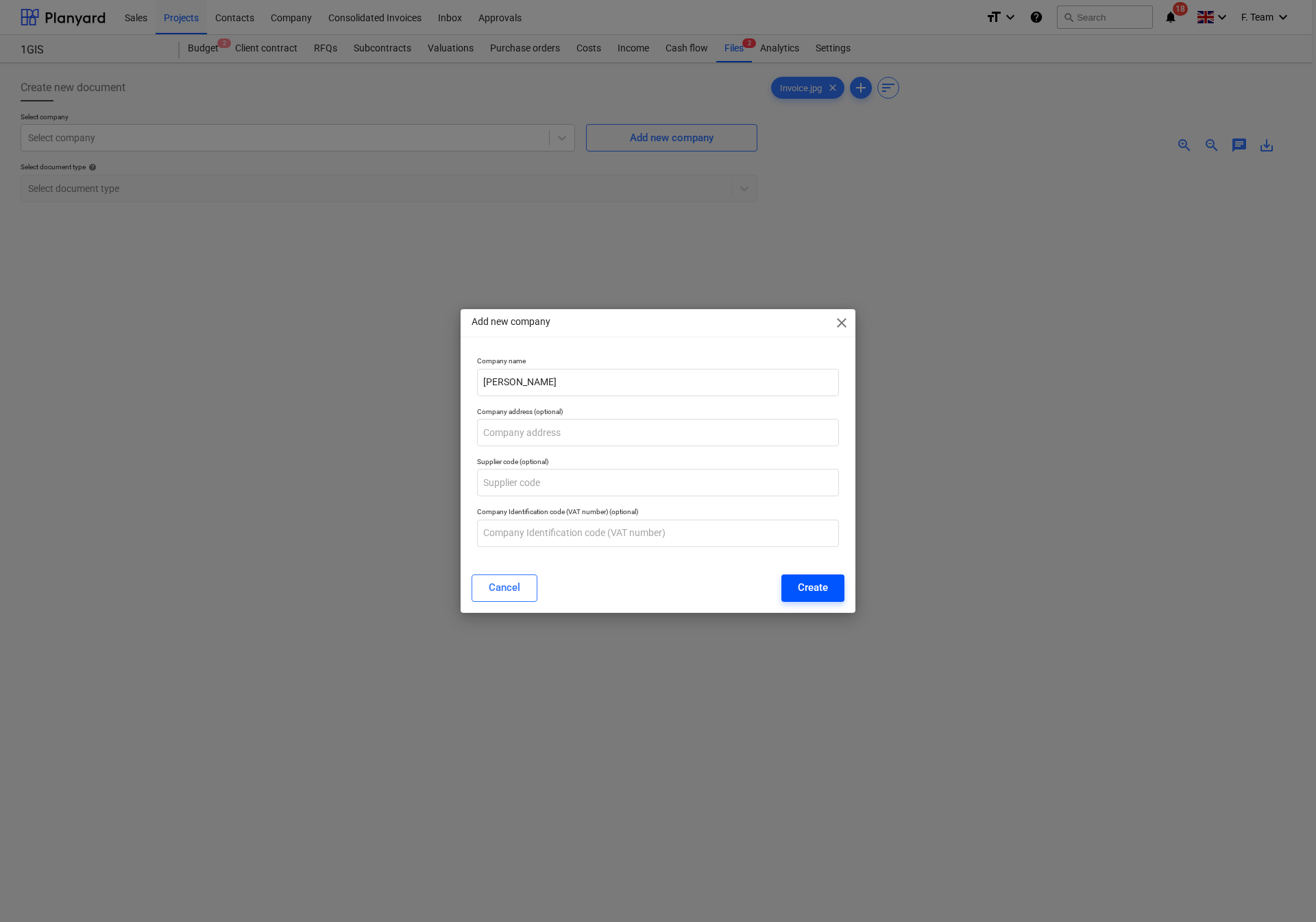
click at [798, 587] on div "Create" at bounding box center [812, 587] width 30 height 18
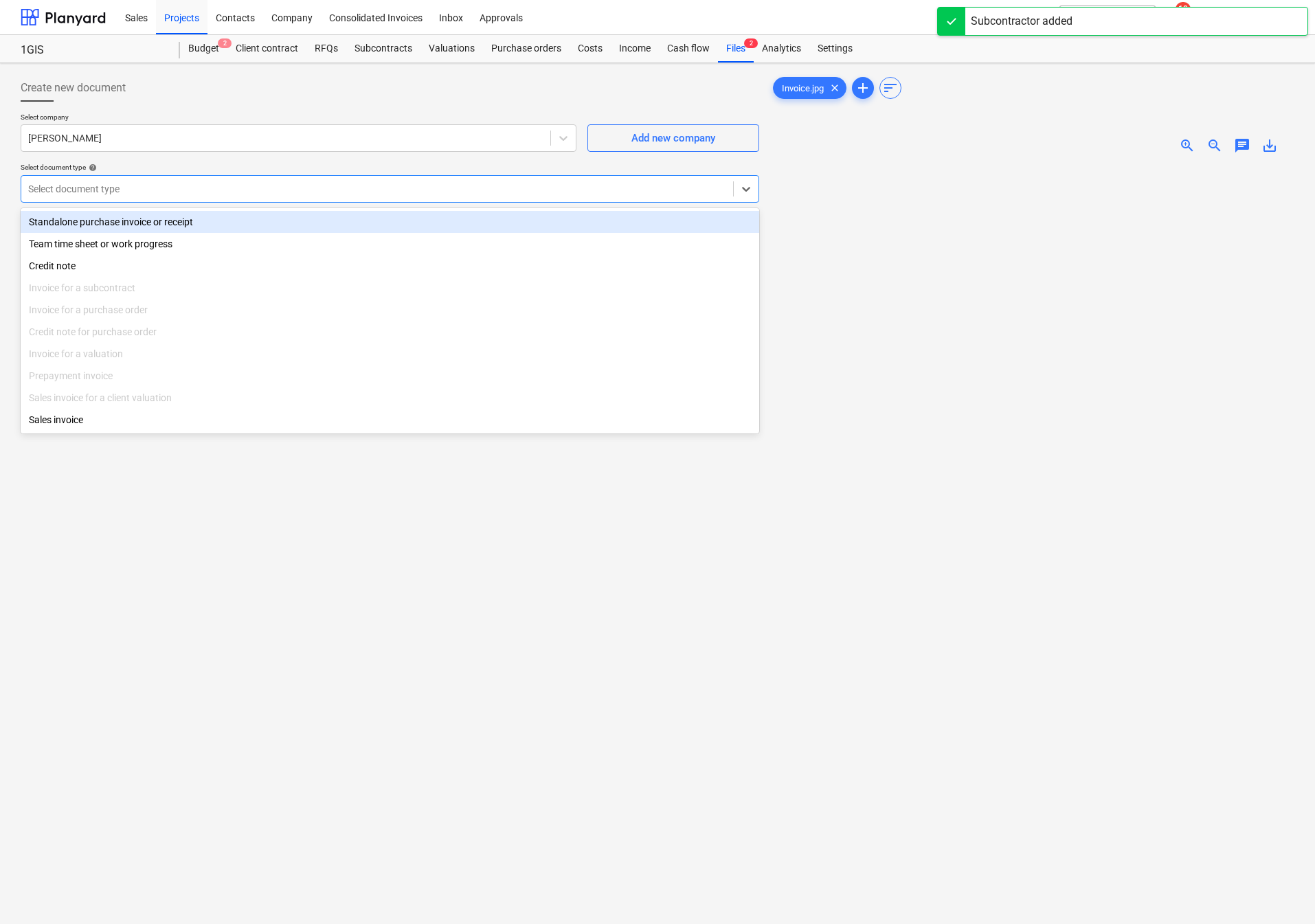
click at [99, 186] on div at bounding box center [377, 189] width 698 height 14
click at [108, 214] on div "Standalone purchase invoice or receipt" at bounding box center [390, 221] width 739 height 22
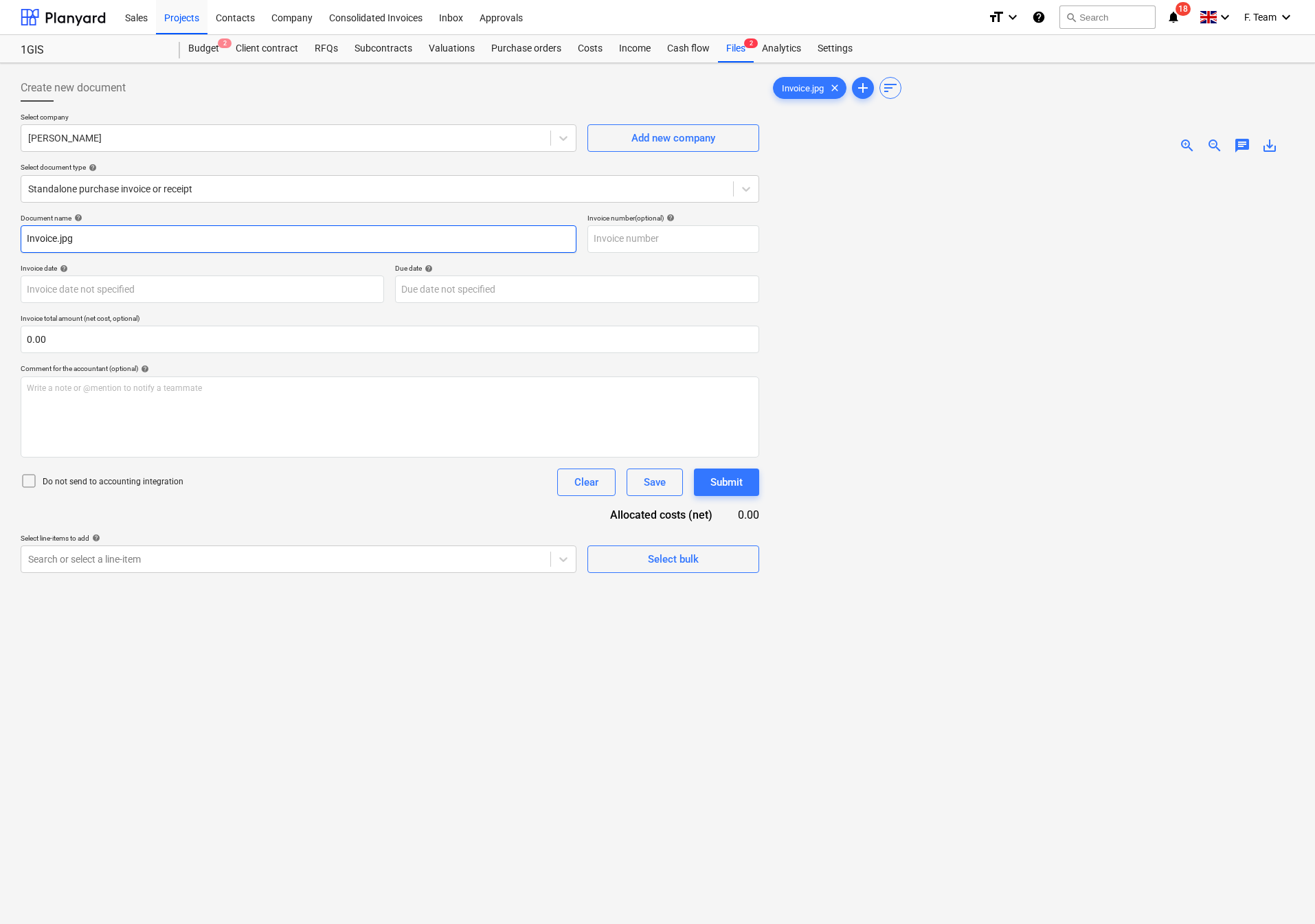
drag, startPoint x: 95, startPoint y: 237, endPoint x: 0, endPoint y: 230, distance: 95.3
click at [0, 231] on div "Create new document Select company [PERSON_NAME] Add new company Select documen…" at bounding box center [657, 562] width 1315 height 998
click at [128, 244] on input "[PERSON_NAME]" at bounding box center [299, 239] width 556 height 27
type input "[PERSON_NAME]"
type input "14"
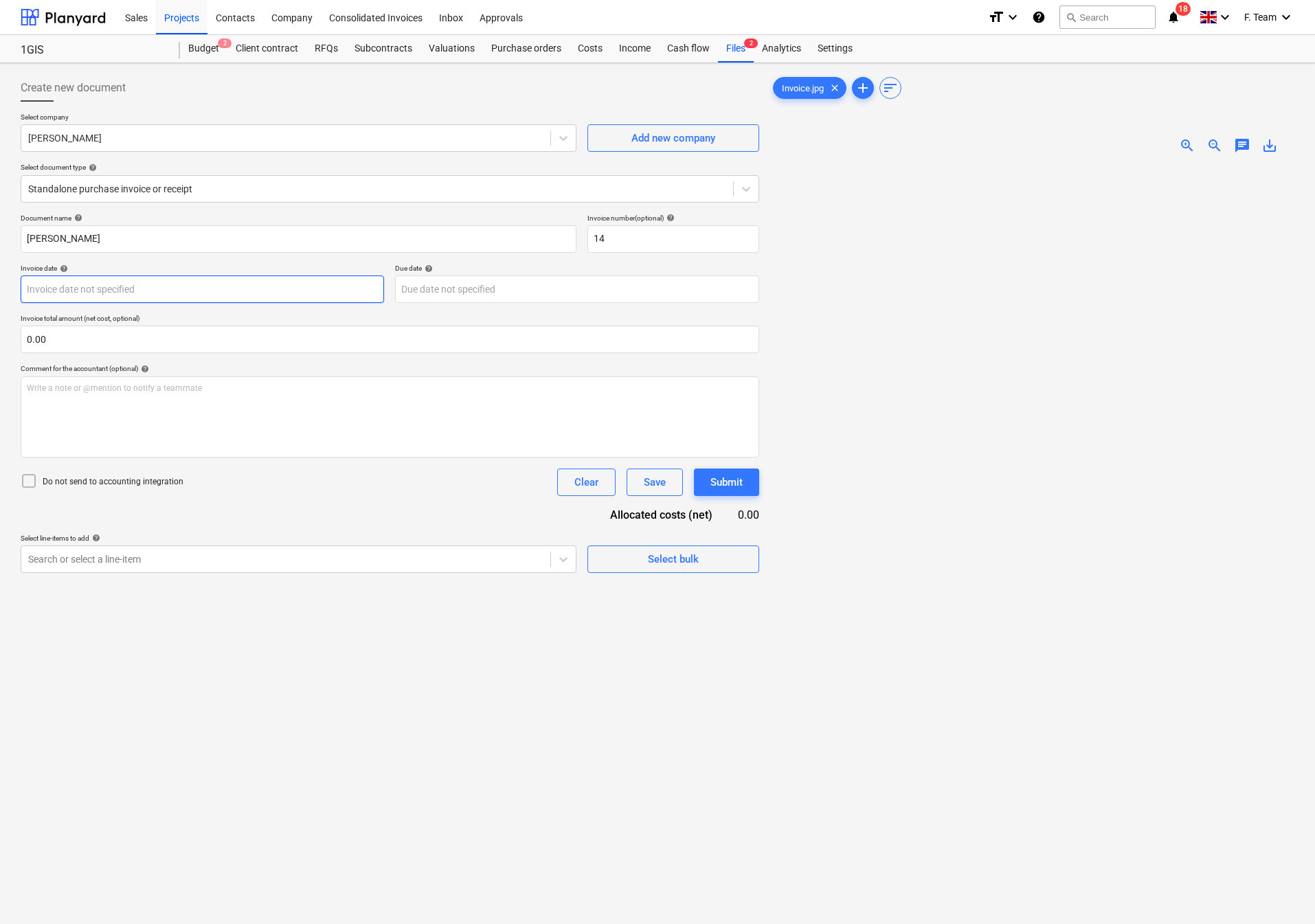
click at [66, 289] on body "Sales Projects Contacts Company Consolidated Invoices Inbox Approvals format_si…" at bounding box center [657, 462] width 1315 height 924
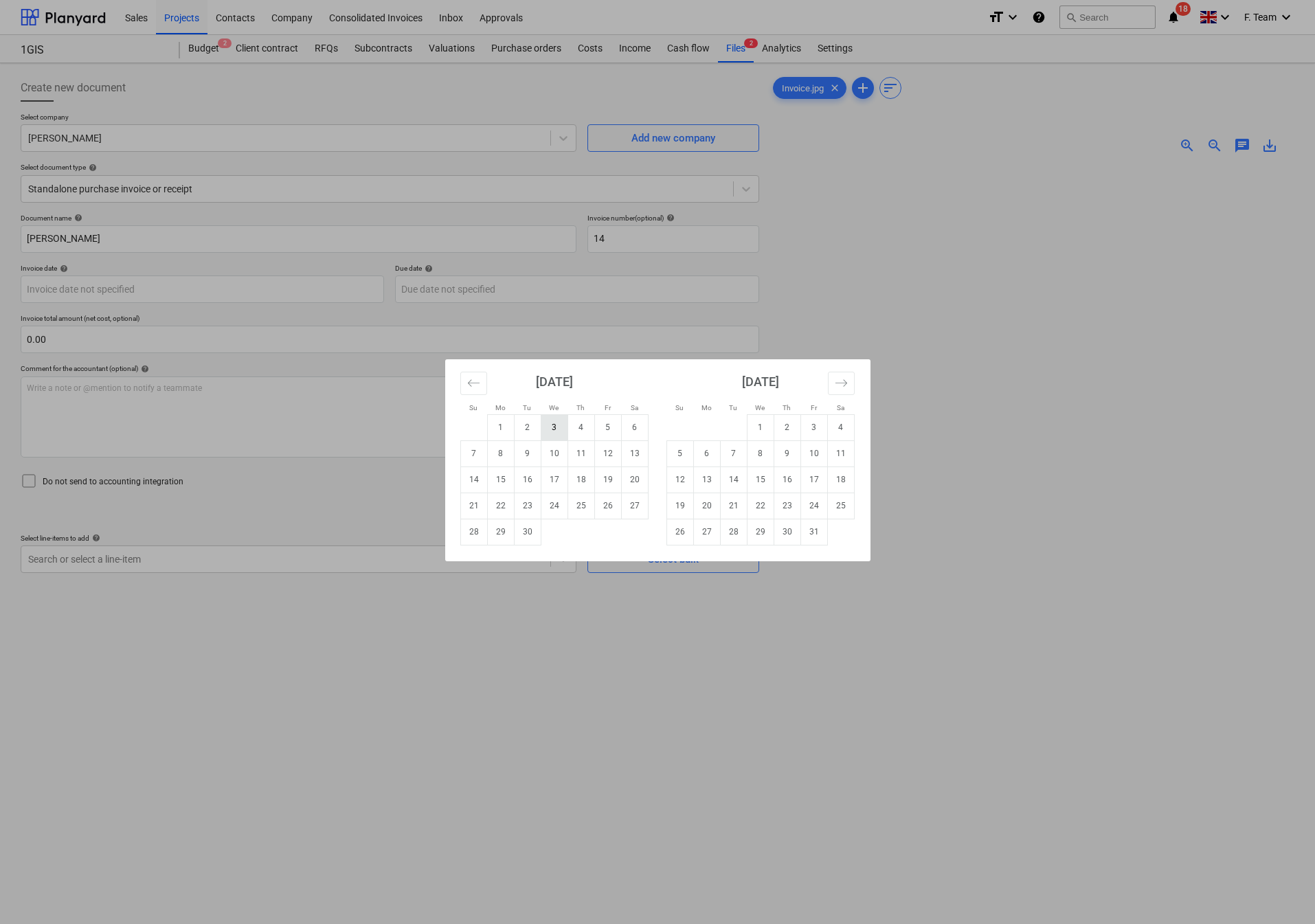
click at [551, 430] on td "3" at bounding box center [554, 427] width 27 height 26
type input "[DATE]"
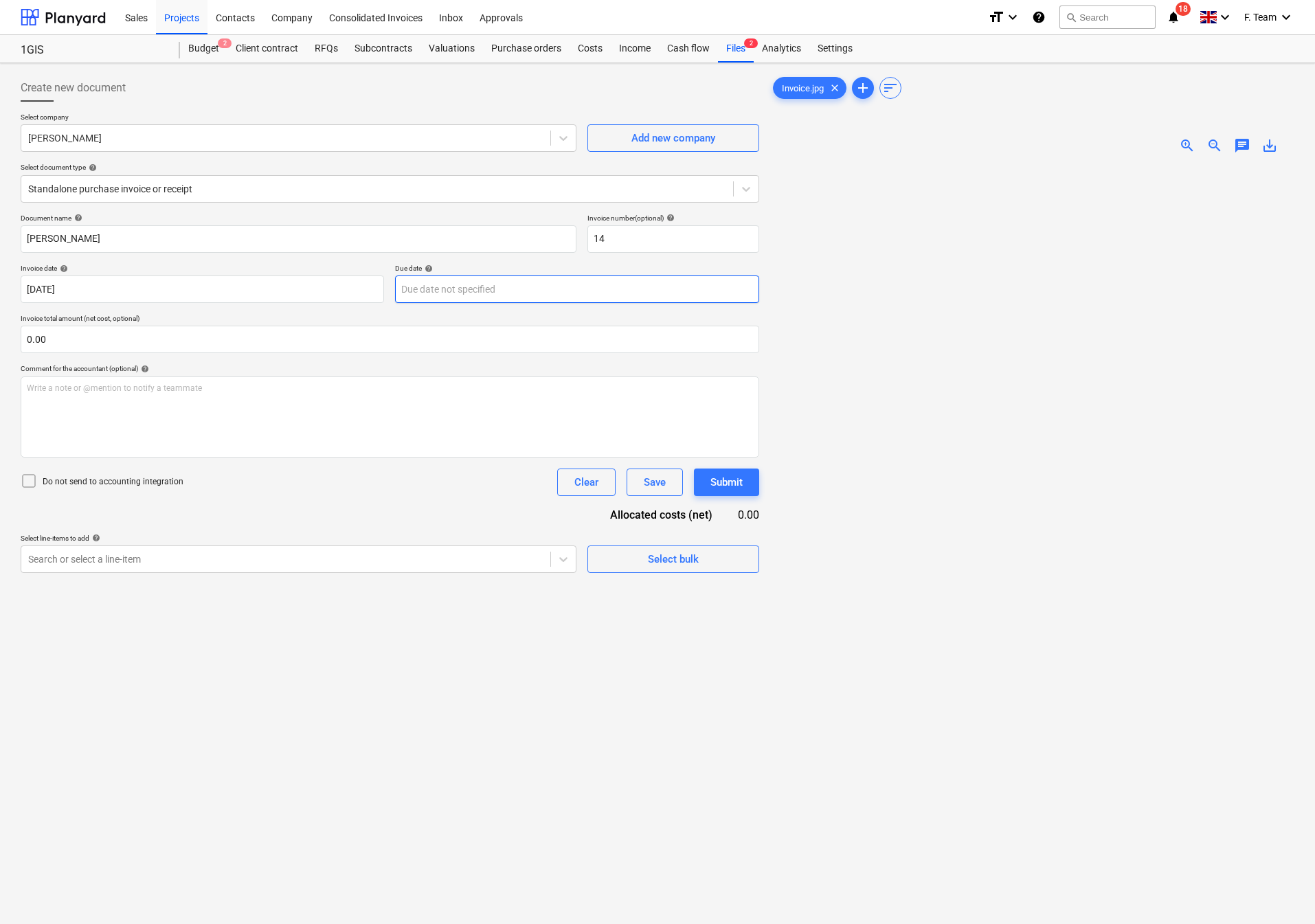
click at [495, 287] on body "Sales Projects Contacts Company Consolidated Invoices Inbox Approvals format_si…" at bounding box center [657, 462] width 1315 height 924
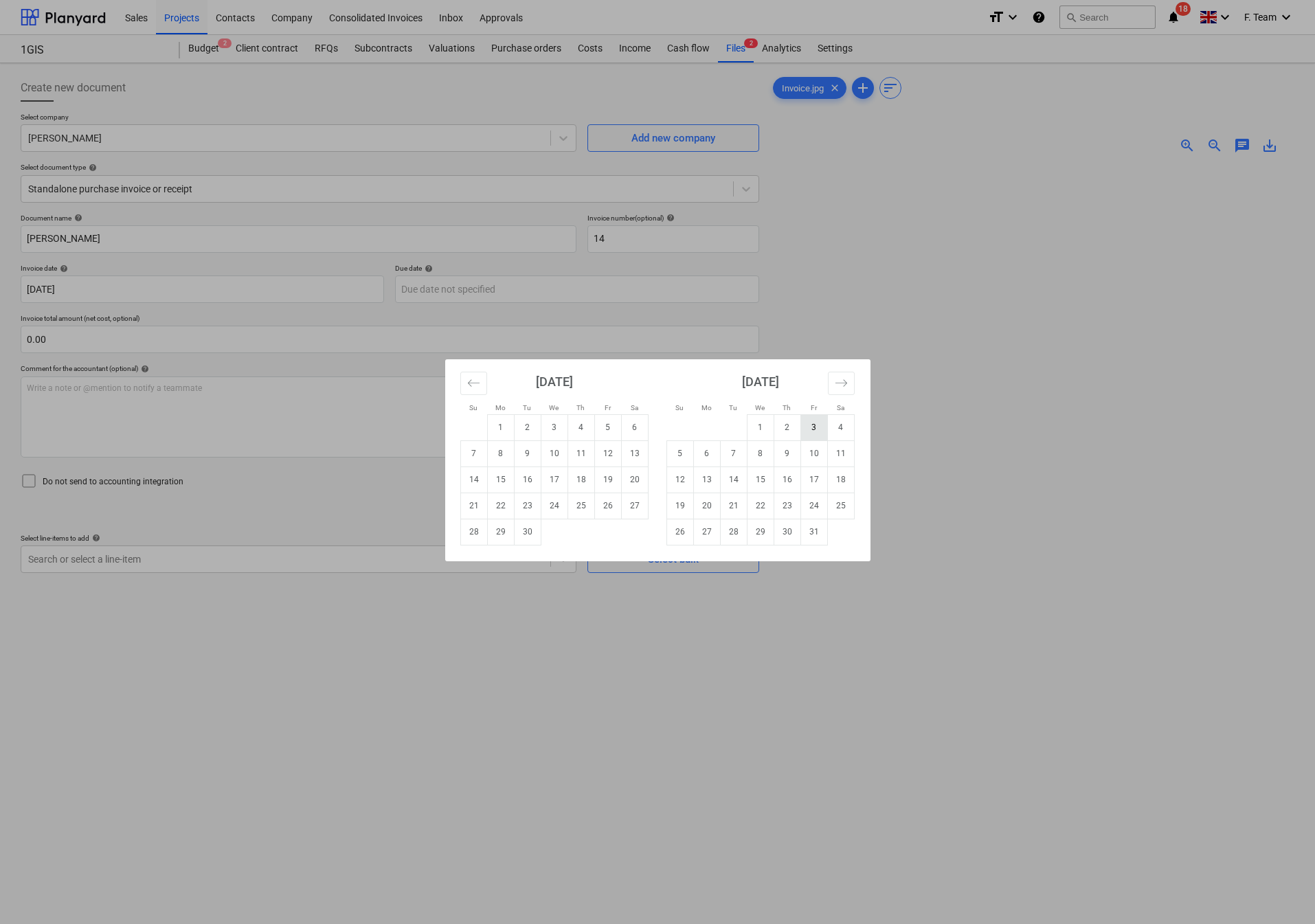
click at [809, 420] on td "3" at bounding box center [814, 427] width 27 height 26
type input "[DATE]"
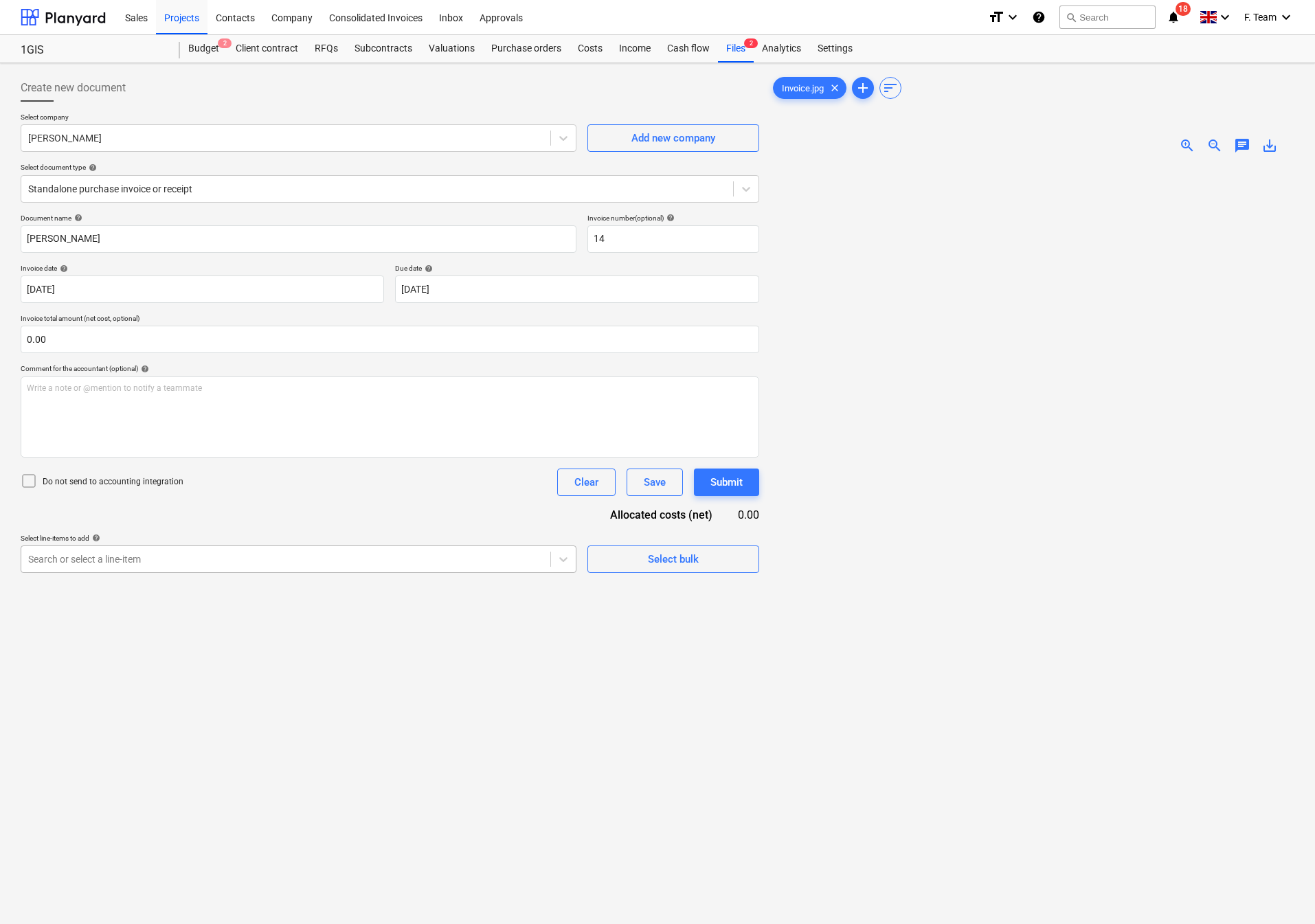
click at [271, 564] on div at bounding box center [286, 559] width 515 height 14
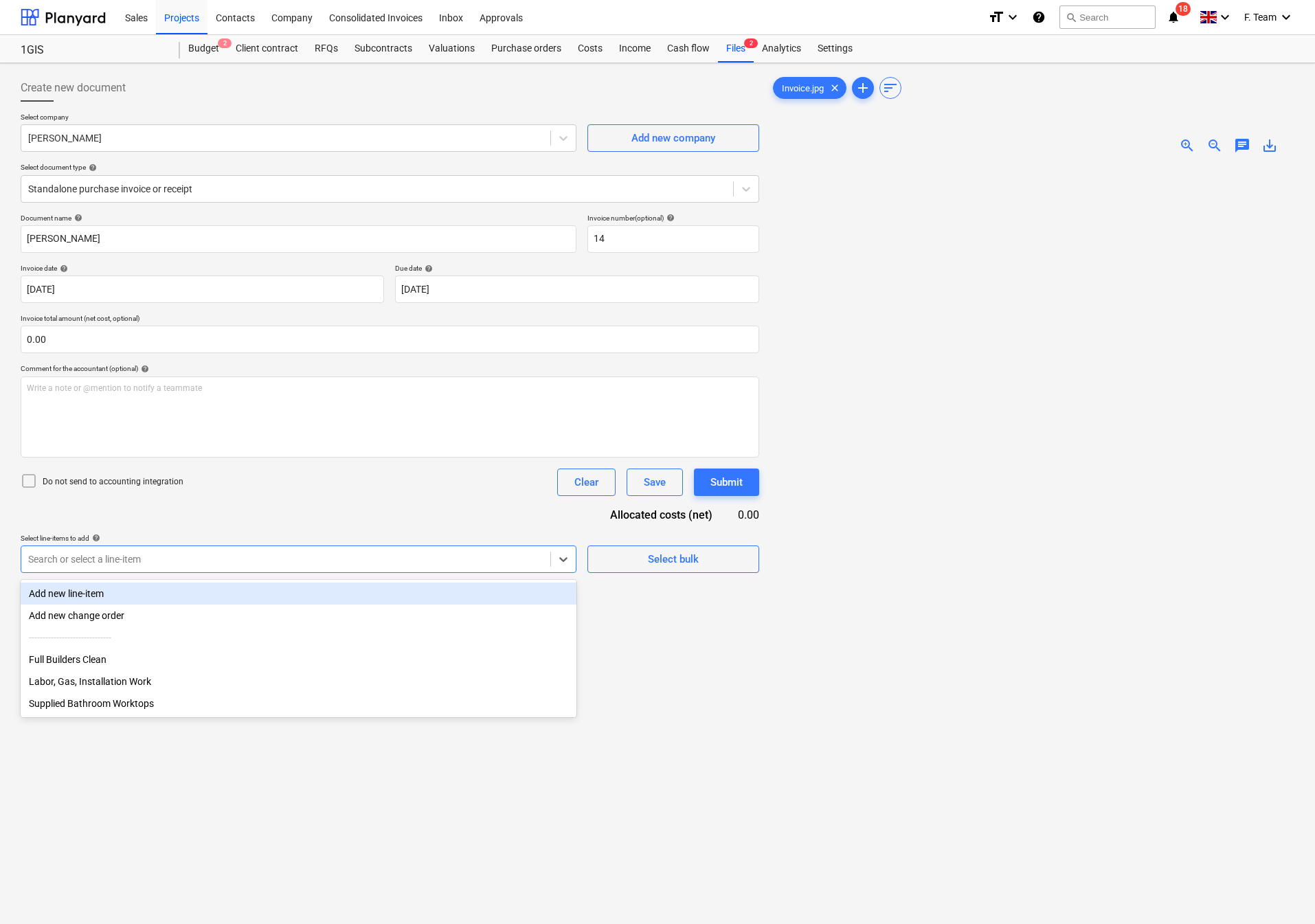
click at [85, 594] on div "Add new line-item" at bounding box center [299, 593] width 556 height 22
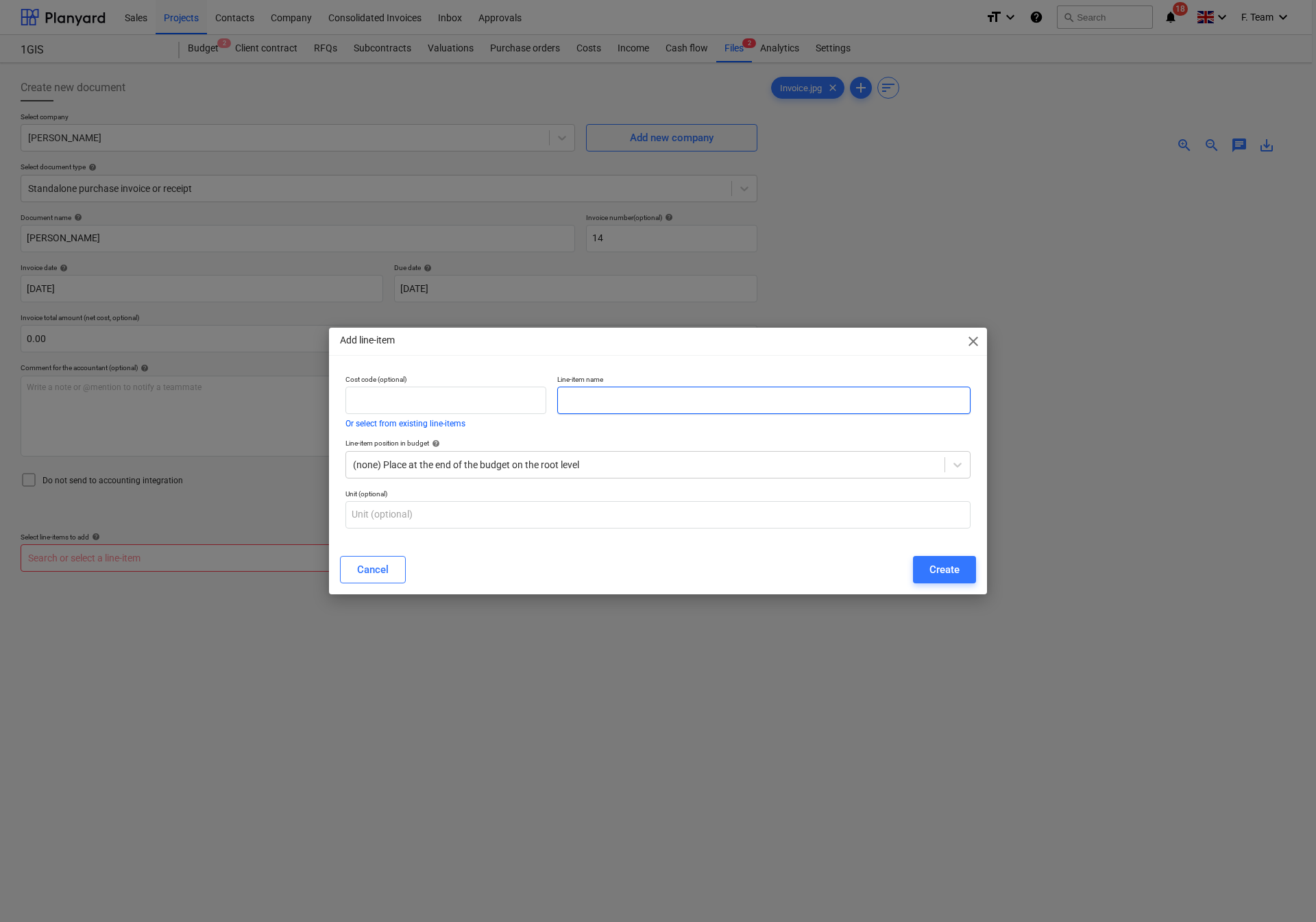
click at [578, 401] on input "text" at bounding box center [764, 400] width 413 height 27
type input "Seal areas of apartments"
click at [954, 571] on div "Create" at bounding box center [944, 570] width 30 height 18
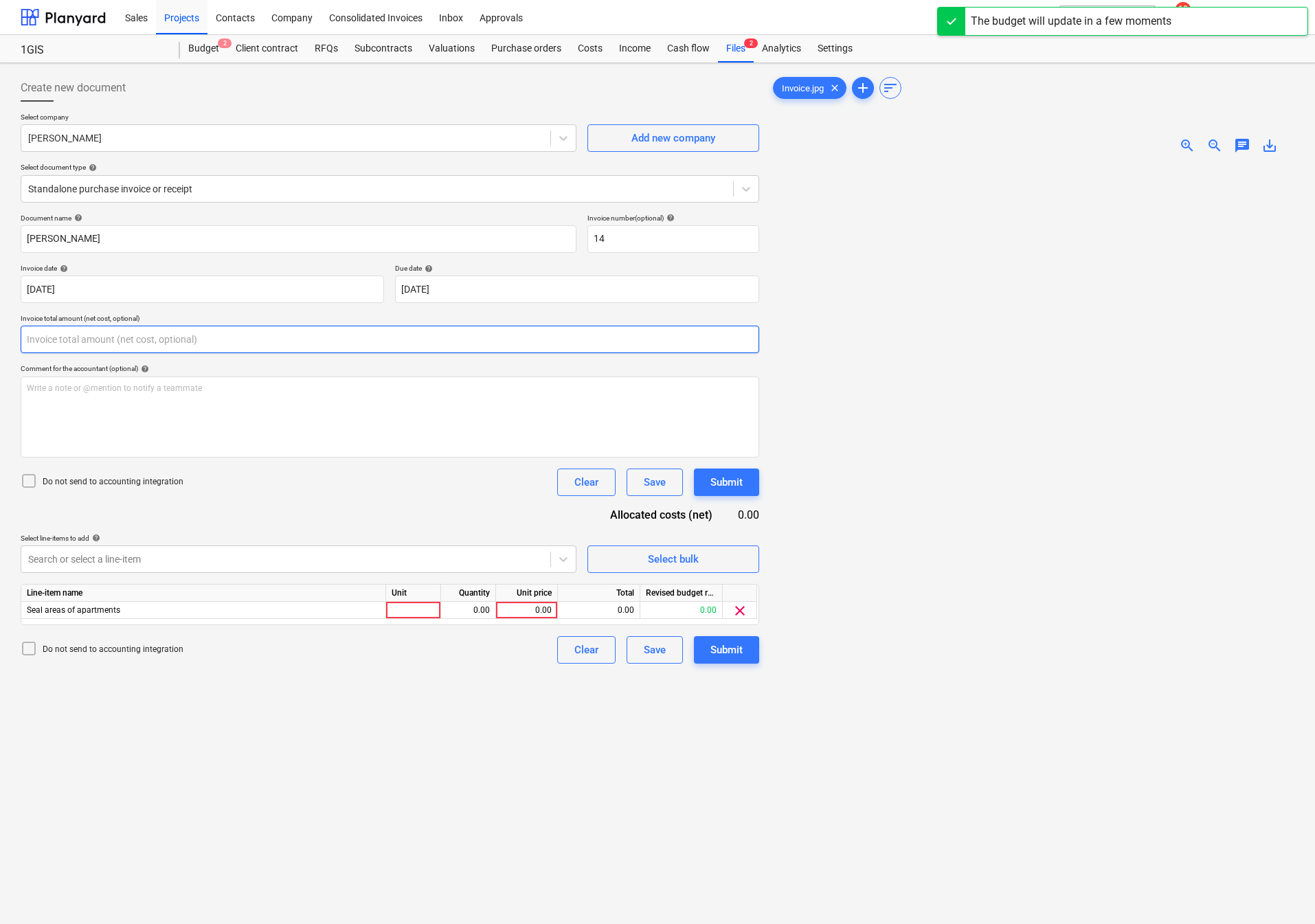
drag, startPoint x: 71, startPoint y: 338, endPoint x: 0, endPoint y: 328, distance: 71.7
click at [0, 328] on div "Create new document Select company [PERSON_NAME] Add new company Select documen…" at bounding box center [657, 562] width 1315 height 998
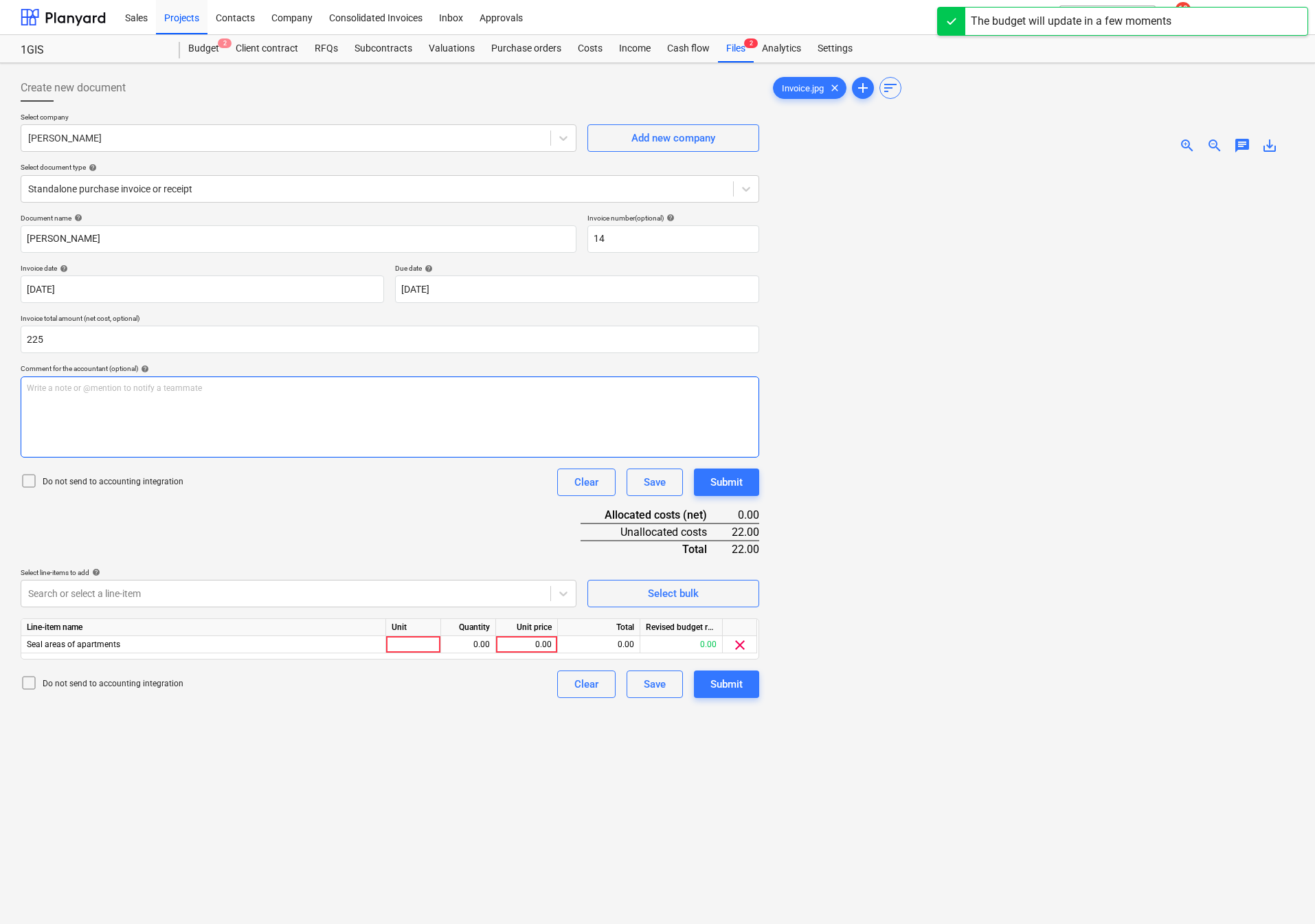
type input "225.00"
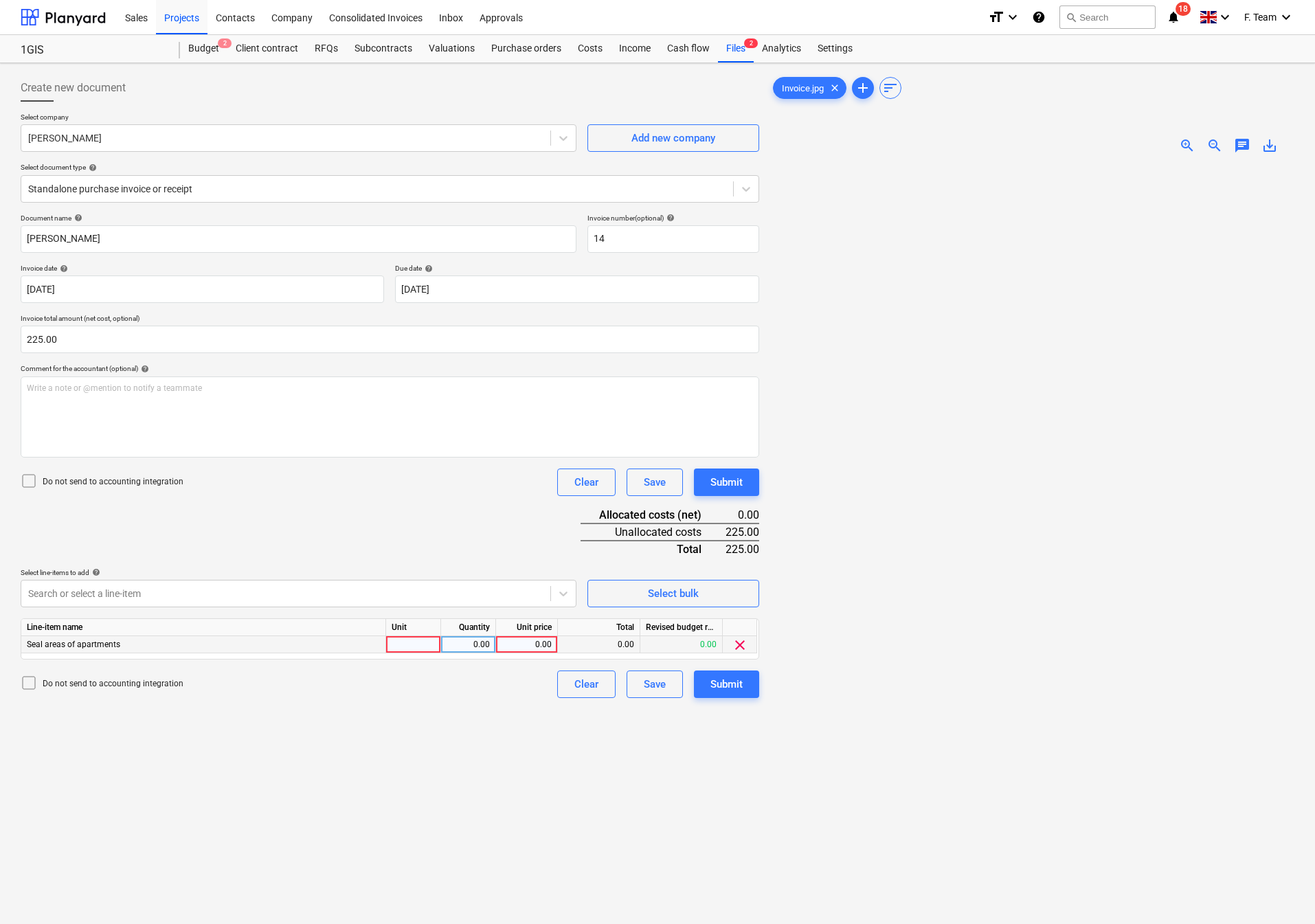
click at [418, 647] on div at bounding box center [413, 645] width 55 height 17
type input "Nos"
click at [644, 246] on input "14" at bounding box center [673, 239] width 172 height 27
click at [642, 245] on input "14" at bounding box center [673, 239] width 172 height 27
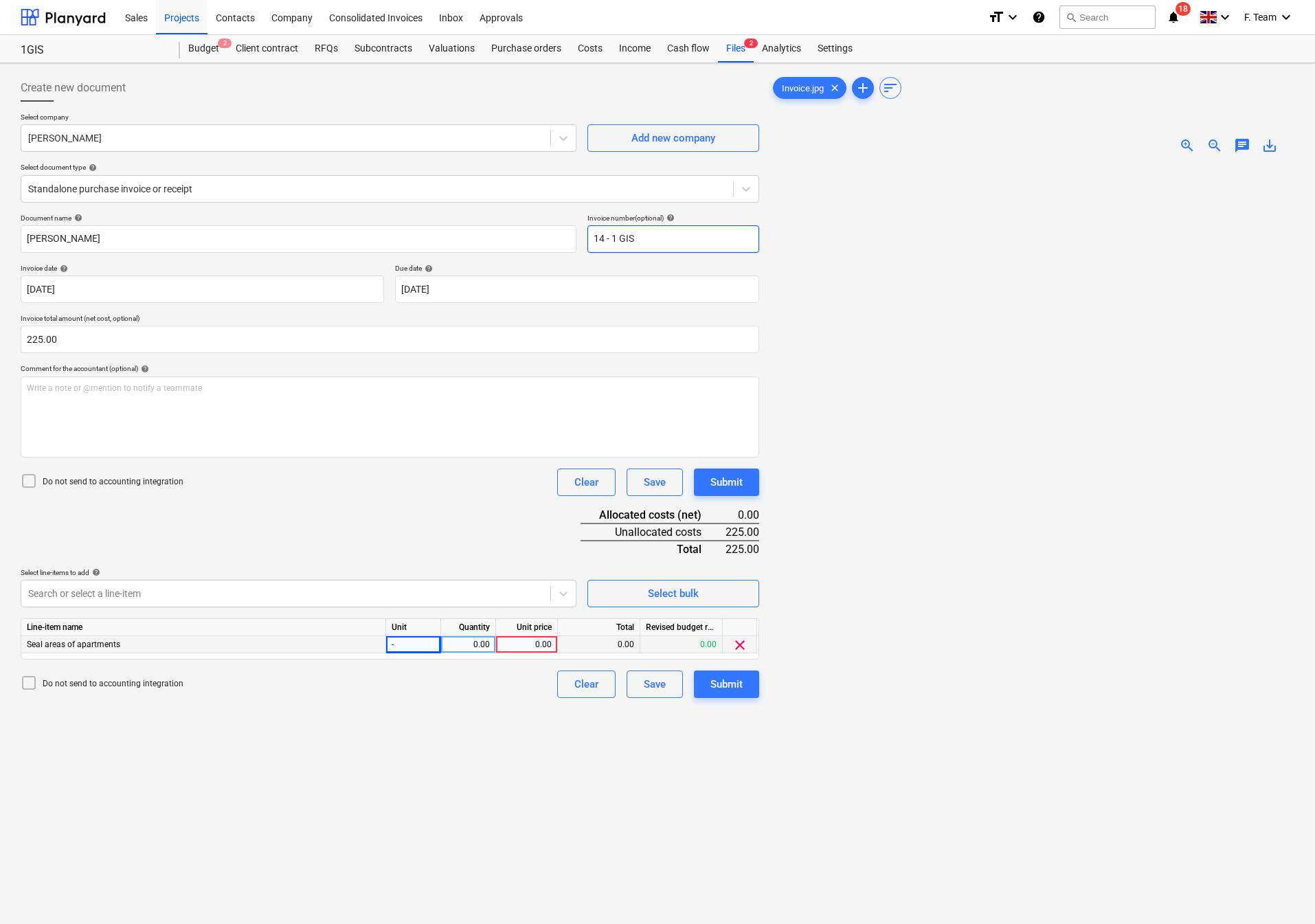
type input "14 - 1 GIS"
click at [408, 730] on div "Create new document Select company [PERSON_NAME] Add new company Select documen…" at bounding box center [390, 562] width 749 height 988
click at [399, 642] on div "-" at bounding box center [413, 645] width 55 height 17
type input "Nos"
type input "225"
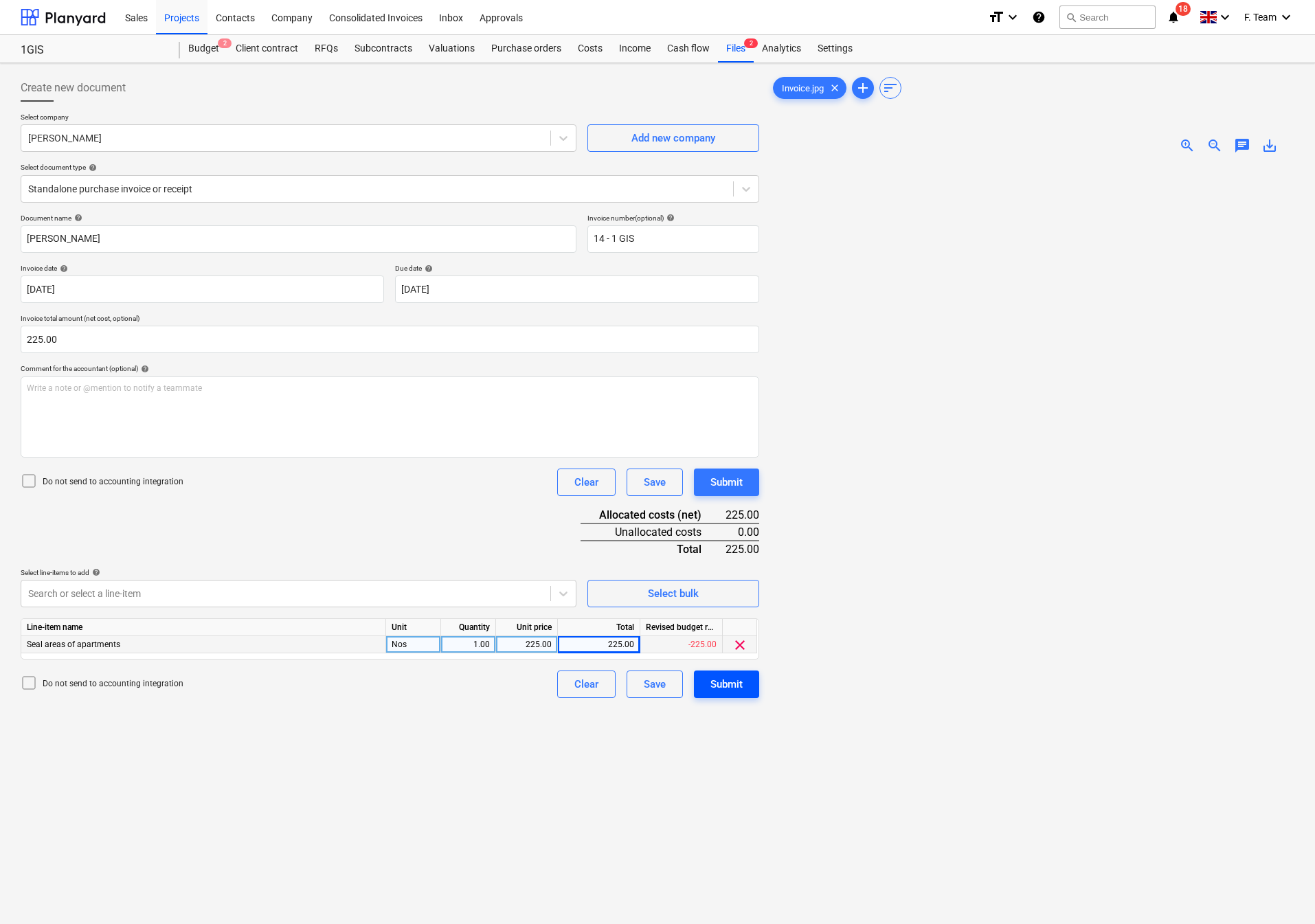
click at [733, 694] on div "Submit" at bounding box center [726, 684] width 32 height 18
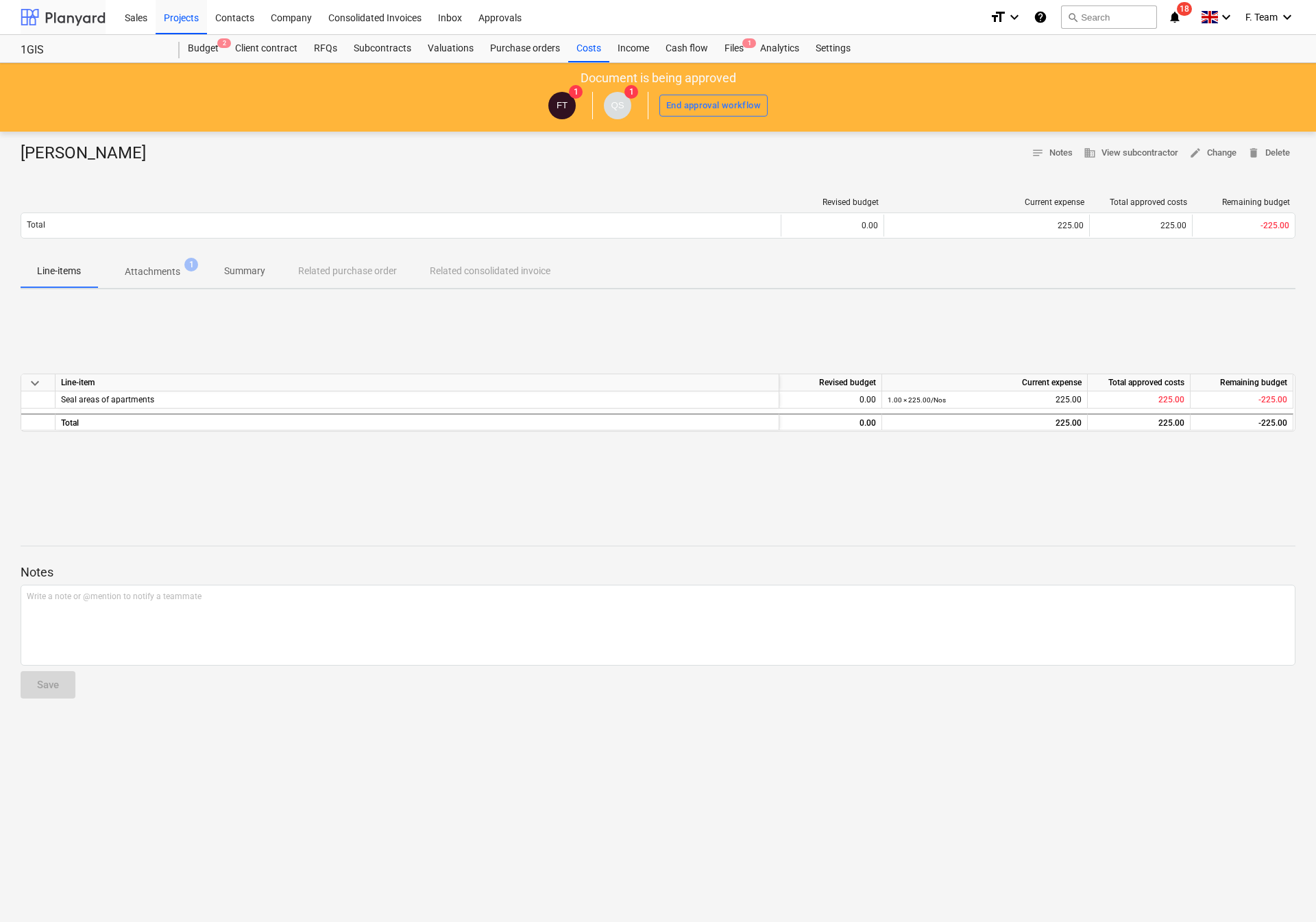
click at [70, 9] on div at bounding box center [63, 17] width 85 height 34
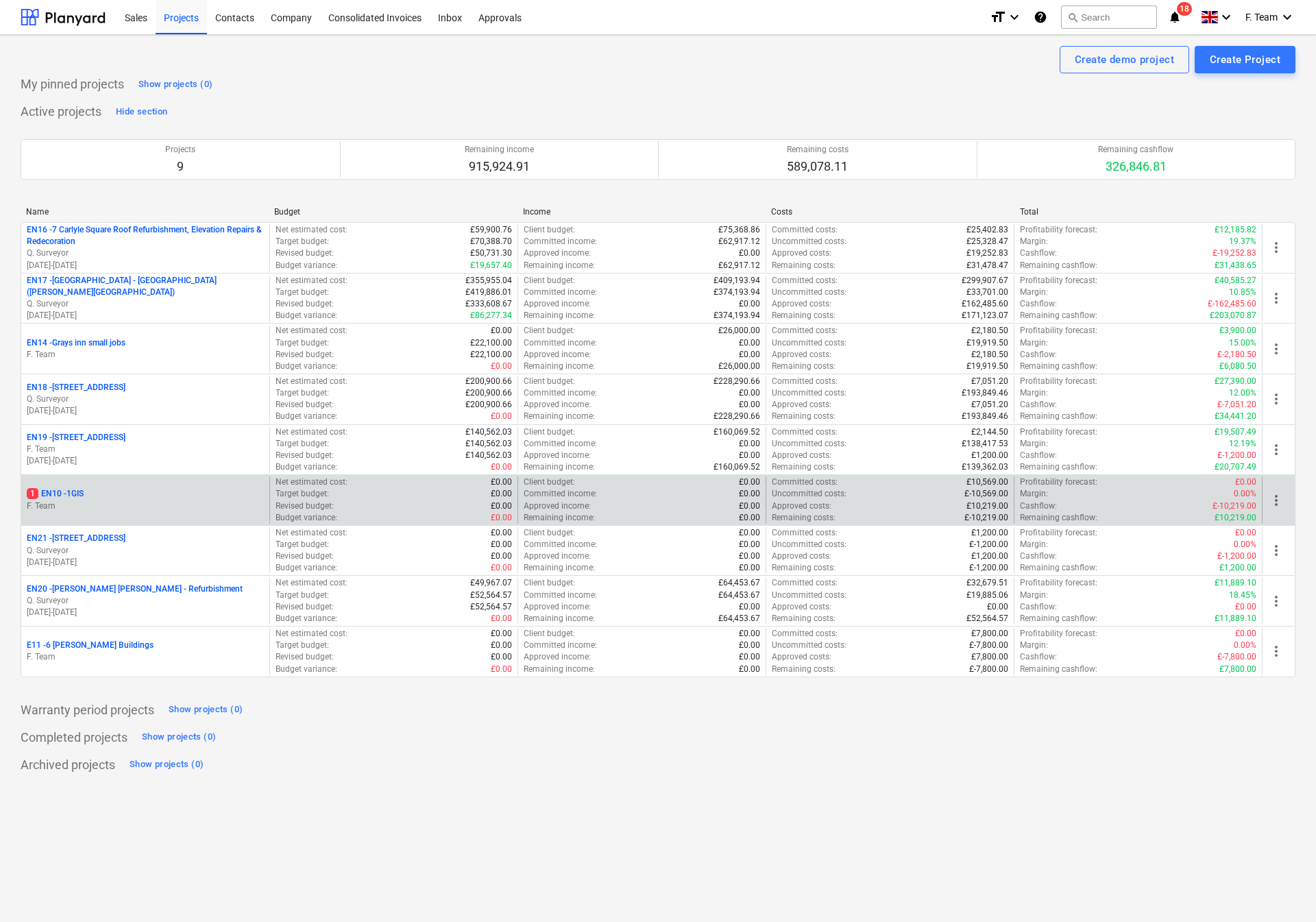
click at [1275, 502] on span "more_vert" at bounding box center [1276, 500] width 17 height 17
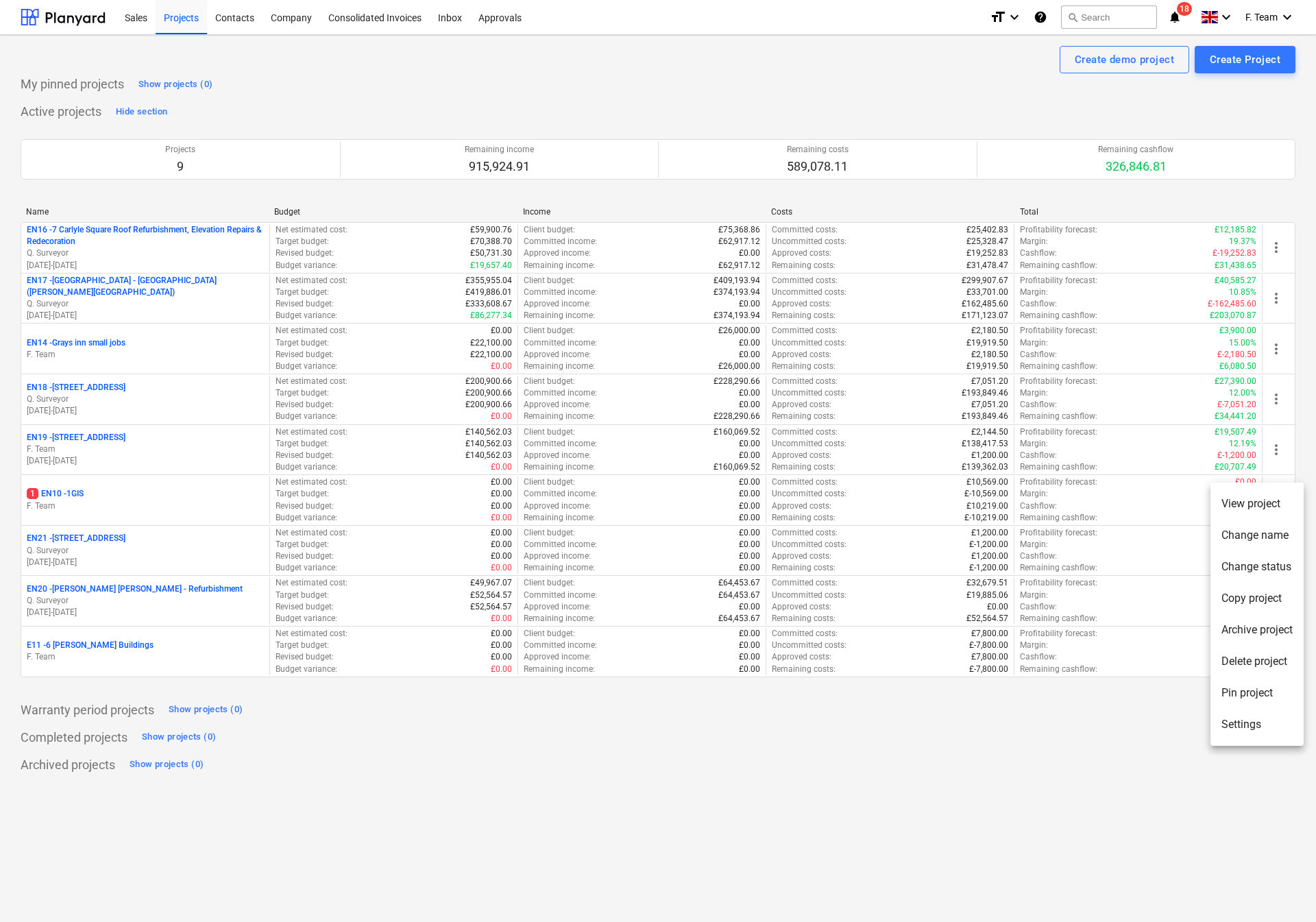
click at [1228, 725] on li "Settings" at bounding box center [1257, 724] width 93 height 31
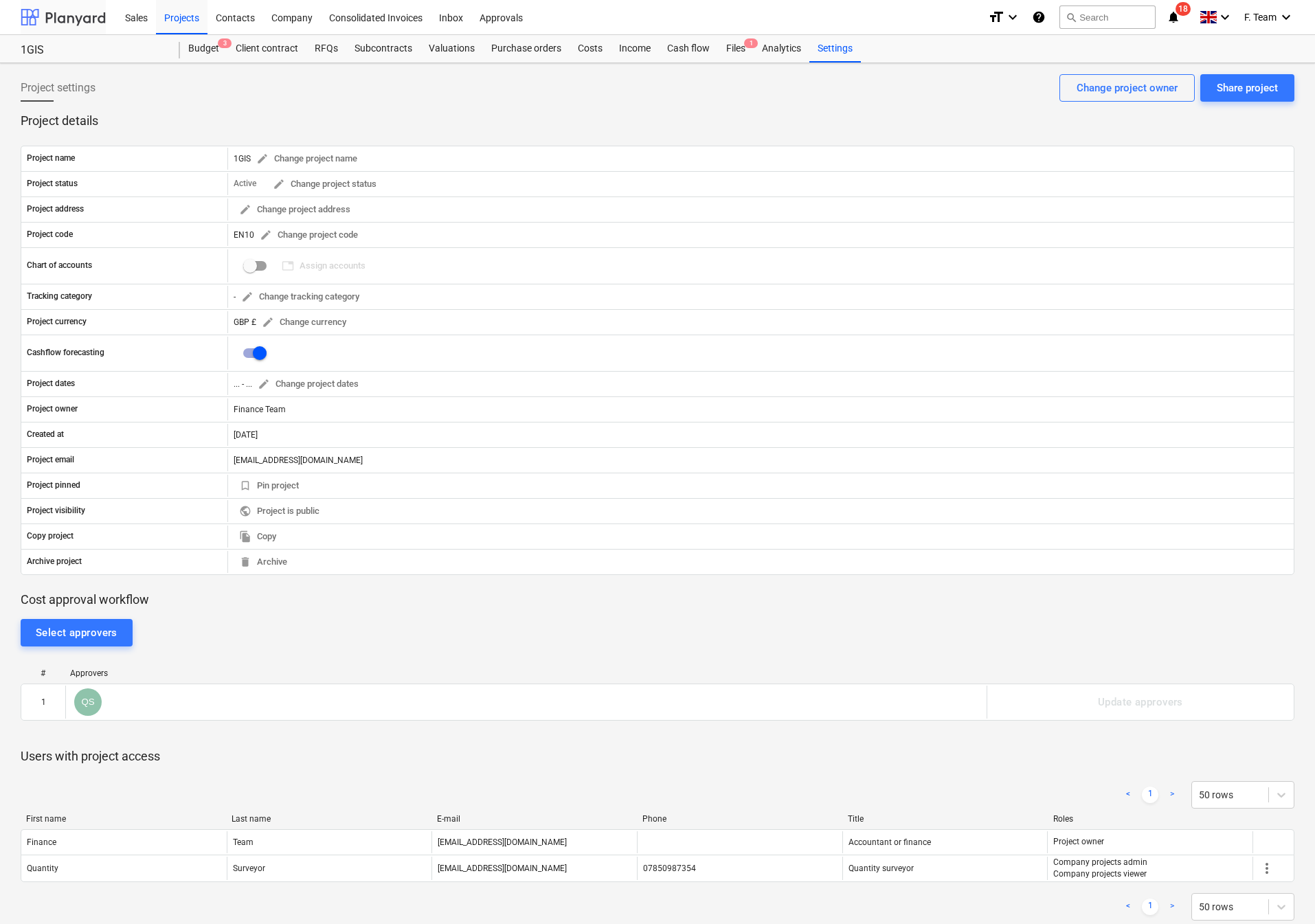
click at [27, 17] on div at bounding box center [64, 17] width 85 height 34
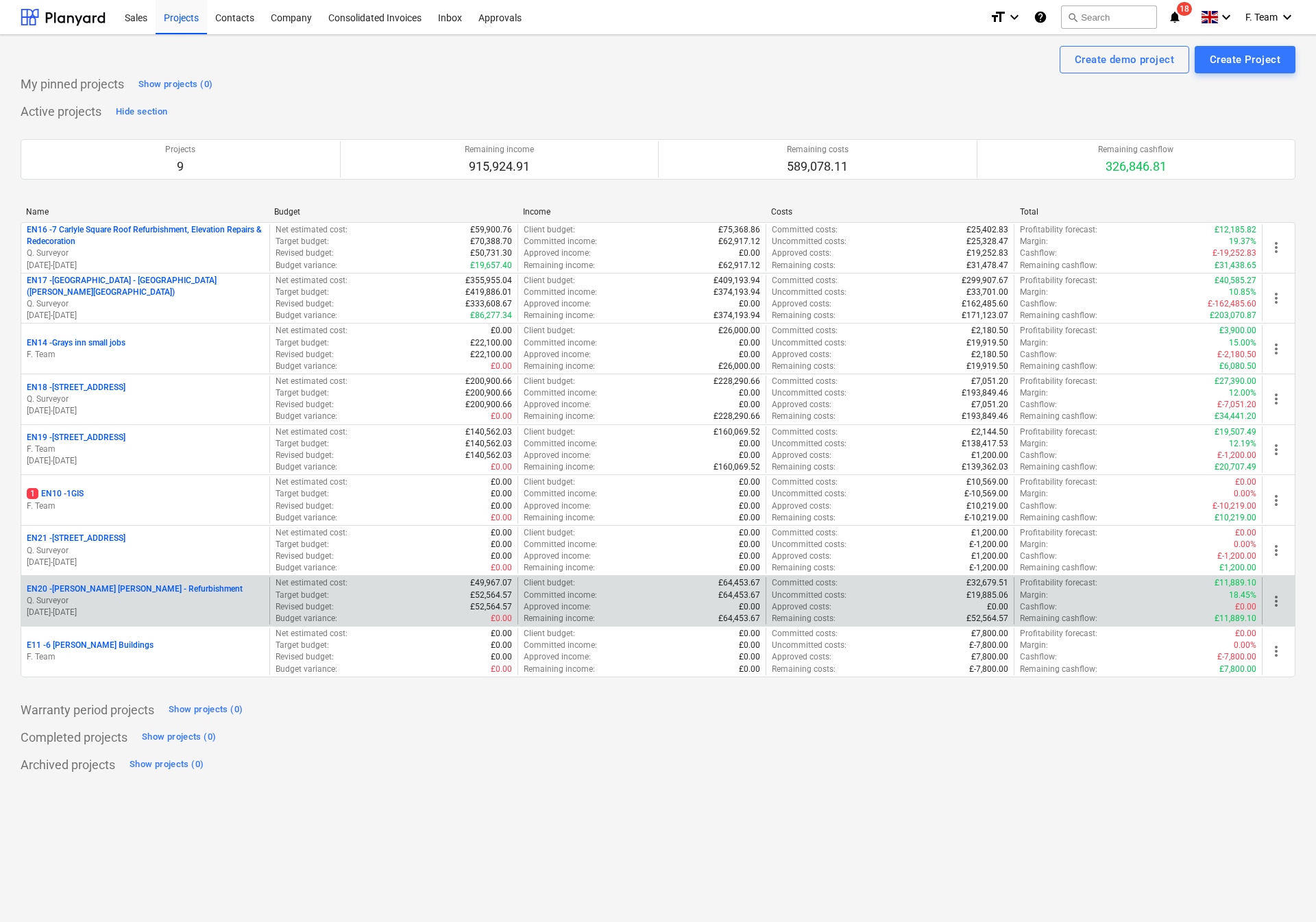
click at [1273, 607] on span "more_vert" at bounding box center [1276, 601] width 17 height 17
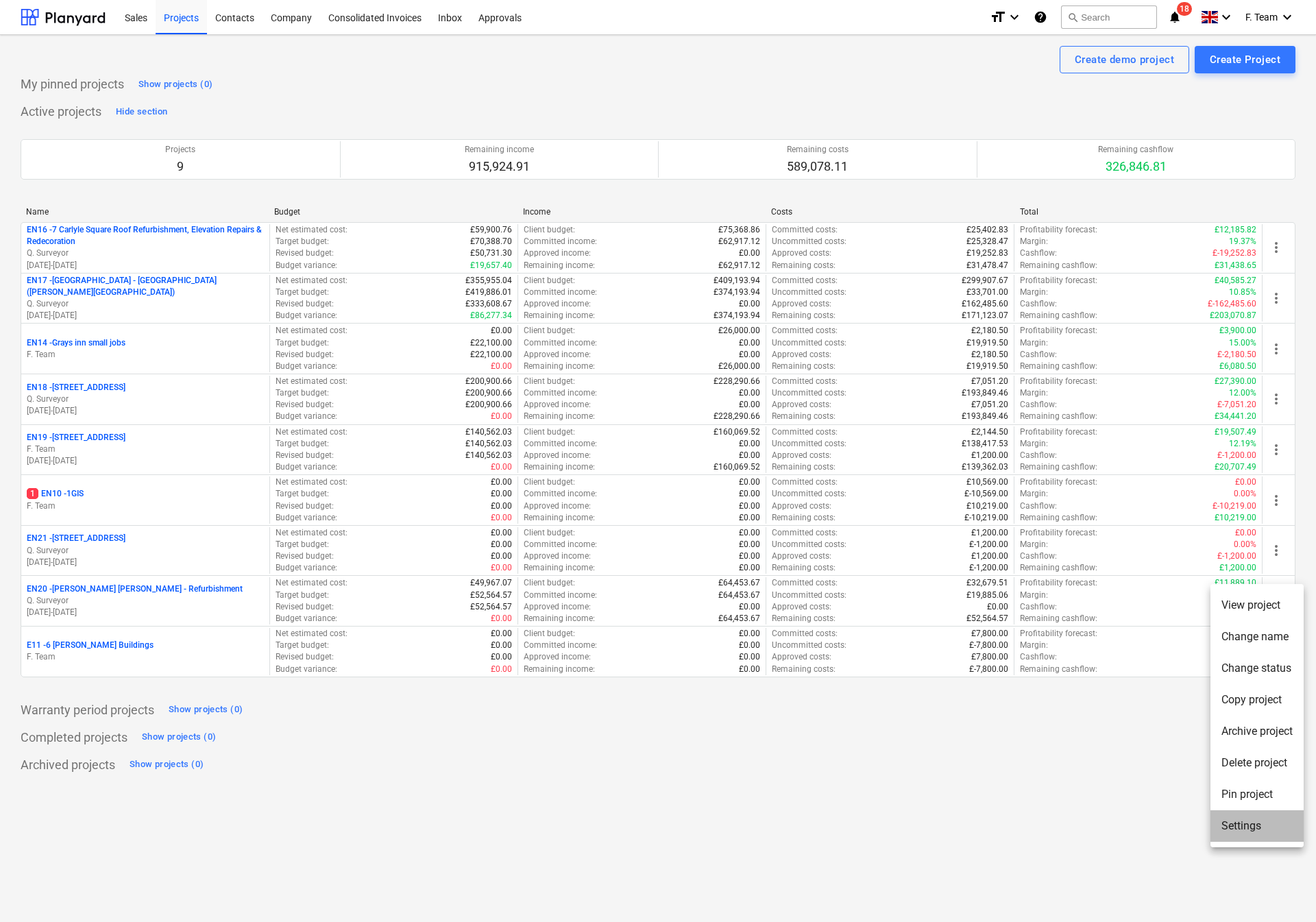
click at [1250, 824] on li "Settings" at bounding box center [1257, 826] width 93 height 31
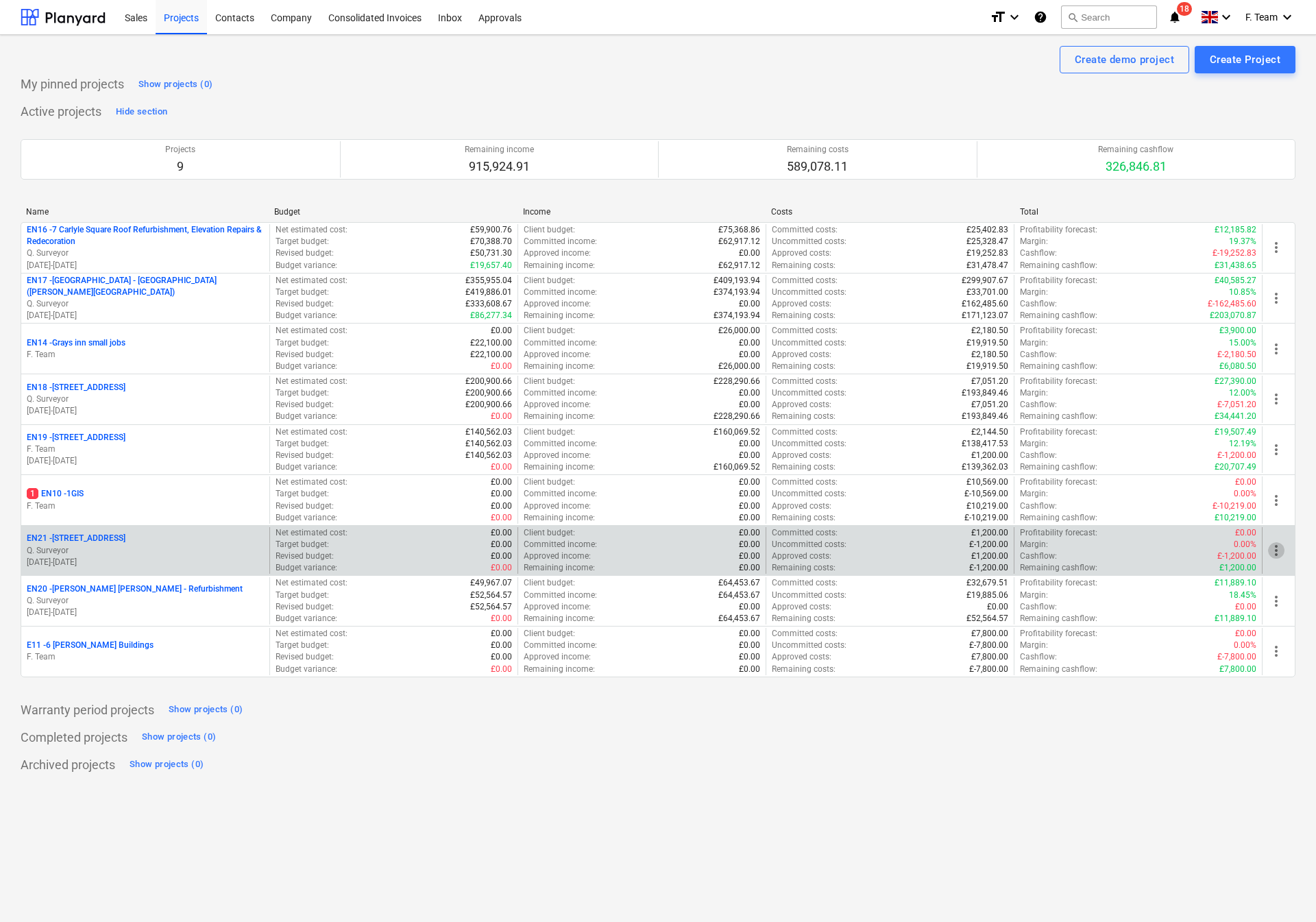
click at [1277, 554] on span "more_vert" at bounding box center [1276, 551] width 17 height 17
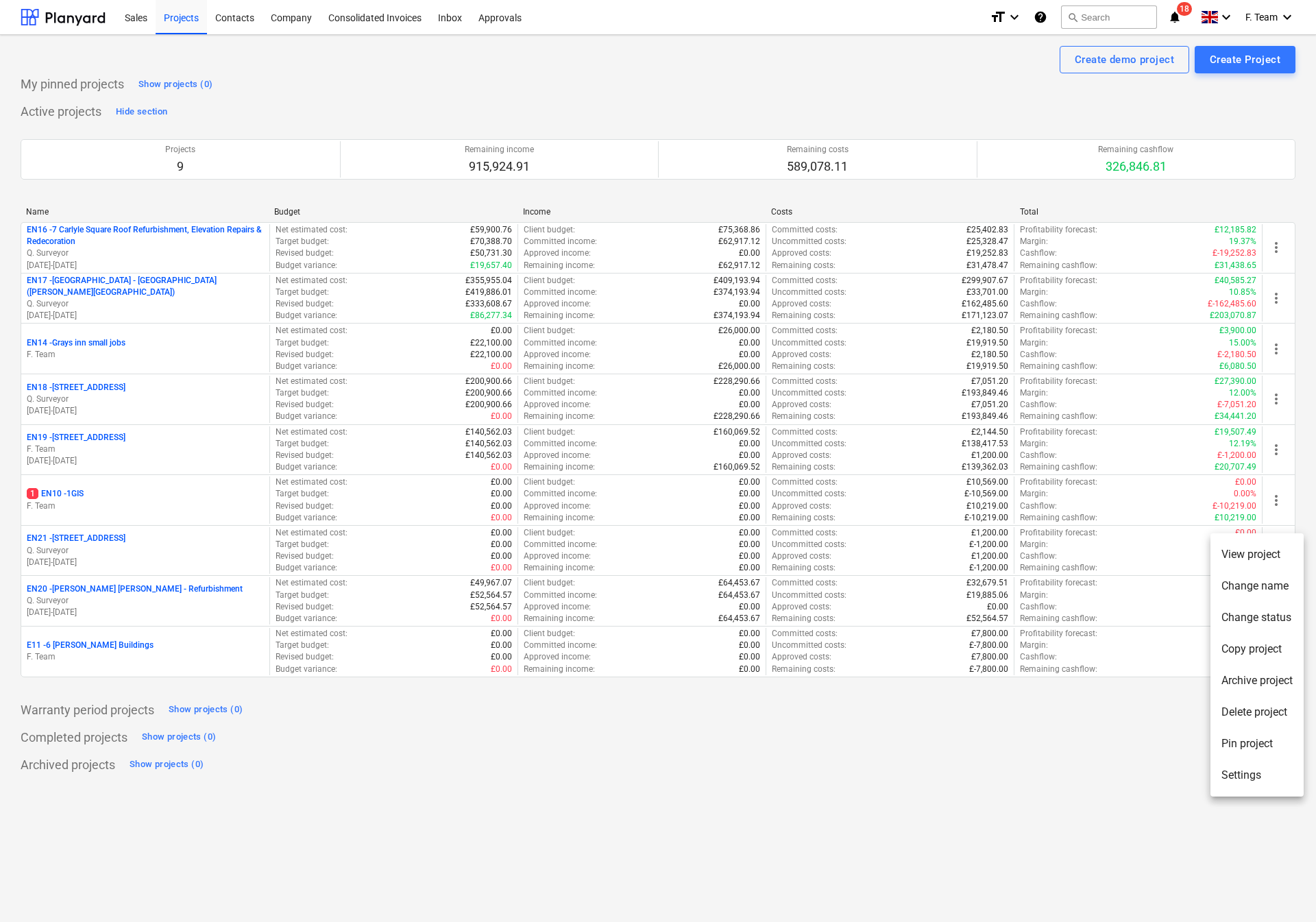
click at [1237, 774] on li "Settings" at bounding box center [1257, 775] width 93 height 31
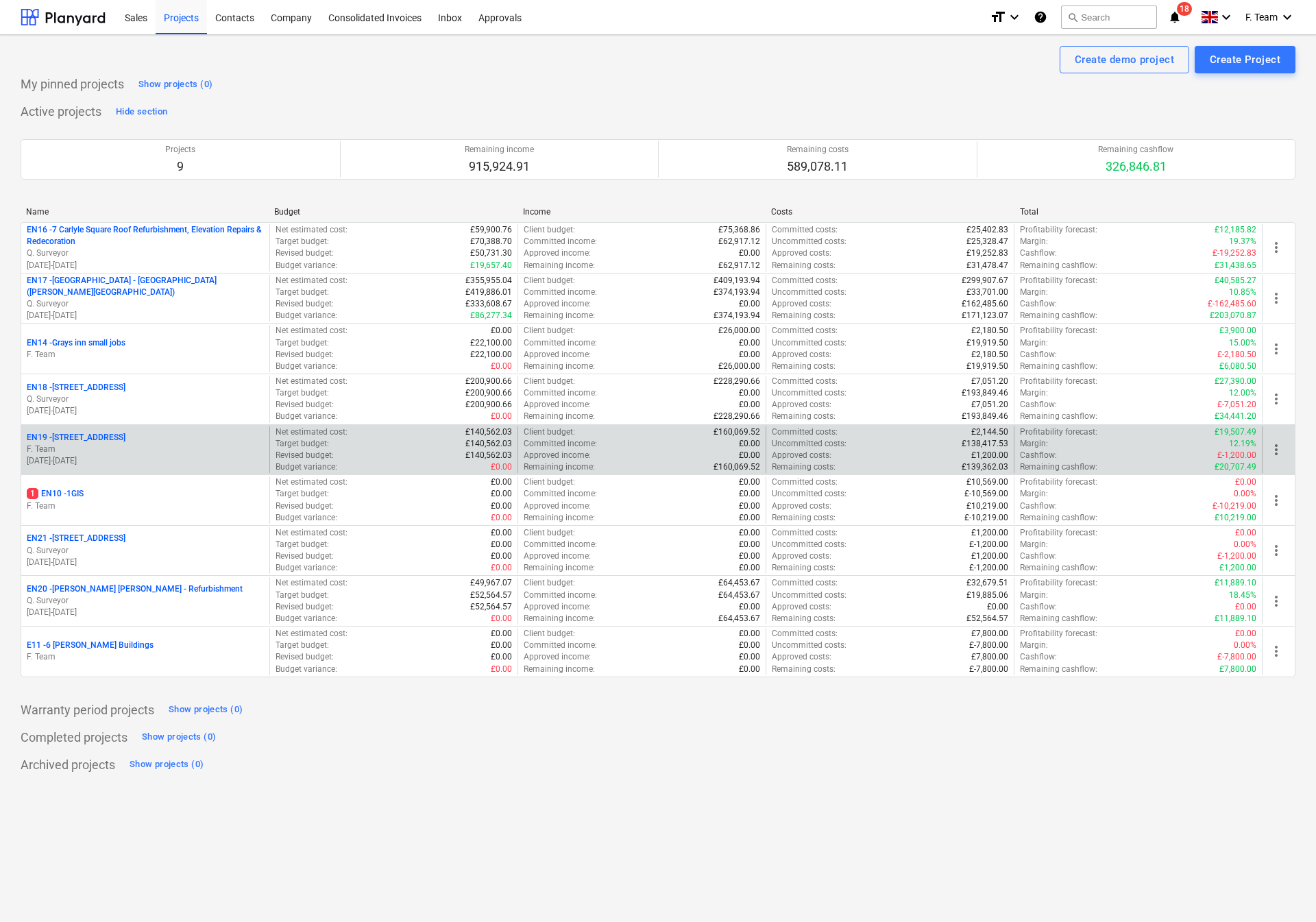
click at [1282, 445] on span "more_vert" at bounding box center [1276, 450] width 17 height 17
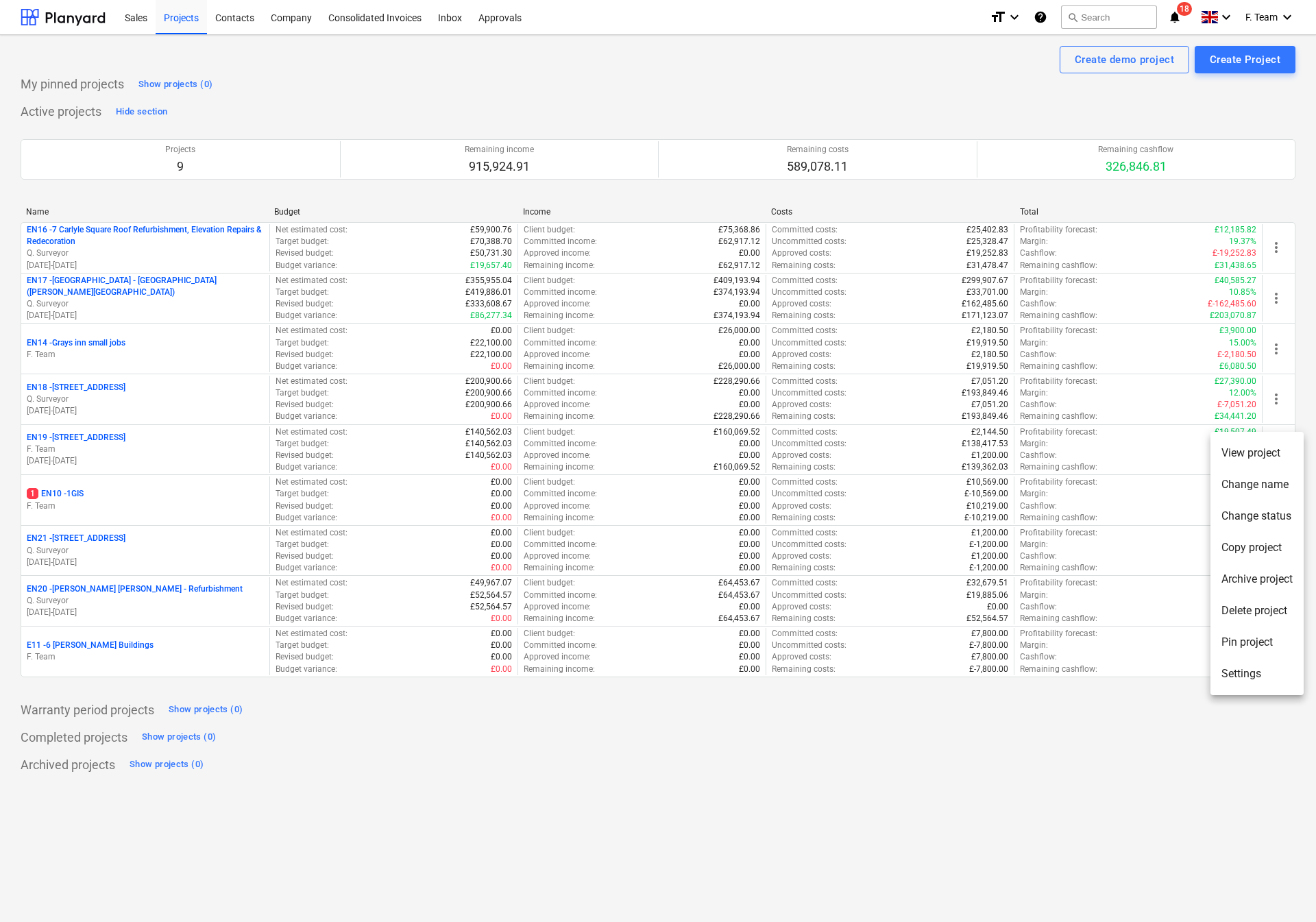
click at [1222, 671] on li "Settings" at bounding box center [1257, 673] width 93 height 31
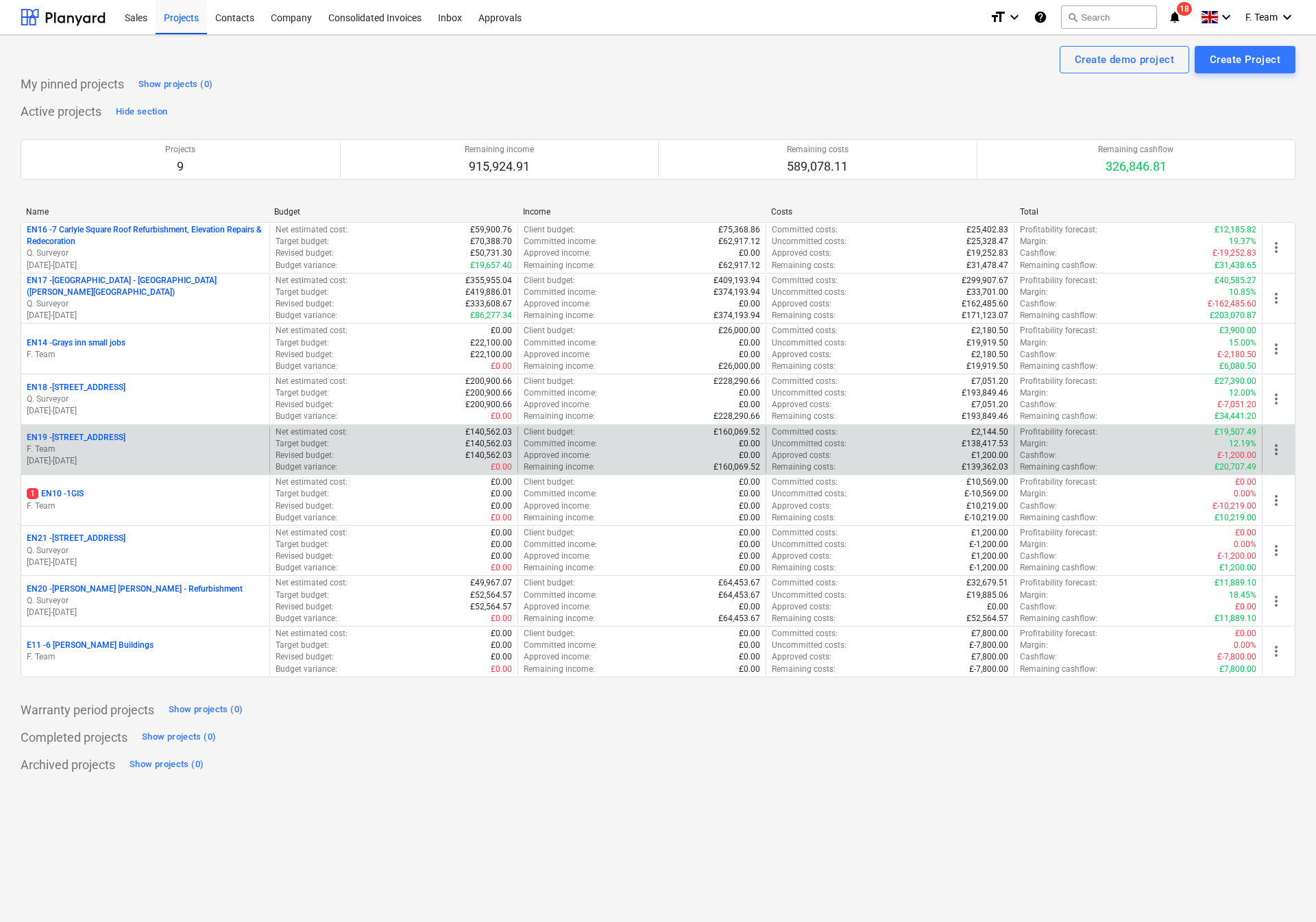
click at [1280, 451] on span "more_vert" at bounding box center [1276, 450] width 17 height 17
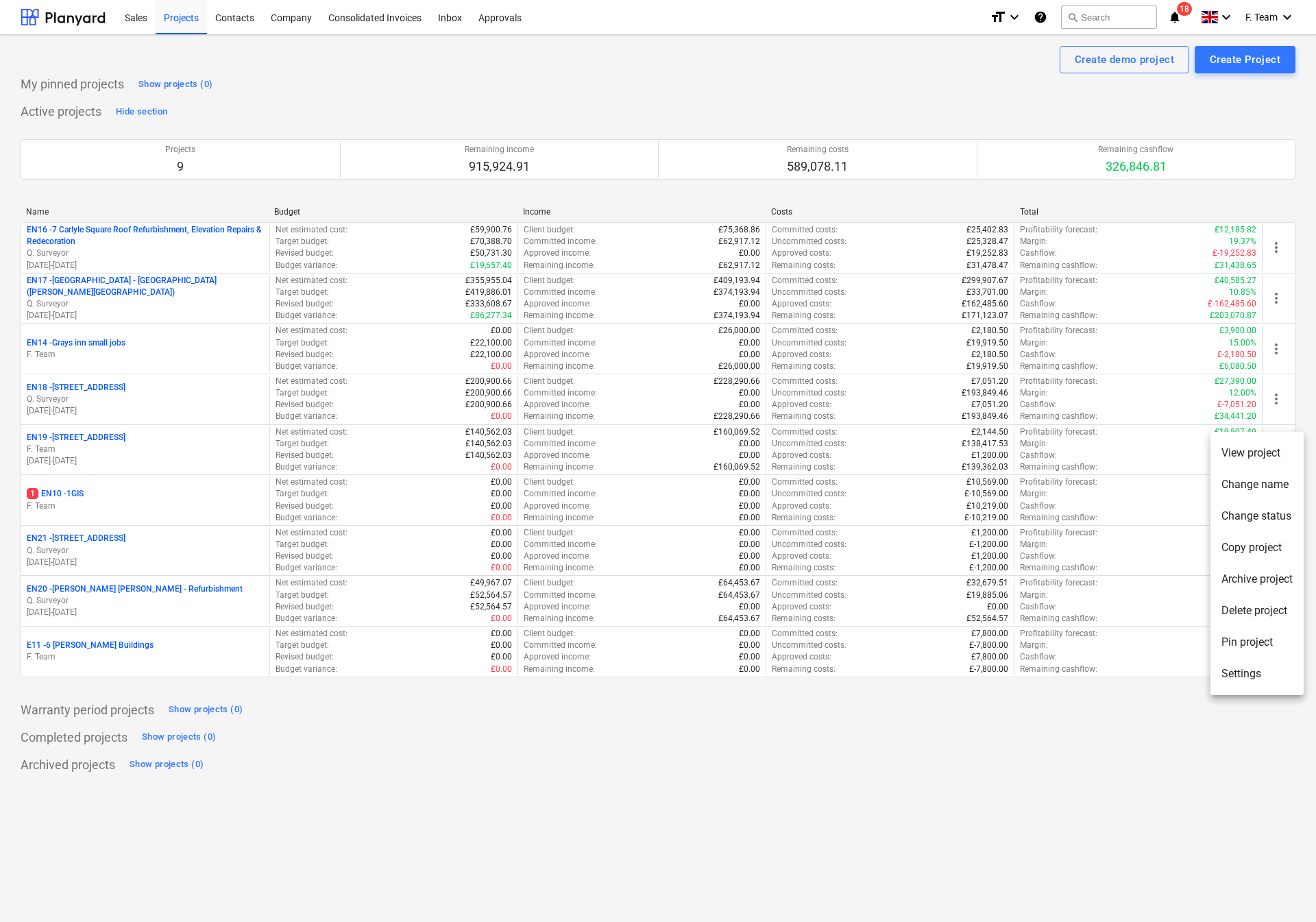
click at [1234, 671] on li "Settings" at bounding box center [1257, 673] width 93 height 31
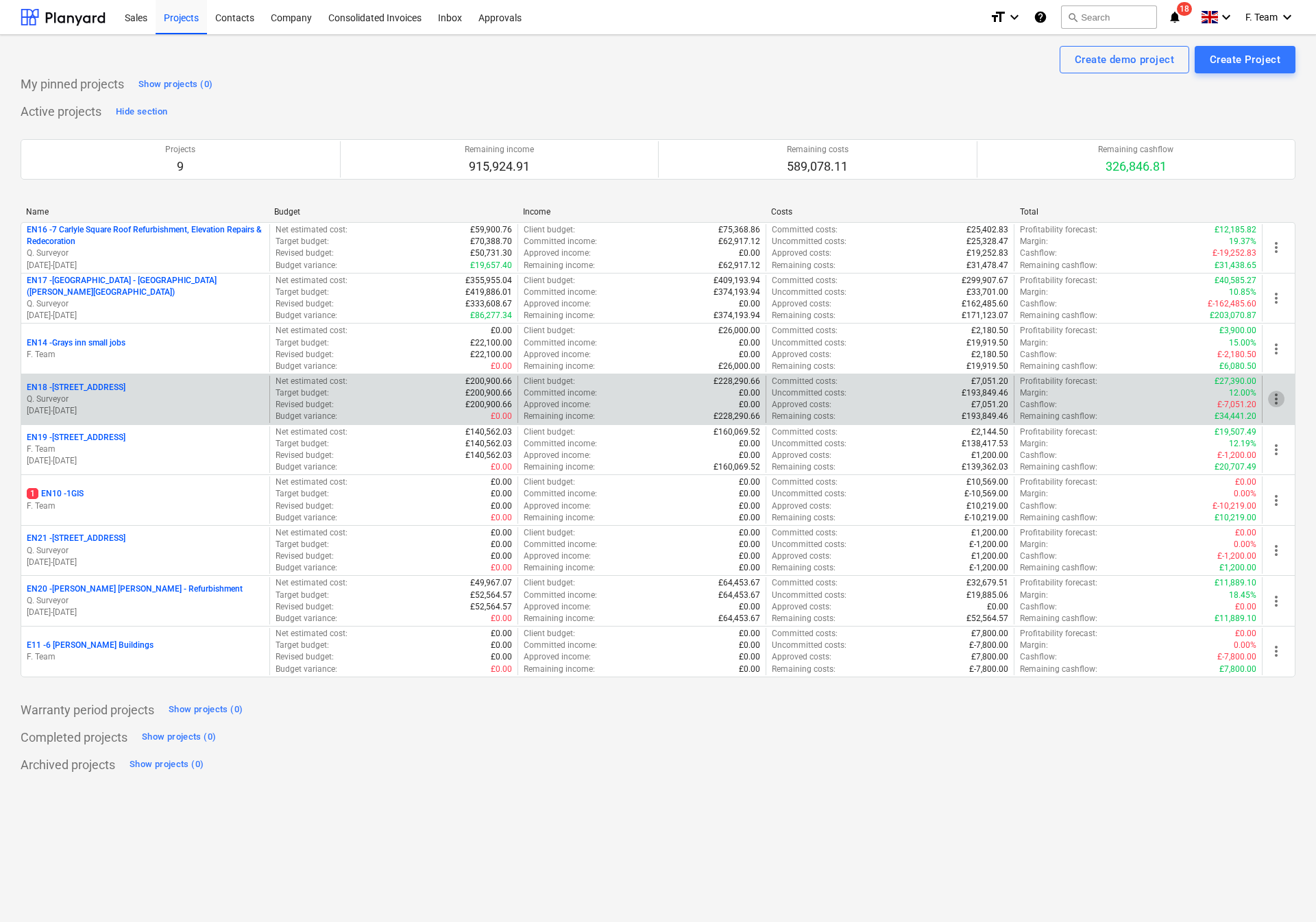
click at [1281, 398] on span "more_vert" at bounding box center [1276, 399] width 17 height 17
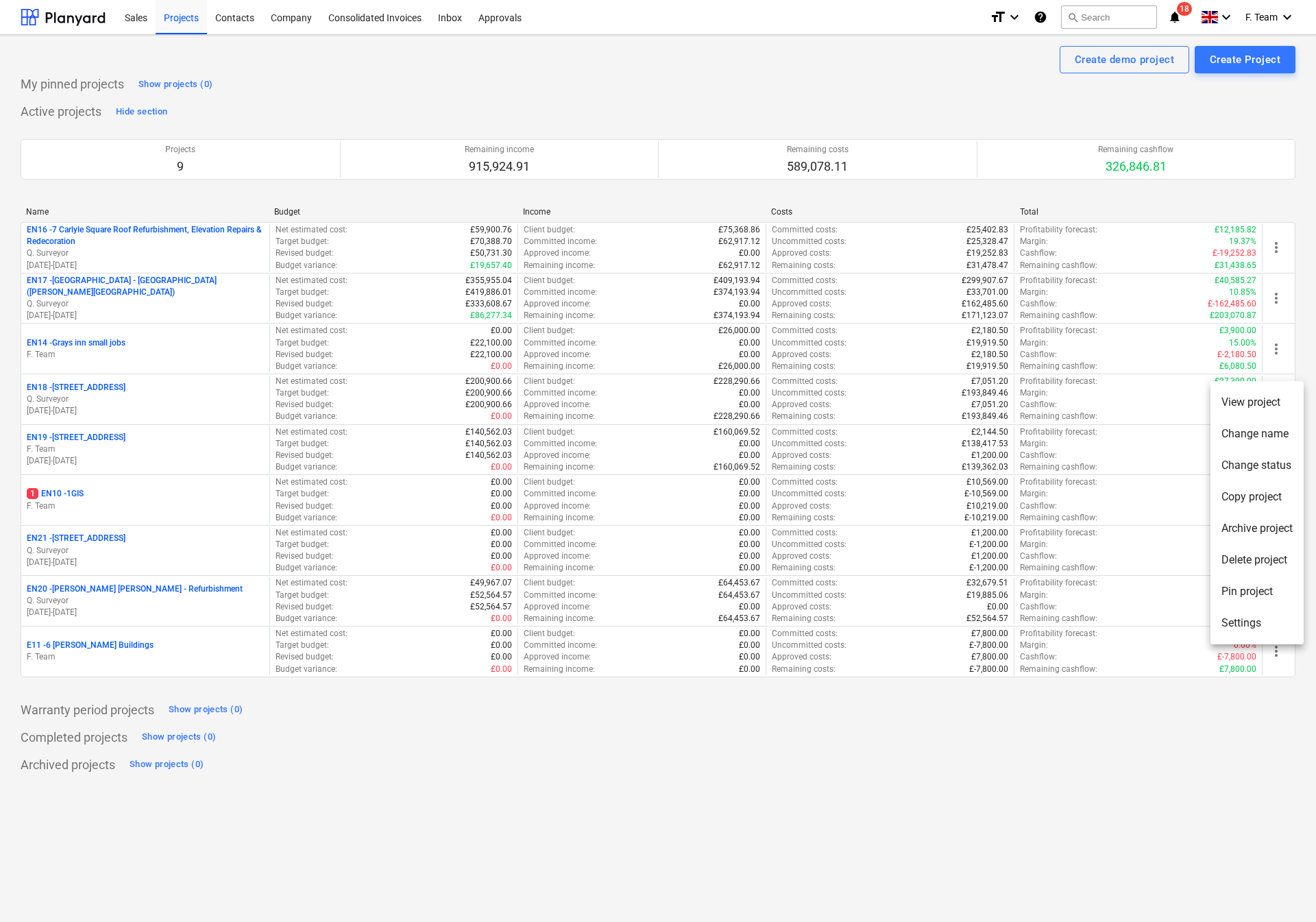
click at [1230, 622] on li "Settings" at bounding box center [1257, 623] width 93 height 31
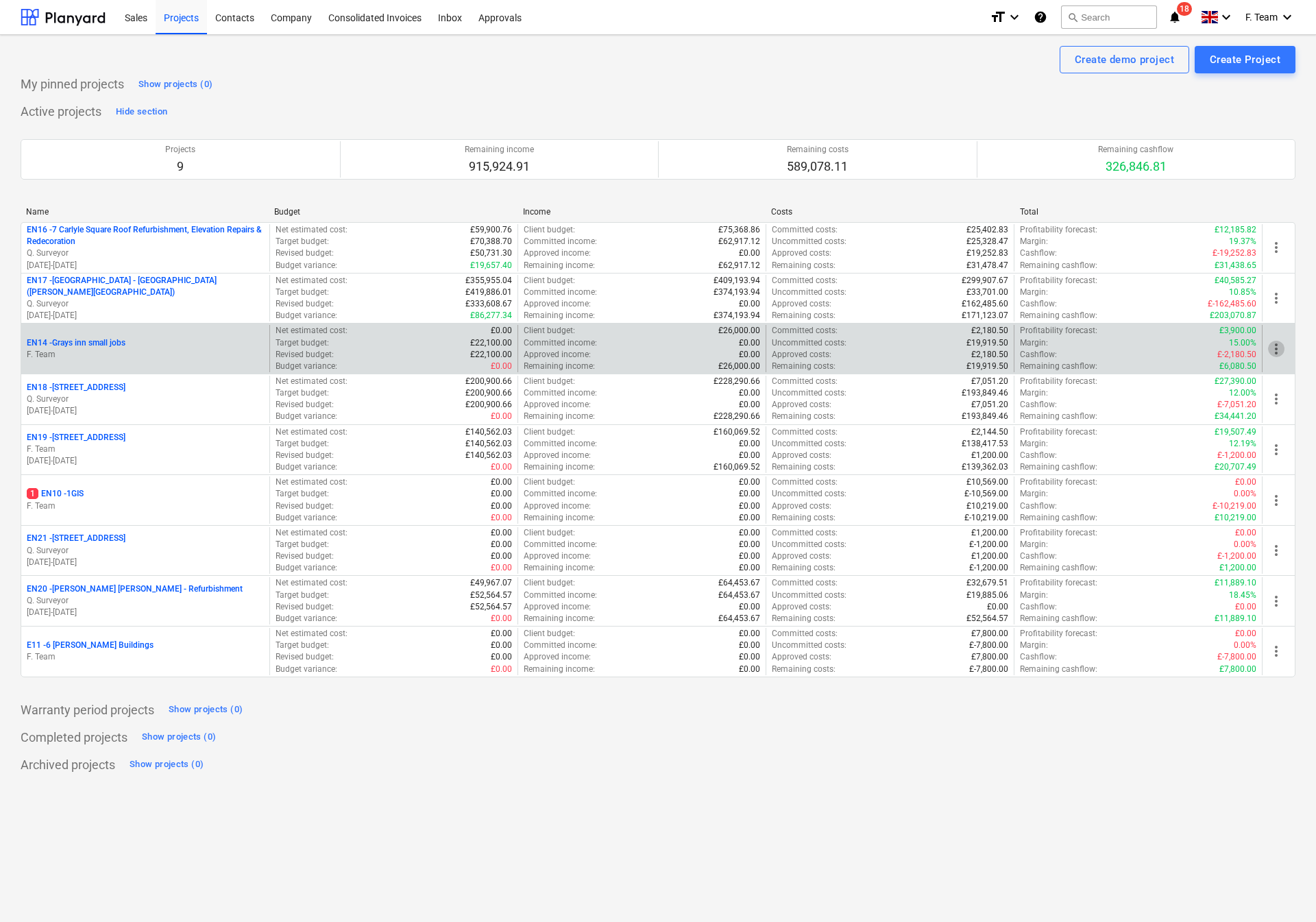
click at [1277, 353] on span "more_vert" at bounding box center [1276, 349] width 17 height 17
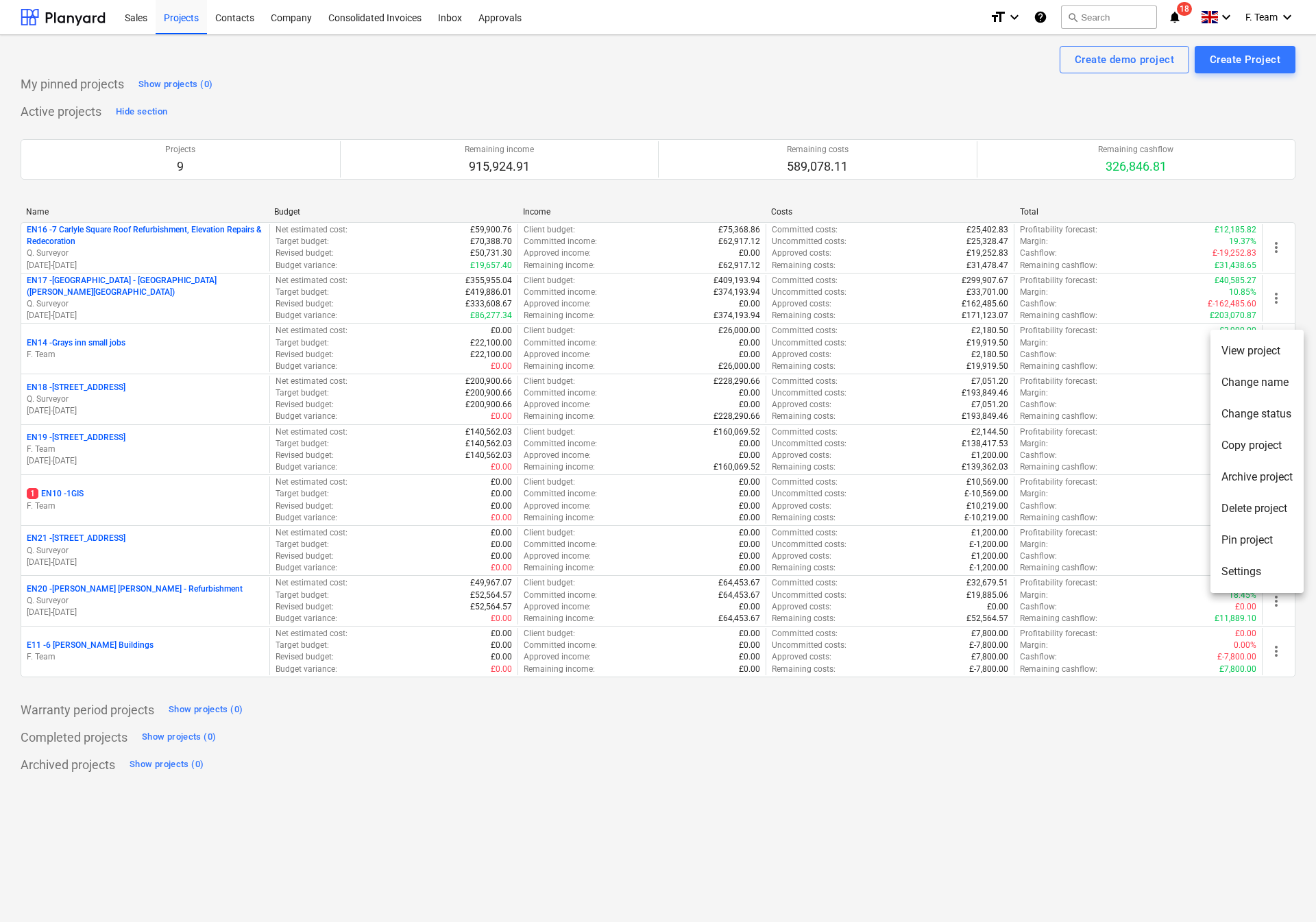
click at [1242, 568] on li "Settings" at bounding box center [1257, 571] width 93 height 31
click at [1242, 568] on main "Create demo project Create Project My pinned projects Show projects (0) Active …" at bounding box center [658, 478] width 1316 height 887
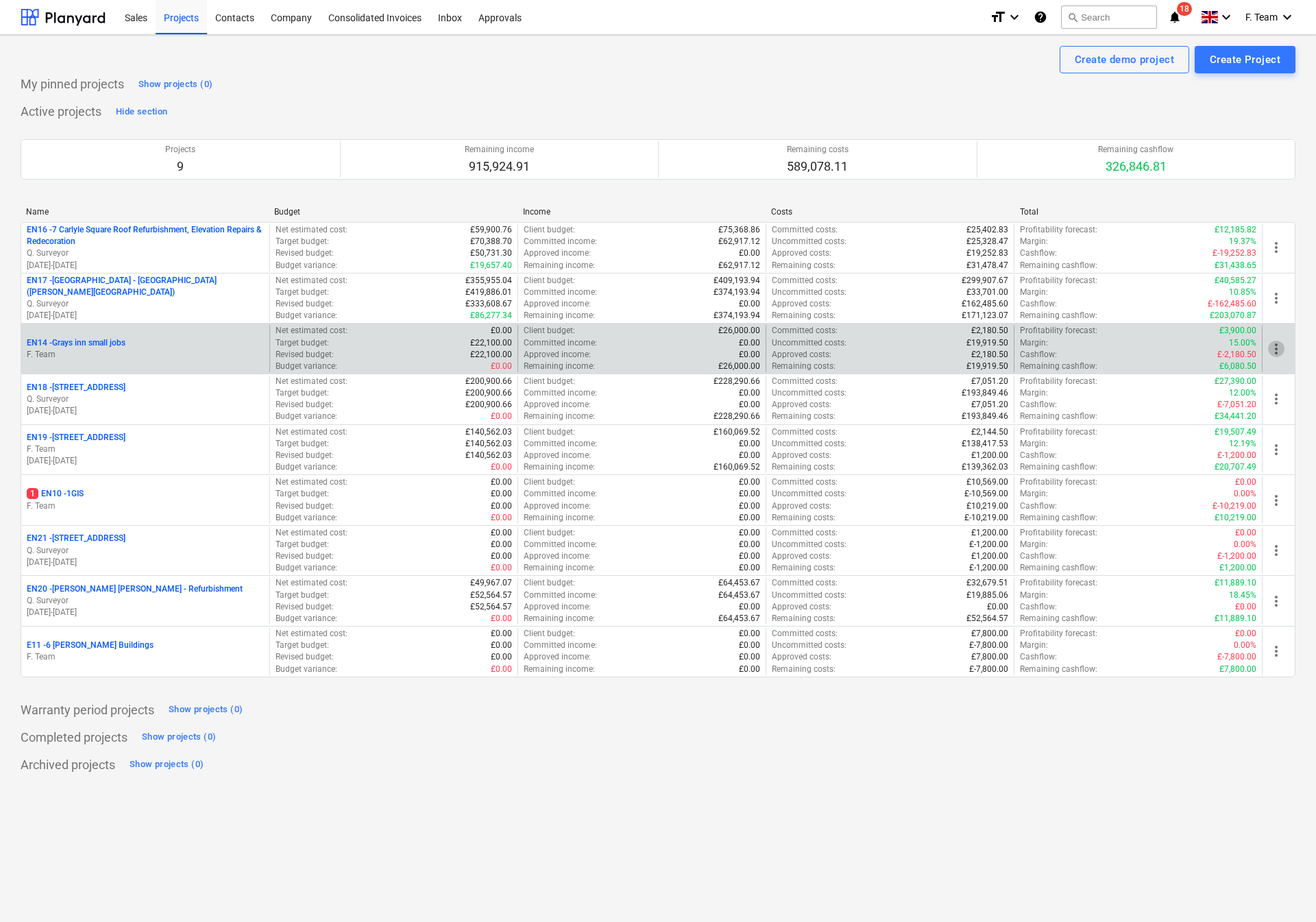
click at [1277, 348] on span "more_vert" at bounding box center [1276, 349] width 17 height 17
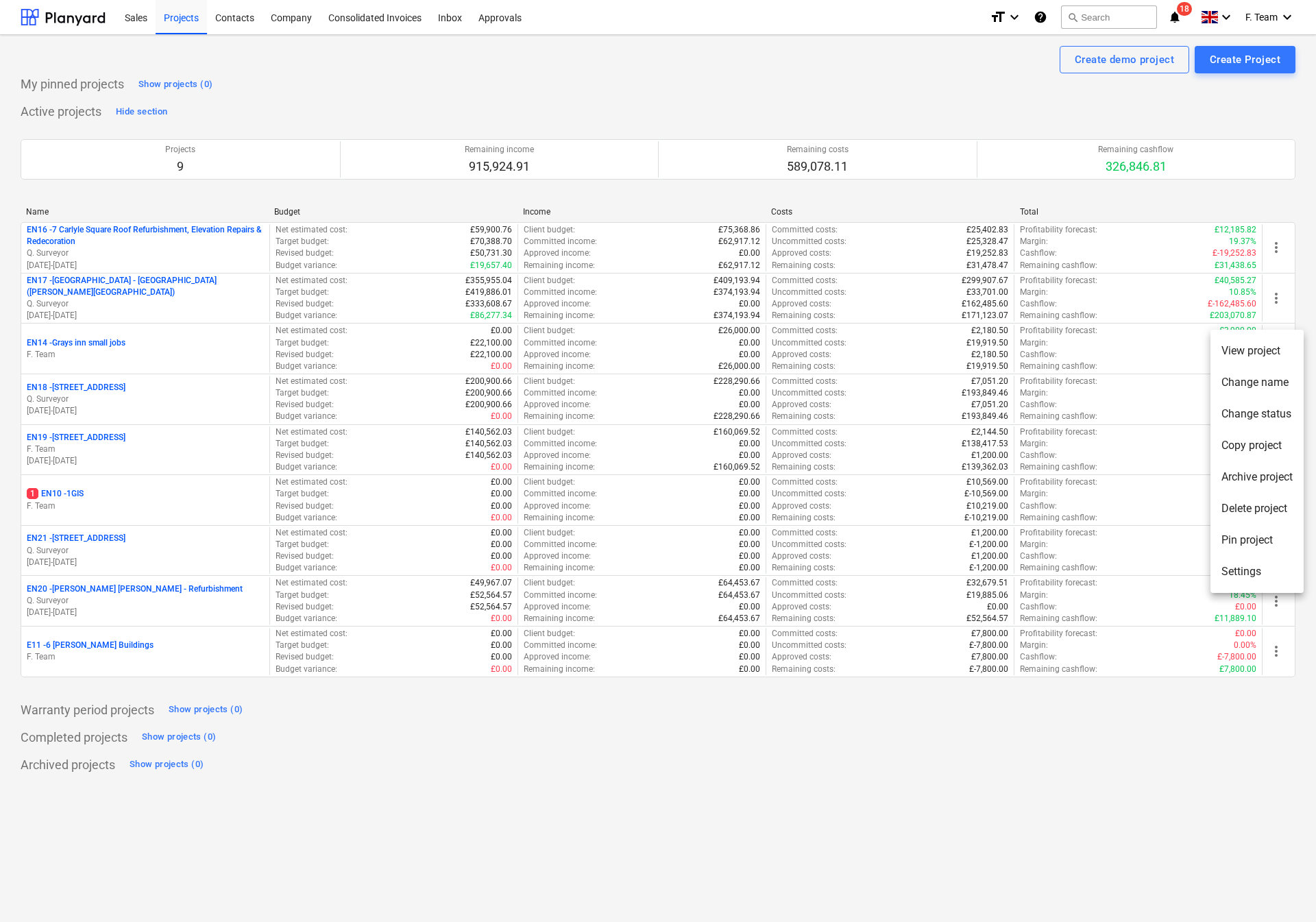
click at [1223, 576] on li "Settings" at bounding box center [1257, 571] width 93 height 31
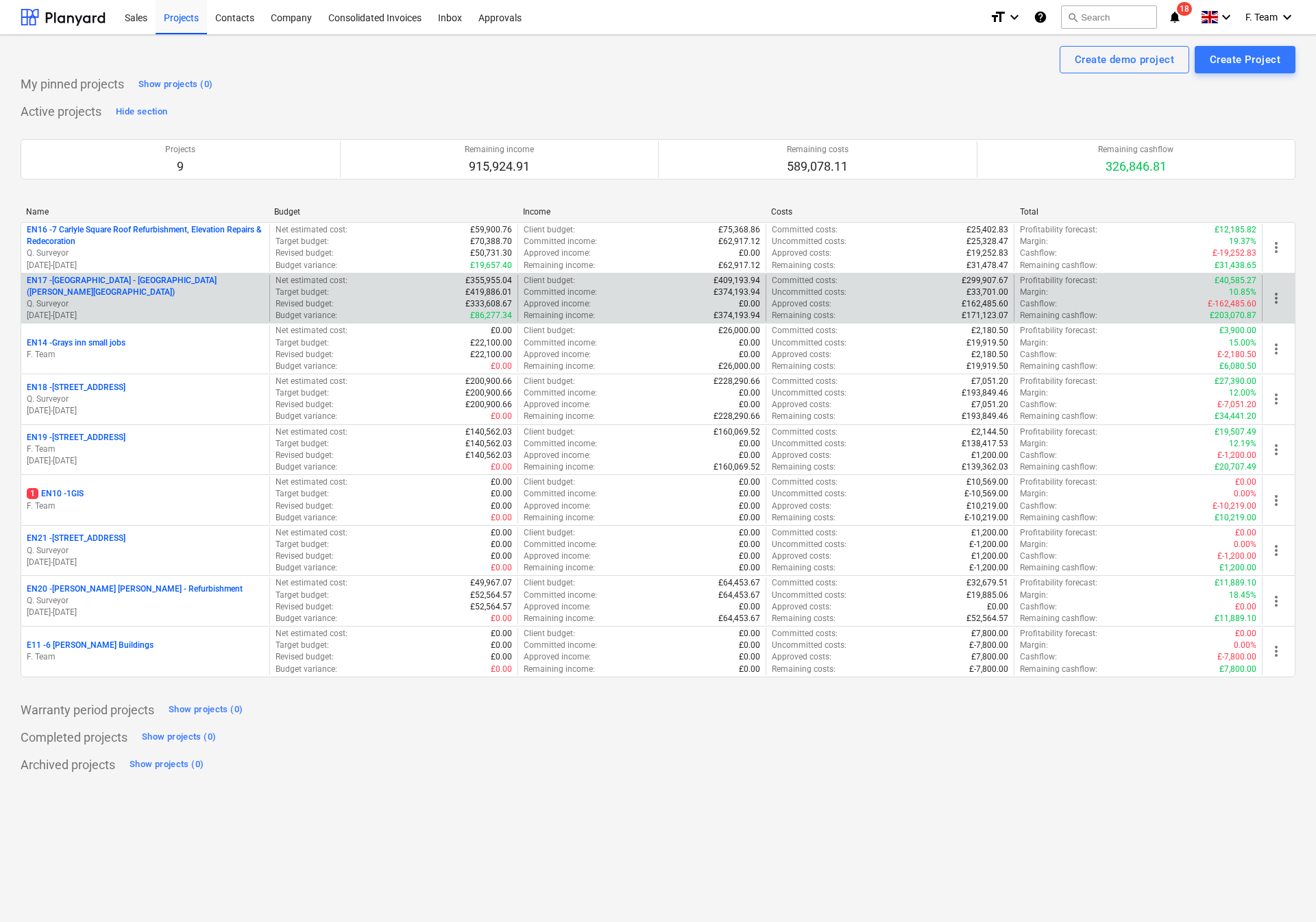
click at [1274, 305] on span "more_vert" at bounding box center [1276, 298] width 17 height 17
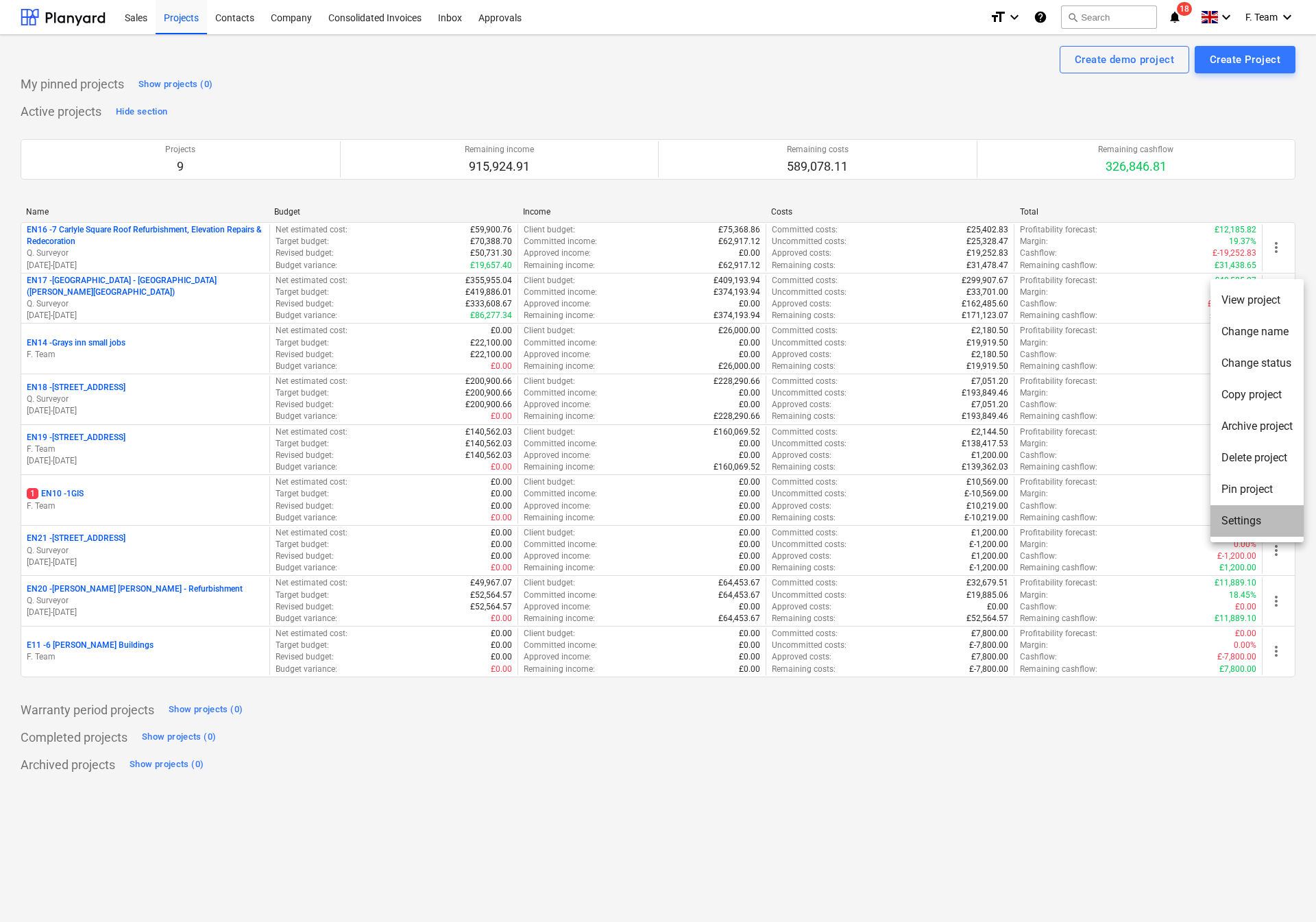
click at [1224, 517] on li "Settings" at bounding box center [1257, 521] width 93 height 31
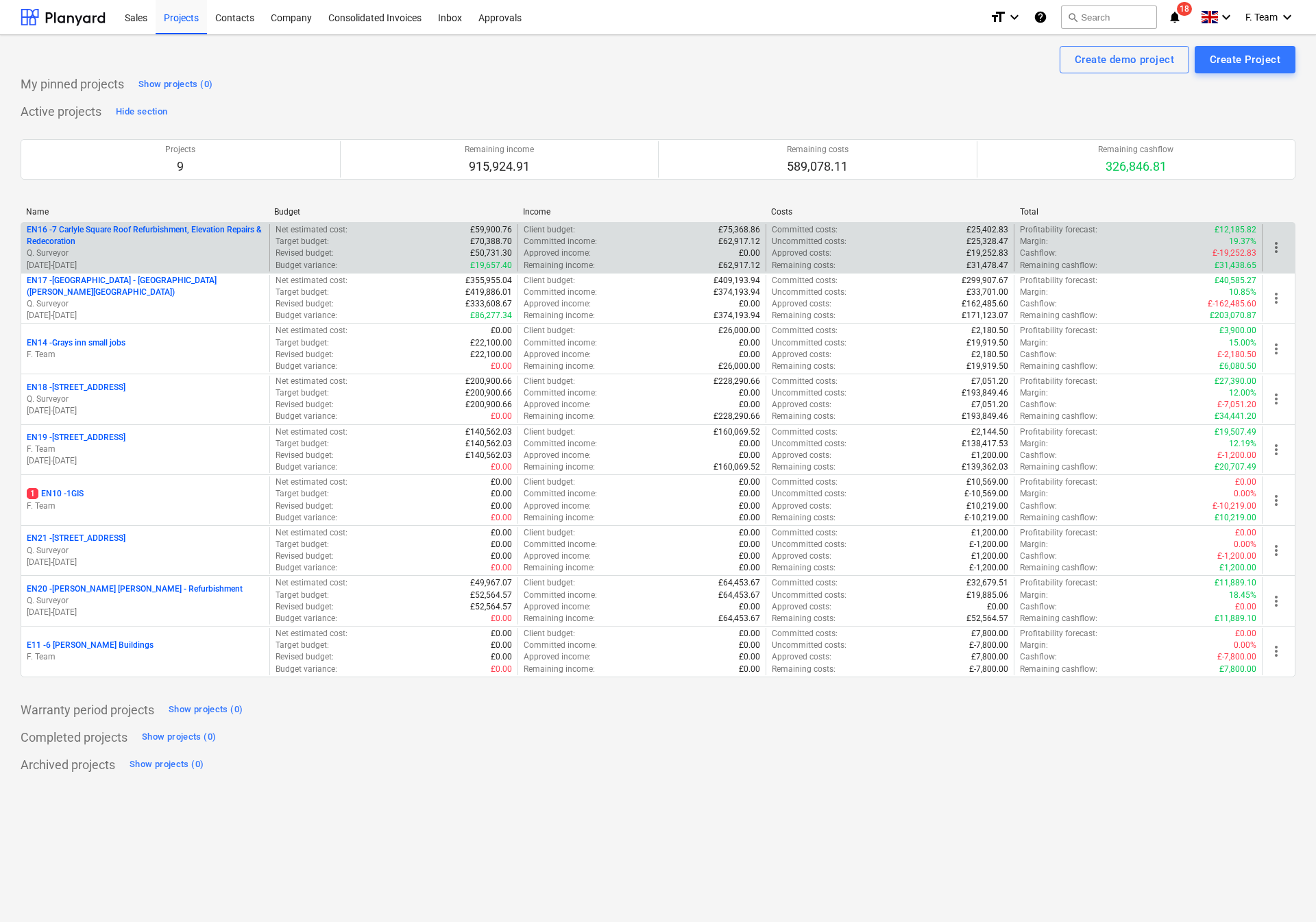
click at [1277, 251] on span "more_vert" at bounding box center [1276, 247] width 17 height 17
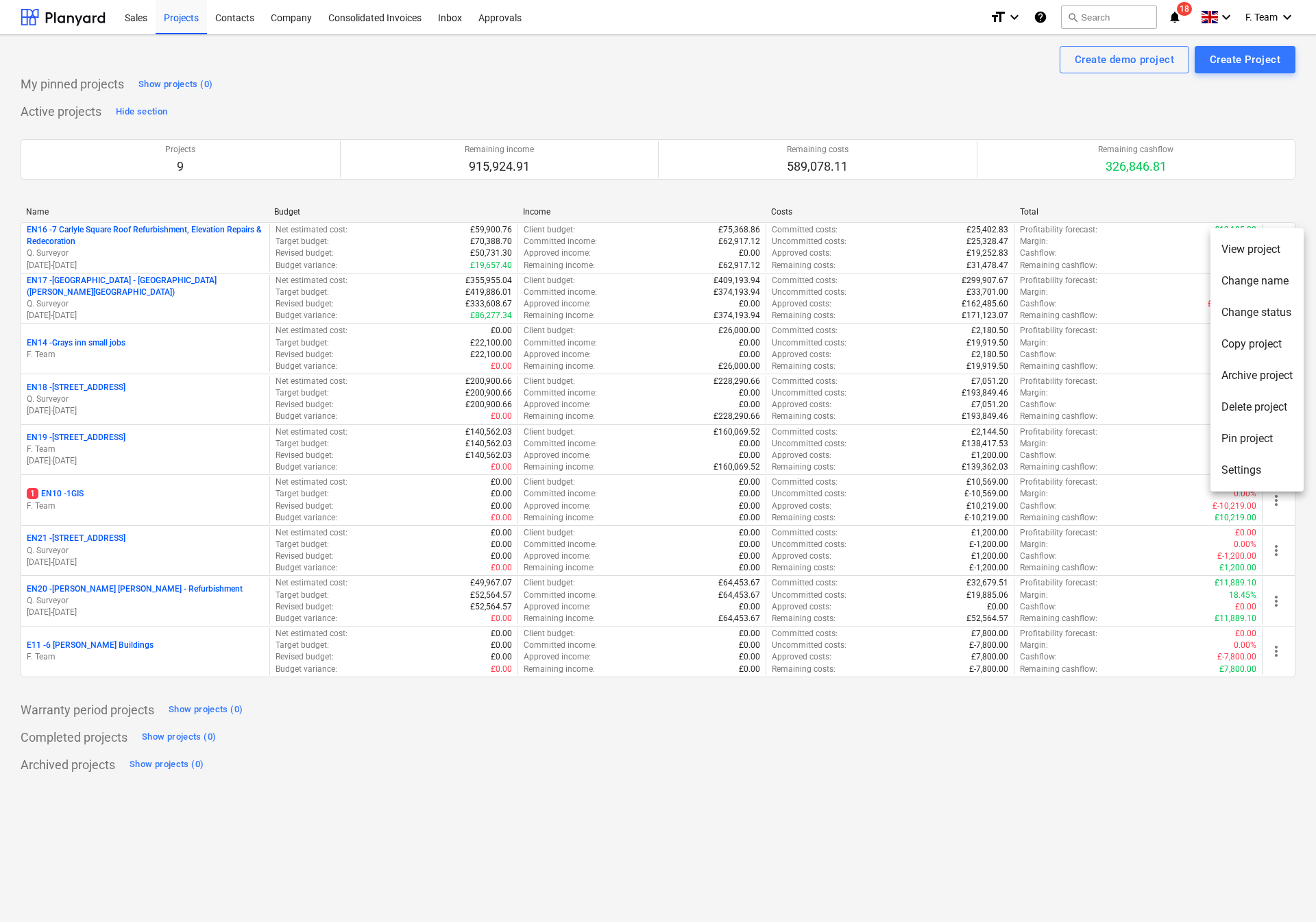
click at [1250, 469] on li "Settings" at bounding box center [1257, 470] width 93 height 31
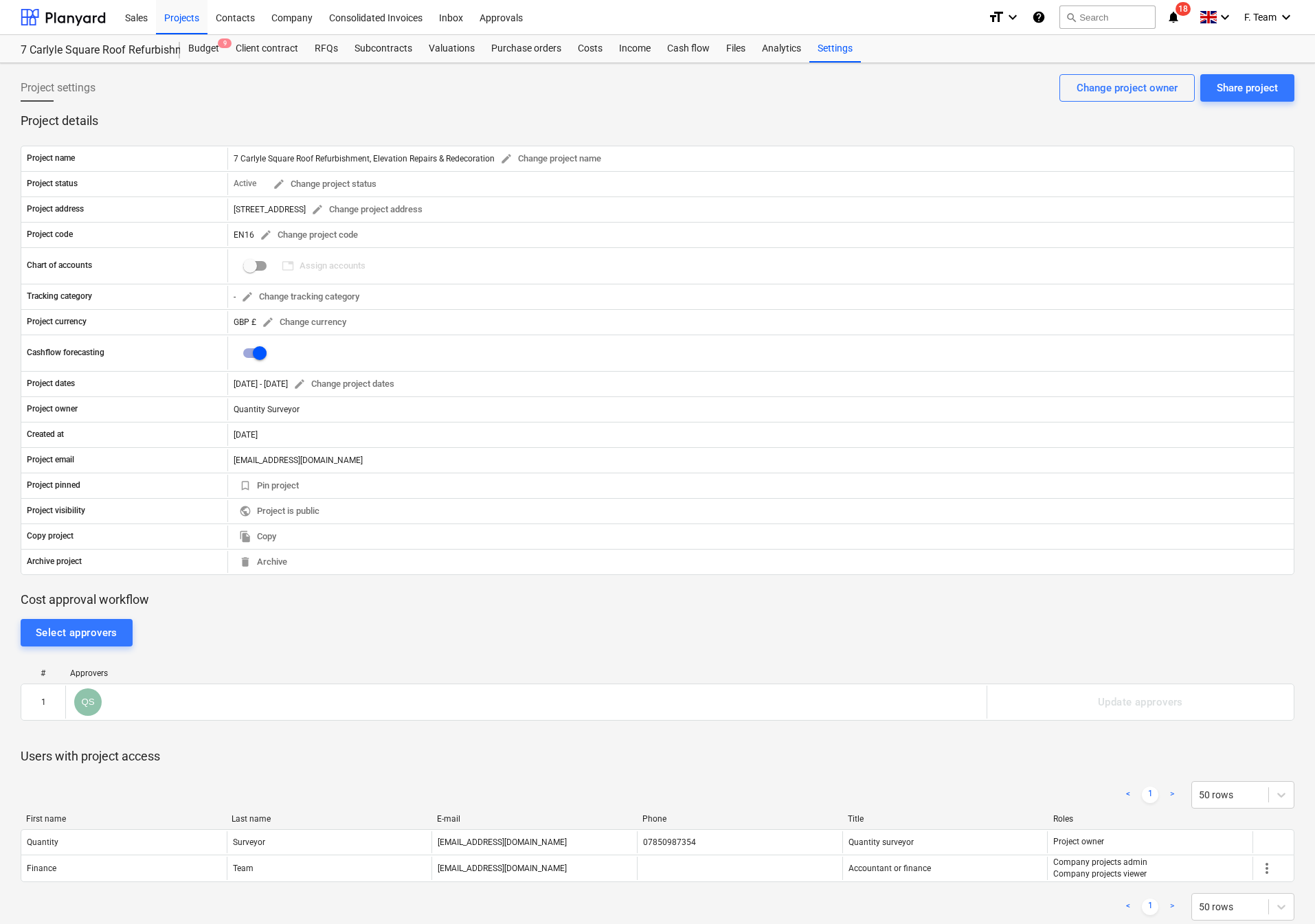
click at [447, 98] on div "Project settings Share project Change project owner" at bounding box center [658, 93] width 1274 height 38
click at [41, 22] on div at bounding box center [64, 17] width 85 height 34
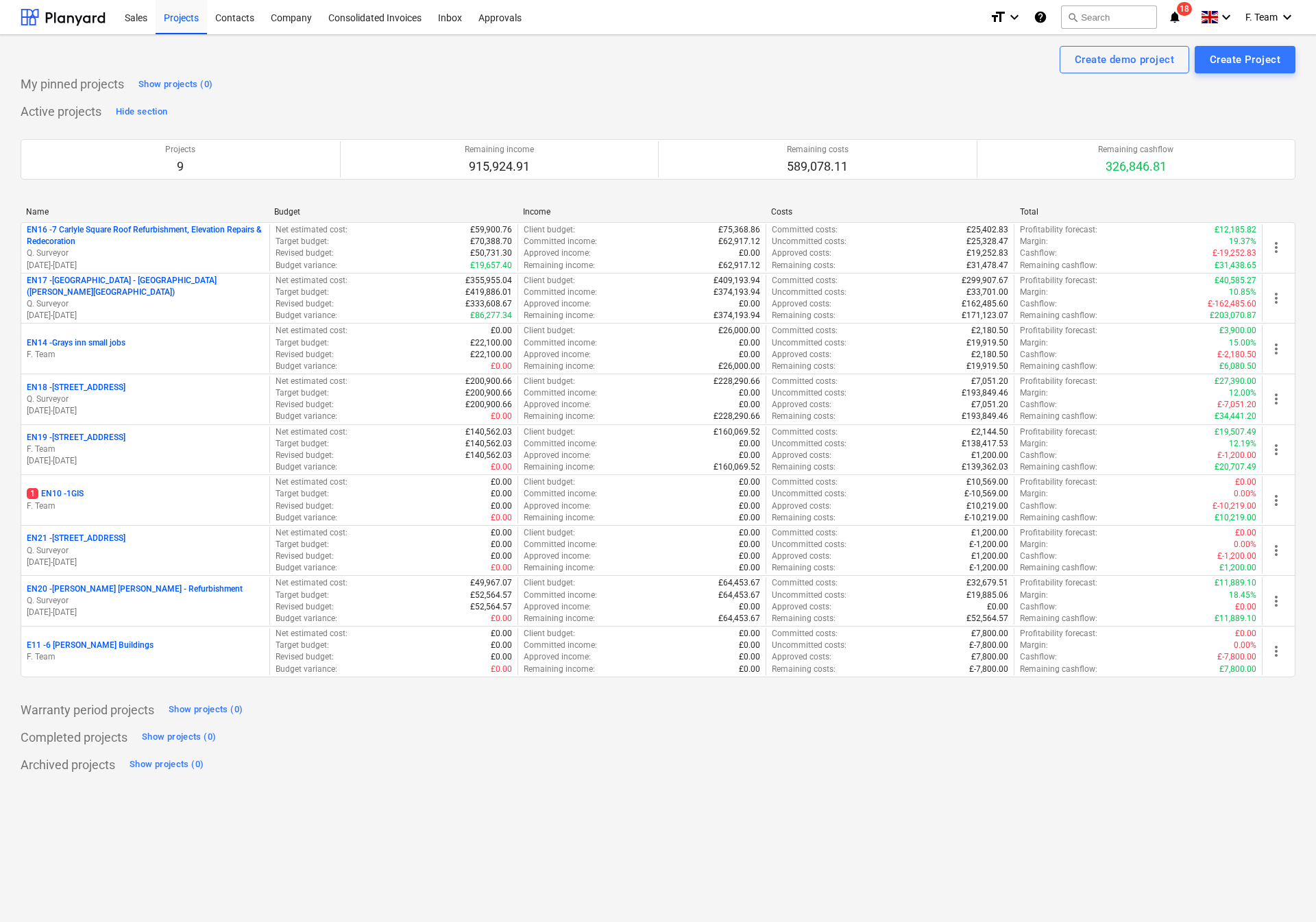
click at [481, 84] on div "My pinned projects Show projects (0)" at bounding box center [658, 84] width 1275 height 22
click at [370, 95] on div "My pinned projects Show projects (0) Active projects Hide section Projects 9 Re…" at bounding box center [658, 424] width 1275 height 702
